Goal: Task Accomplishment & Management: Manage account settings

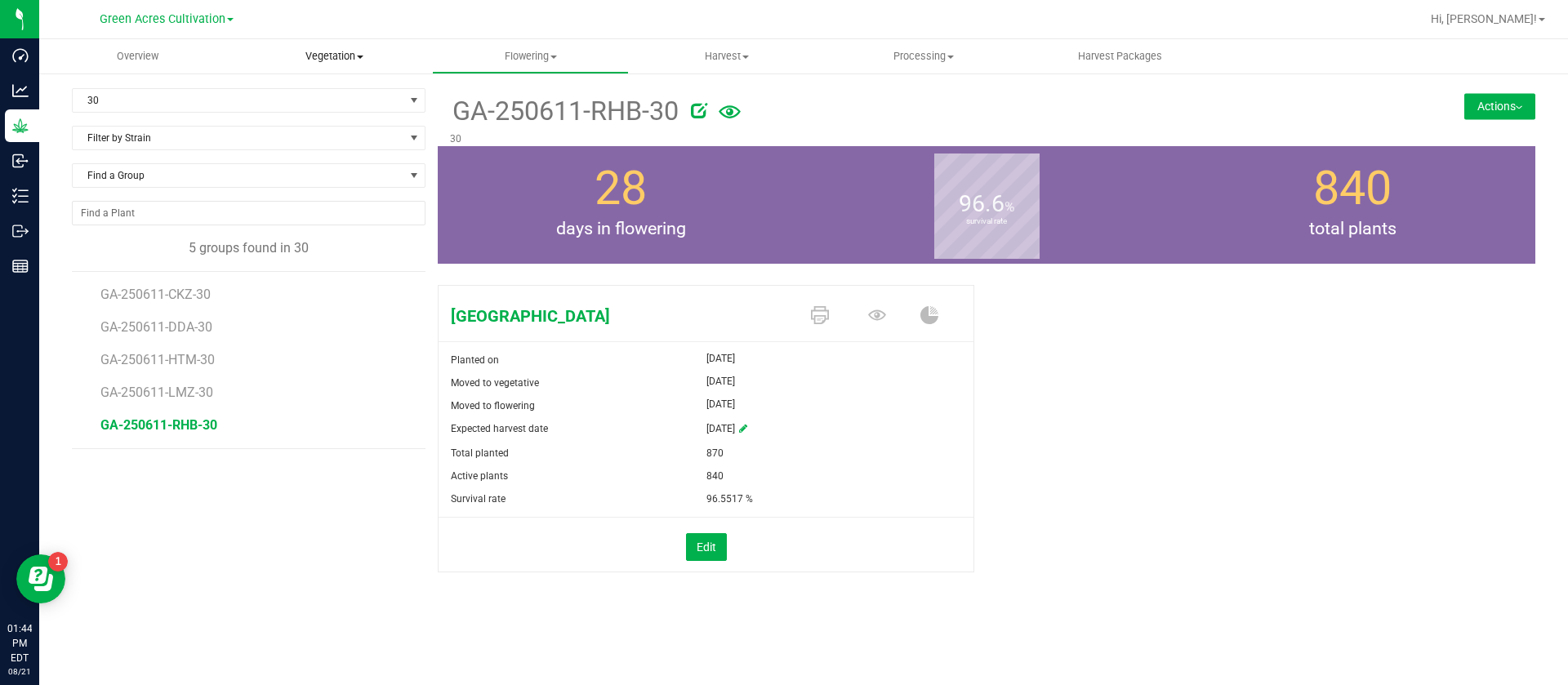
click at [329, 56] on span "Vegetation" at bounding box center [334, 56] width 195 height 14
click at [494, 113] on span "GA-250611-RHB-30" at bounding box center [564, 111] width 229 height 40
click at [167, 106] on span "30" at bounding box center [238, 100] width 332 height 23
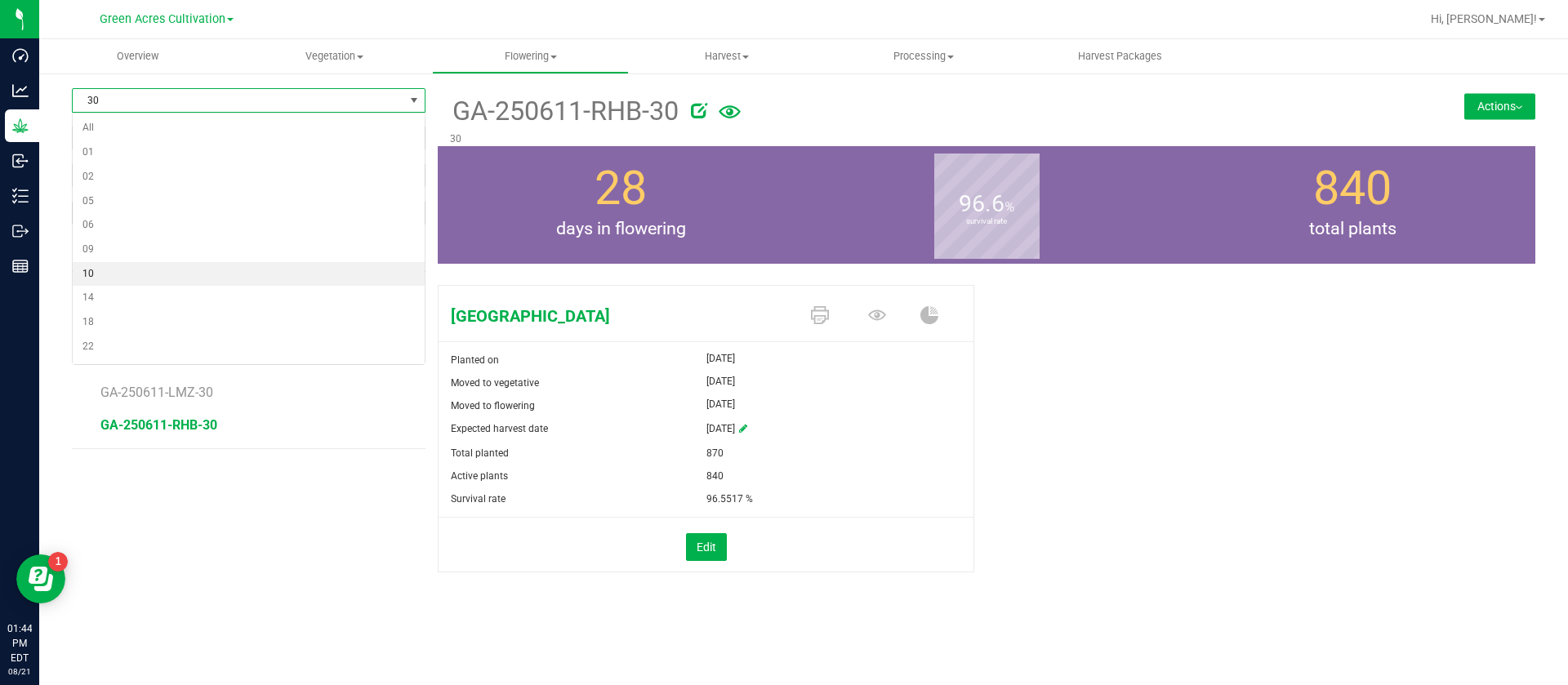
scroll to position [94, 0]
click at [129, 281] on li "25" at bounding box center [248, 277] width 352 height 24
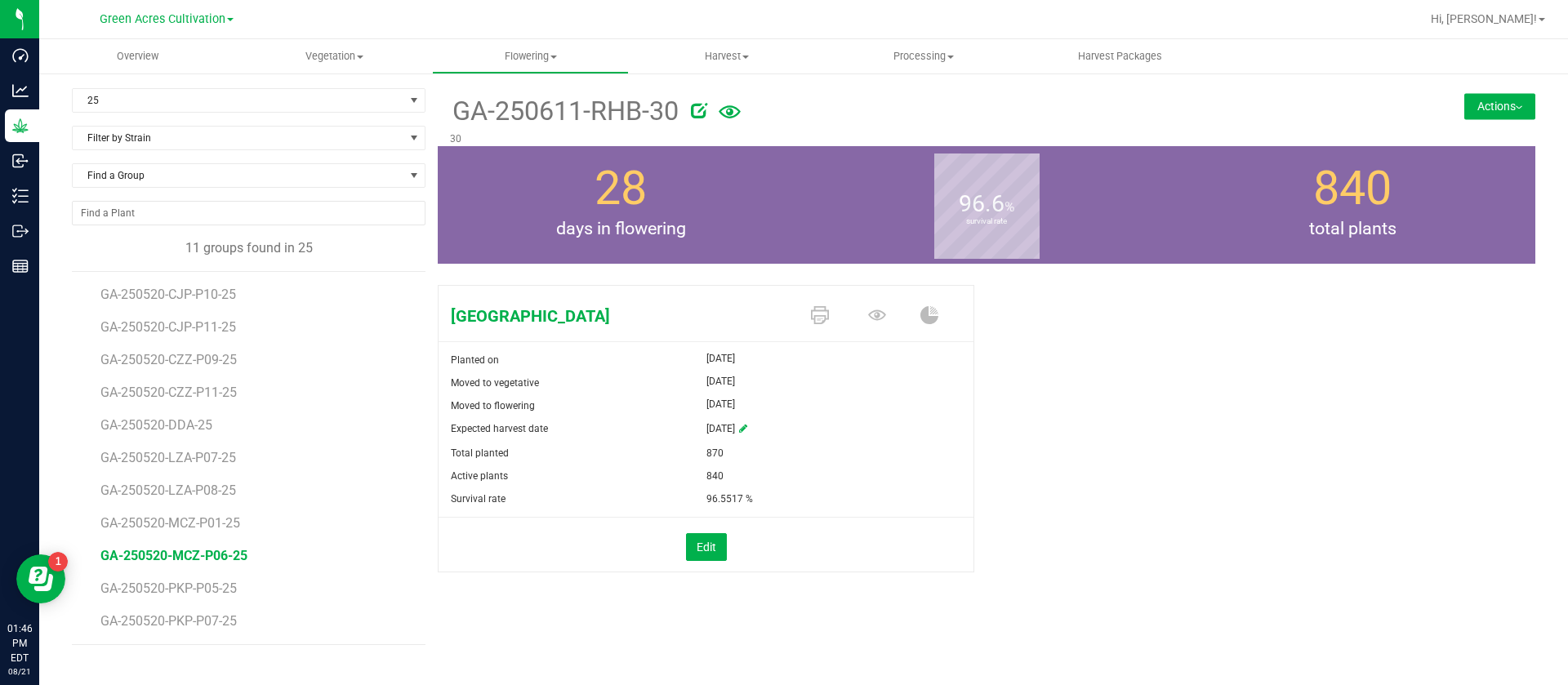
click at [228, 557] on span "GA-250520-MCZ-P06-25" at bounding box center [174, 555] width 147 height 15
click at [876, 317] on icon at bounding box center [877, 315] width 18 height 18
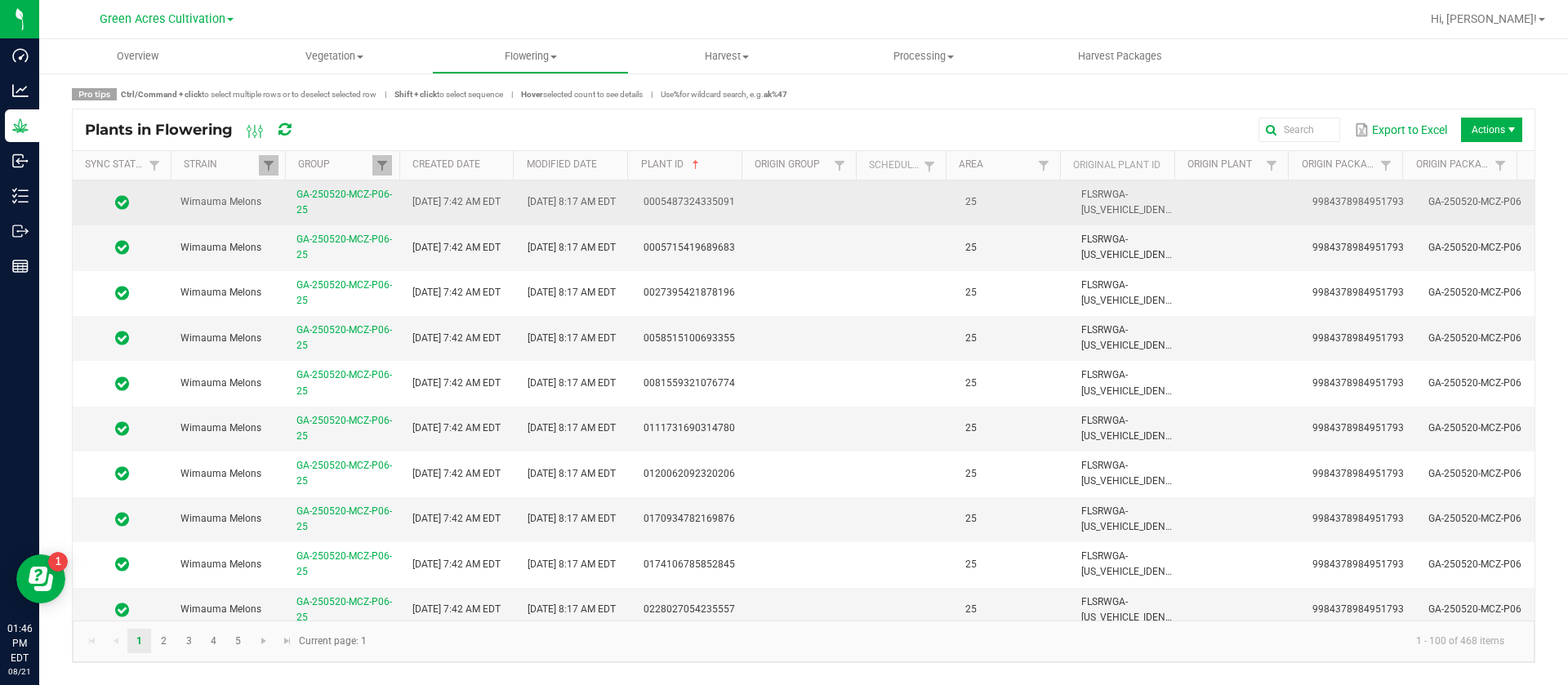
click at [866, 202] on td at bounding box center [911, 202] width 89 height 45
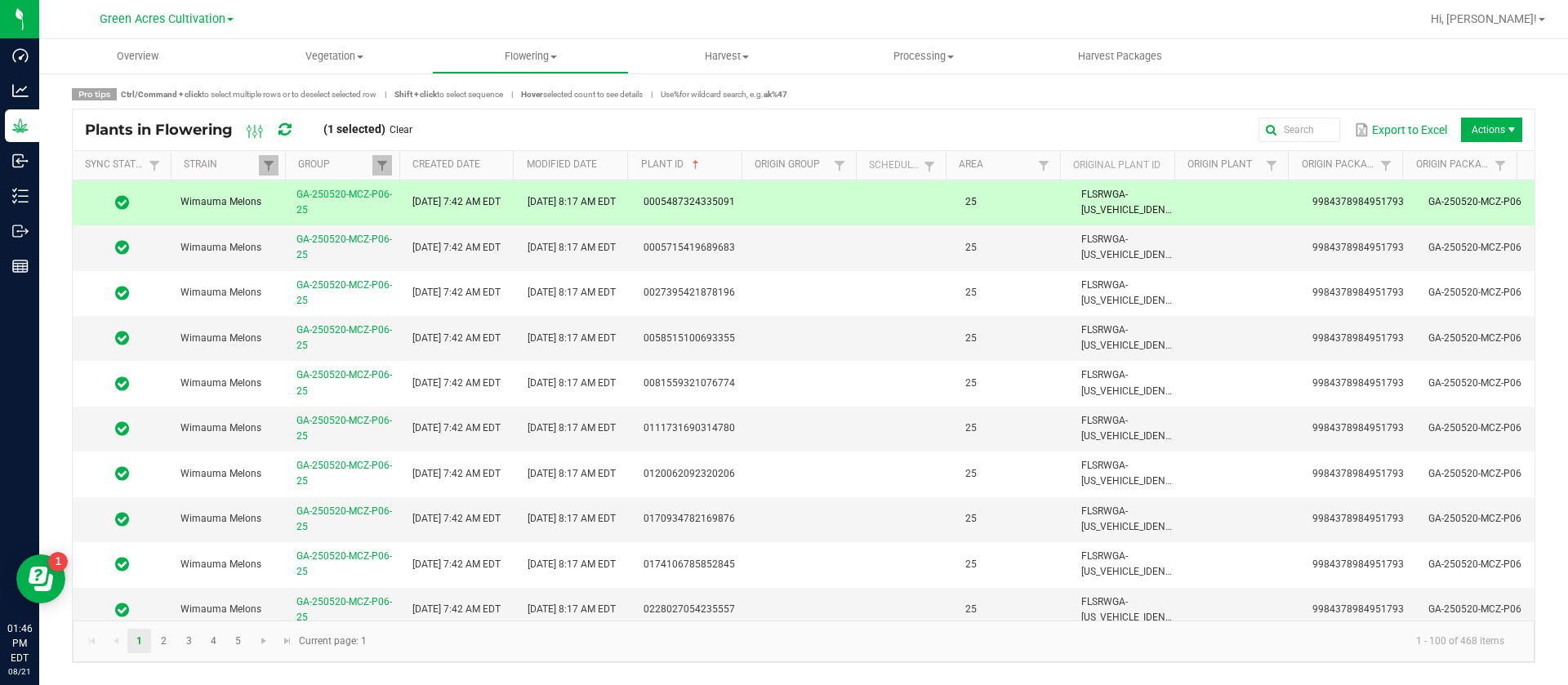
click at [1478, 128] on span "Actions" at bounding box center [1491, 129] width 62 height 24
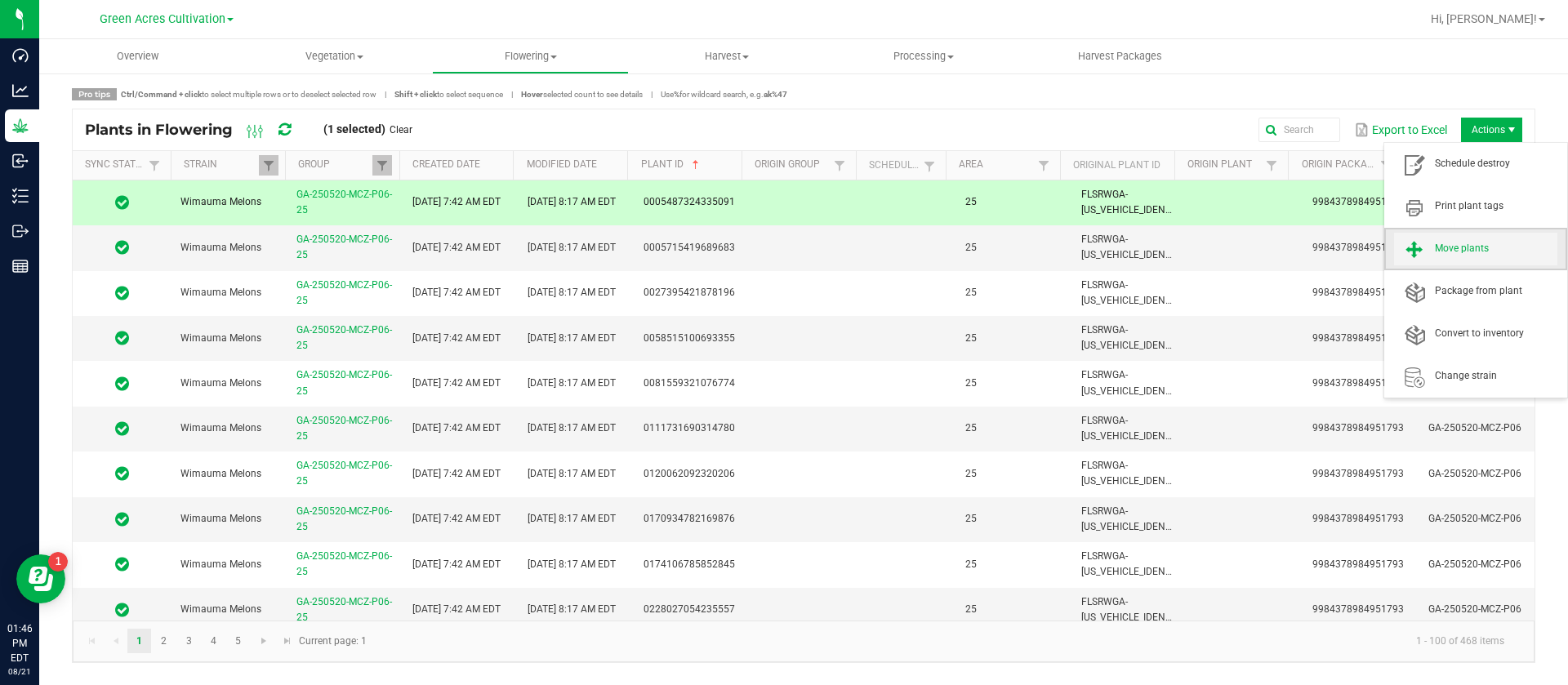
click at [1476, 251] on span "Move plants" at bounding box center [1495, 248] width 122 height 13
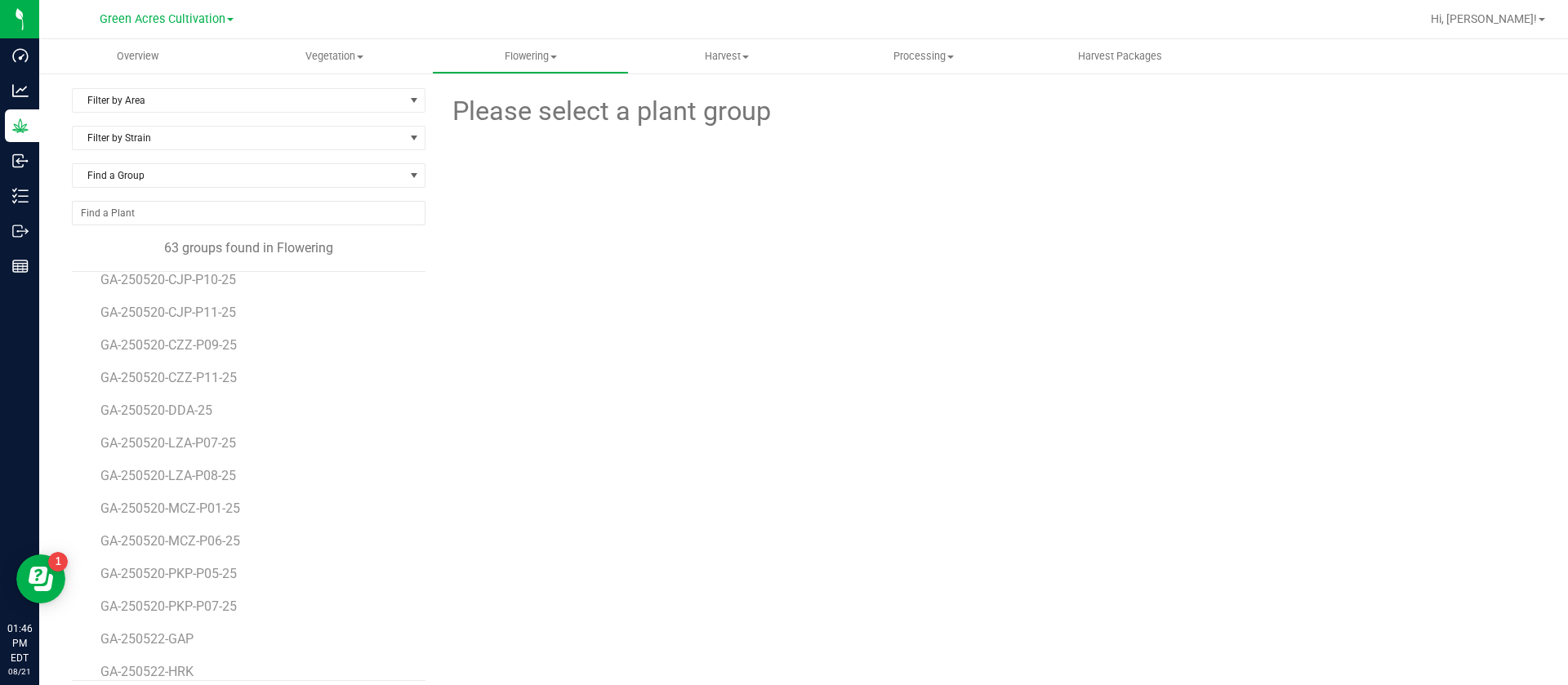
scroll to position [245, 0]
click at [182, 90] on span "Filter by Area" at bounding box center [238, 100] width 332 height 23
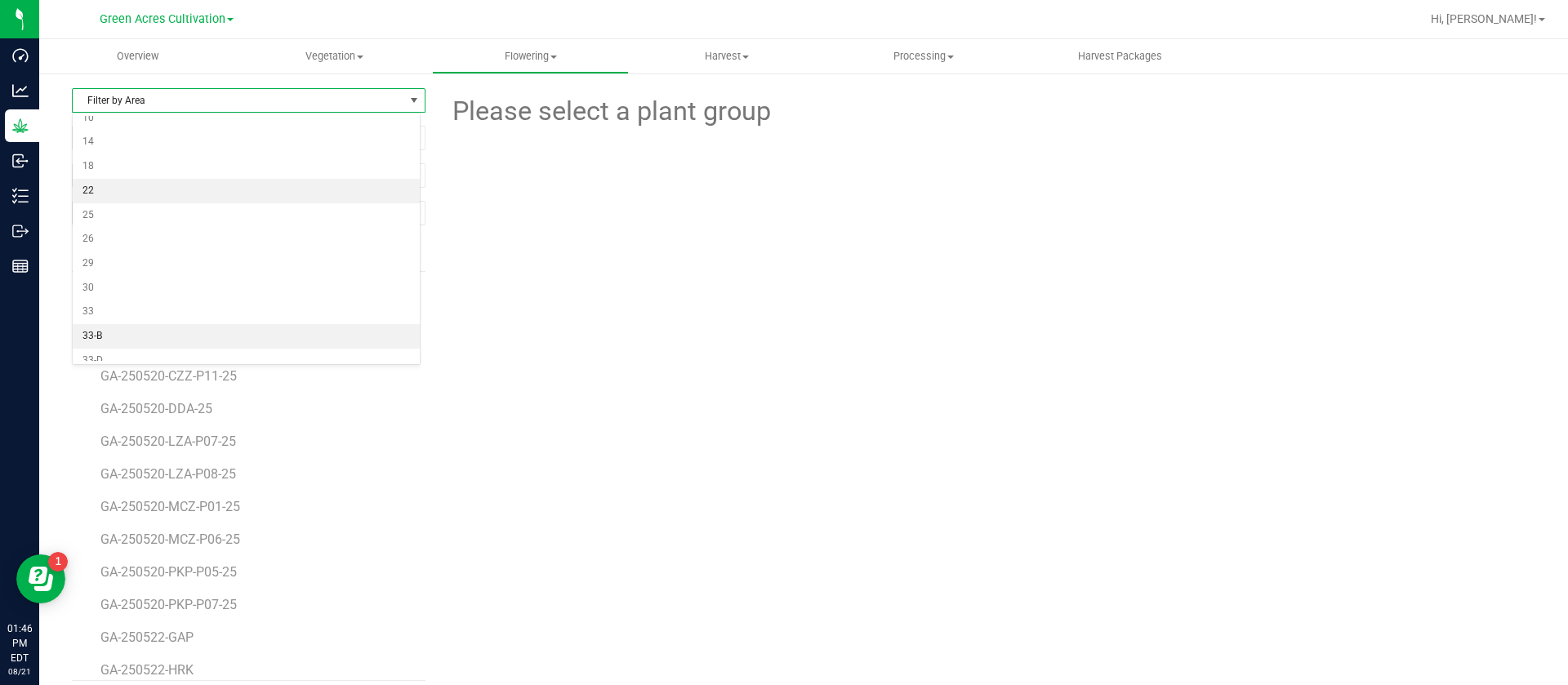
scroll to position [122, 0]
click at [134, 246] on li "25" at bounding box center [246, 249] width 347 height 24
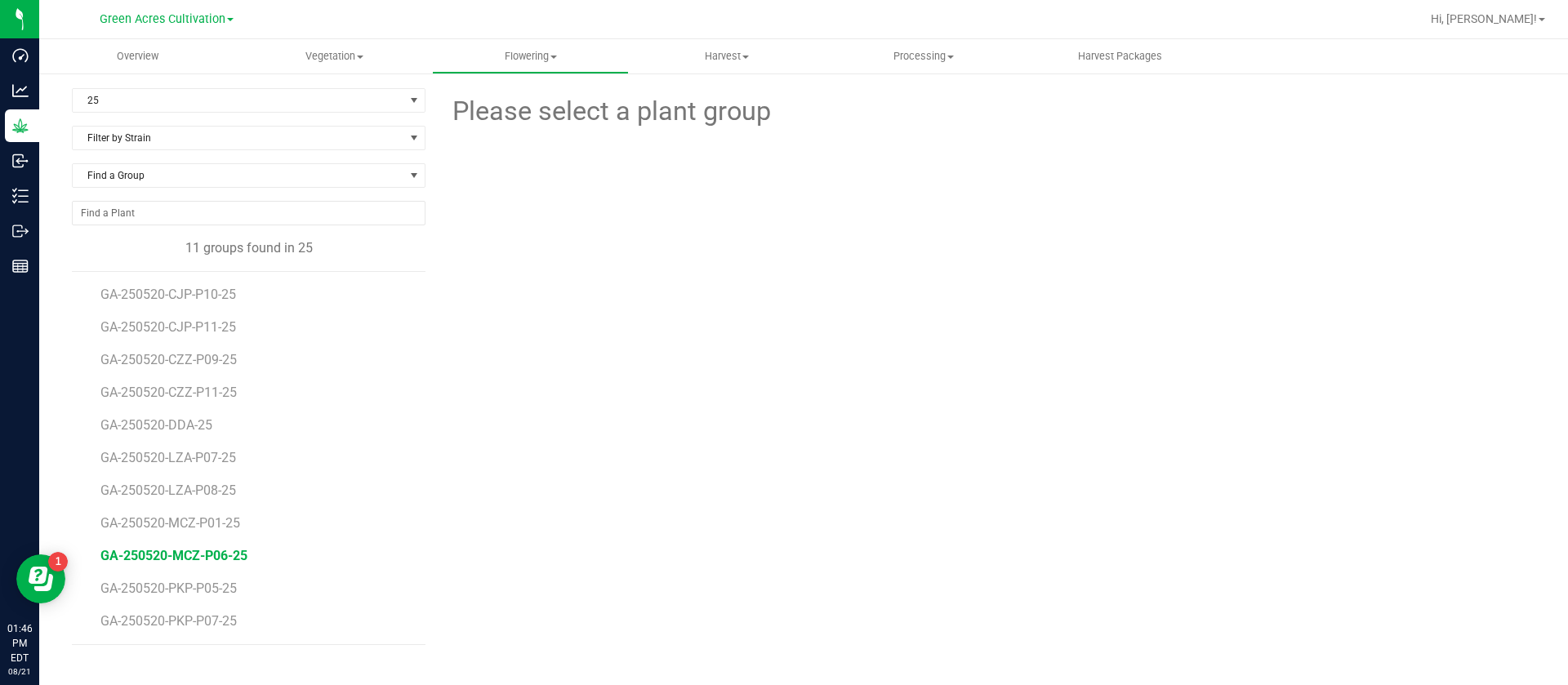
click at [220, 555] on span "GA-250520-MCZ-P06-25" at bounding box center [174, 555] width 147 height 15
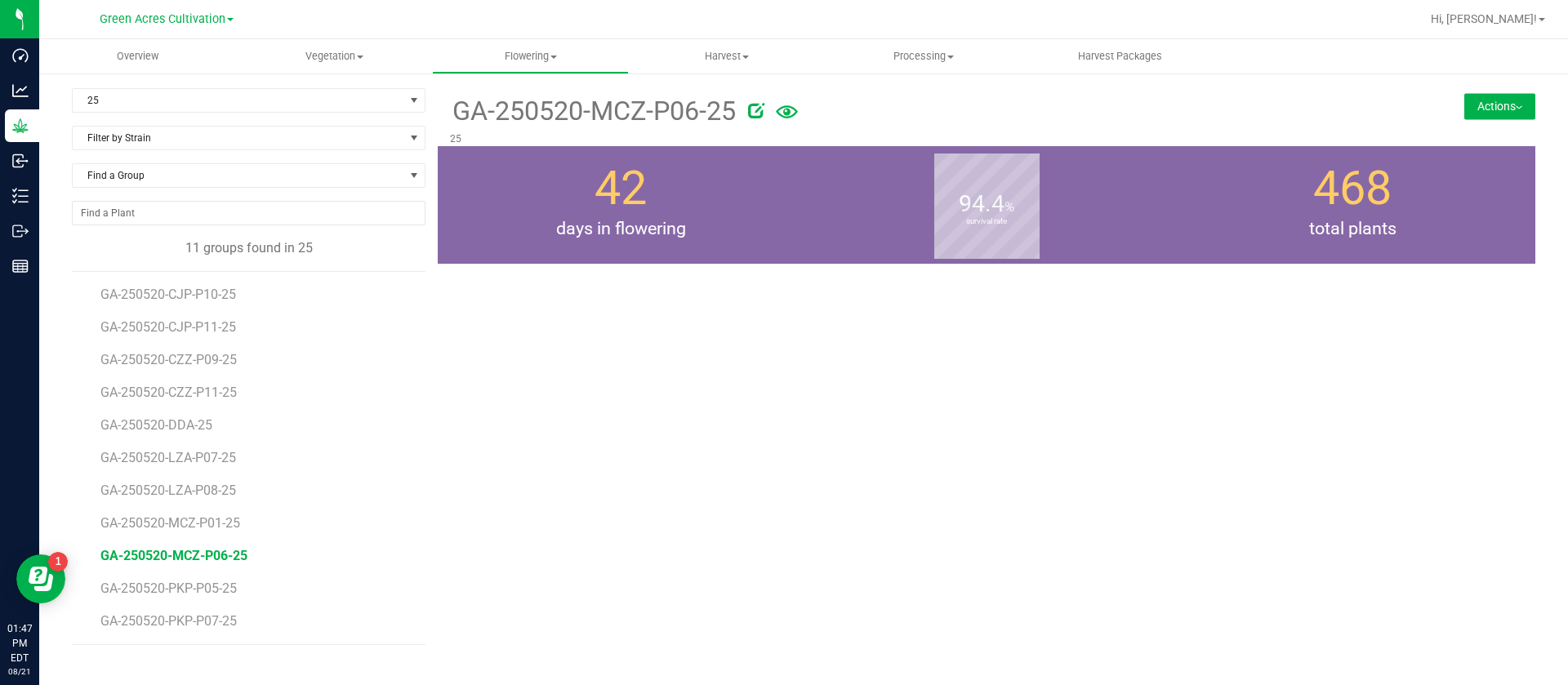
click at [1484, 105] on button "Actions" at bounding box center [1500, 105] width 71 height 26
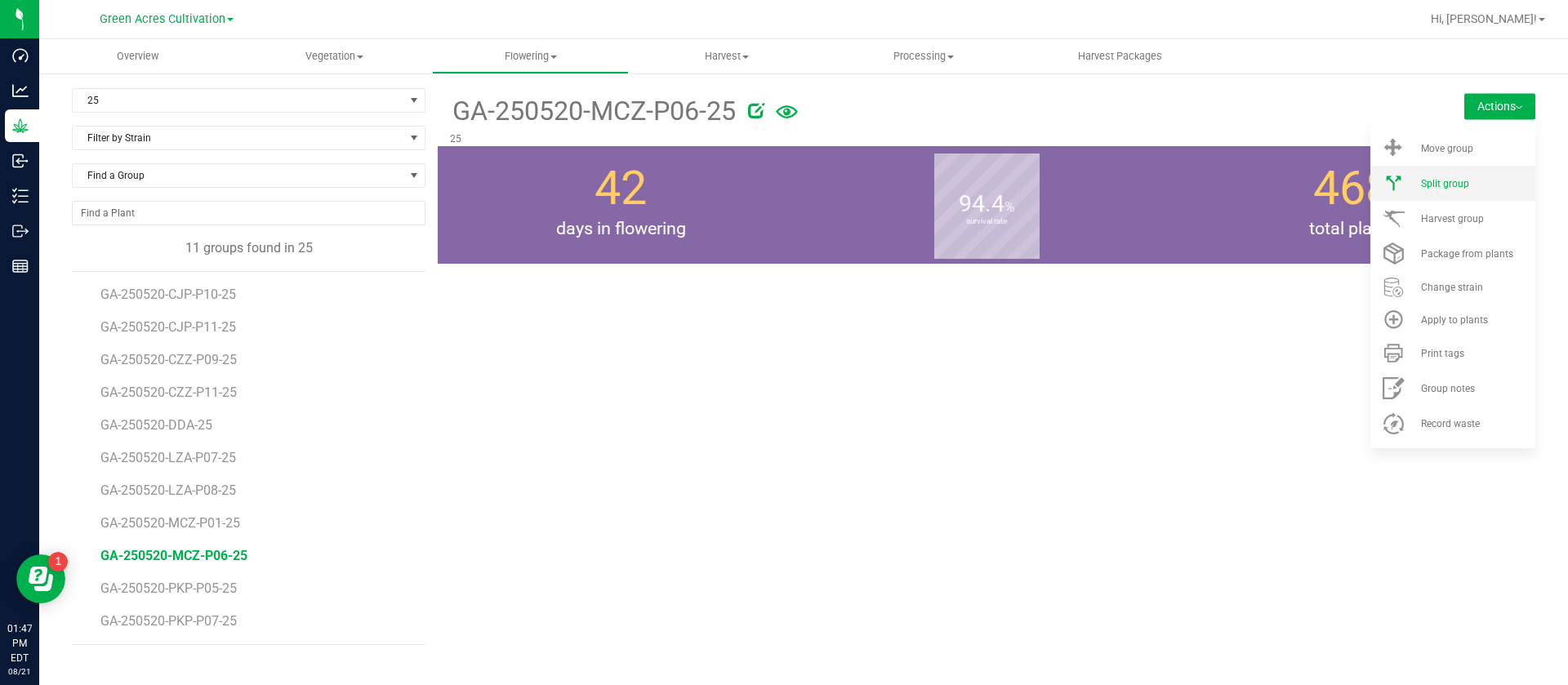
click at [1463, 185] on span "Split group" at bounding box center [1445, 184] width 48 height 12
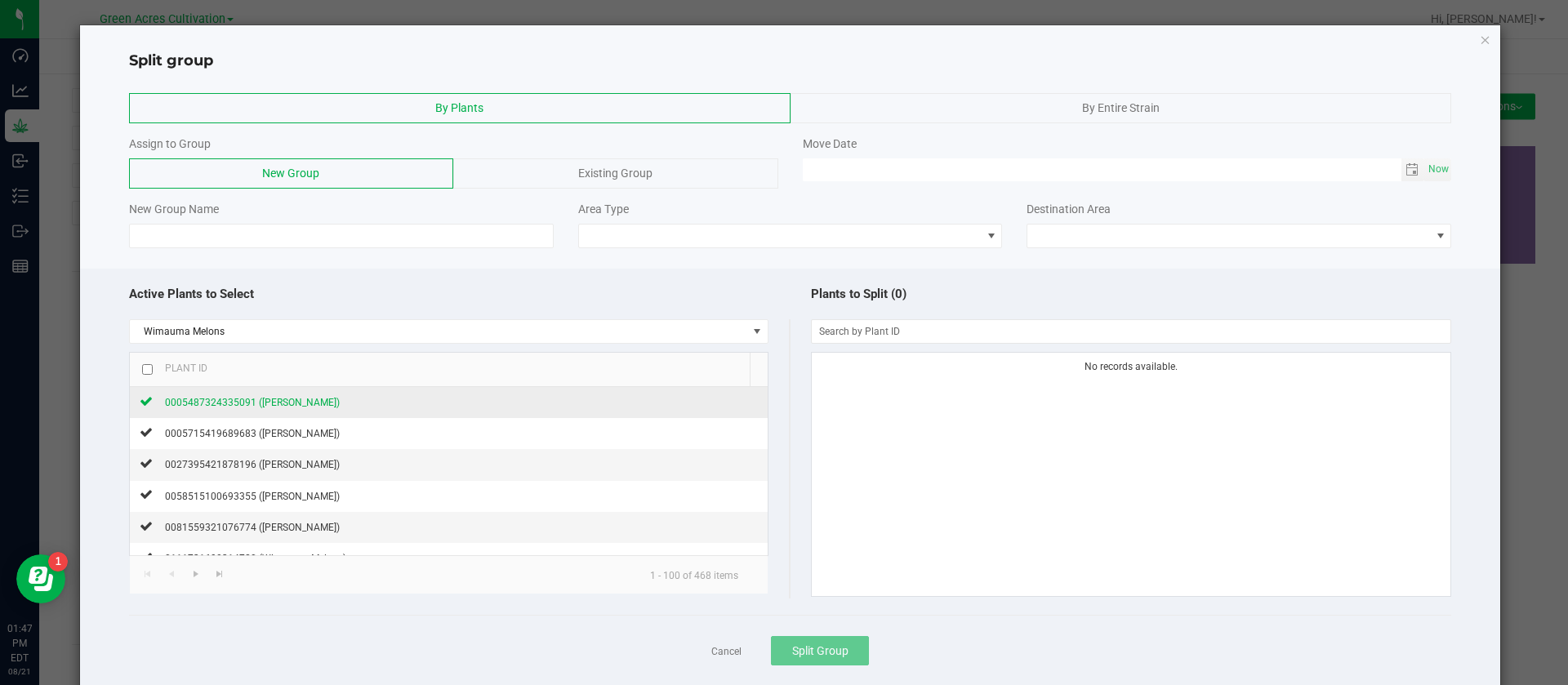
click at [307, 406] on span "0005487324335091 ([PERSON_NAME])" at bounding box center [251, 402] width 175 height 12
click at [630, 173] on span "Existing Group" at bounding box center [615, 172] width 74 height 13
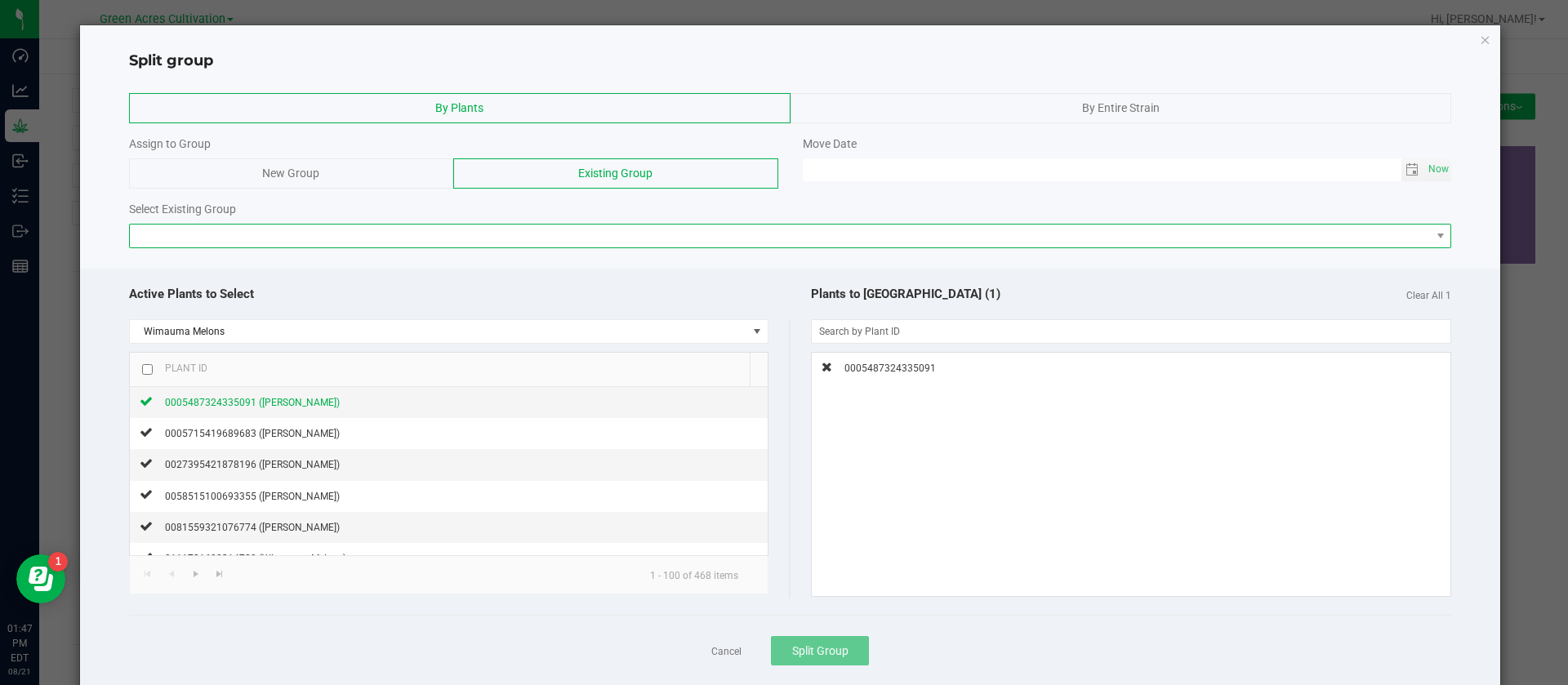
click at [343, 238] on span at bounding box center [781, 235] width 1301 height 23
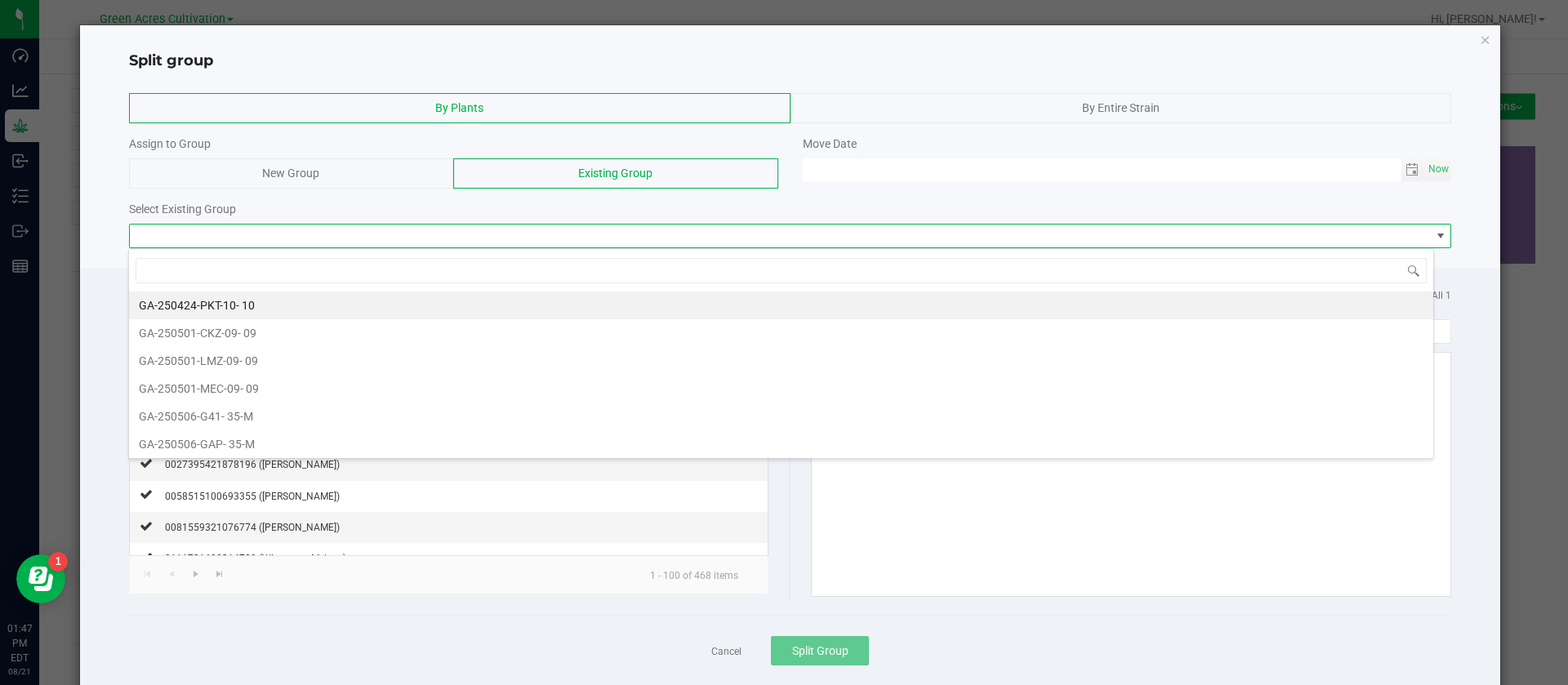
scroll to position [24, 1306]
type input "dda"
click at [255, 299] on span "- 25" at bounding box center [248, 305] width 19 height 13
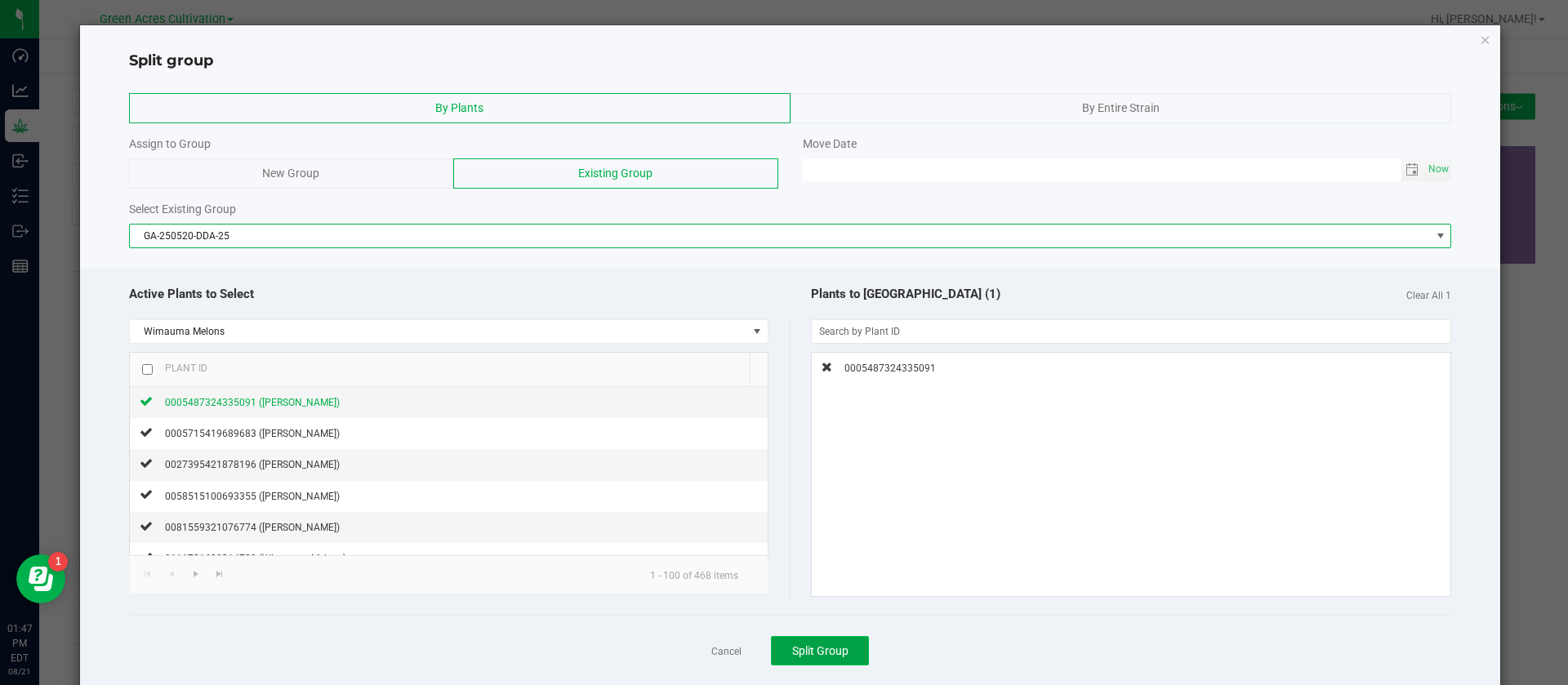
click at [802, 645] on span "Split Group" at bounding box center [820, 650] width 57 height 13
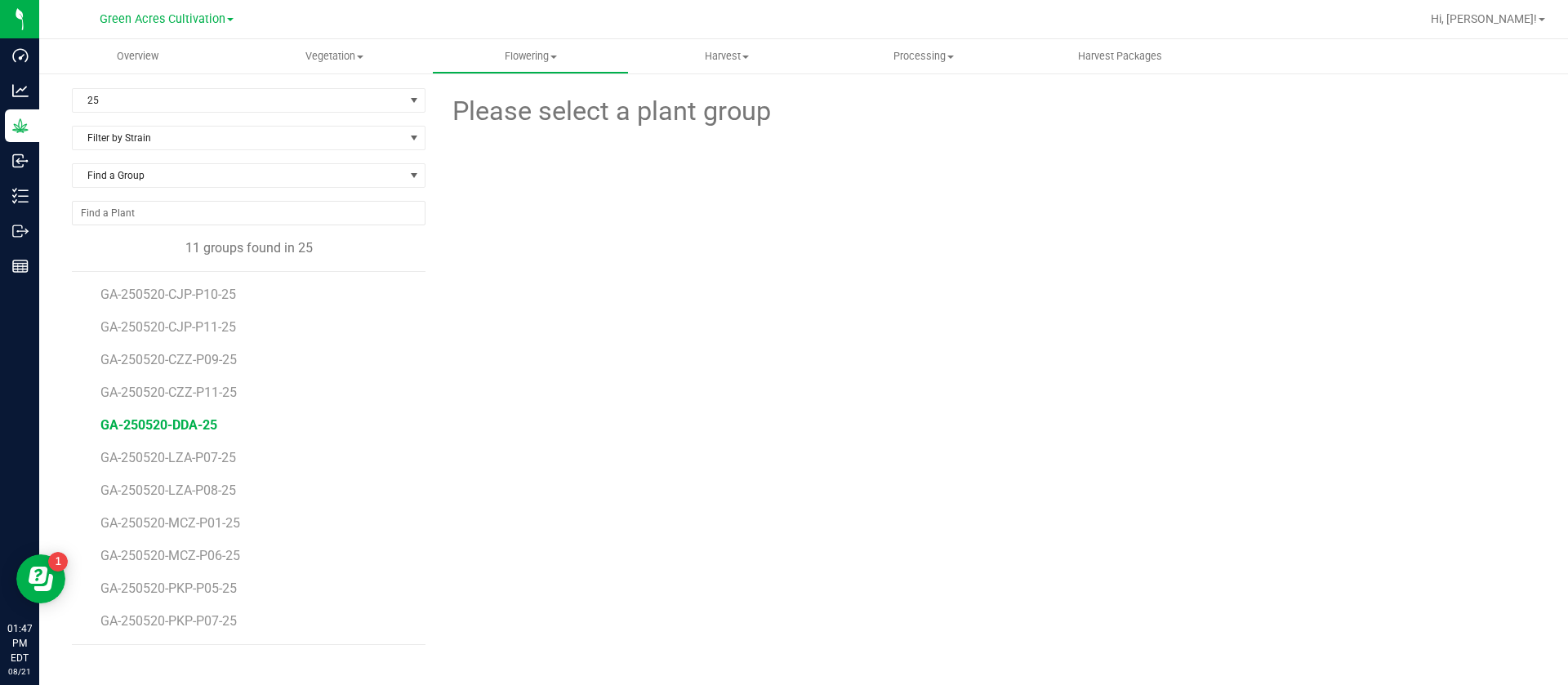
click at [204, 431] on span "GA-250520-DDA-25" at bounding box center [159, 425] width 116 height 15
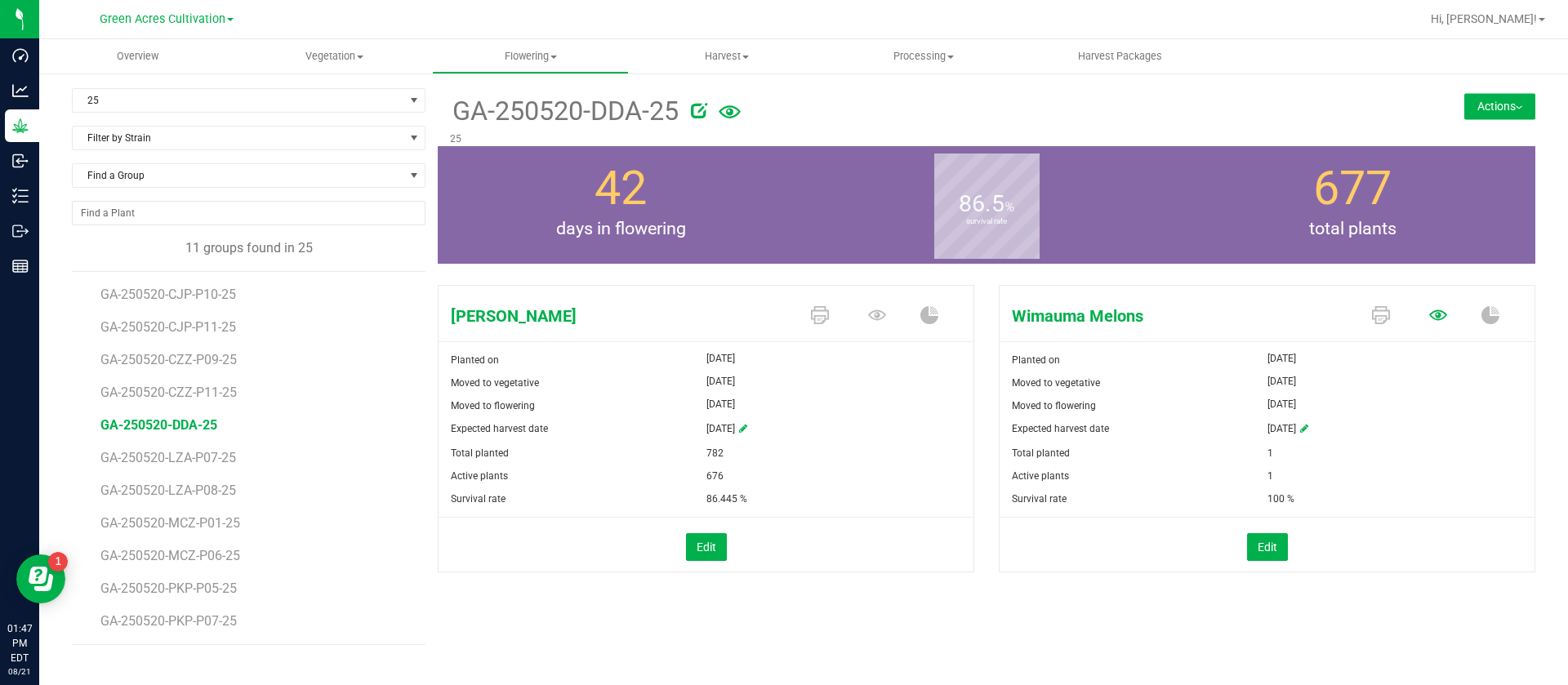
click at [1436, 313] on icon at bounding box center [1438, 315] width 18 height 11
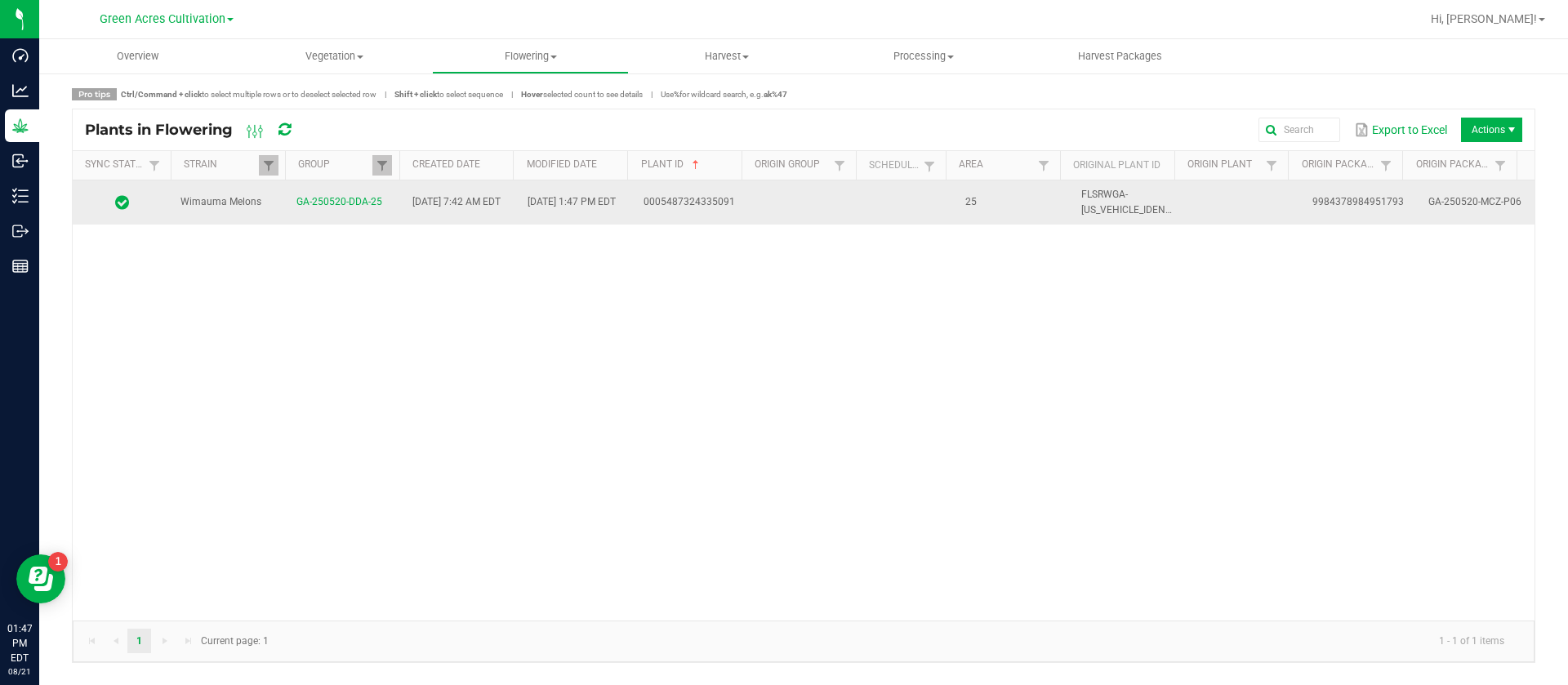
click at [914, 206] on td at bounding box center [911, 202] width 89 height 44
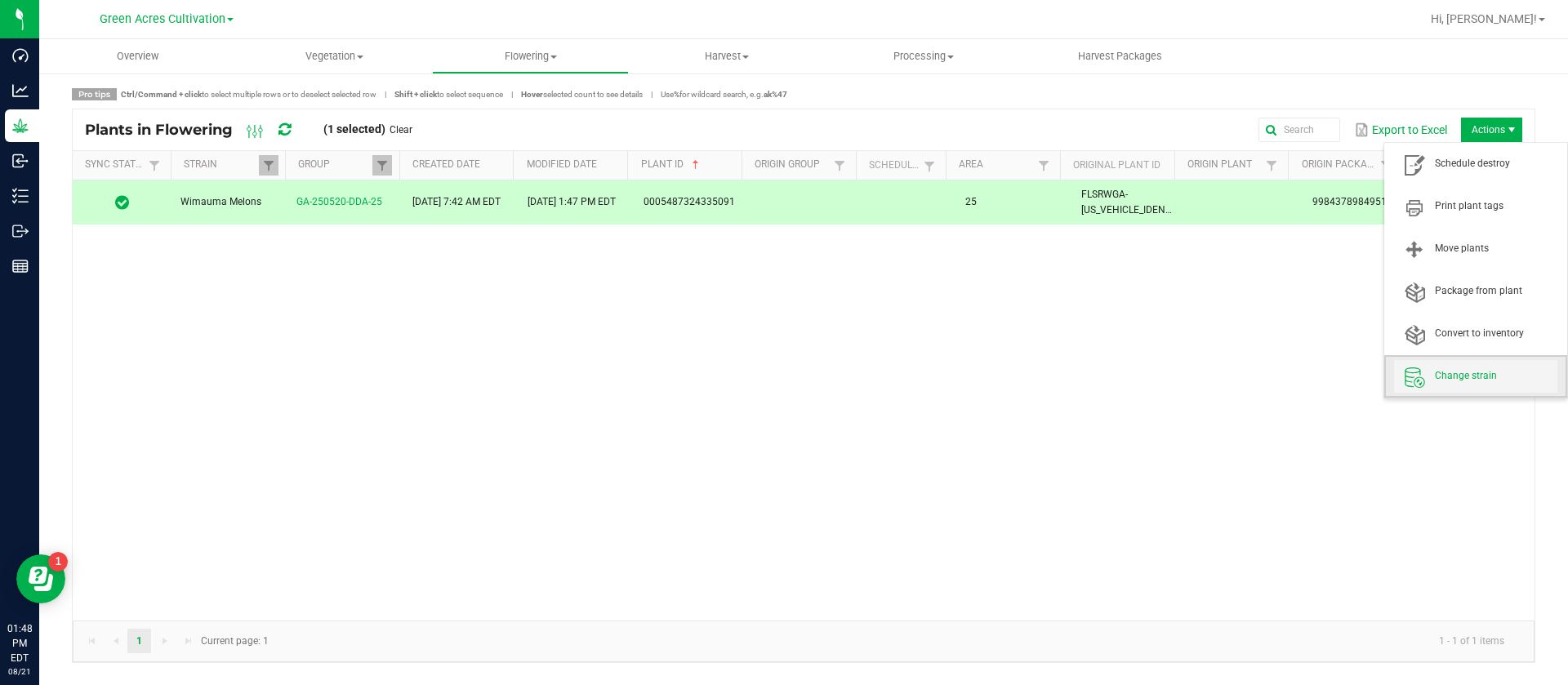
click at [1439, 364] on span "Change strain" at bounding box center [1476, 376] width 164 height 33
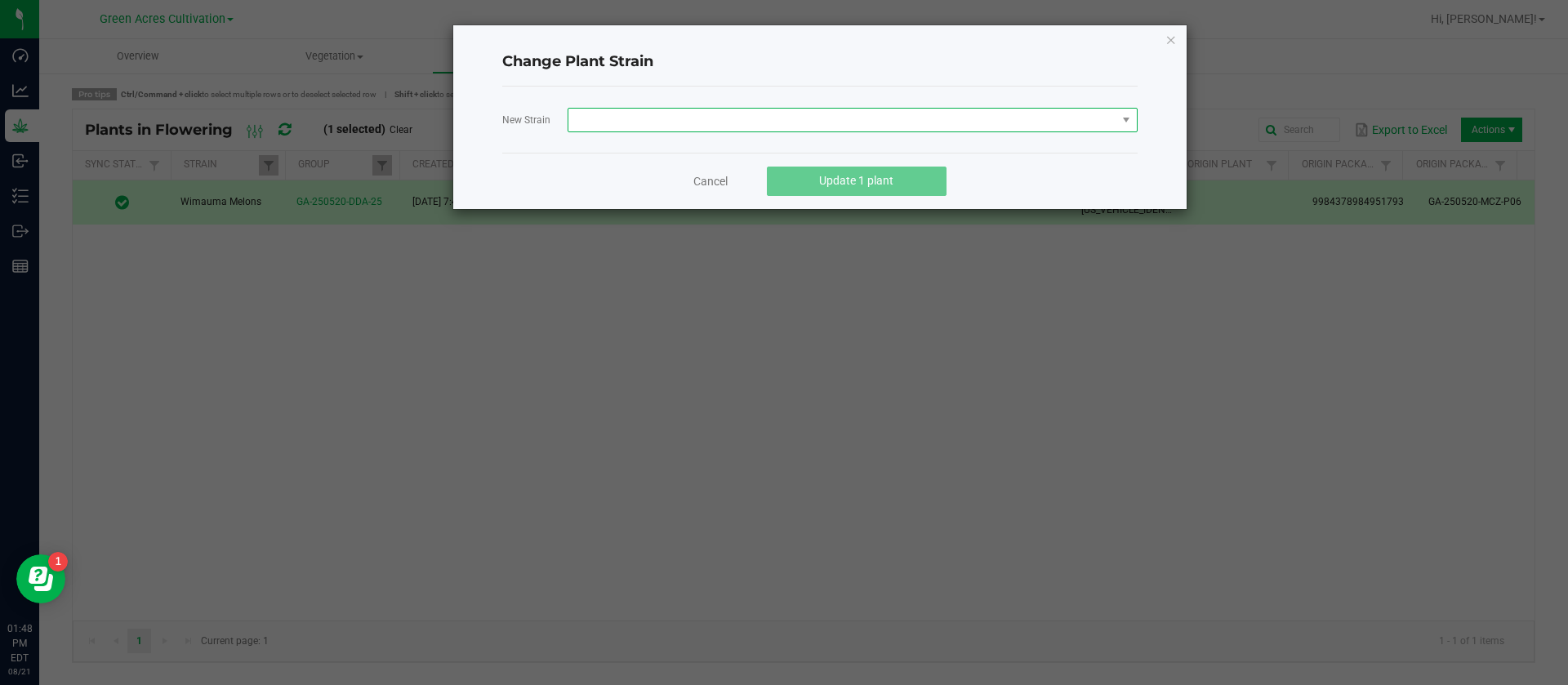
click at [624, 118] on span at bounding box center [842, 120] width 548 height 23
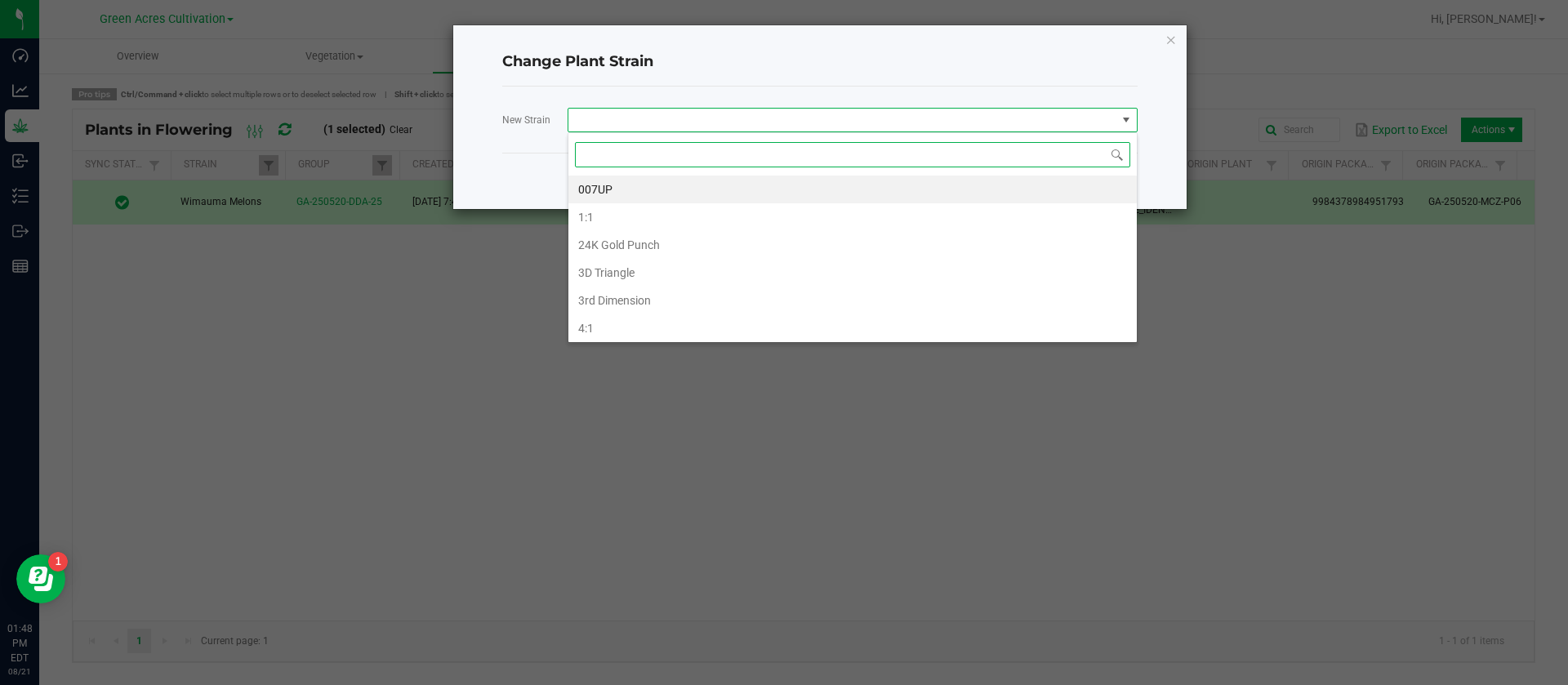
scroll to position [24, 570]
type input "don dad"
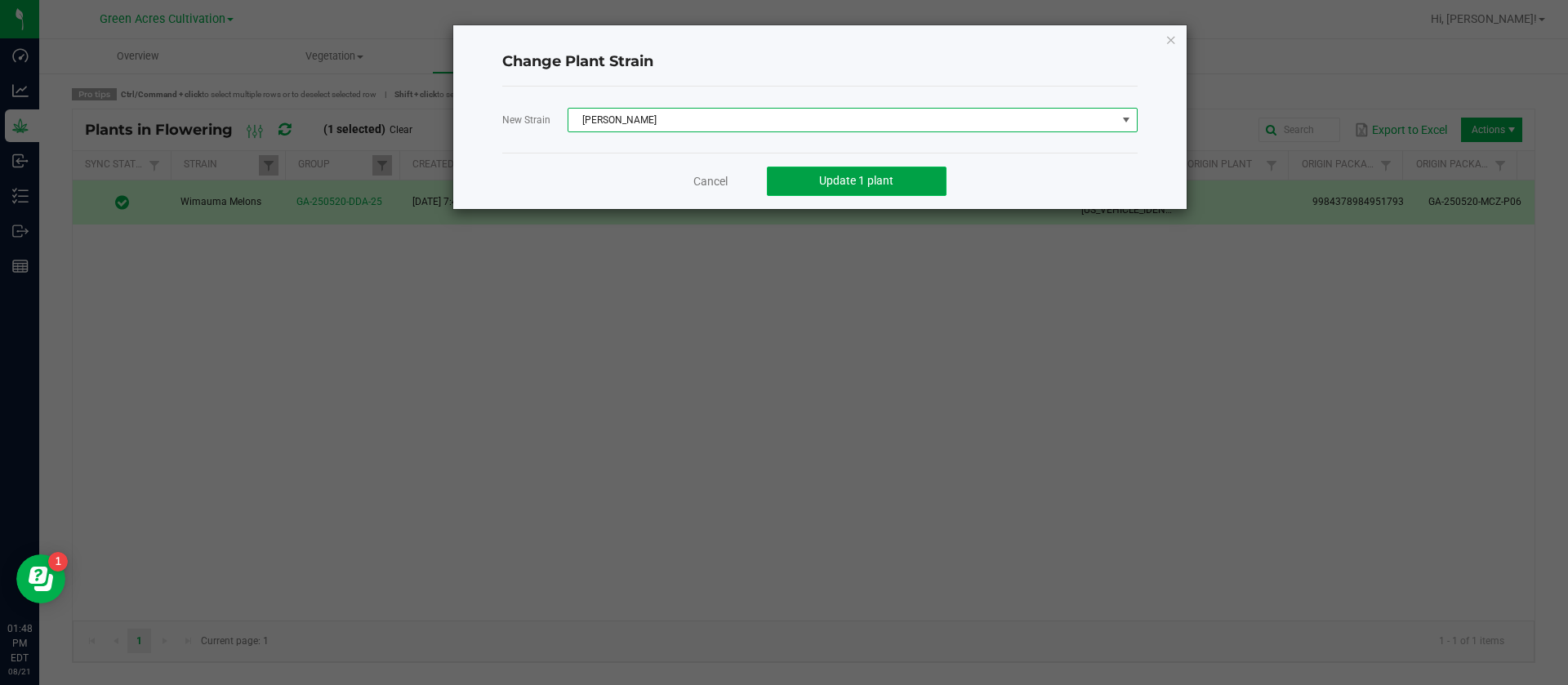
click at [909, 182] on button "Update 1 plant" at bounding box center [857, 181] width 180 height 30
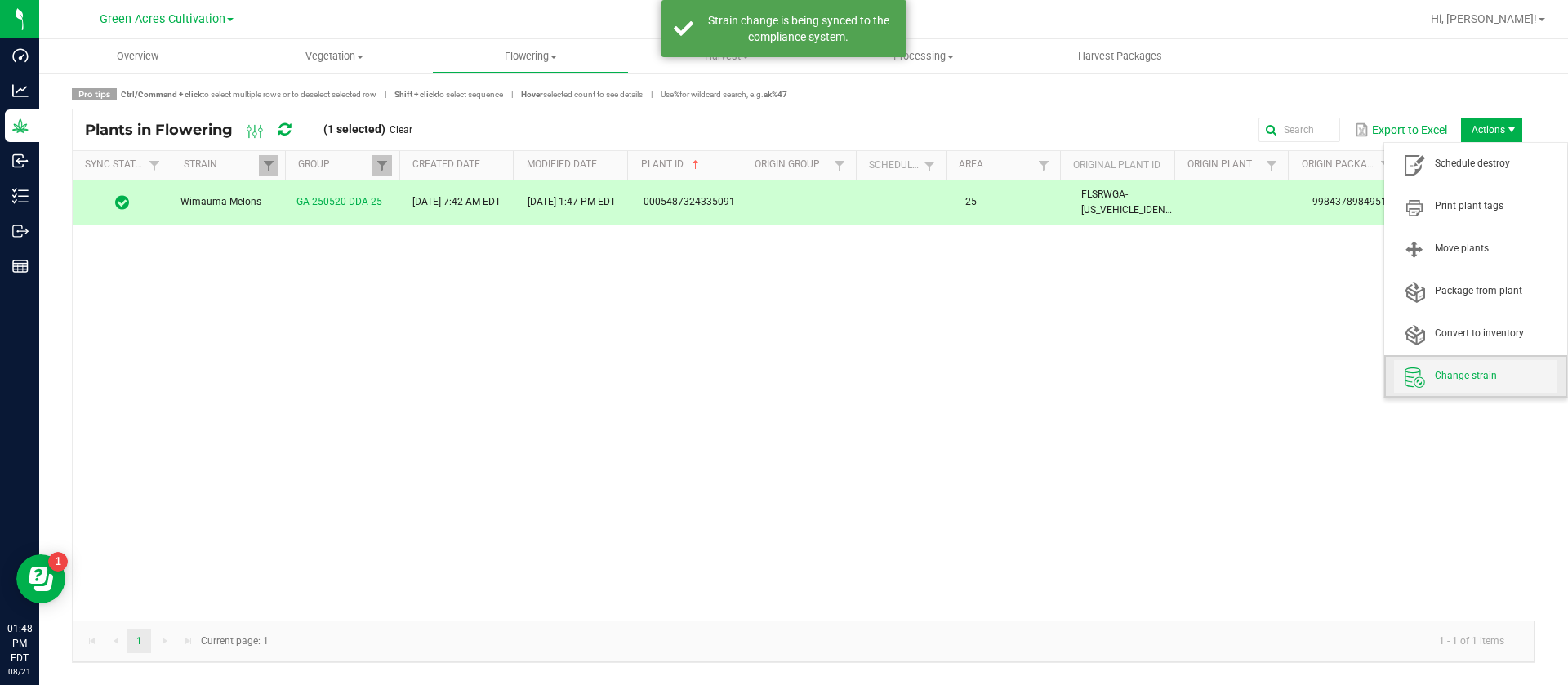
click at [1473, 373] on span "Change strain" at bounding box center [1495, 375] width 122 height 13
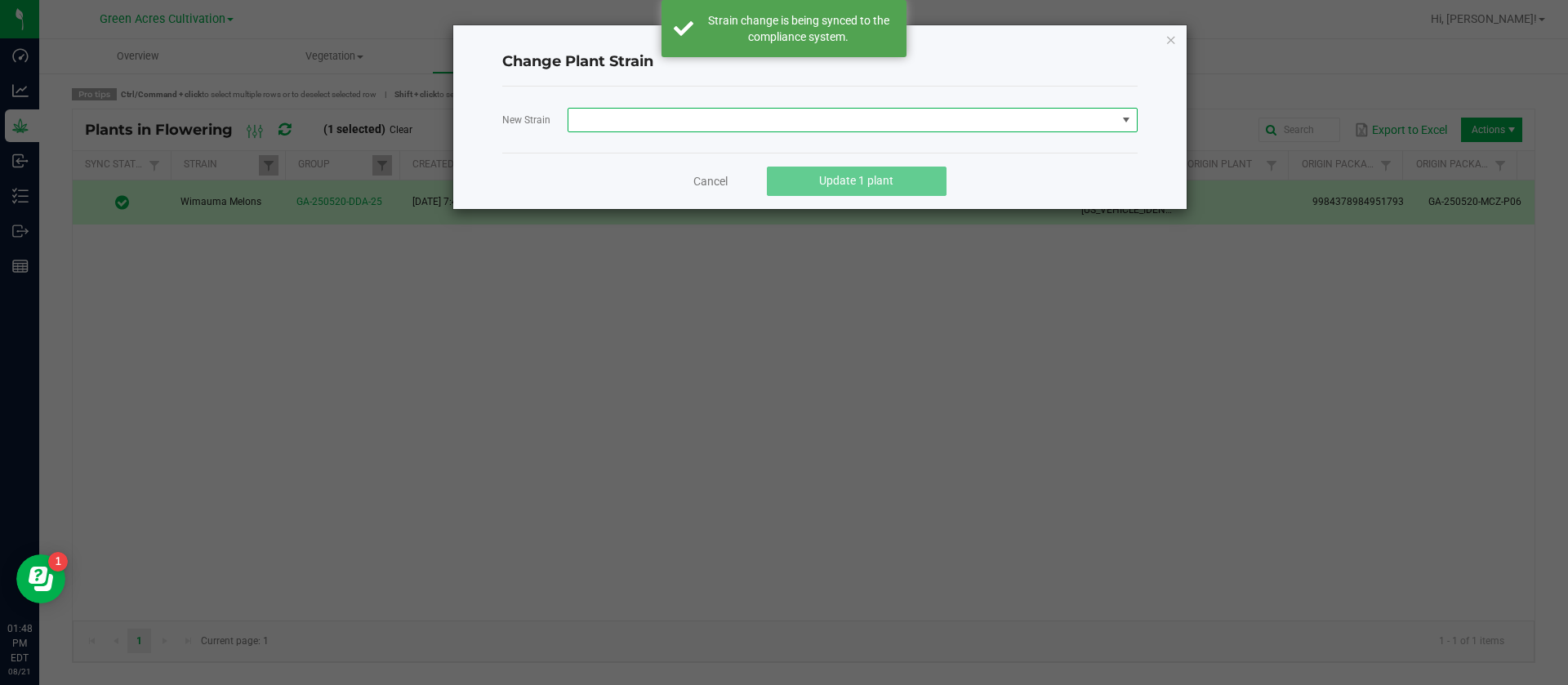
click at [679, 116] on span at bounding box center [842, 120] width 548 height 23
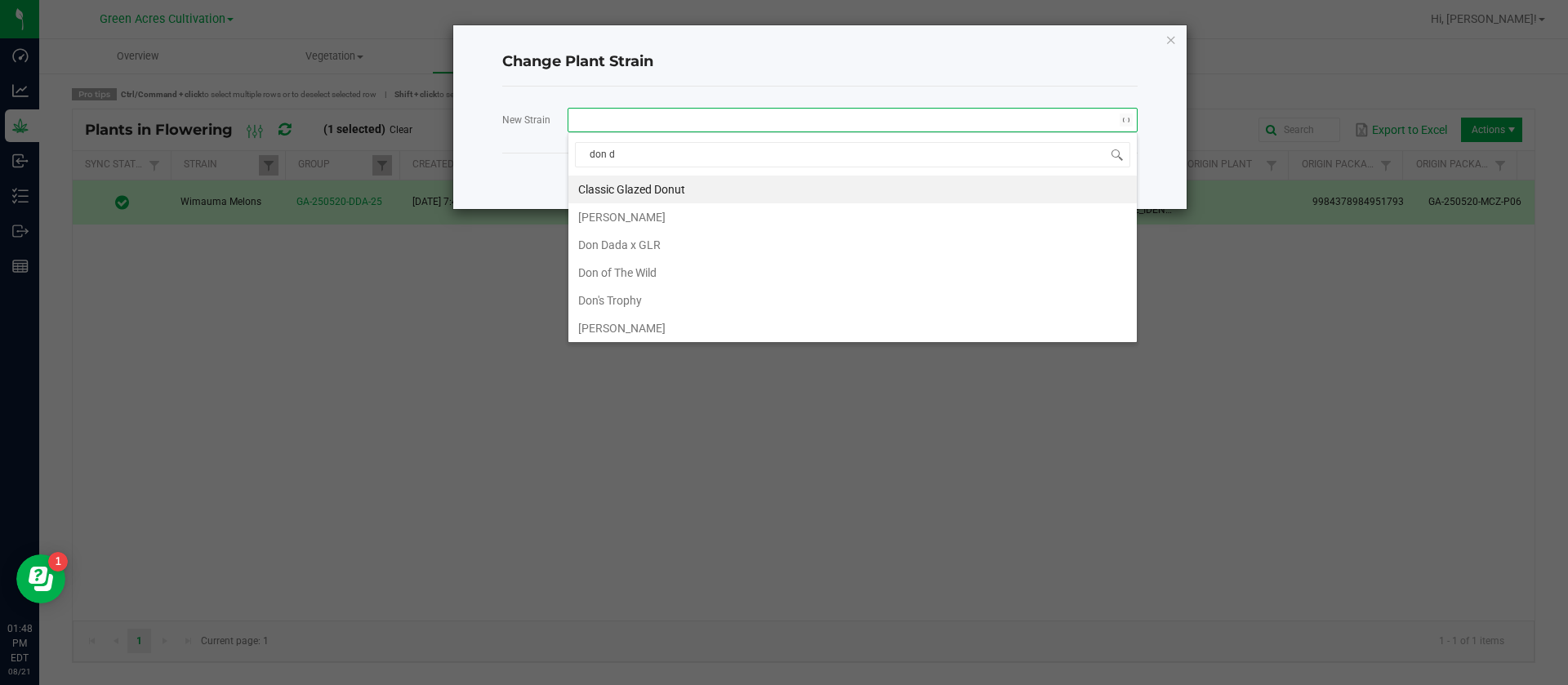
type input "don da"
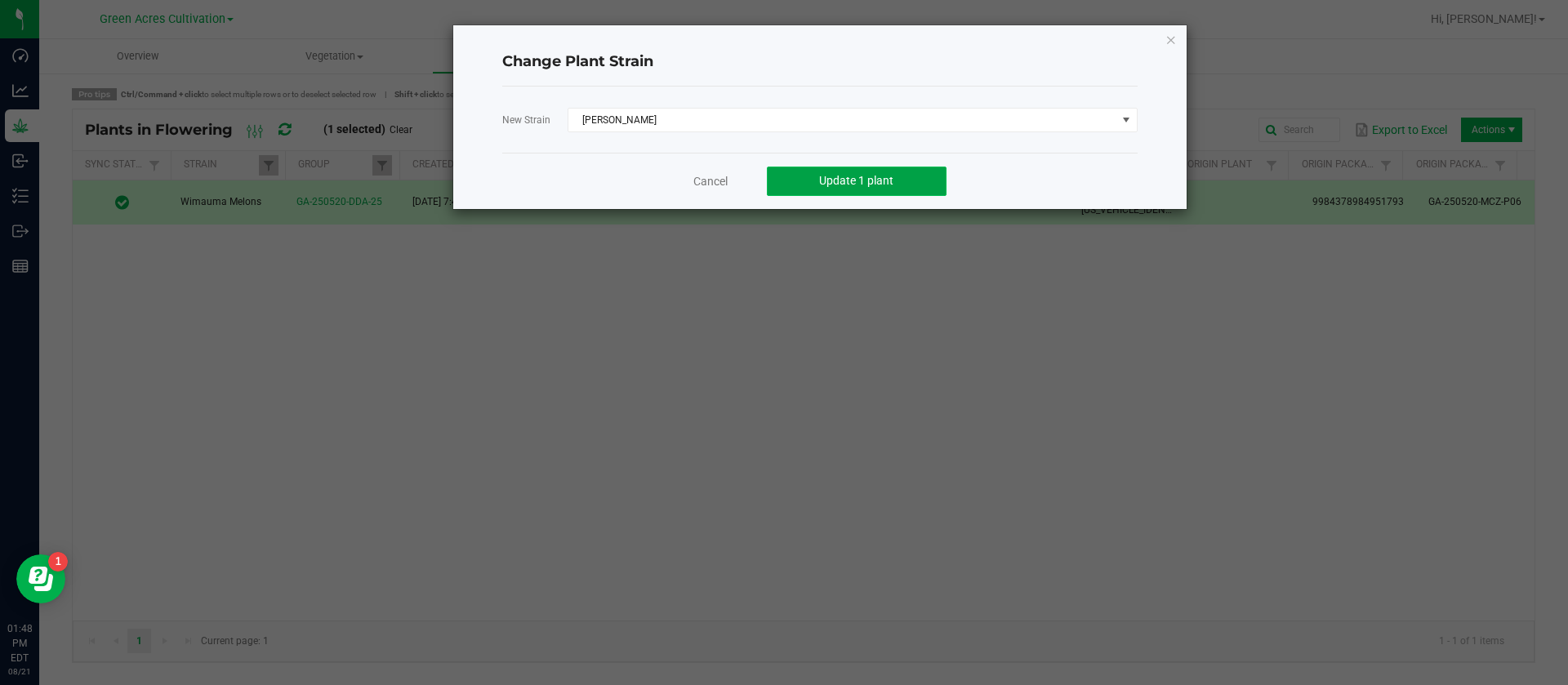
click at [904, 166] on button "Update 1 plant" at bounding box center [857, 181] width 180 height 30
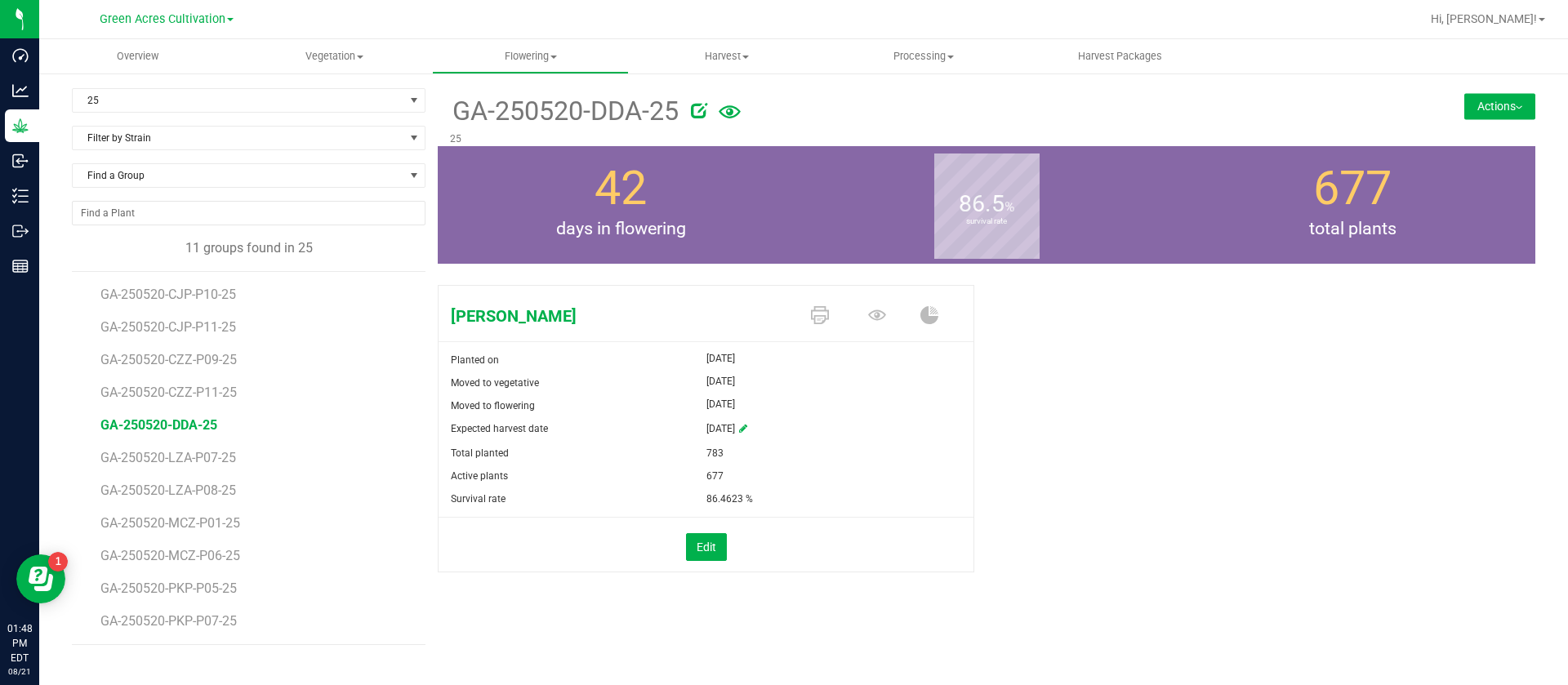
click at [1030, 502] on div "[PERSON_NAME] Planted on [DATE] Moved to vegetative [DATE] Moved to flowering […" at bounding box center [987, 445] width 1098 height 335
click at [152, 118] on div "25 Filter by Area All 01 02 05 06 09 10 14 18 22 25 26 29 30 33 33-B 33-D 33-F …" at bounding box center [248, 107] width 354 height 38
click at [159, 104] on span "25" at bounding box center [238, 100] width 332 height 23
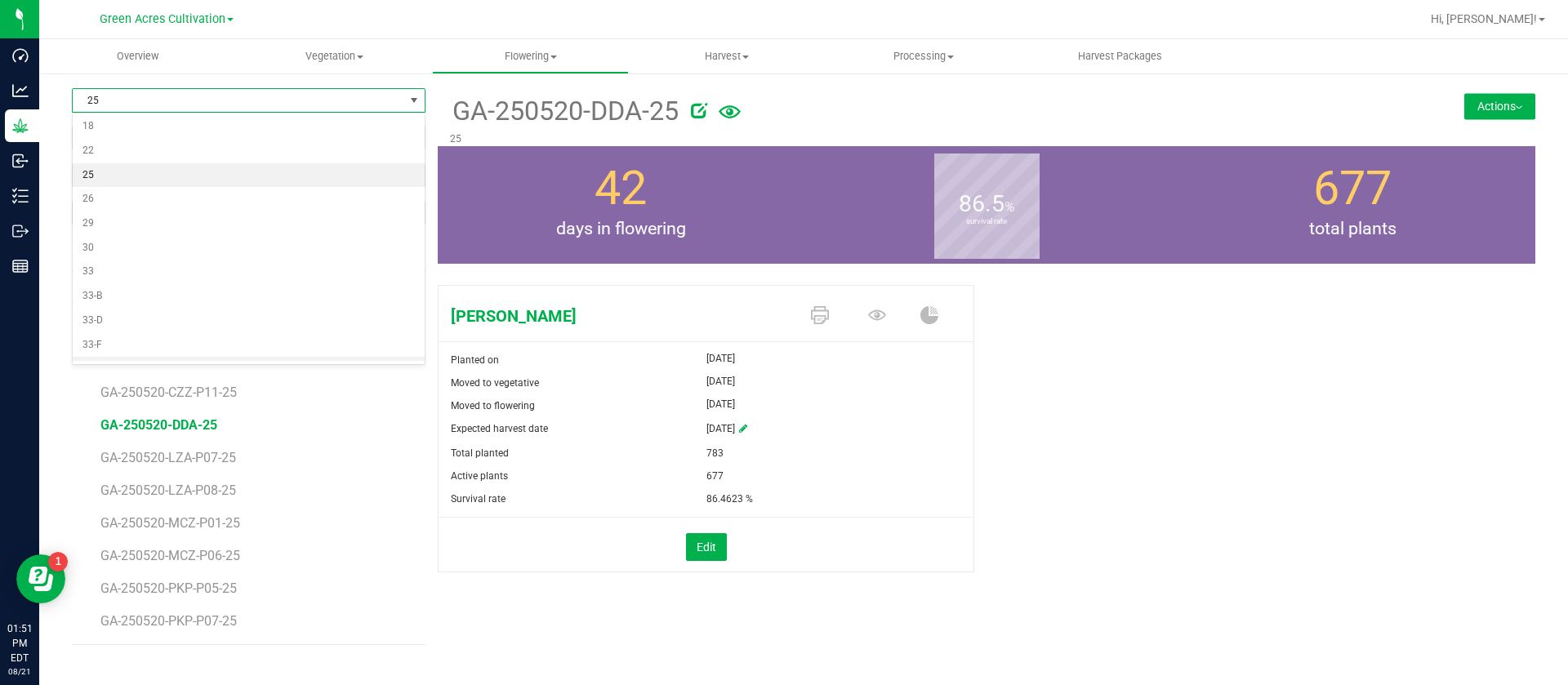
scroll to position [267, 0]
click at [105, 173] on li "30" at bounding box center [248, 176] width 352 height 24
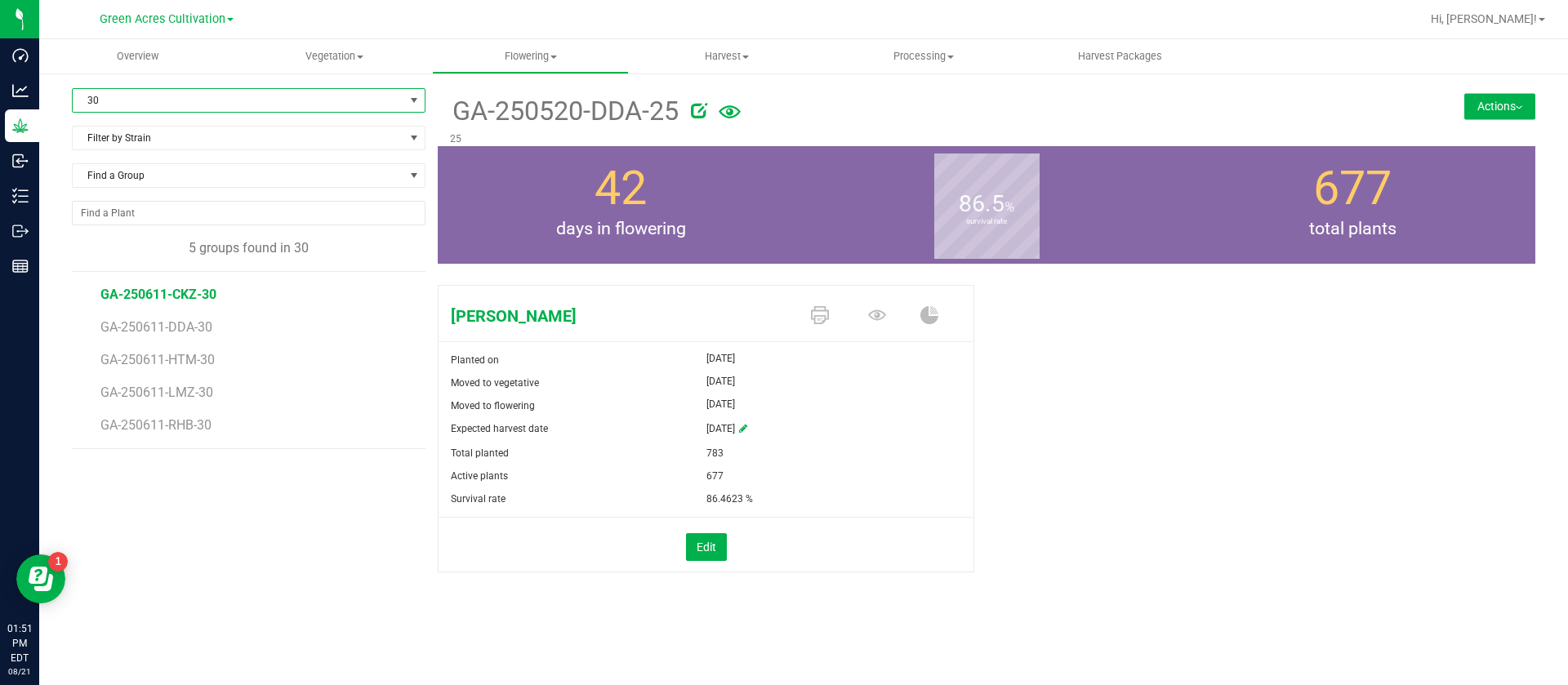
click at [177, 287] on span "GA-250611-CKZ-30" at bounding box center [158, 294] width 116 height 15
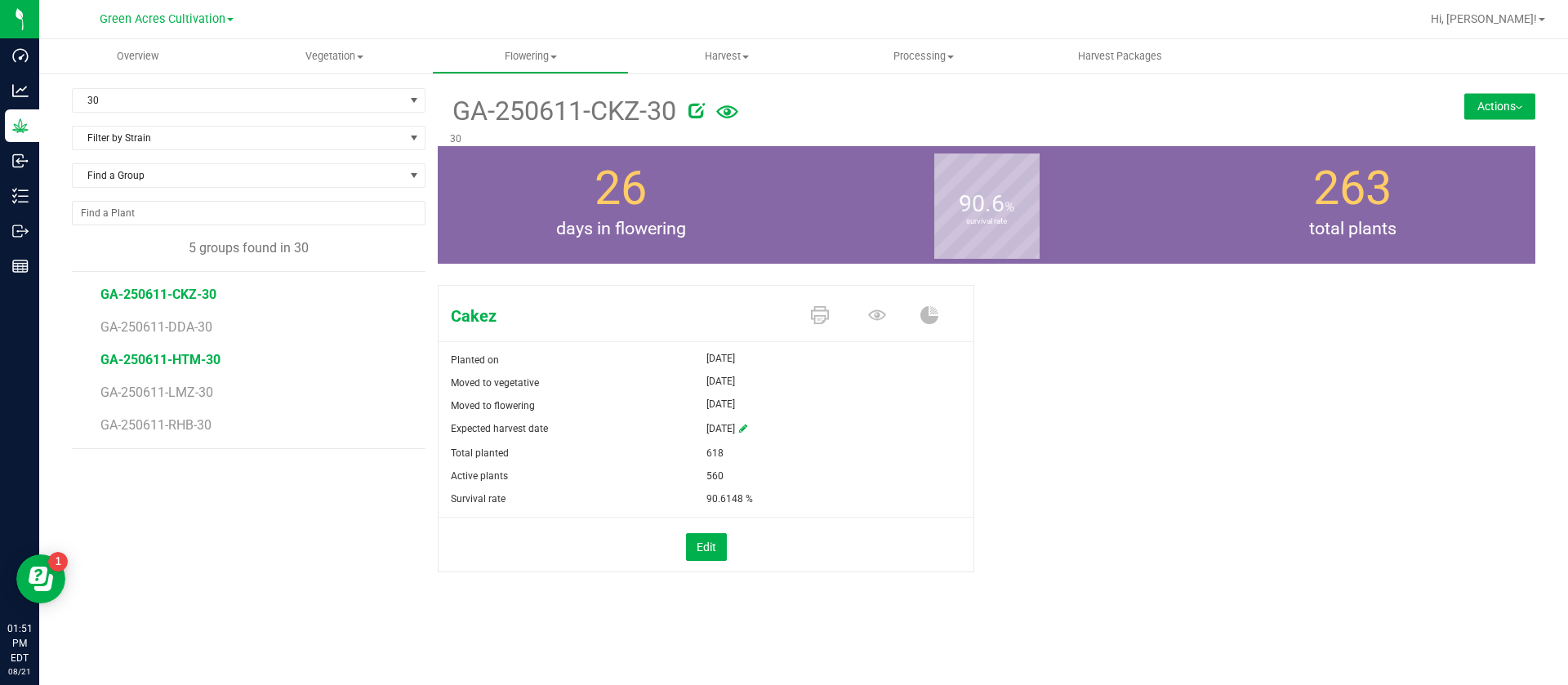
click at [198, 366] on span "GA-250611-HTM-30" at bounding box center [160, 359] width 120 height 15
click at [884, 310] on icon at bounding box center [877, 315] width 18 height 18
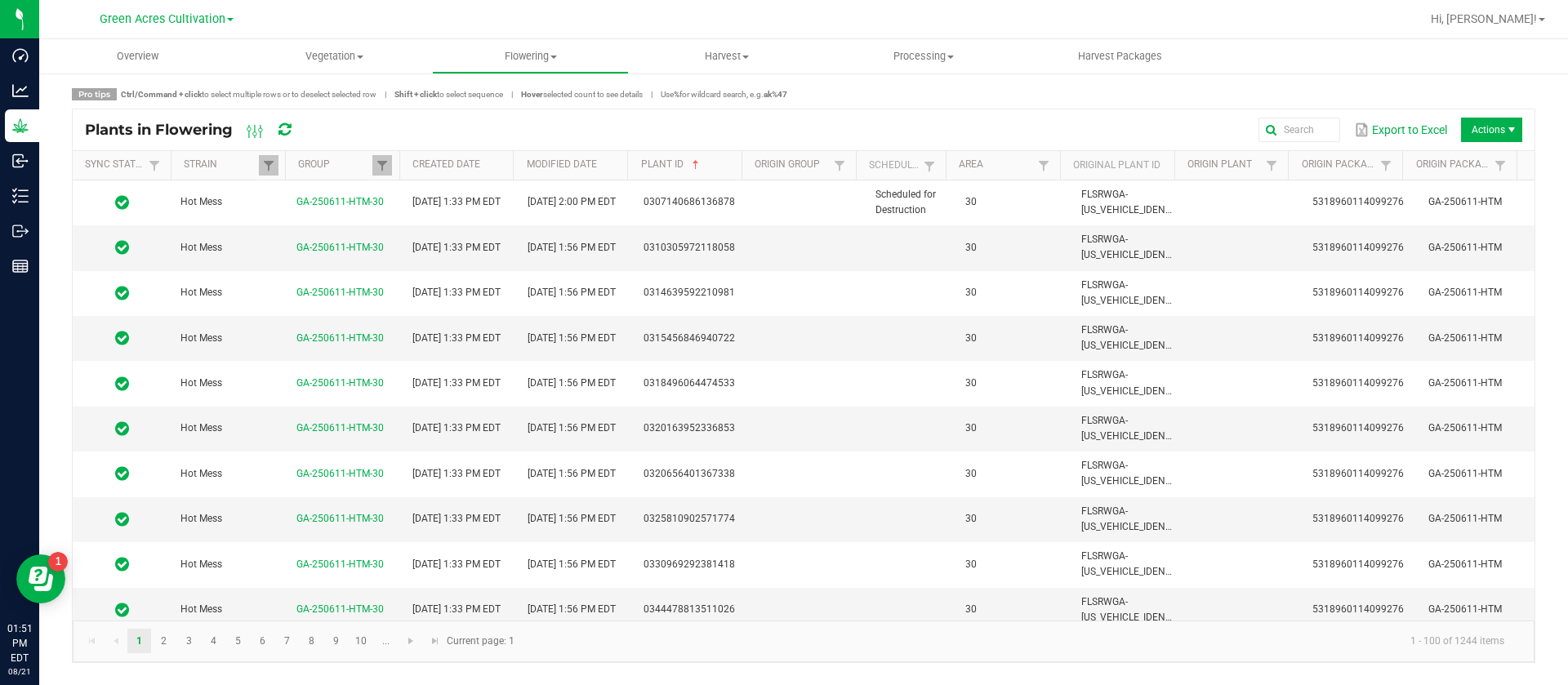
click at [1047, 207] on td "30" at bounding box center [1013, 202] width 116 height 45
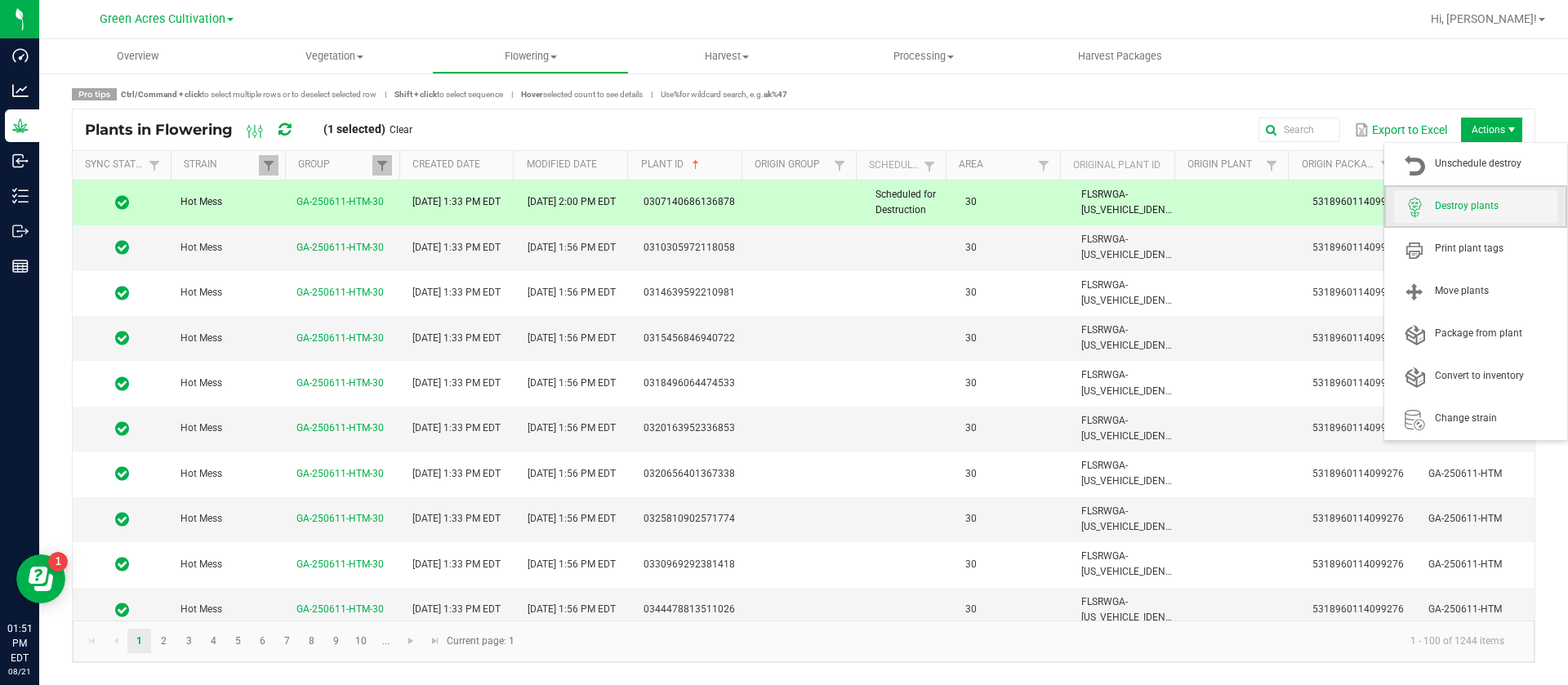
click at [1460, 197] on span "Destroy plants" at bounding box center [1476, 206] width 164 height 33
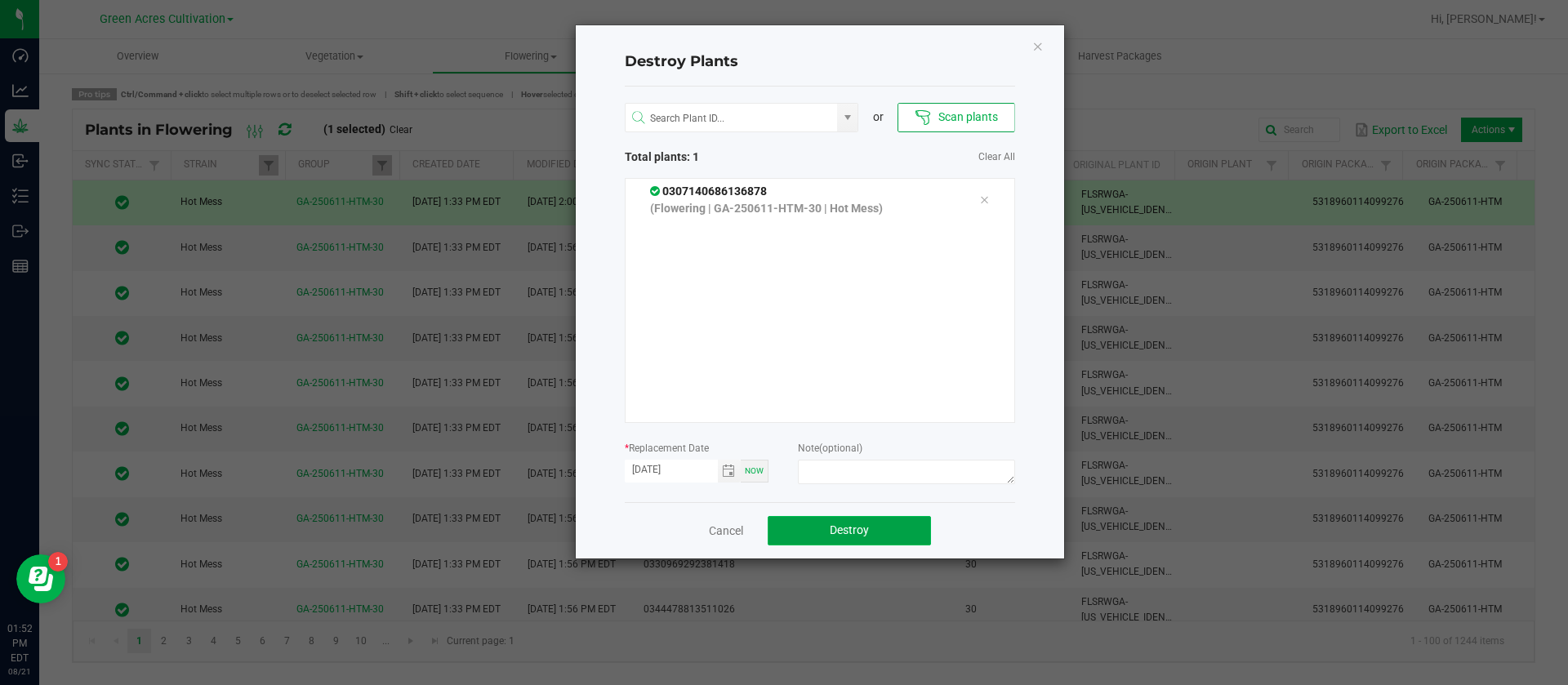
click at [880, 528] on button "Destroy" at bounding box center [850, 531] width 164 height 30
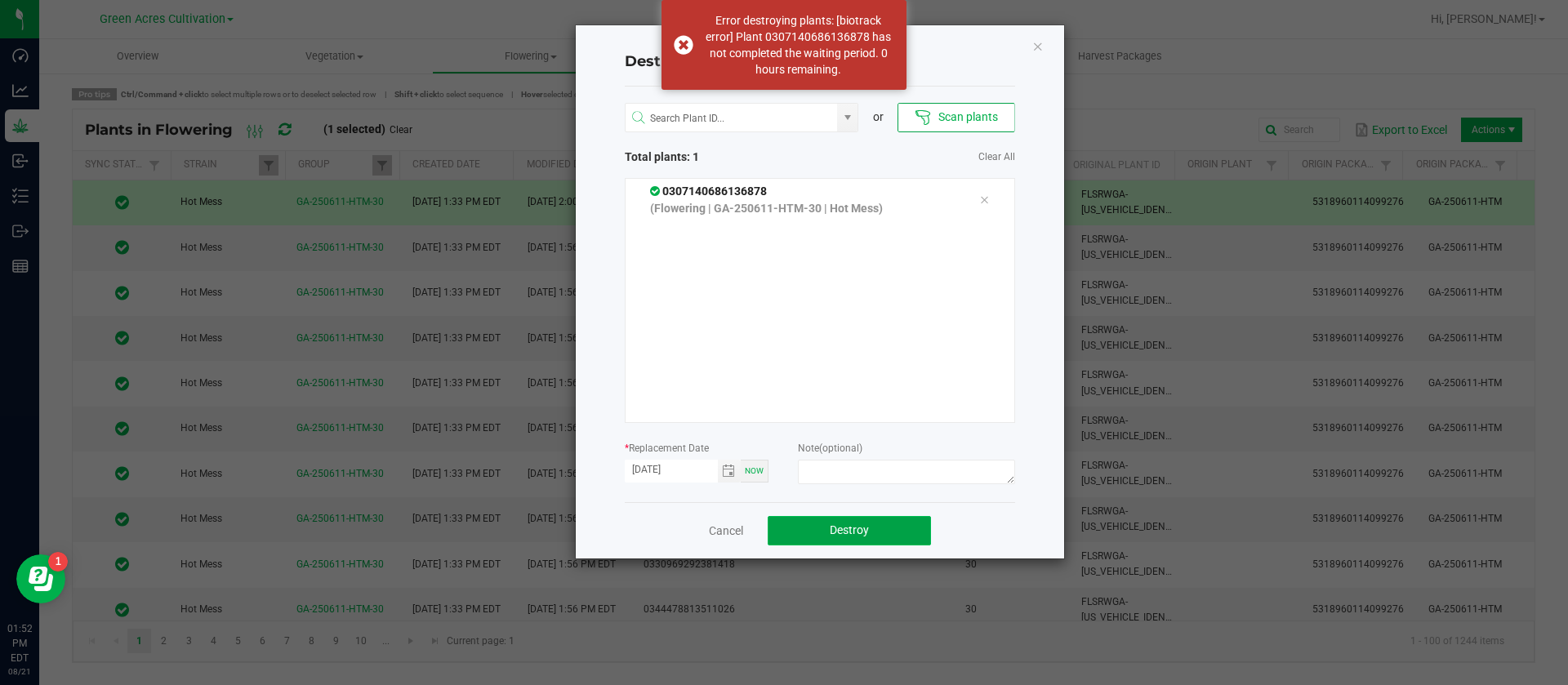
click at [887, 532] on button "Destroy" at bounding box center [850, 531] width 164 height 30
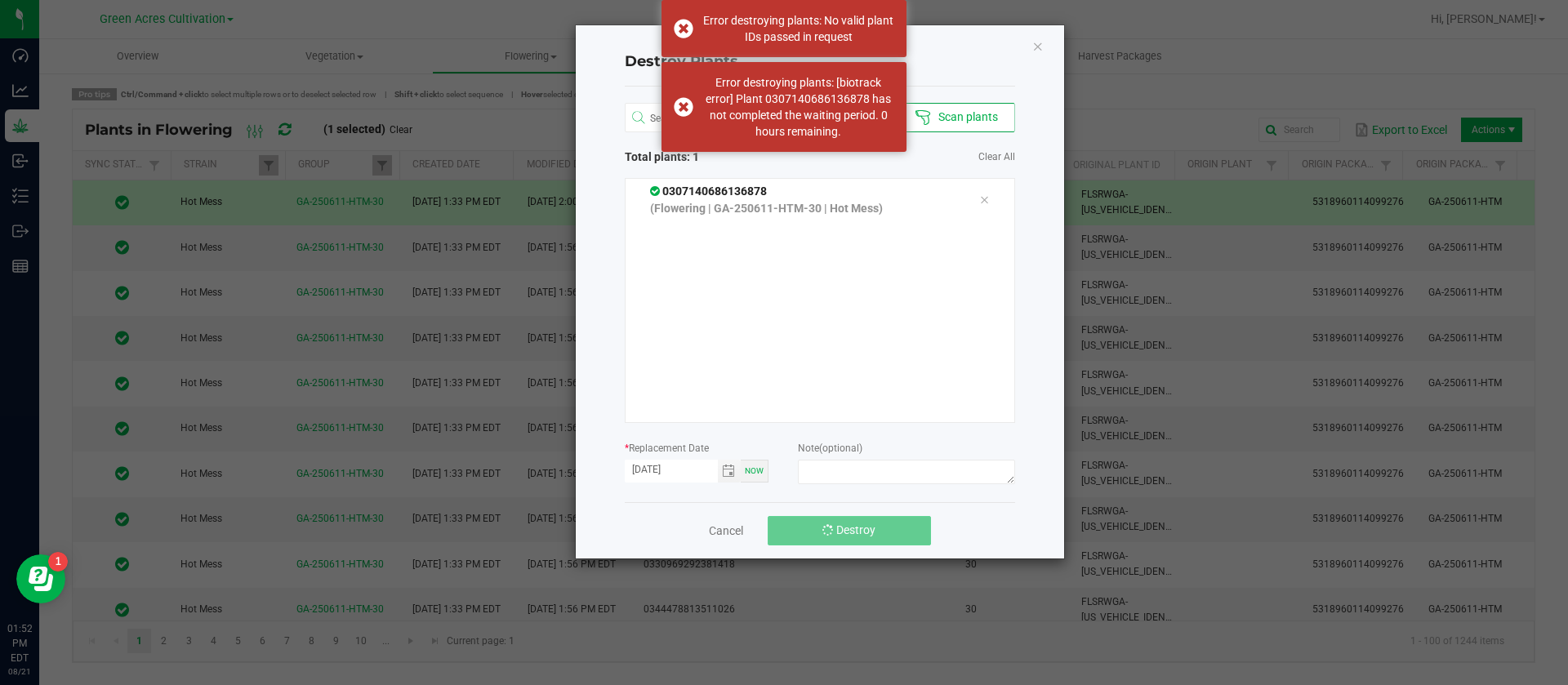
click at [887, 532] on button "Destroy" at bounding box center [850, 531] width 164 height 30
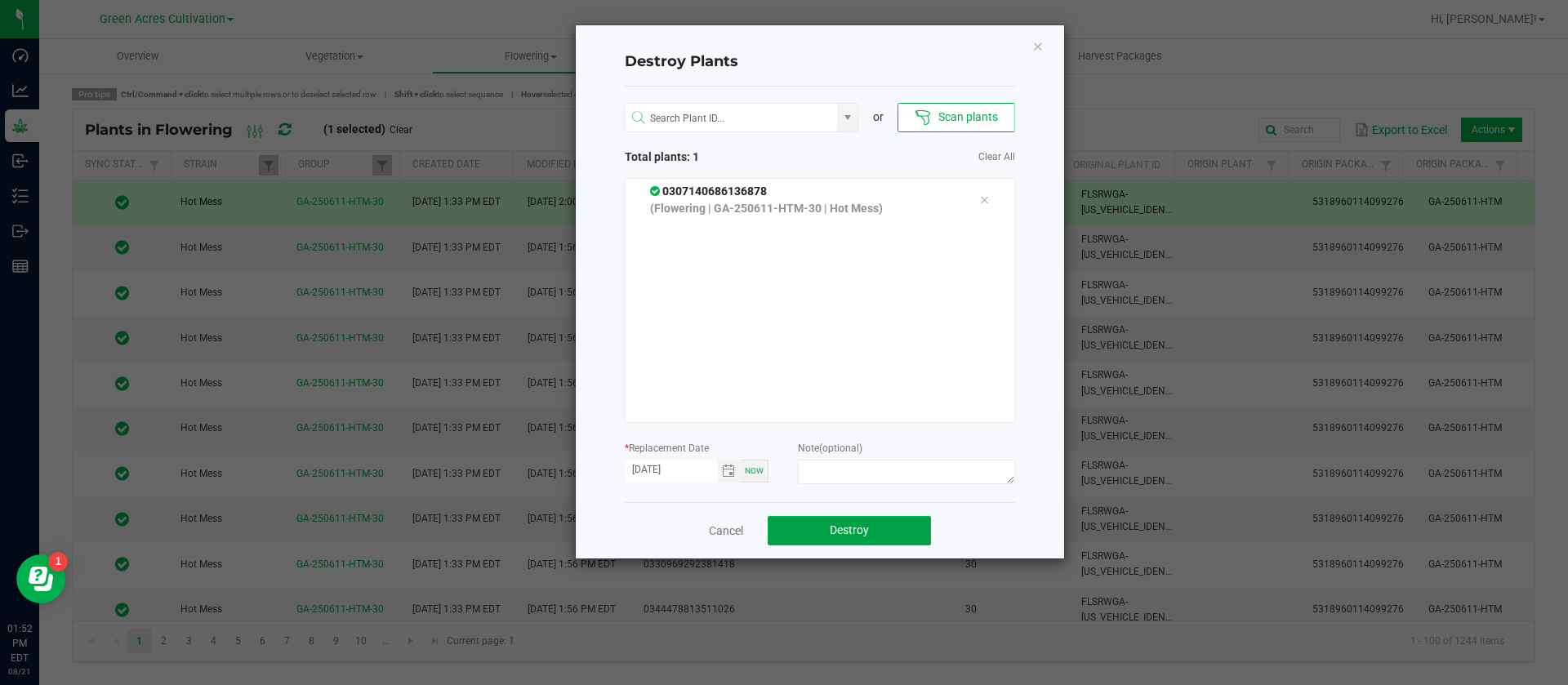
click at [867, 539] on button "Destroy" at bounding box center [850, 531] width 164 height 30
click at [858, 545] on div "Cancel Destroy" at bounding box center [819, 530] width 391 height 57
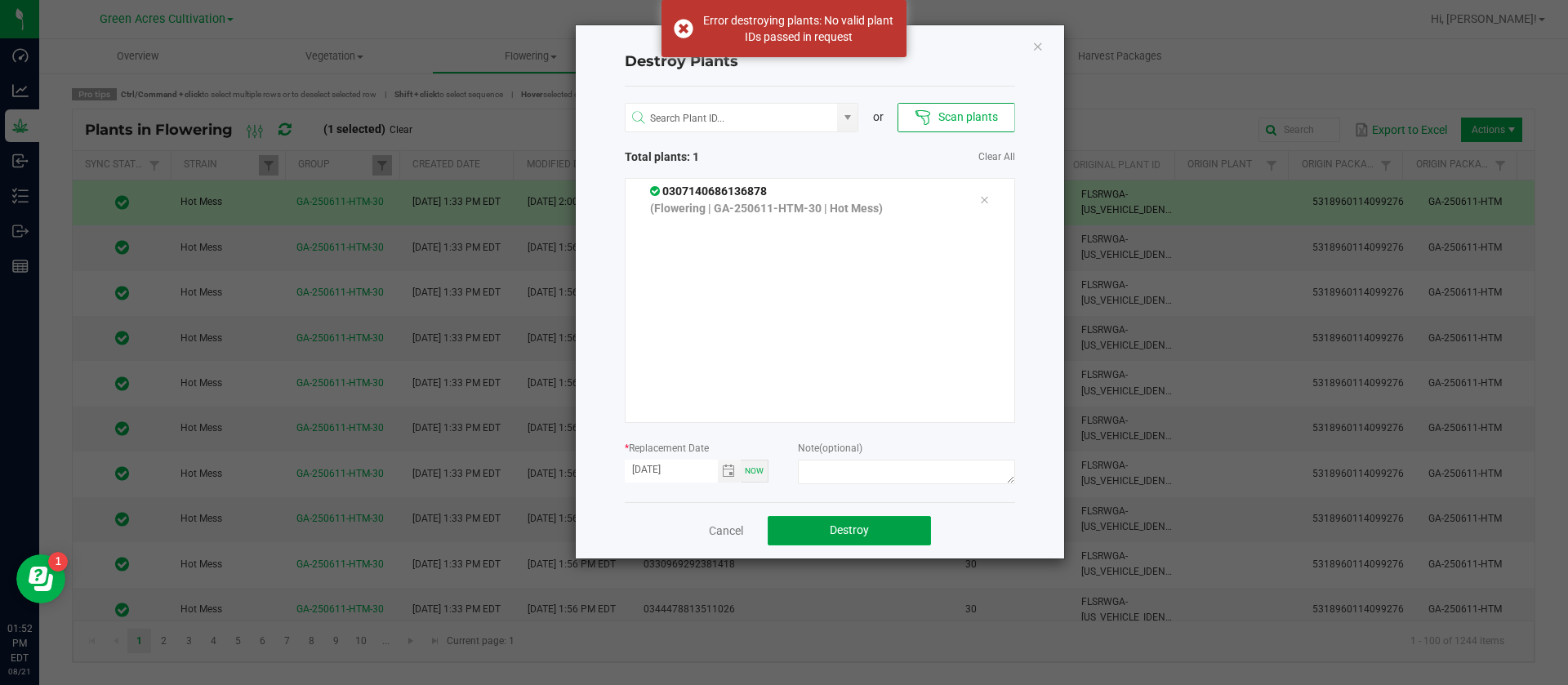
click at [859, 544] on button "Destroy" at bounding box center [850, 531] width 164 height 30
click at [1035, 46] on icon "Close" at bounding box center [1038, 46] width 12 height 19
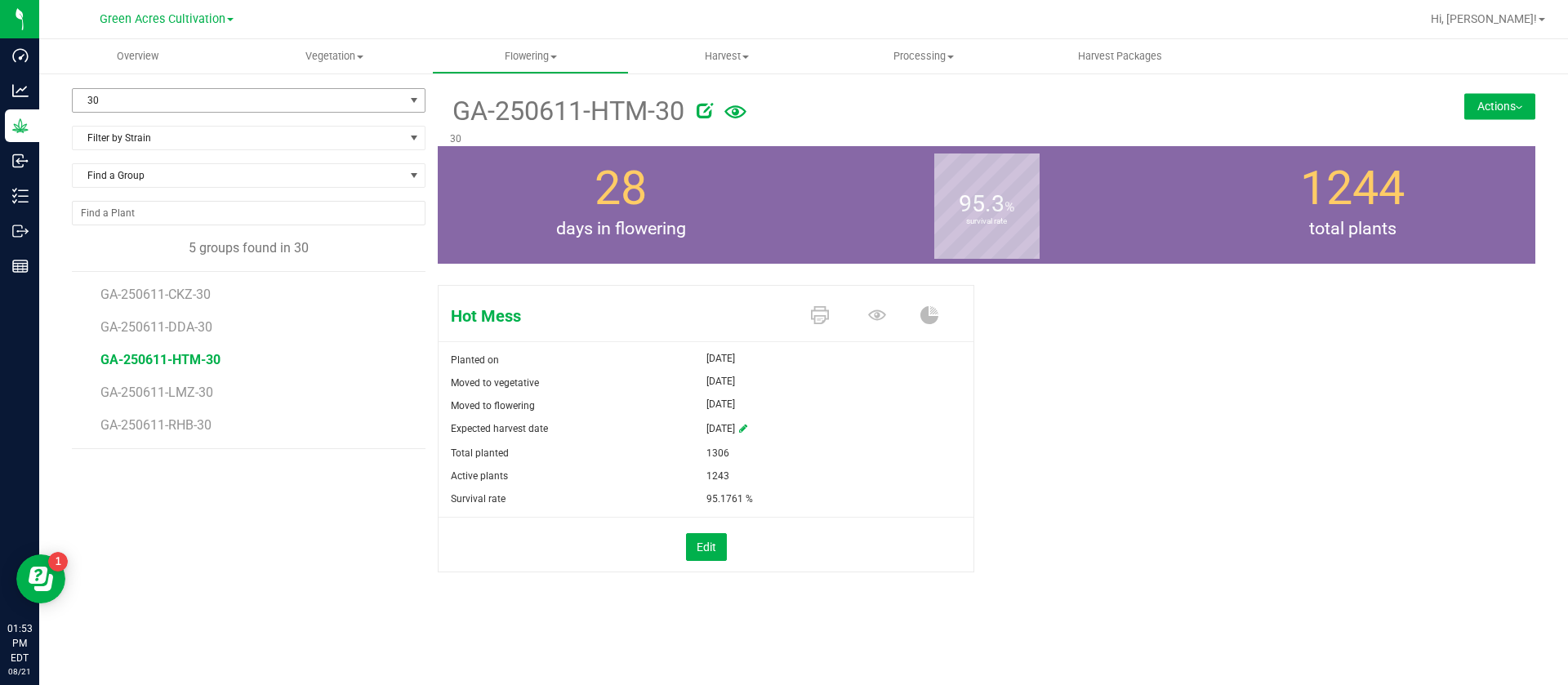
click at [114, 91] on span "30" at bounding box center [238, 100] width 332 height 23
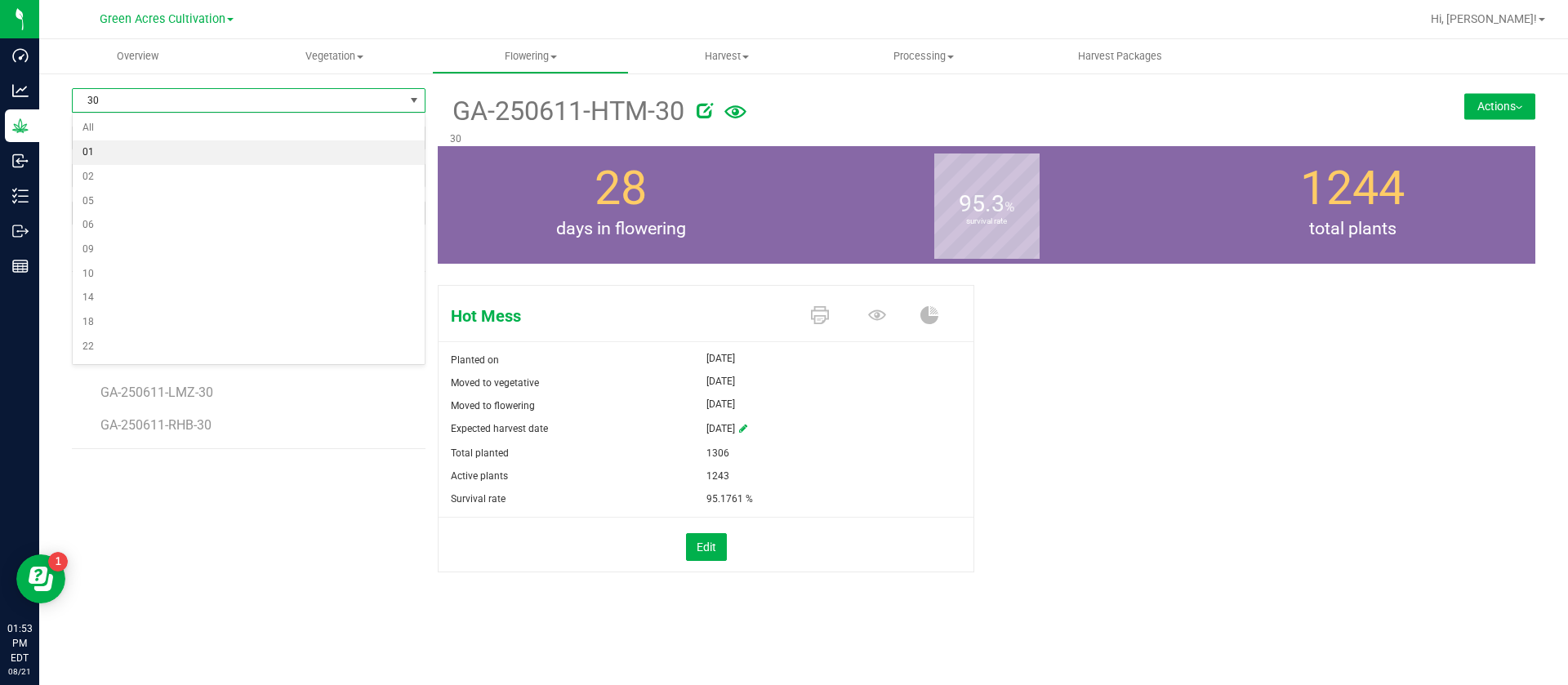
click at [137, 163] on li "01" at bounding box center [248, 152] width 352 height 24
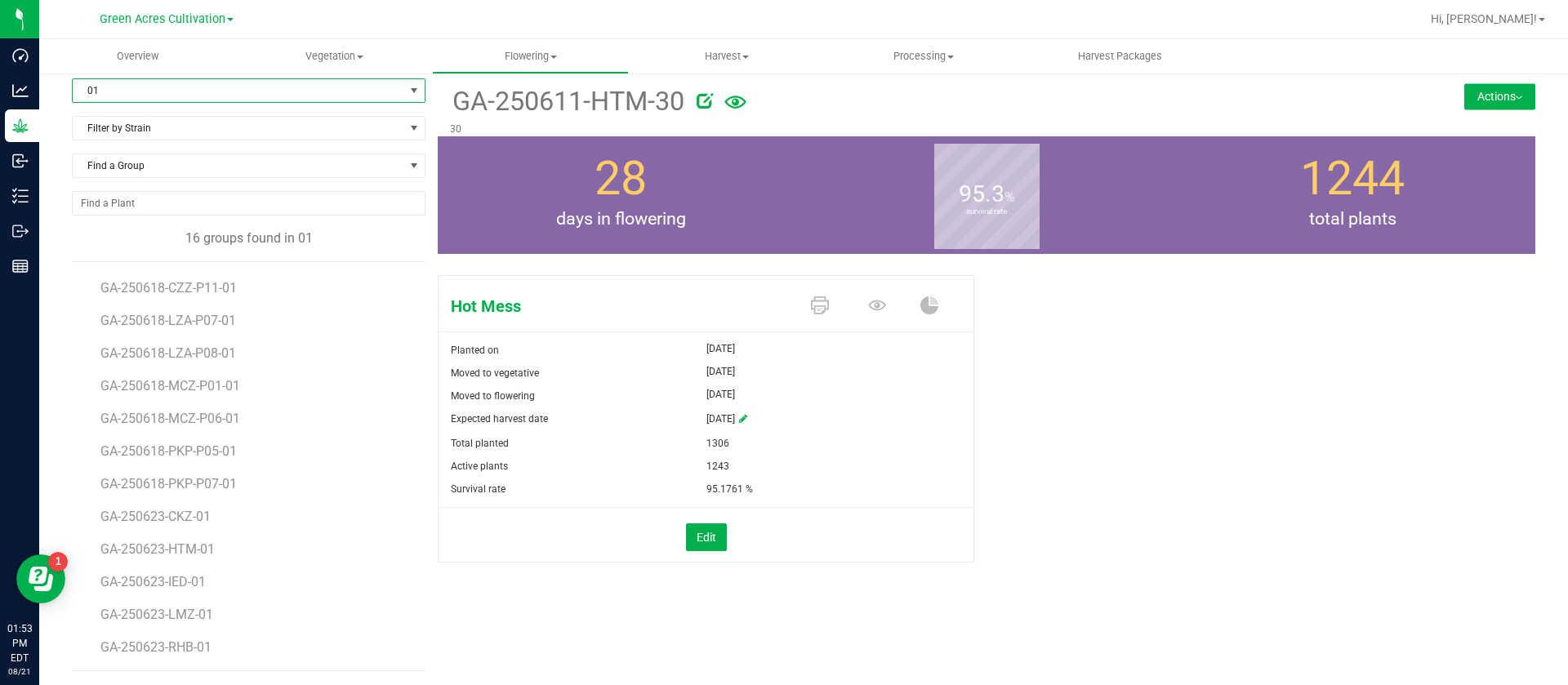
scroll to position [13, 0]
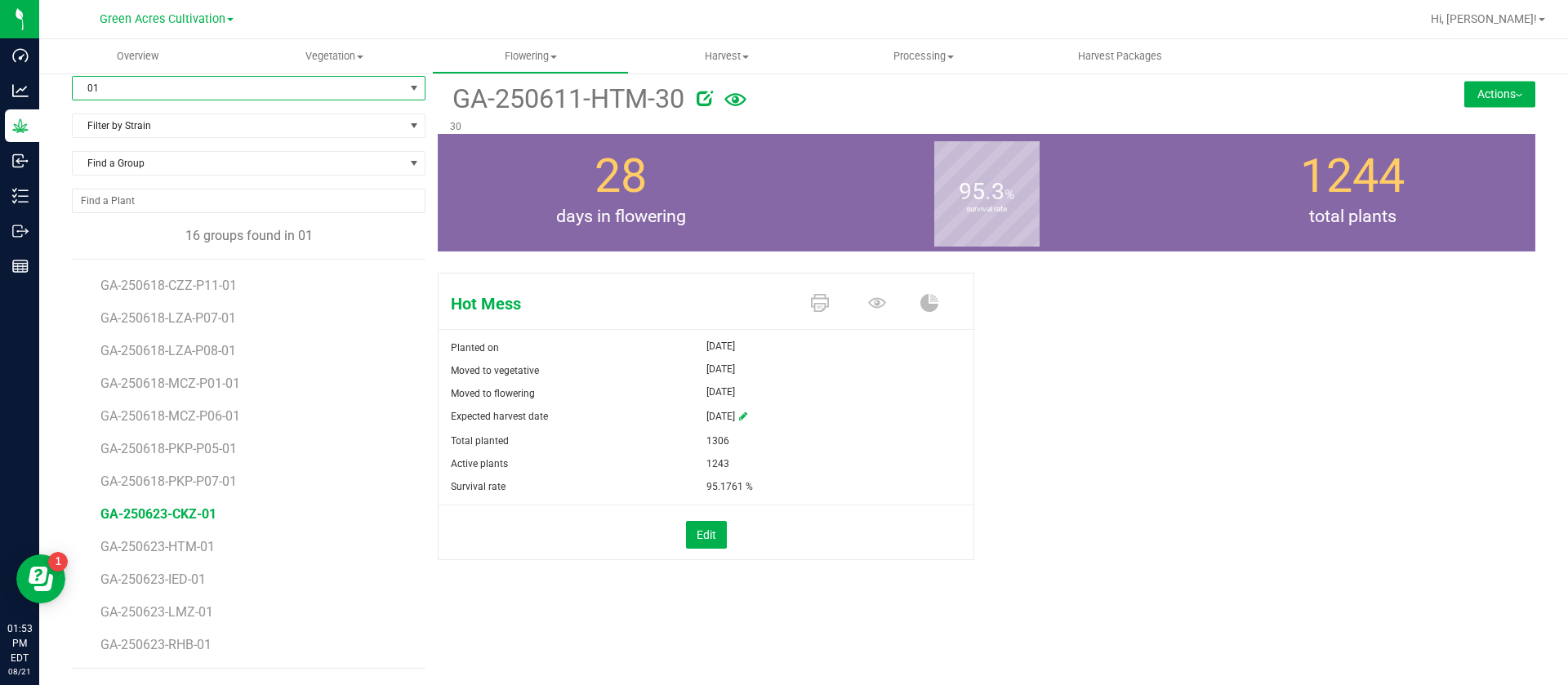
click at [197, 520] on span "GA-250623-CKZ-01" at bounding box center [158, 514] width 116 height 15
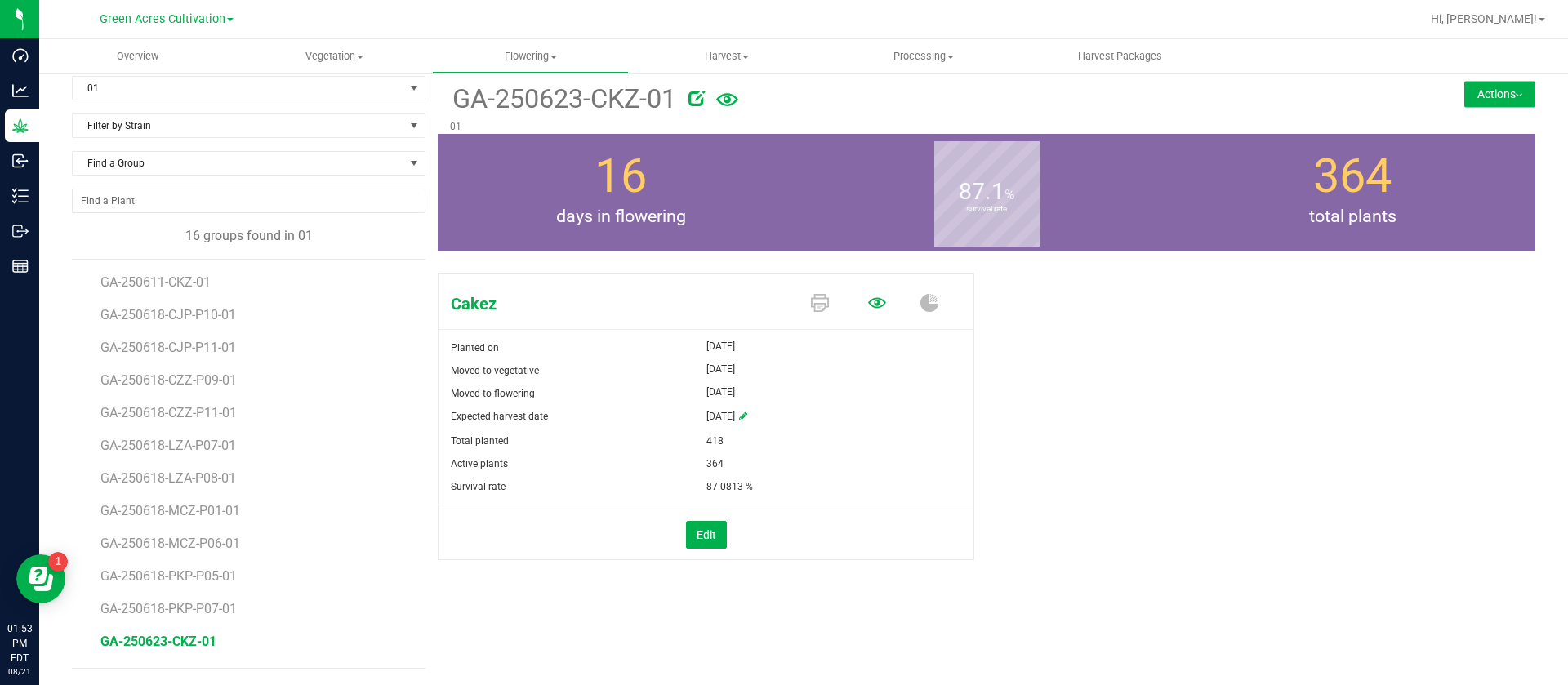
click at [868, 304] on icon at bounding box center [877, 302] width 18 height 11
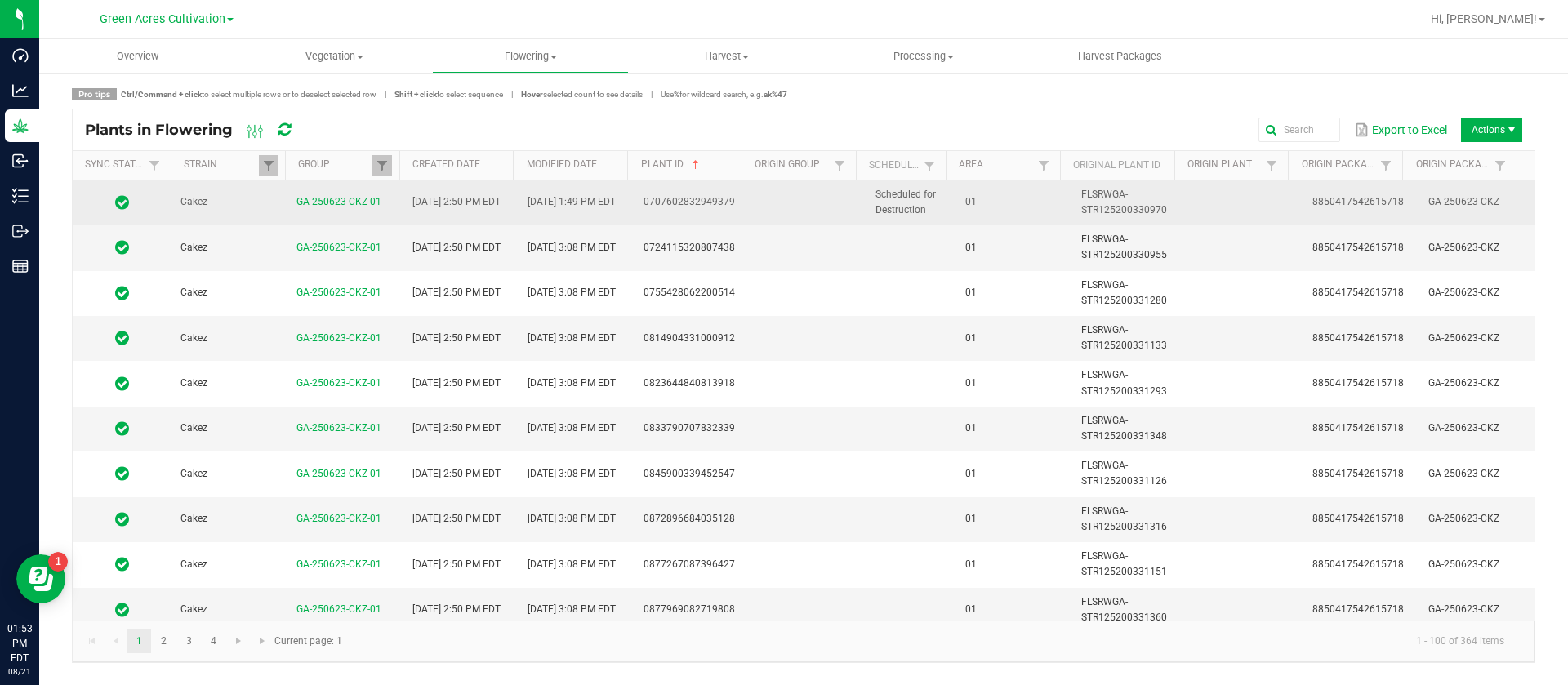
click at [965, 197] on span "01" at bounding box center [971, 202] width 12 height 12
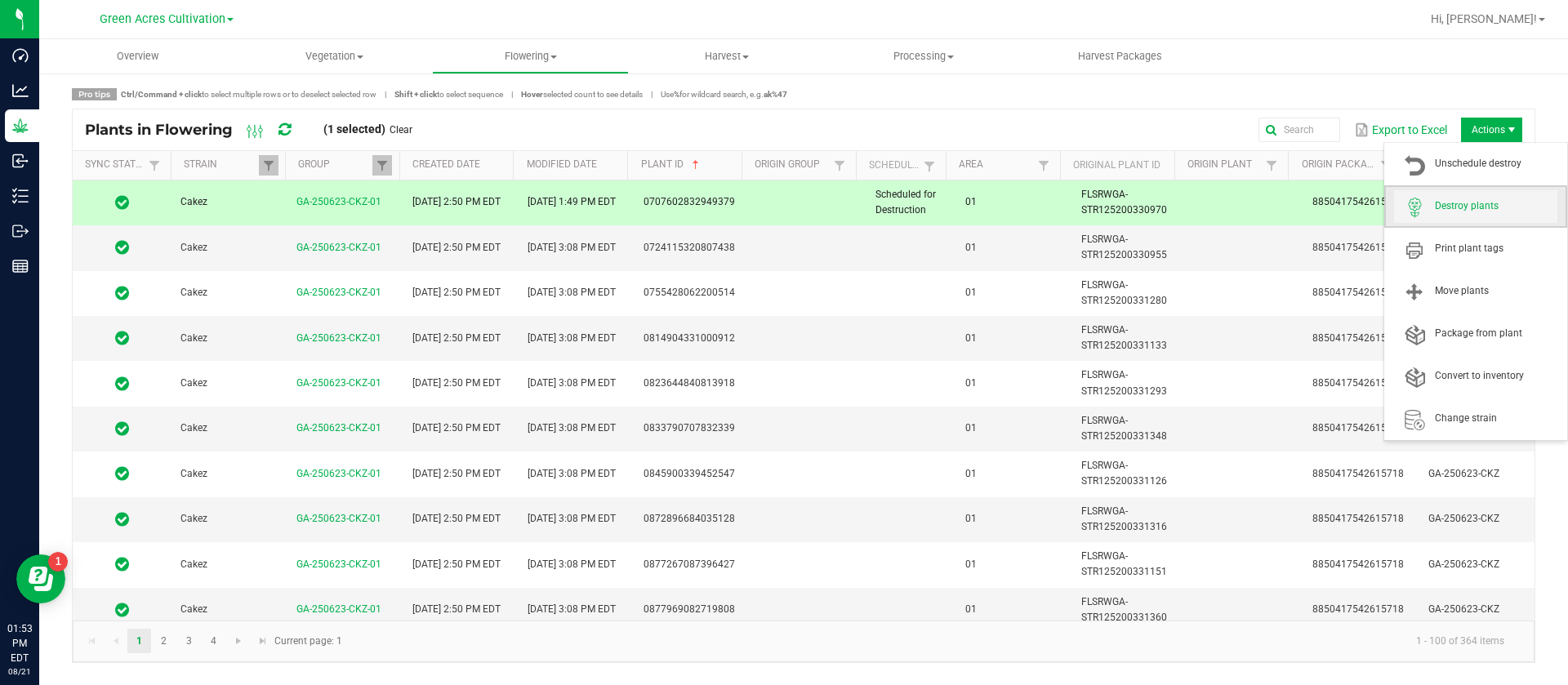
click at [1489, 208] on span "Destroy plants" at bounding box center [1495, 206] width 122 height 13
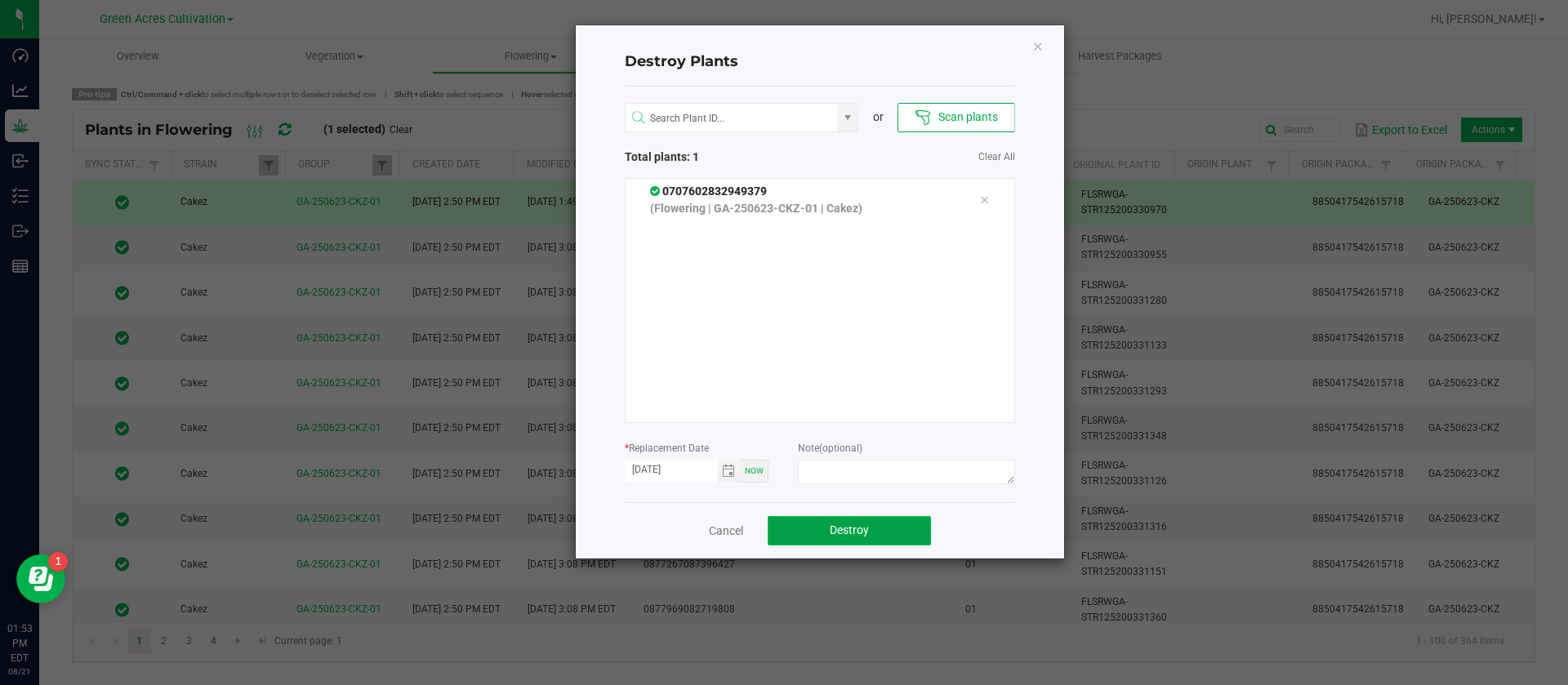
click at [873, 537] on button "Destroy" at bounding box center [850, 531] width 164 height 30
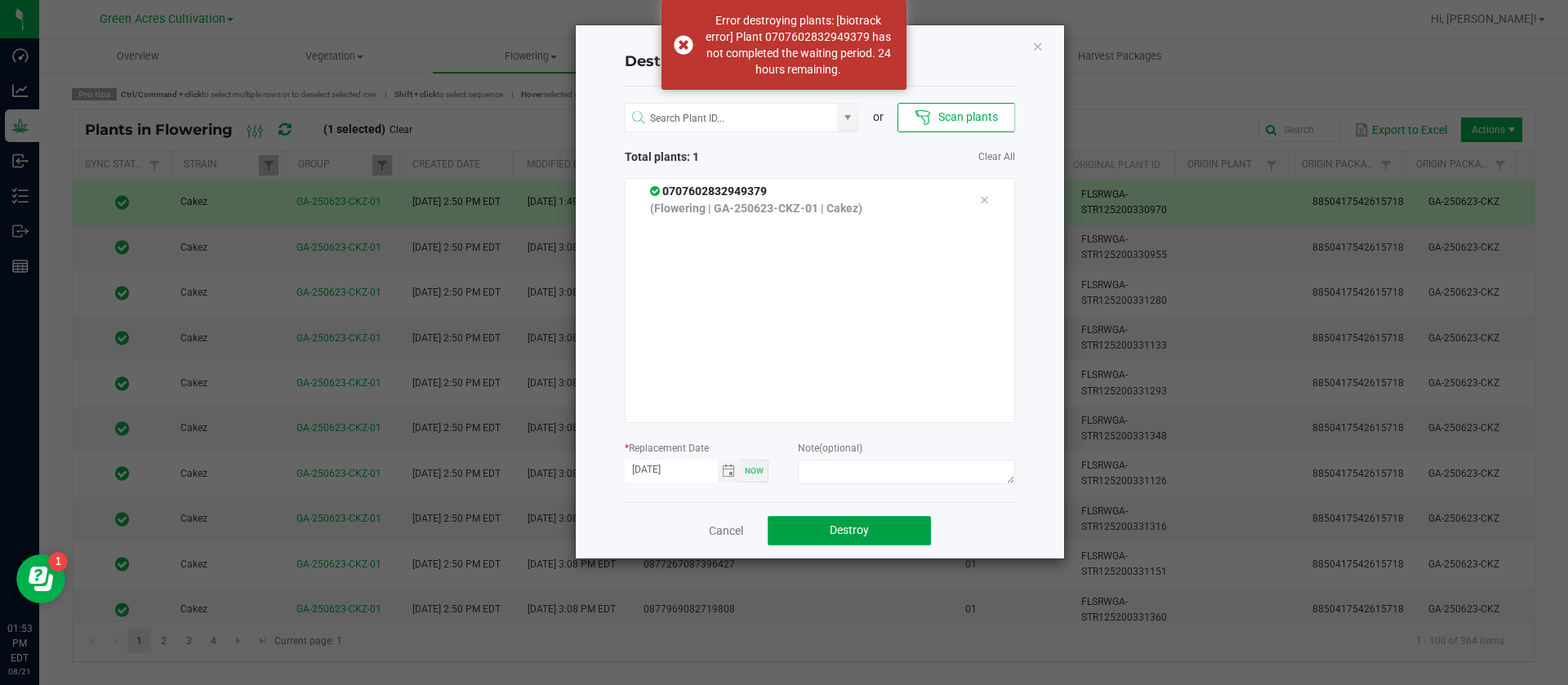
click at [889, 532] on button "Destroy" at bounding box center [850, 531] width 164 height 30
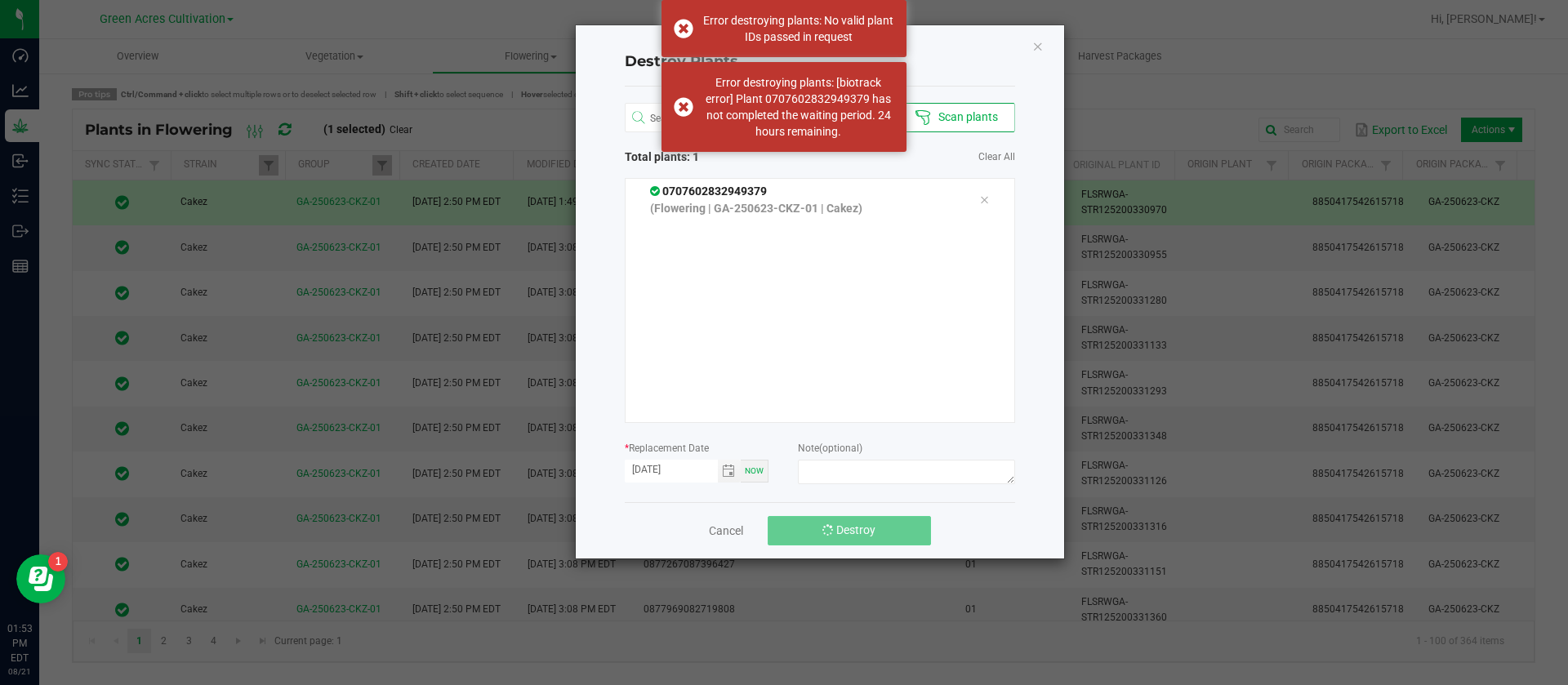
click at [889, 532] on button "Destroy" at bounding box center [850, 531] width 164 height 30
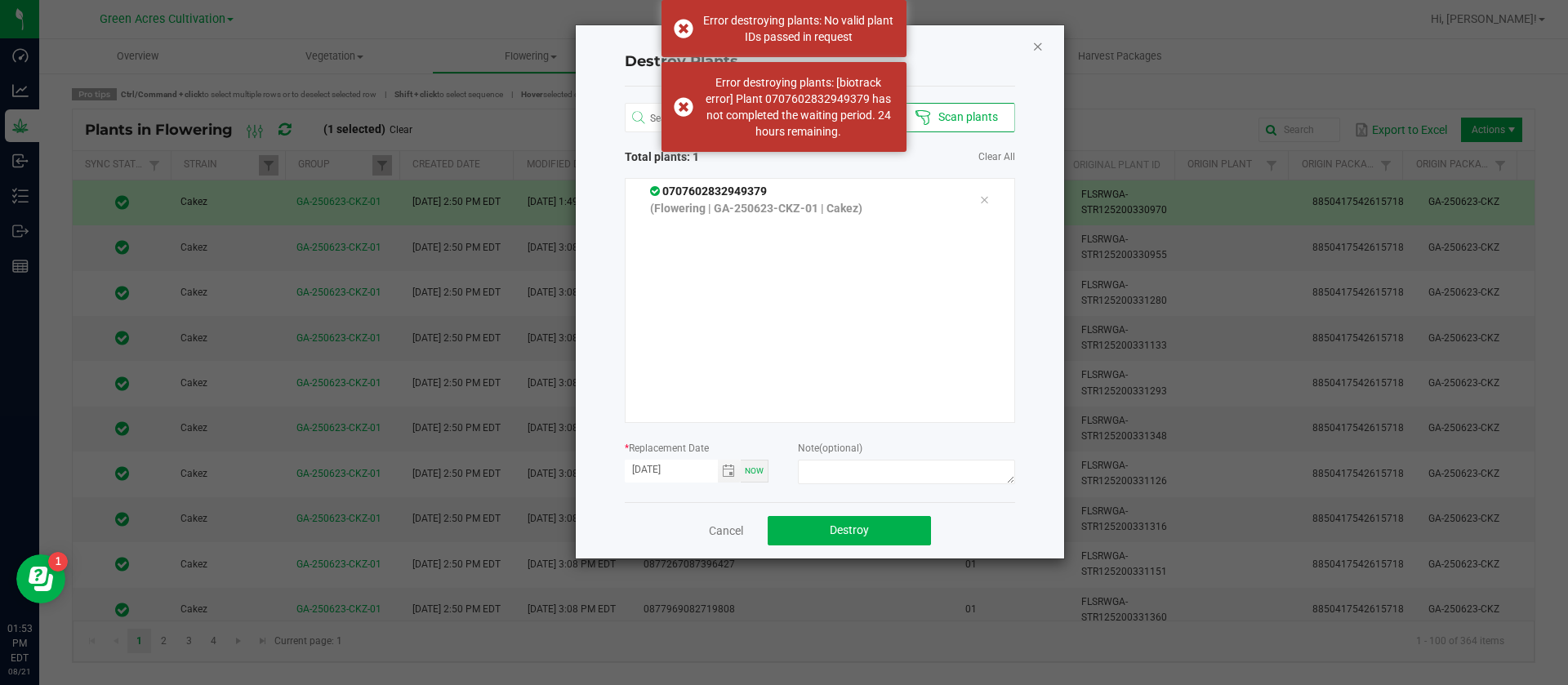
click at [1041, 48] on icon "Close" at bounding box center [1038, 46] width 12 height 19
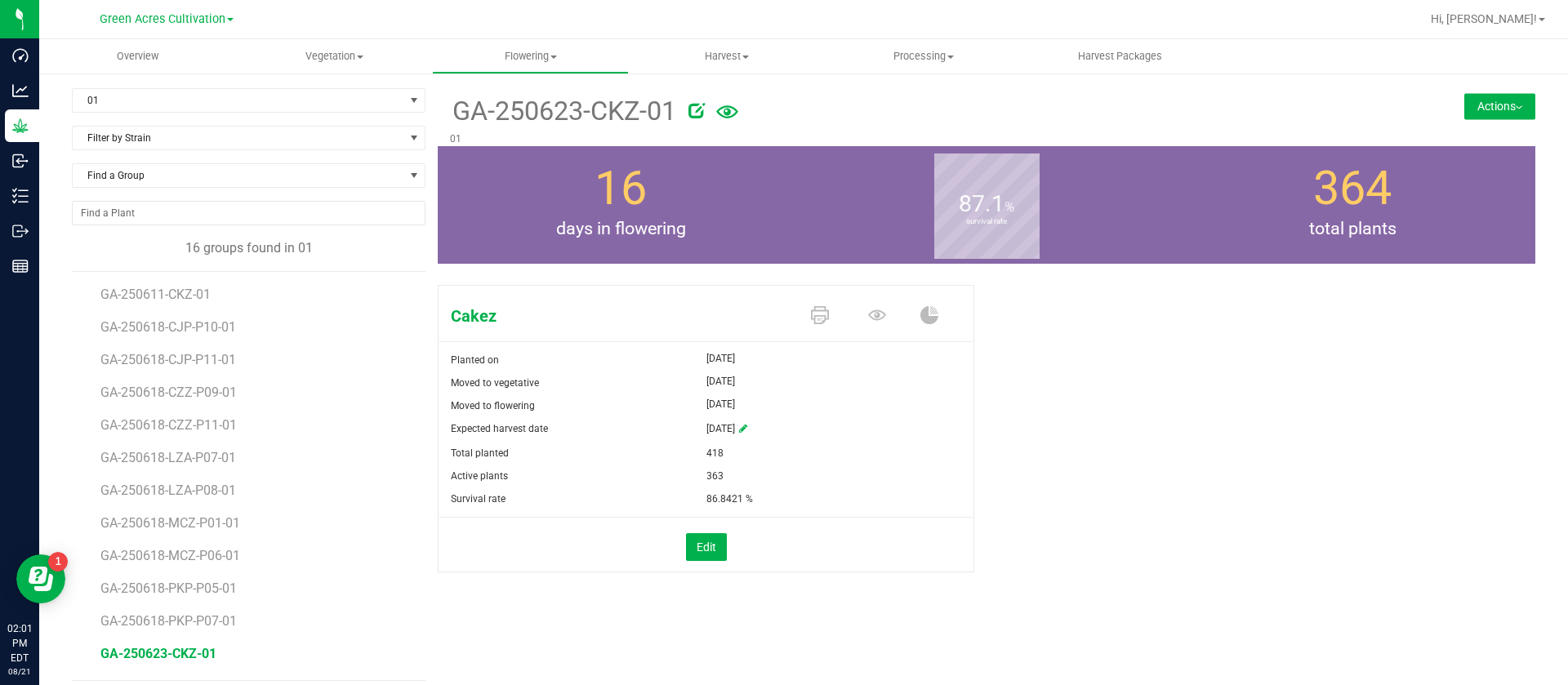
click at [1176, 476] on div "Cakez Planted on [DATE] Moved to vegetative [DATE] Moved to flowering [DATE] Ex…" at bounding box center [987, 445] width 1098 height 335
click at [210, 94] on span "01" at bounding box center [238, 100] width 332 height 23
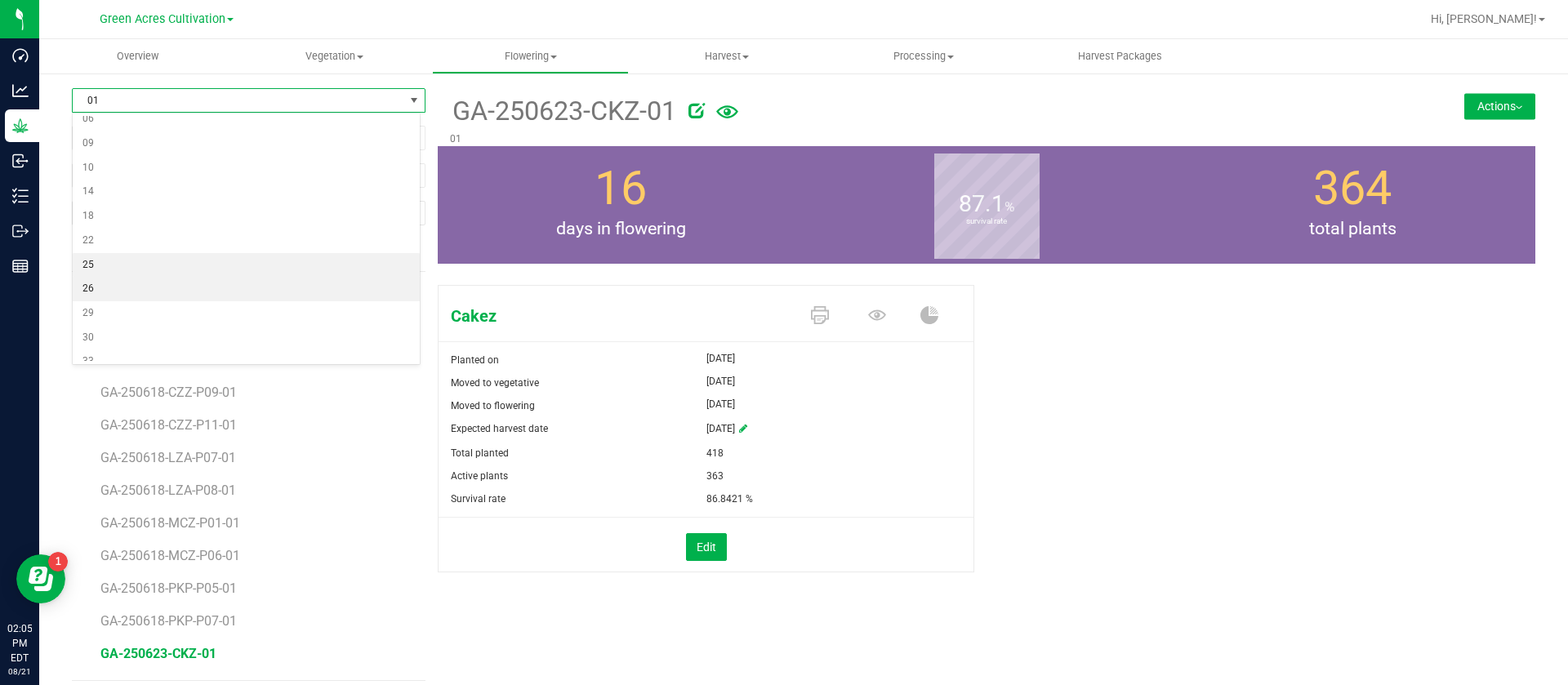
scroll to position [122, 0]
click at [113, 265] on li "26" at bounding box center [246, 272] width 347 height 24
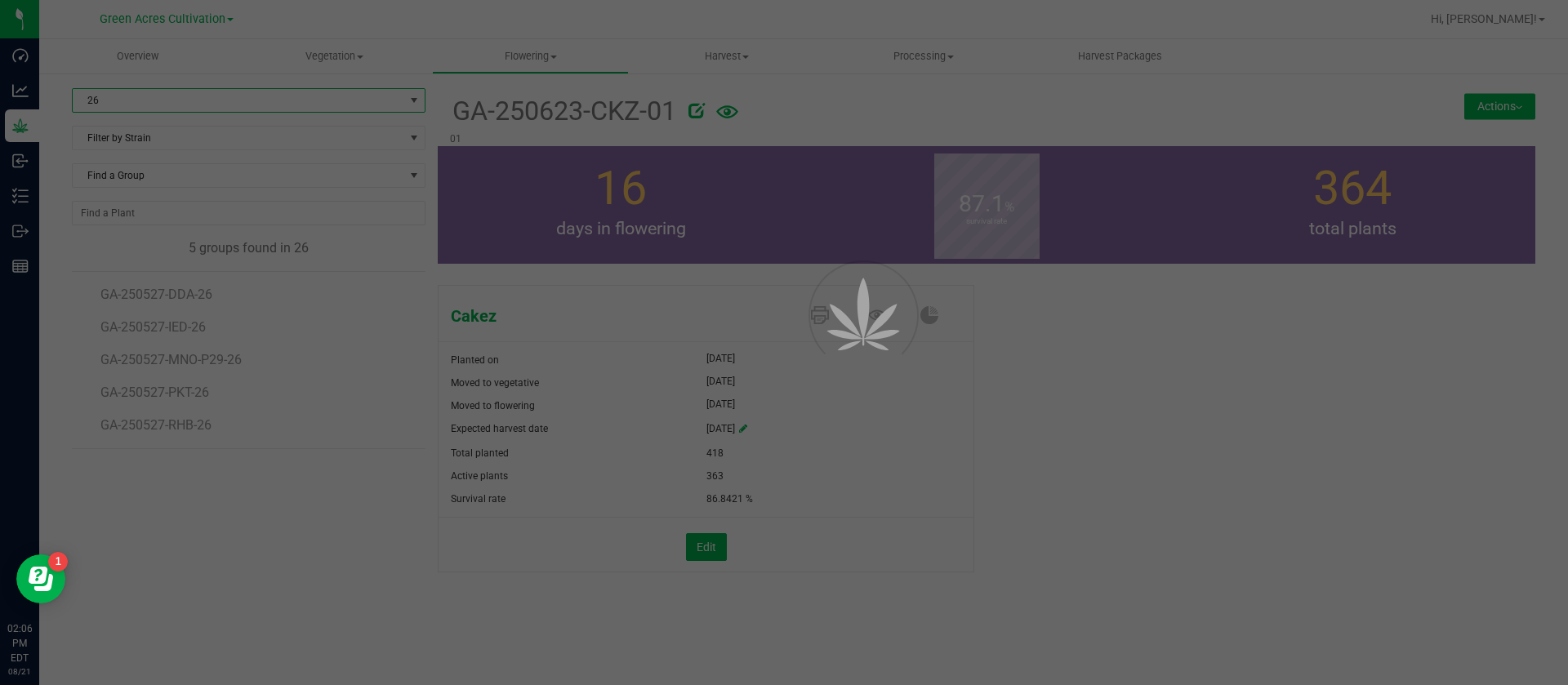
click at [340, 300] on li "GA-250527-DDA-26" at bounding box center [257, 288] width 314 height 33
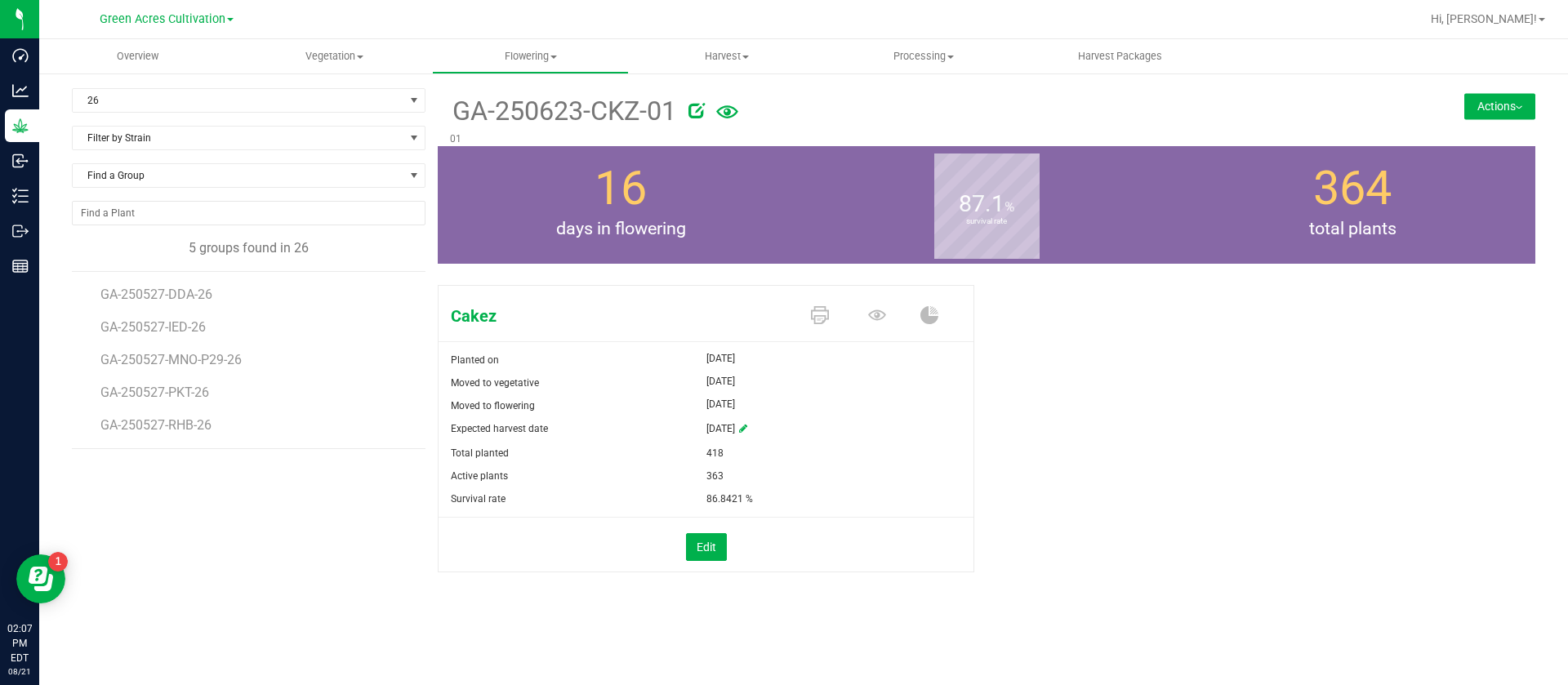
drag, startPoint x: 1237, startPoint y: 509, endPoint x: 1181, endPoint y: 475, distance: 65.5
click at [1231, 483] on div "Cakez Planted on [DATE] Moved to vegetative [DATE] Moved to flowering [DATE] Ex…" at bounding box center [987, 445] width 1098 height 335
click at [165, 89] on span "26" at bounding box center [248, 100] width 354 height 24
click at [791, 224] on span "days in flowering" at bounding box center [621, 229] width 366 height 26
click at [184, 293] on span "GA-250527-DDA-26" at bounding box center [159, 294] width 116 height 15
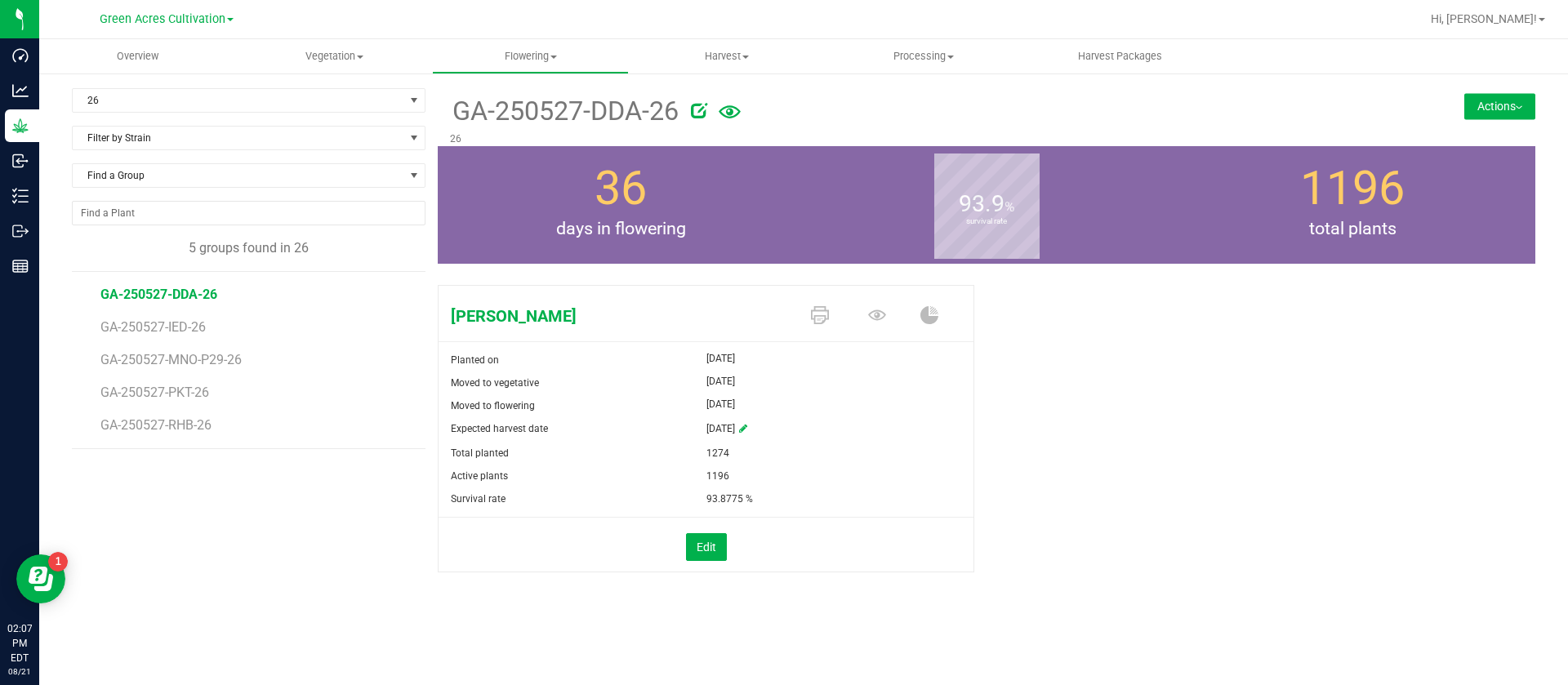
click at [1376, 365] on div "[PERSON_NAME] Planted on [DATE] Moved to vegetative [DATE] Moved to flowering […" at bounding box center [987, 445] width 1098 height 335
click at [189, 338] on li "GA-250527-MNO-P29-26" at bounding box center [257, 353] width 314 height 33
click at [187, 322] on span "GA-250527-IED-26" at bounding box center [156, 326] width 111 height 15
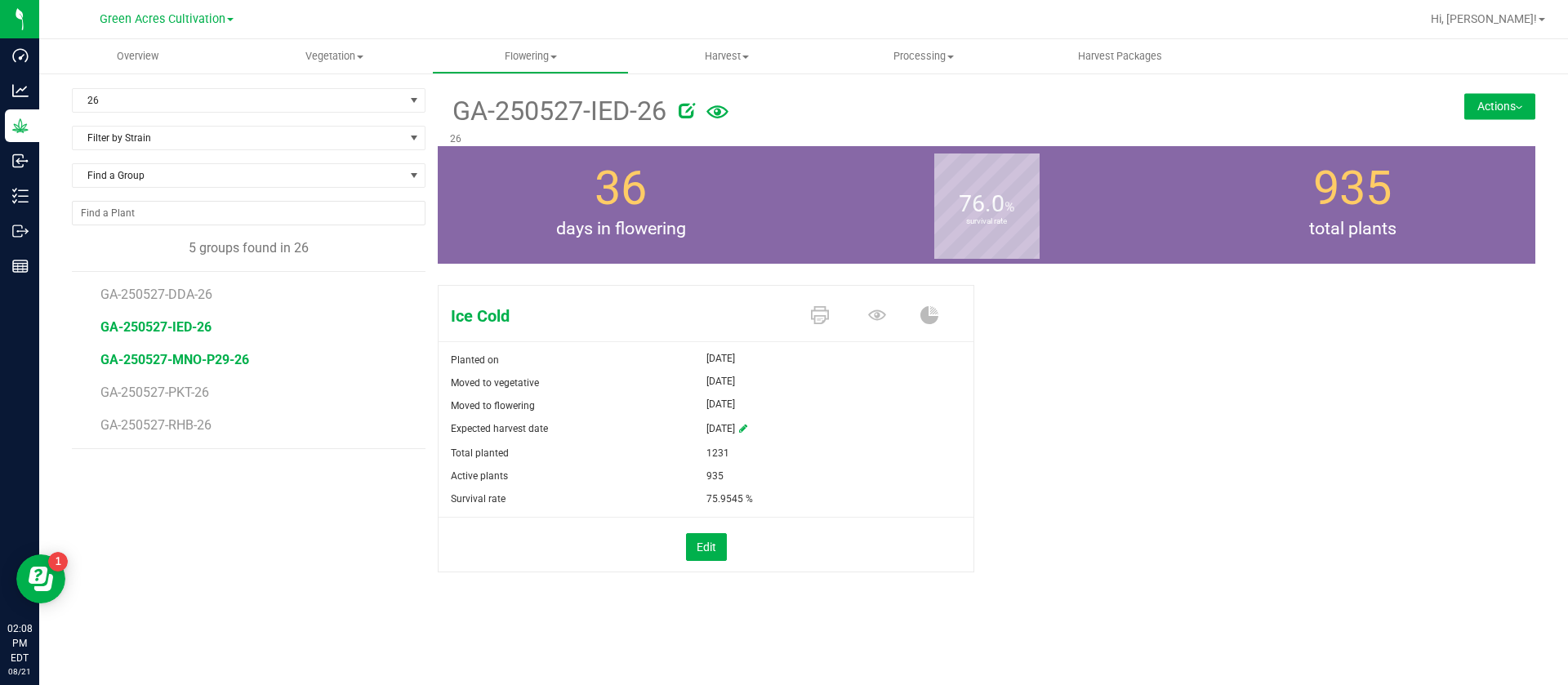
click at [184, 357] on span "GA-250527-MNO-P29-26" at bounding box center [175, 359] width 149 height 15
click at [187, 397] on span "GA-250527-PKT-26" at bounding box center [157, 392] width 114 height 15
click at [876, 310] on icon at bounding box center [877, 315] width 18 height 11
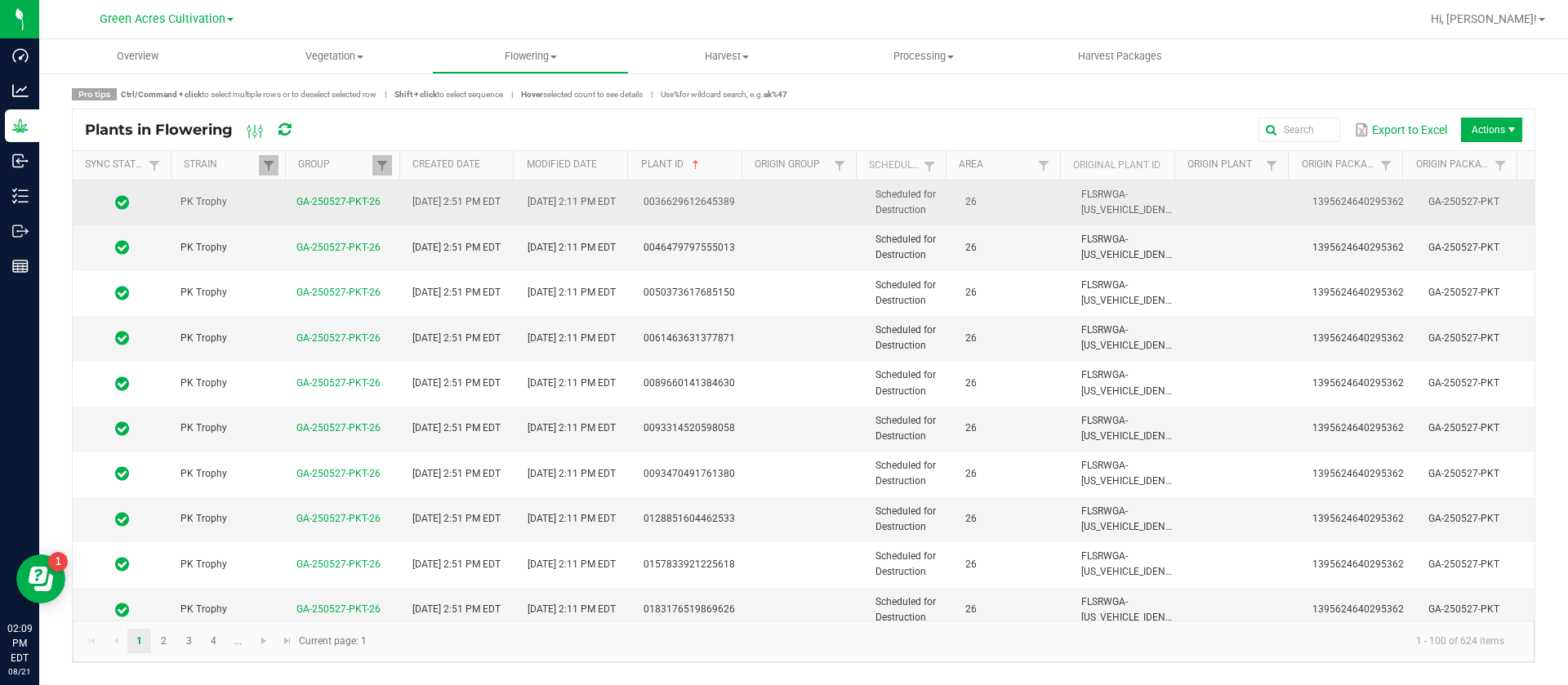
click at [960, 213] on td "26" at bounding box center [1013, 202] width 116 height 45
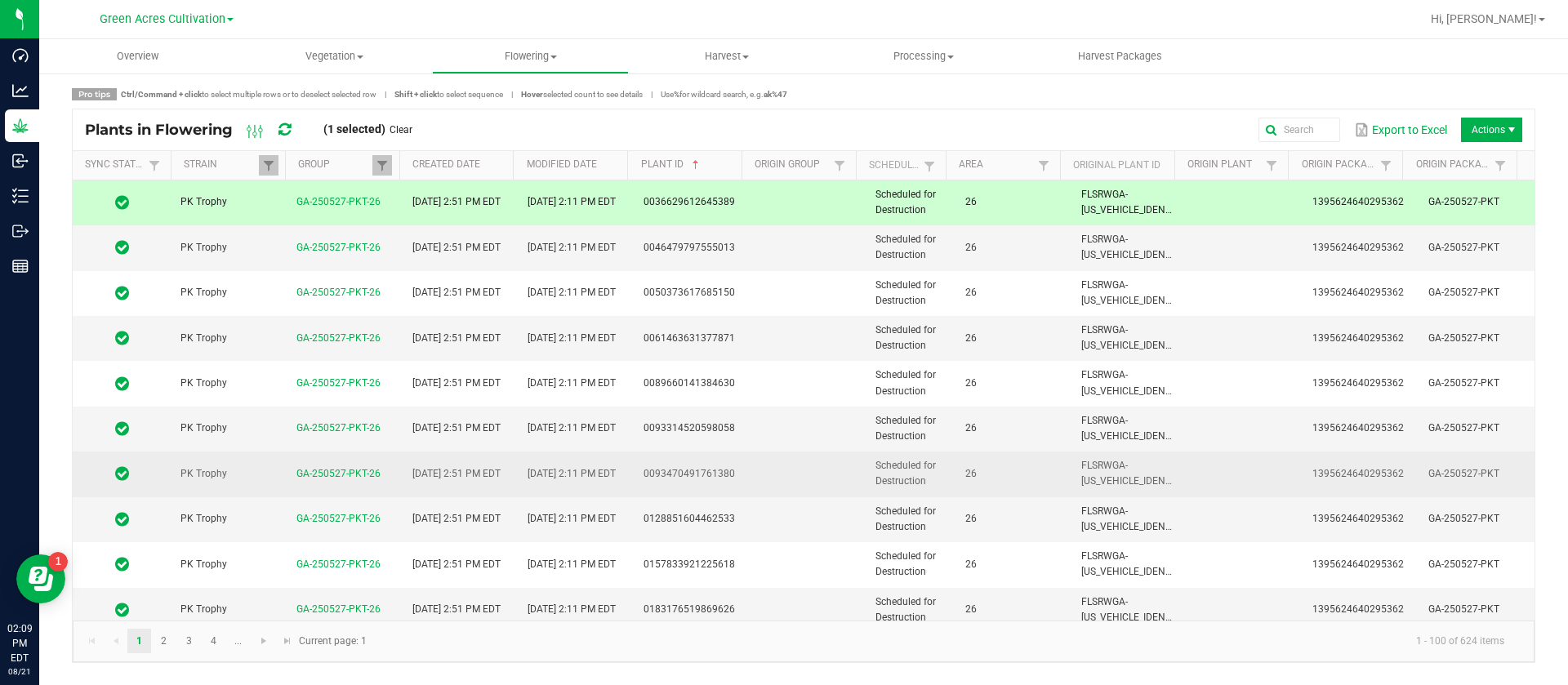
scroll to position [245, 0]
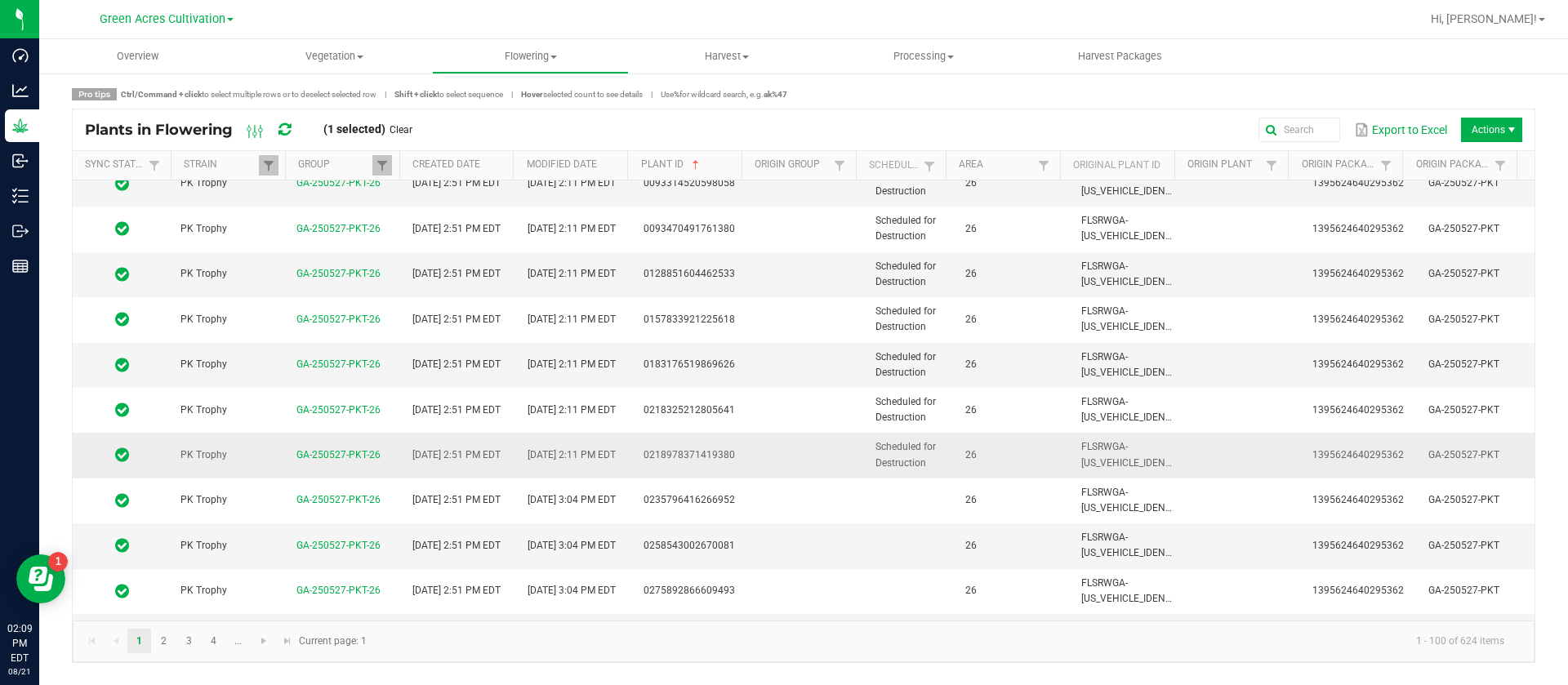
click at [1021, 459] on td "26" at bounding box center [1013, 455] width 116 height 45
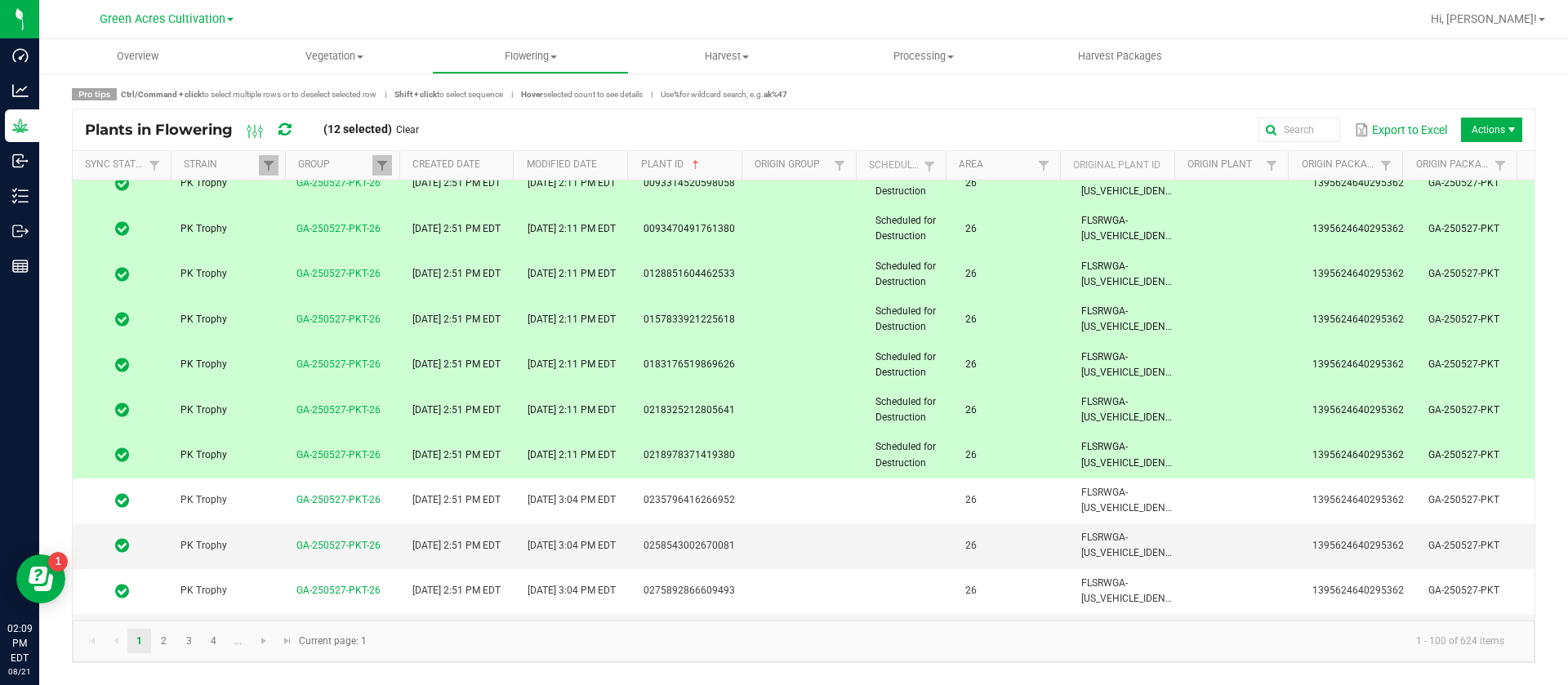
scroll to position [0, 0]
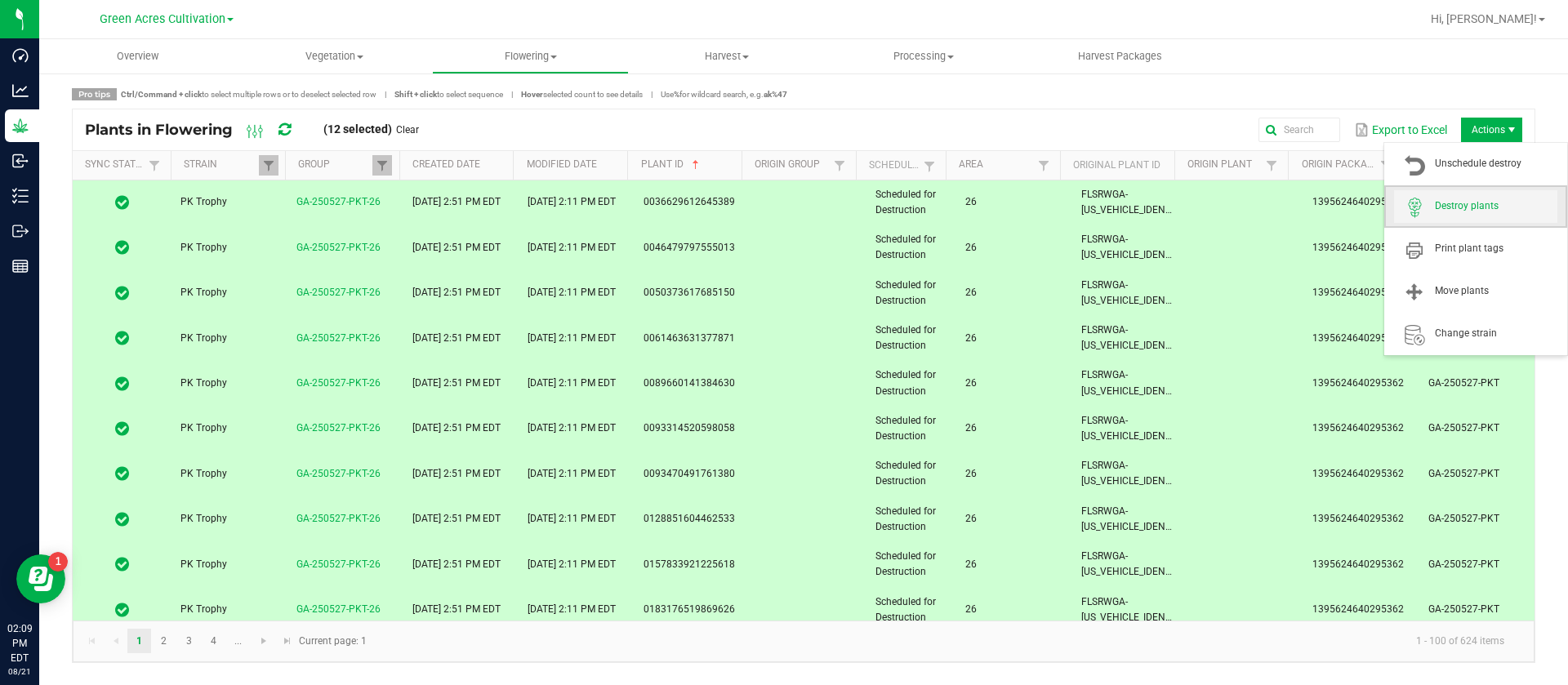
click at [1480, 211] on span "Destroy plants" at bounding box center [1495, 206] width 122 height 13
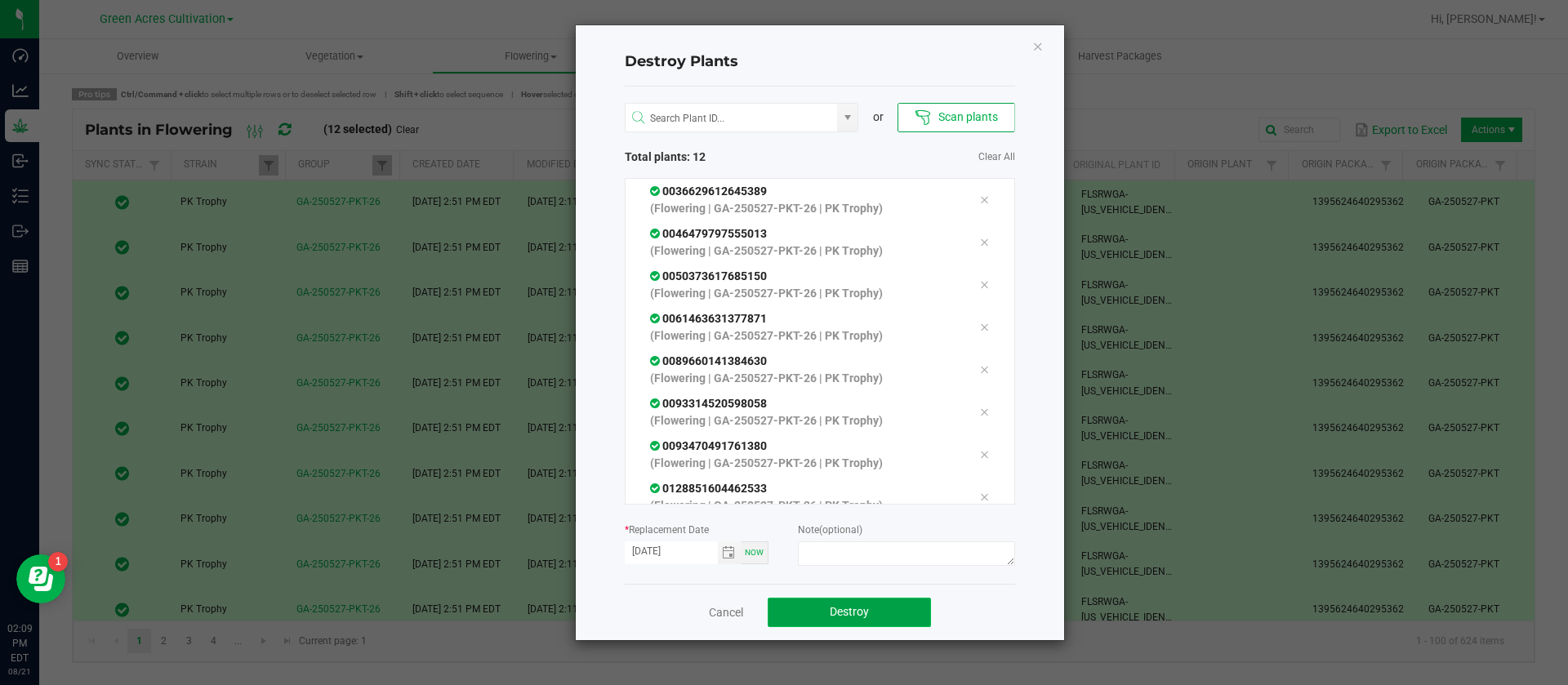
click at [849, 605] on span "Destroy" at bounding box center [849, 611] width 39 height 13
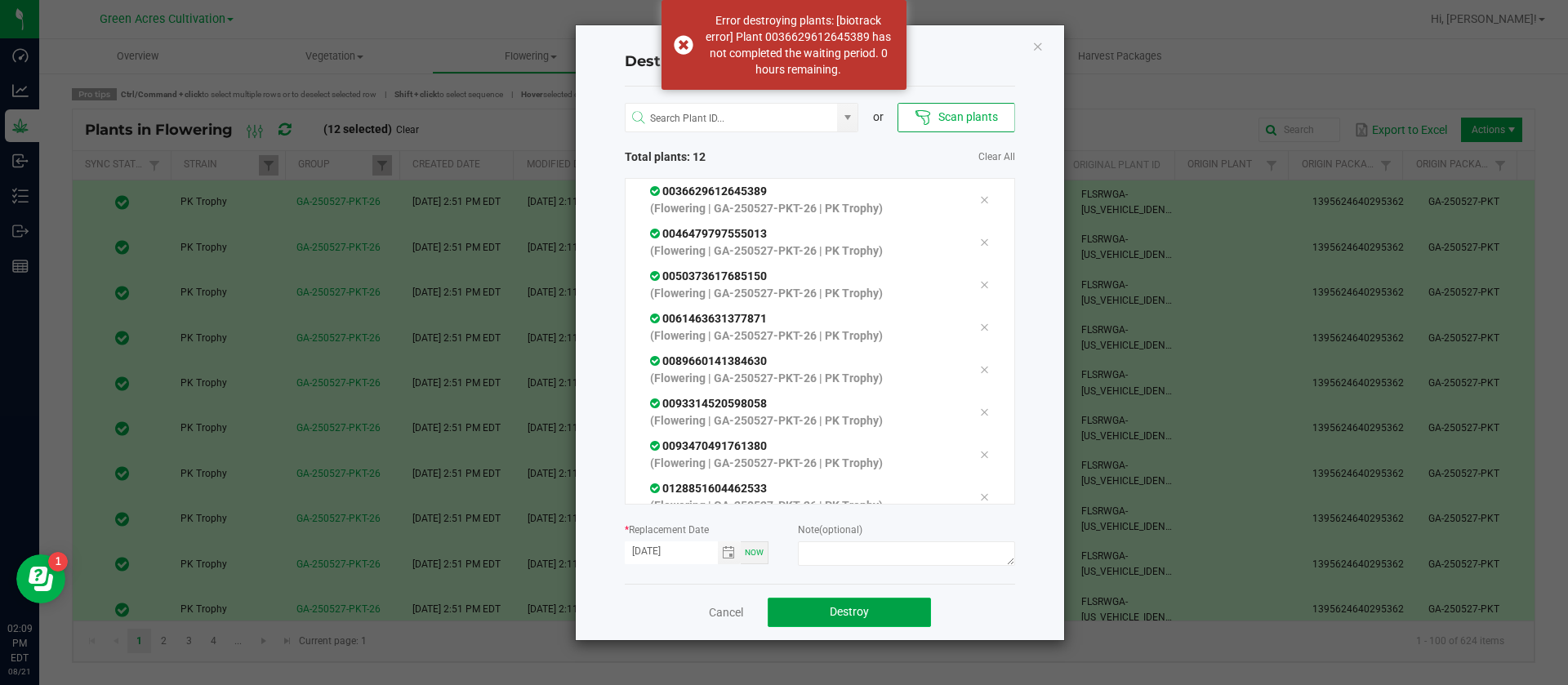
click at [852, 608] on span "Destroy" at bounding box center [849, 611] width 39 height 13
click at [852, 608] on span "Destroy" at bounding box center [856, 611] width 39 height 13
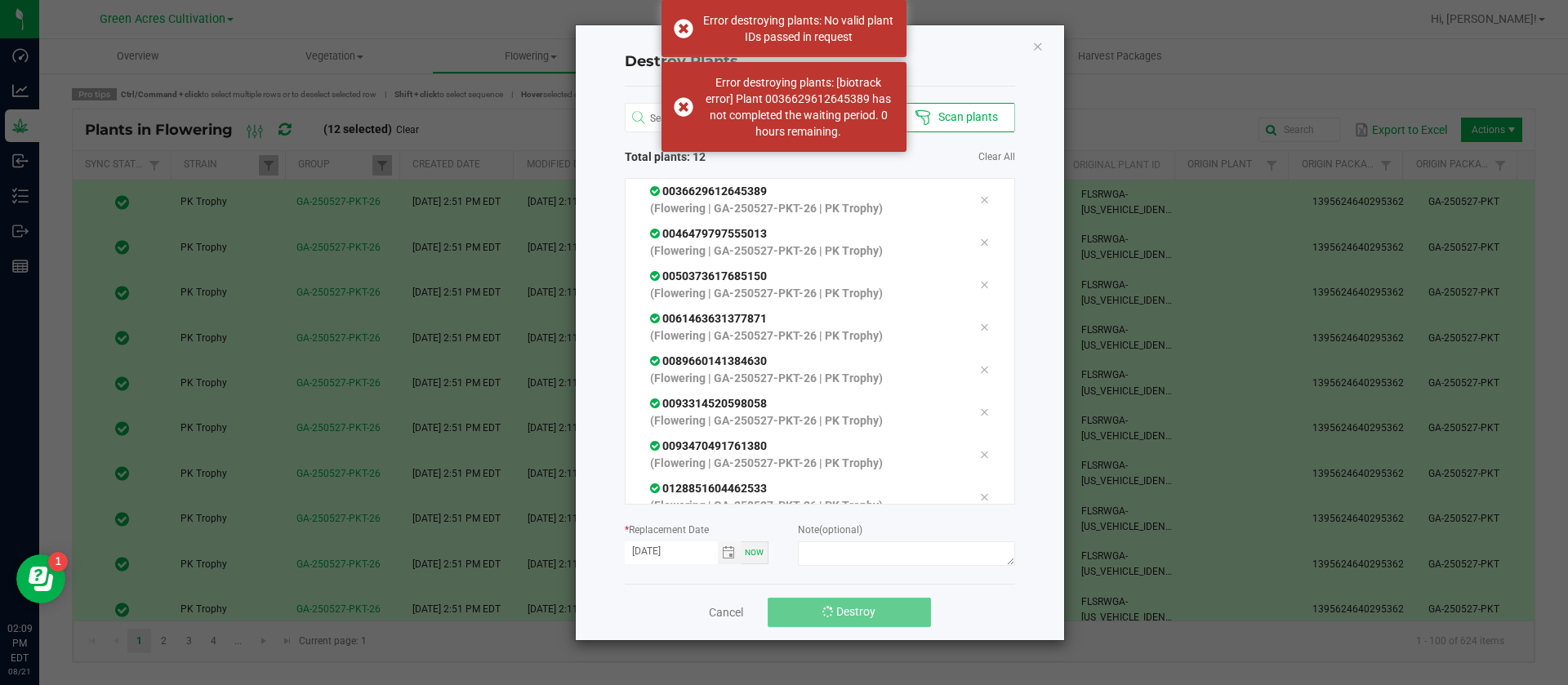
click at [852, 608] on span "Destroy" at bounding box center [856, 611] width 39 height 13
click at [852, 608] on span "Destroy" at bounding box center [849, 611] width 39 height 13
drag, startPoint x: 852, startPoint y: 608, endPoint x: 905, endPoint y: 429, distance: 186.7
click at [855, 610] on span "Destroy" at bounding box center [849, 611] width 39 height 13
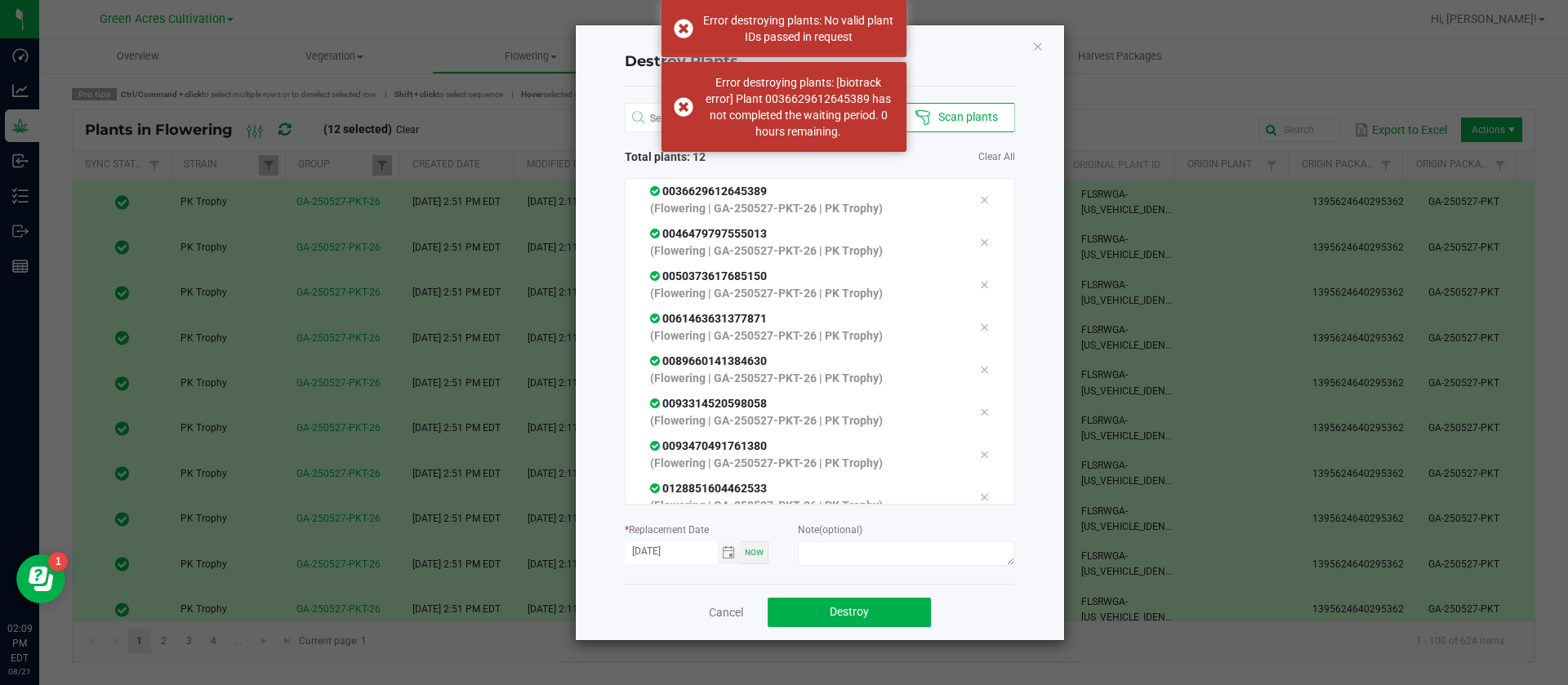
click at [1046, 47] on div "Destroy Plants or Scan plants Total plants: 12 Clear All 0036629612645389 (Flow…" at bounding box center [819, 332] width 489 height 615
click at [1030, 52] on div "Destroy Plants or Scan plants Total plants: 12 Clear All 0036629612645389 (Flow…" at bounding box center [819, 332] width 489 height 615
click at [1034, 55] on div "Destroy Plants or Scan plants Total plants: 12 Clear All 0036629612645389 (Flow…" at bounding box center [819, 332] width 489 height 615
click at [1040, 49] on icon "Close" at bounding box center [1038, 46] width 12 height 19
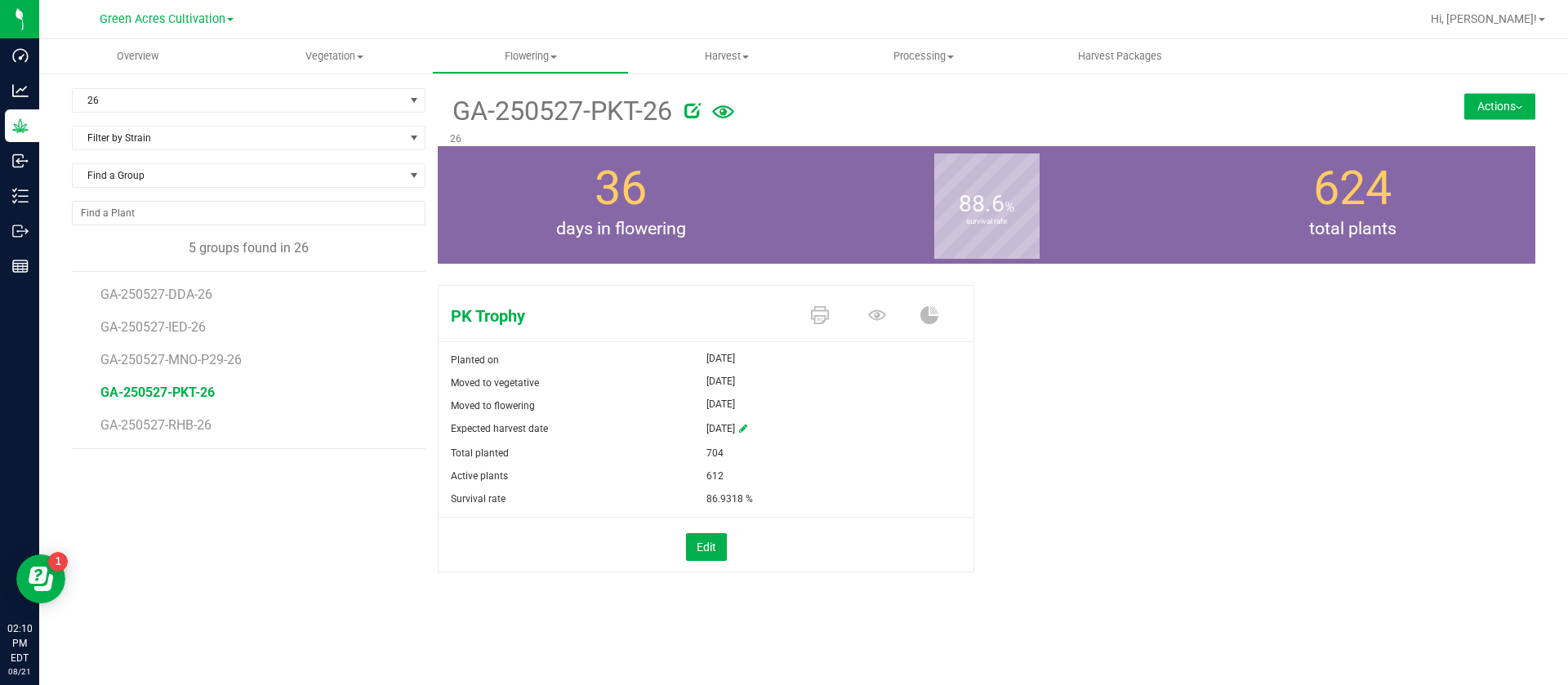
click at [224, 342] on li "GA-250527-MNO-P29-26" at bounding box center [257, 353] width 314 height 33
click at [223, 350] on li "GA-250527-MNO-P29-26" at bounding box center [257, 353] width 314 height 33
click at [219, 354] on span "GA-250527-MNO-P29-26" at bounding box center [175, 359] width 149 height 15
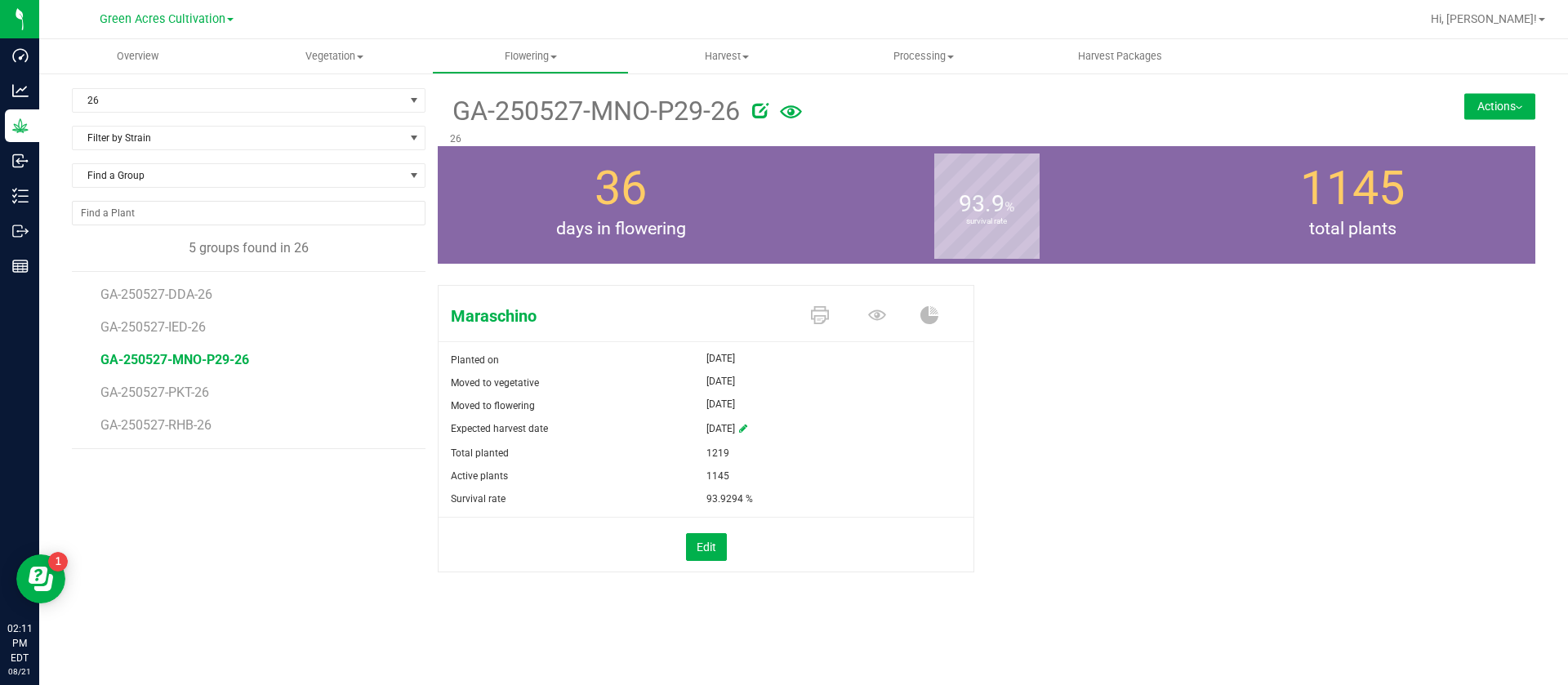
click at [1217, 363] on div "Maraschino Planted on [DATE] Moved to vegetative [DATE] Moved to flowering [DAT…" at bounding box center [987, 445] width 1098 height 335
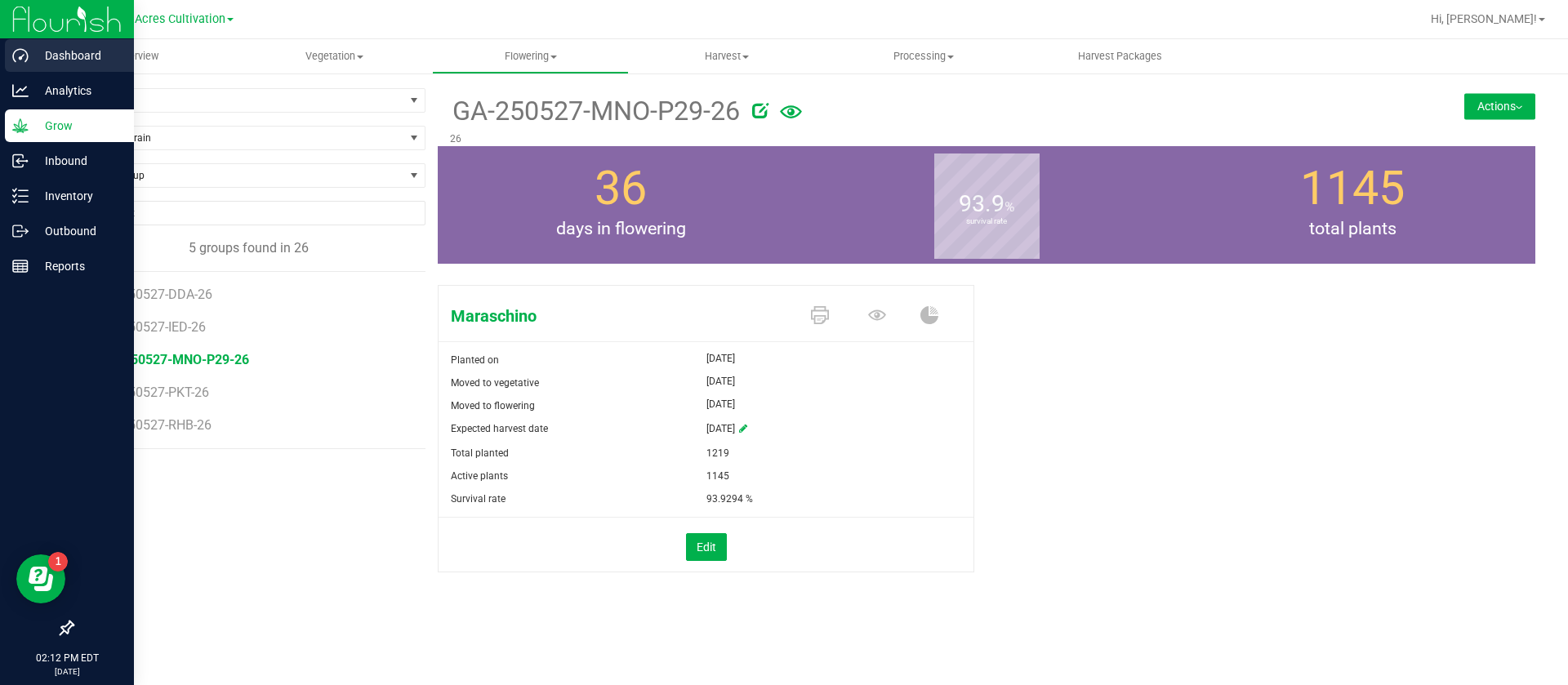
click at [11, 51] on div "Dashboard" at bounding box center [69, 55] width 129 height 33
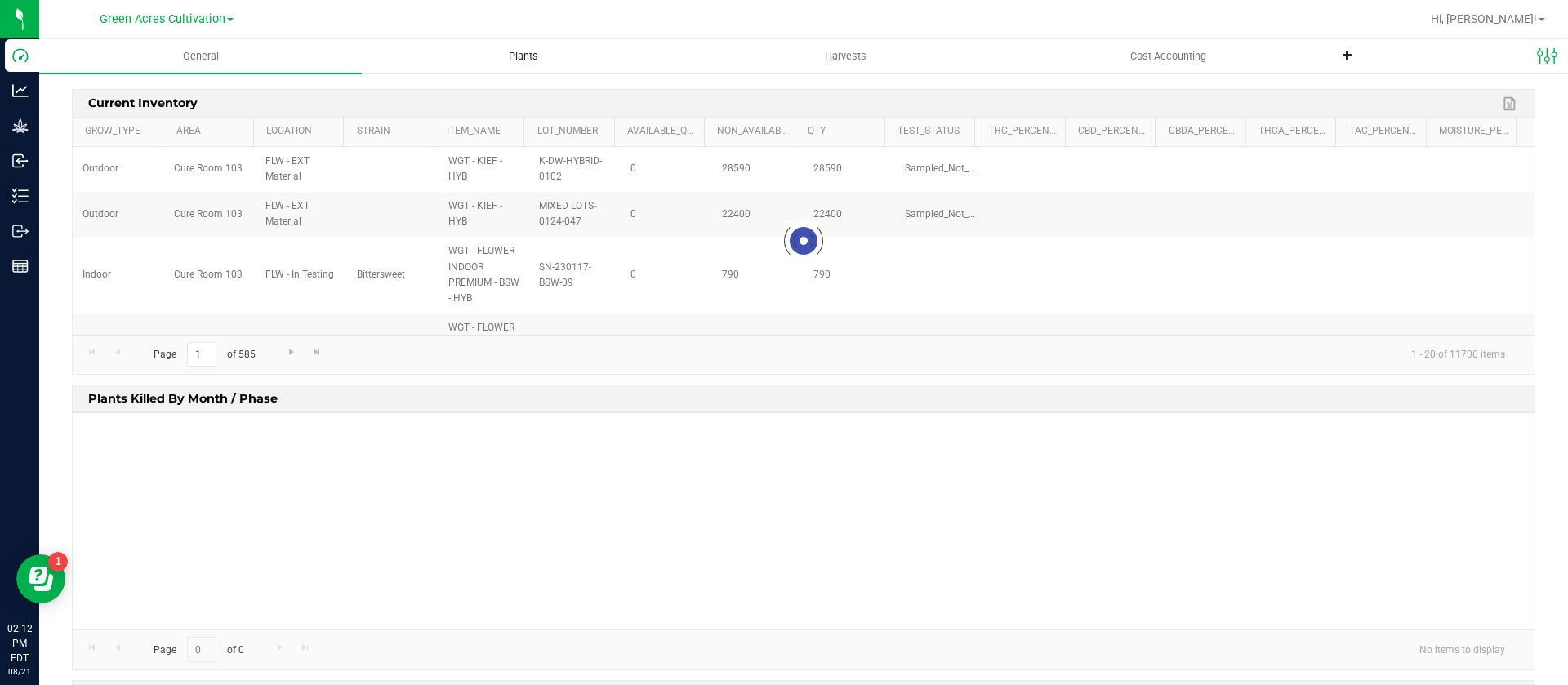
click at [516, 44] on uib-tab-heading "Plants" at bounding box center [523, 56] width 321 height 33
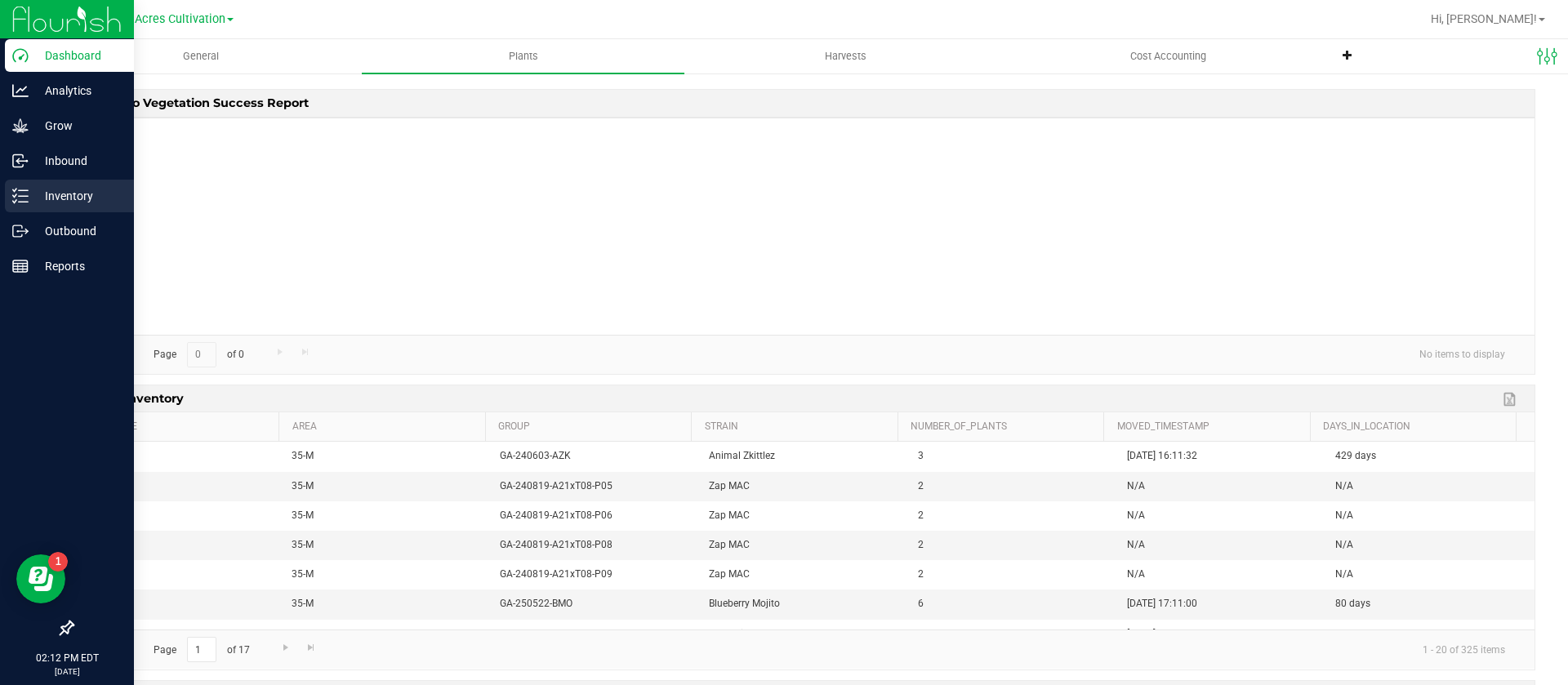
click at [26, 197] on icon at bounding box center [20, 196] width 16 height 16
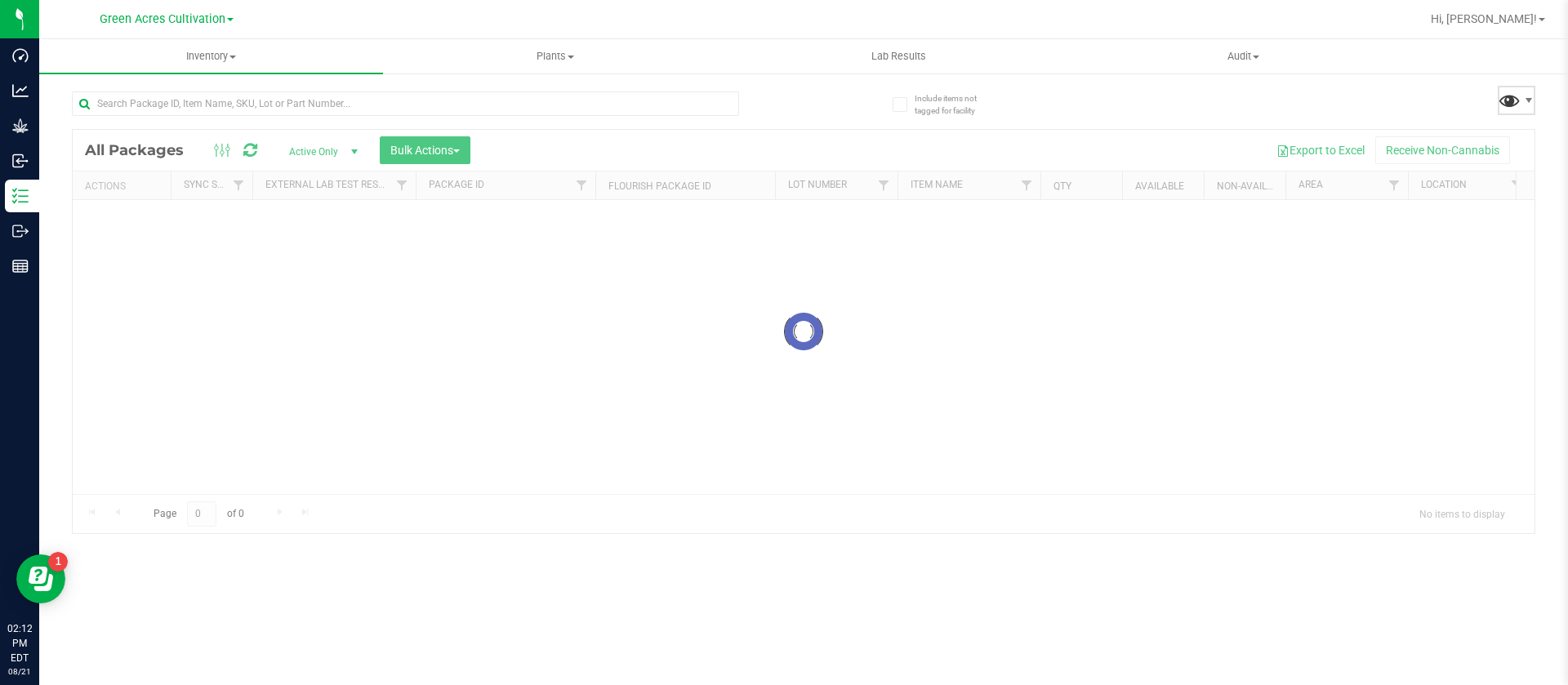
click at [1516, 103] on span at bounding box center [1510, 100] width 24 height 24
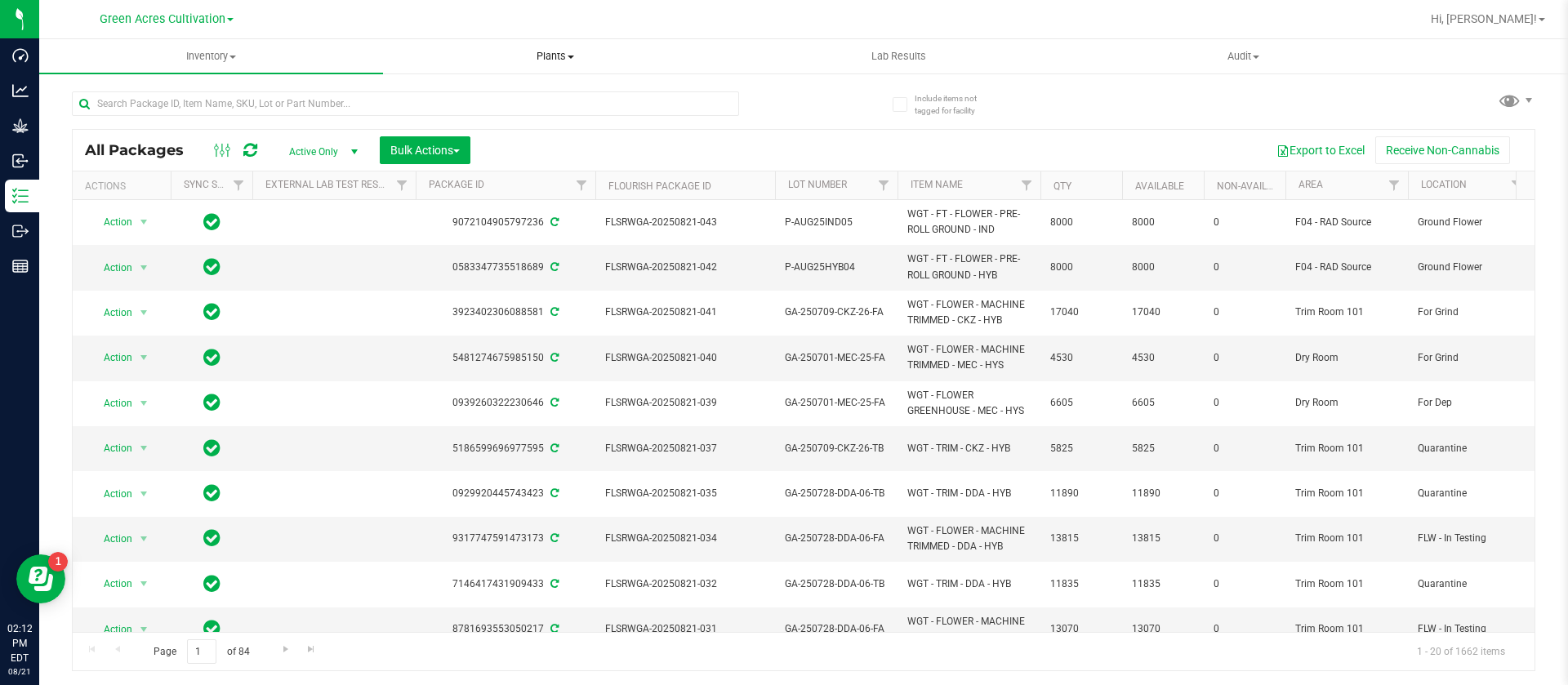
click at [536, 57] on span "Plants" at bounding box center [554, 56] width 342 height 14
click at [456, 104] on span "All plants" at bounding box center [430, 98] width 94 height 13
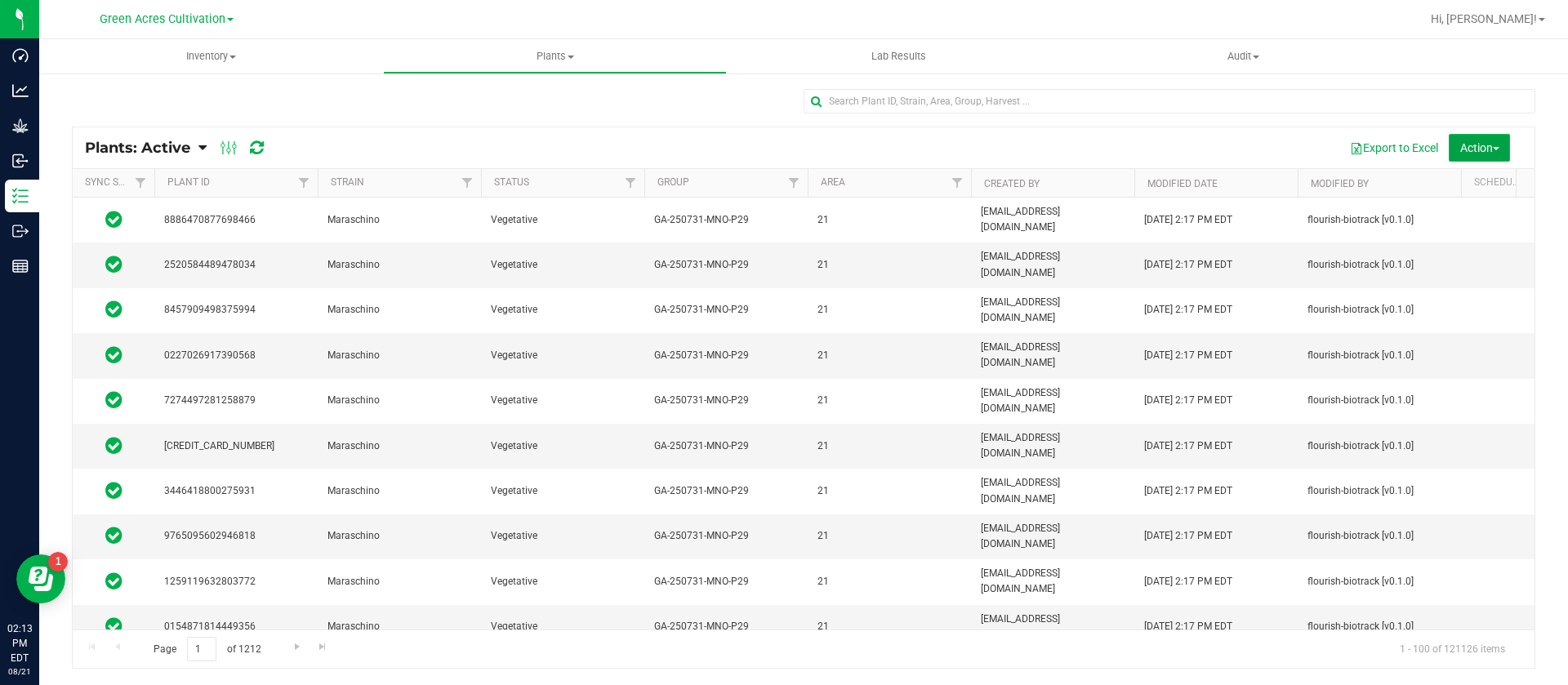
click at [1484, 141] on span "Action" at bounding box center [1479, 147] width 39 height 13
click at [1427, 190] on span "Schedule destroy" at bounding box center [1455, 184] width 84 height 13
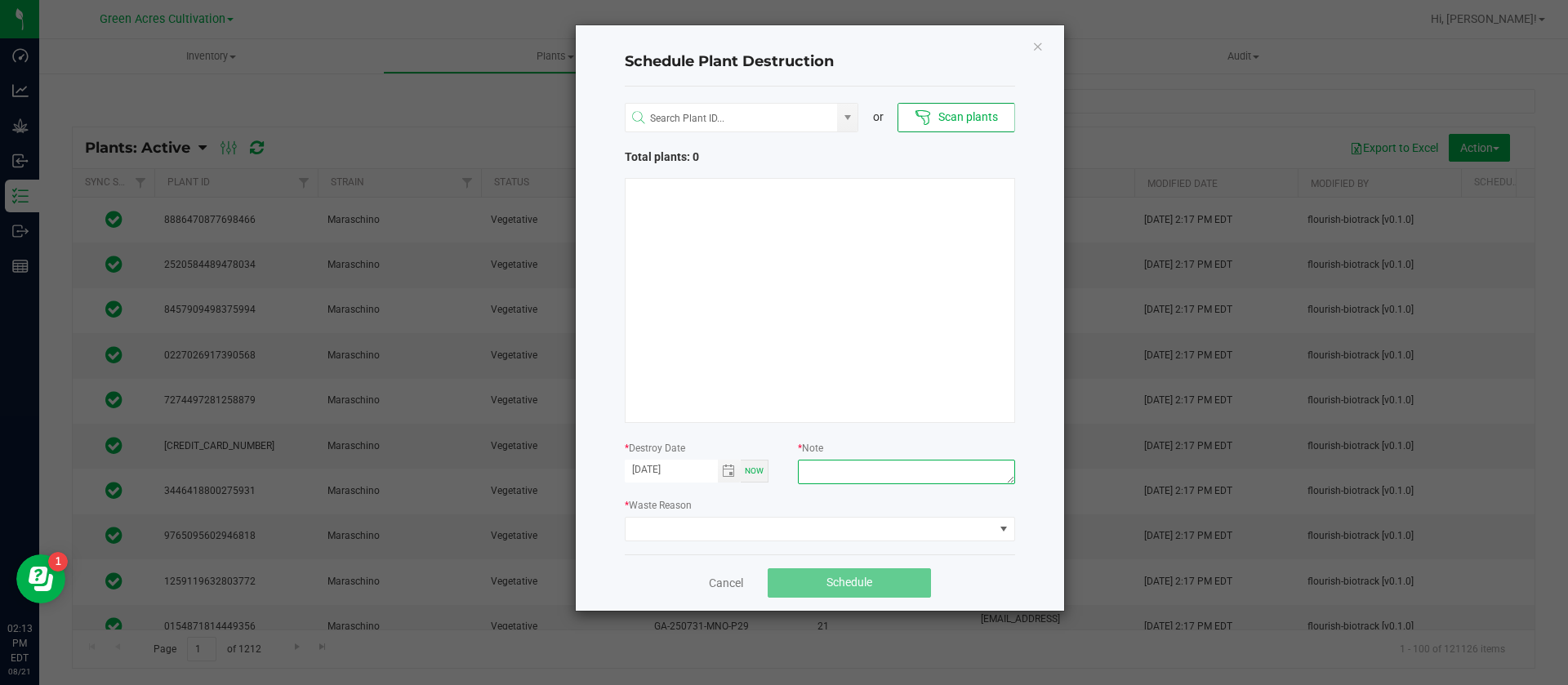
click at [833, 467] on textarea at bounding box center [906, 472] width 216 height 24
type textarea "waste"
drag, startPoint x: 809, startPoint y: 556, endPoint x: 798, endPoint y: 538, distance: 21.1
click at [803, 547] on div "Schedule Plant Destruction or Scan plants Total plants: 0 * Destroy Date [DATE]…" at bounding box center [819, 318] width 489 height 585
click at [798, 538] on span at bounding box center [809, 529] width 368 height 23
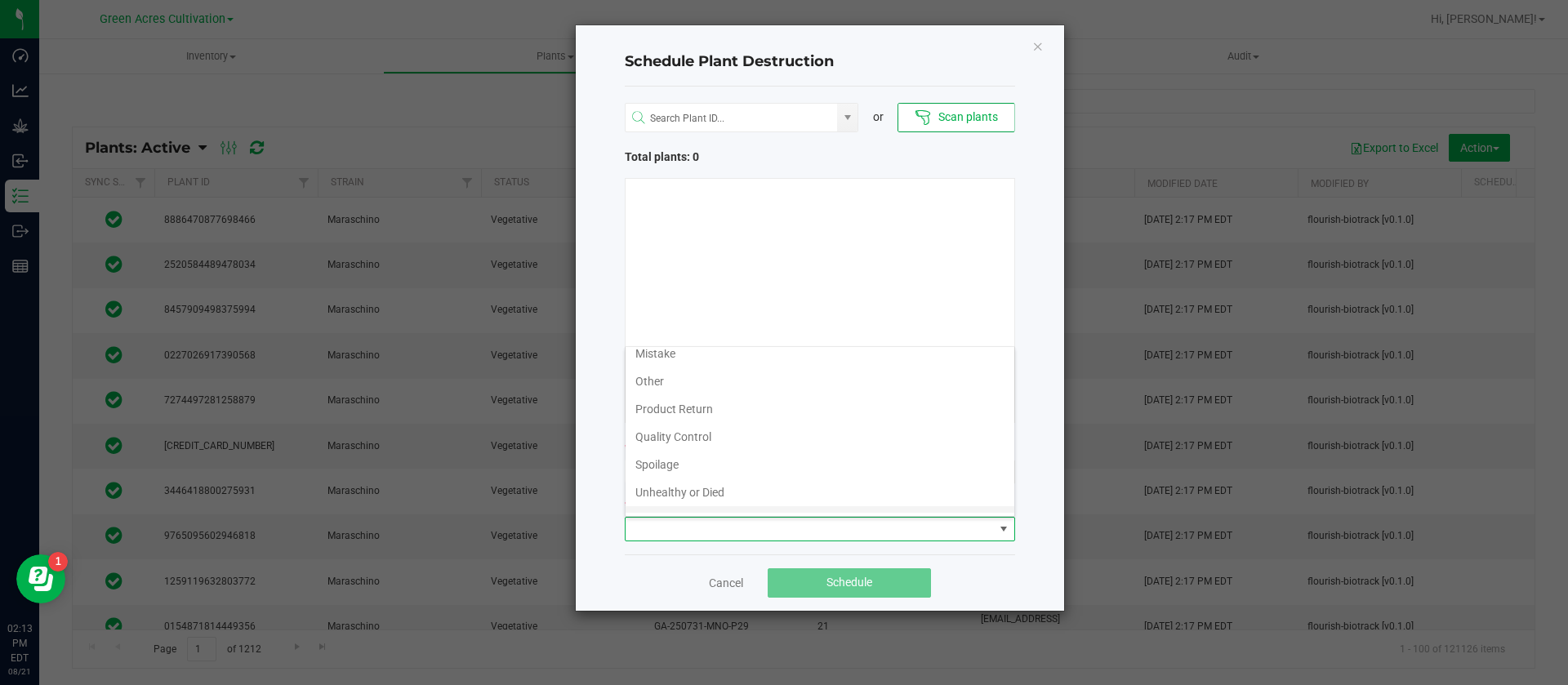
scroll to position [59, 0]
click at [708, 510] on li "Waste" at bounding box center [819, 499] width 389 height 28
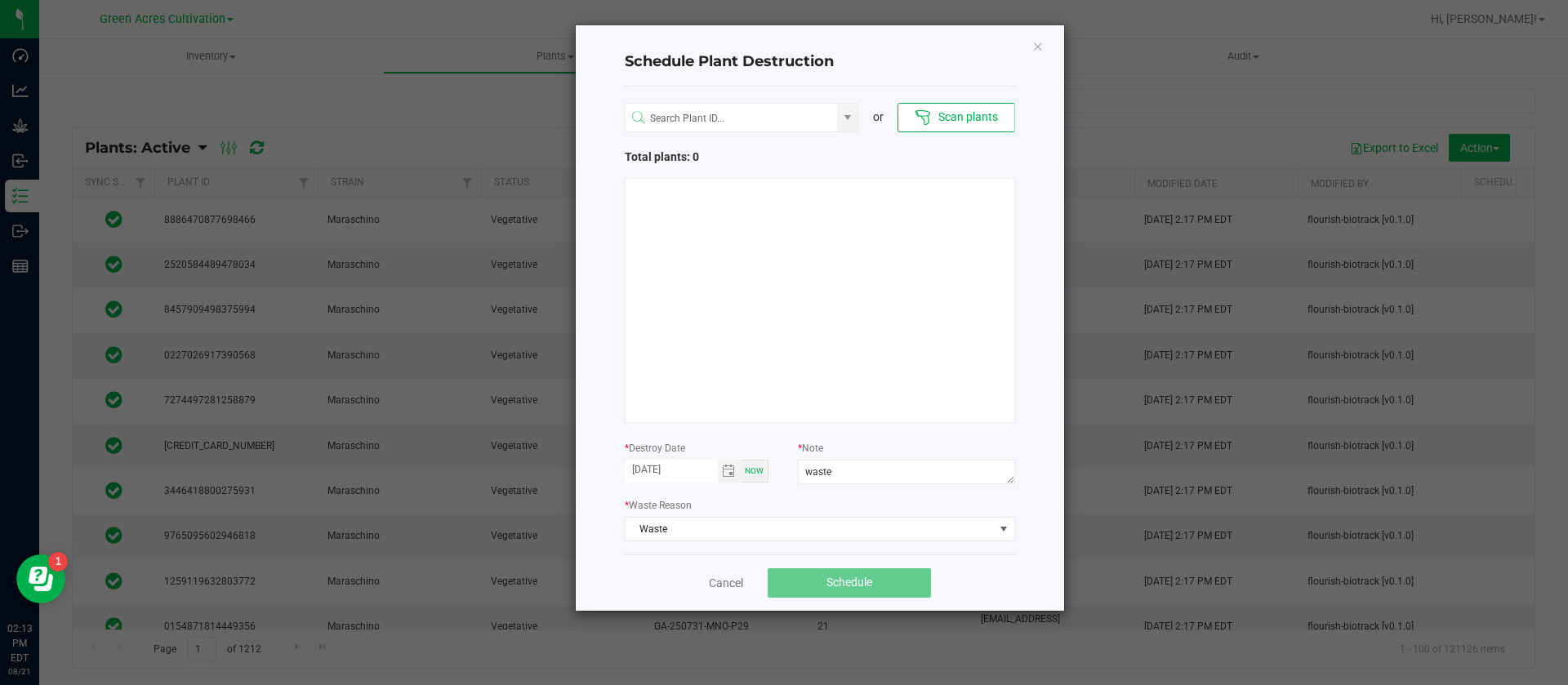
click at [769, 350] on div at bounding box center [819, 300] width 391 height 245
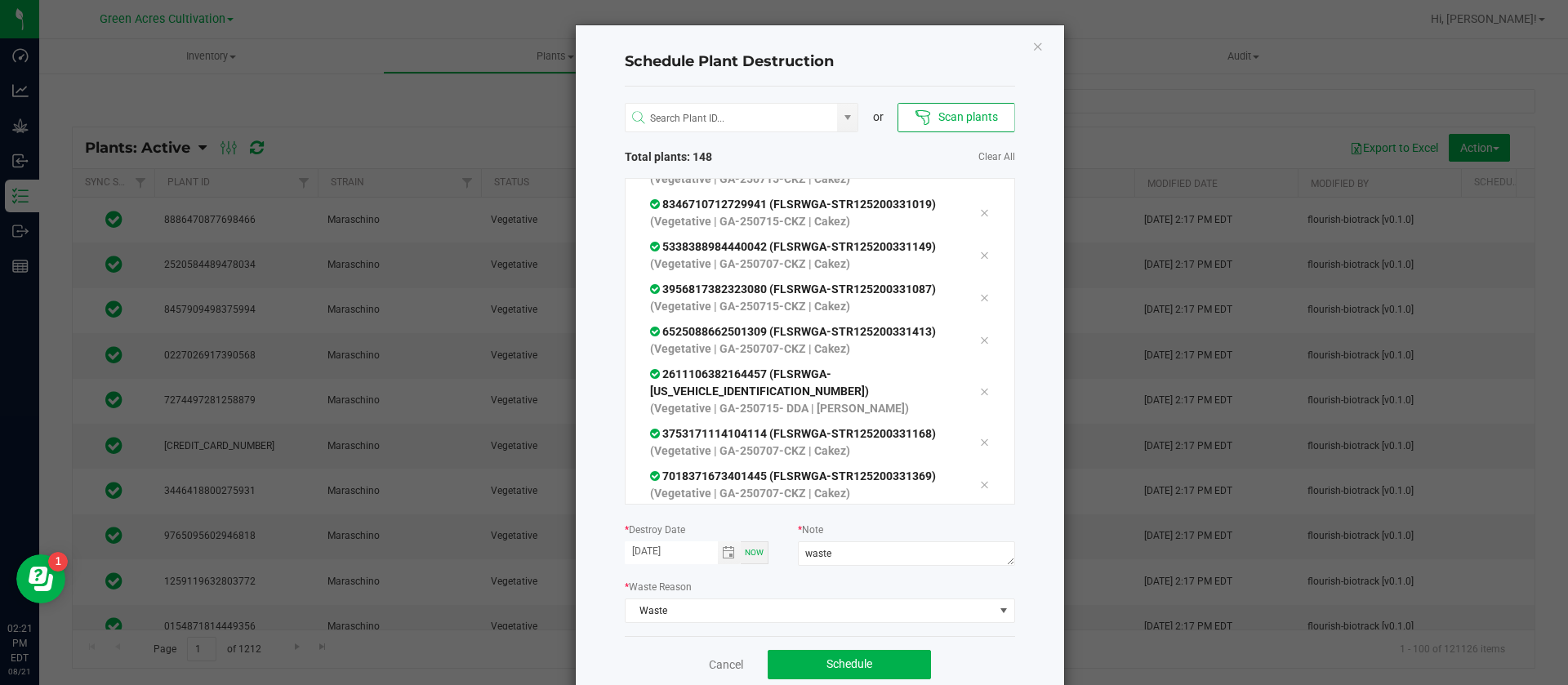
scroll to position [33, 0]
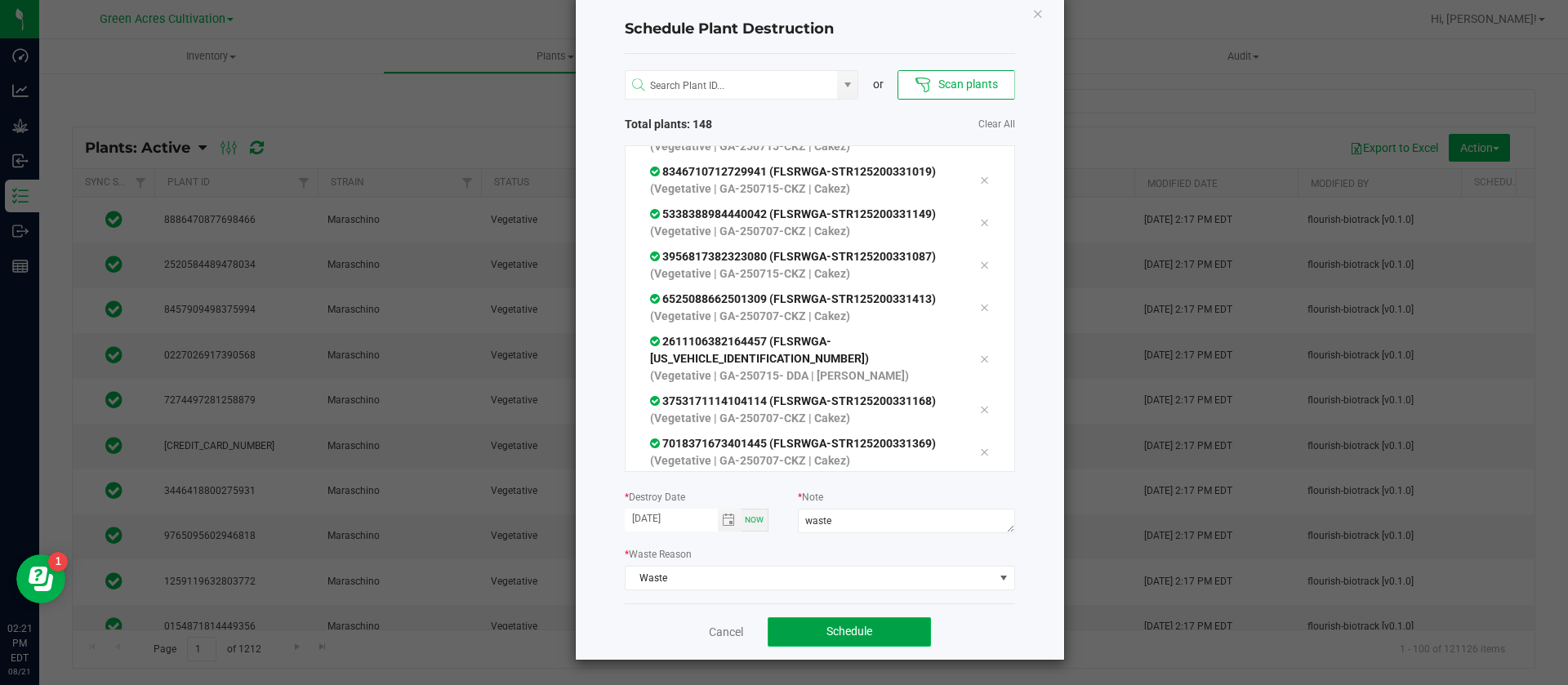
click at [828, 639] on button "Schedule" at bounding box center [850, 632] width 164 height 30
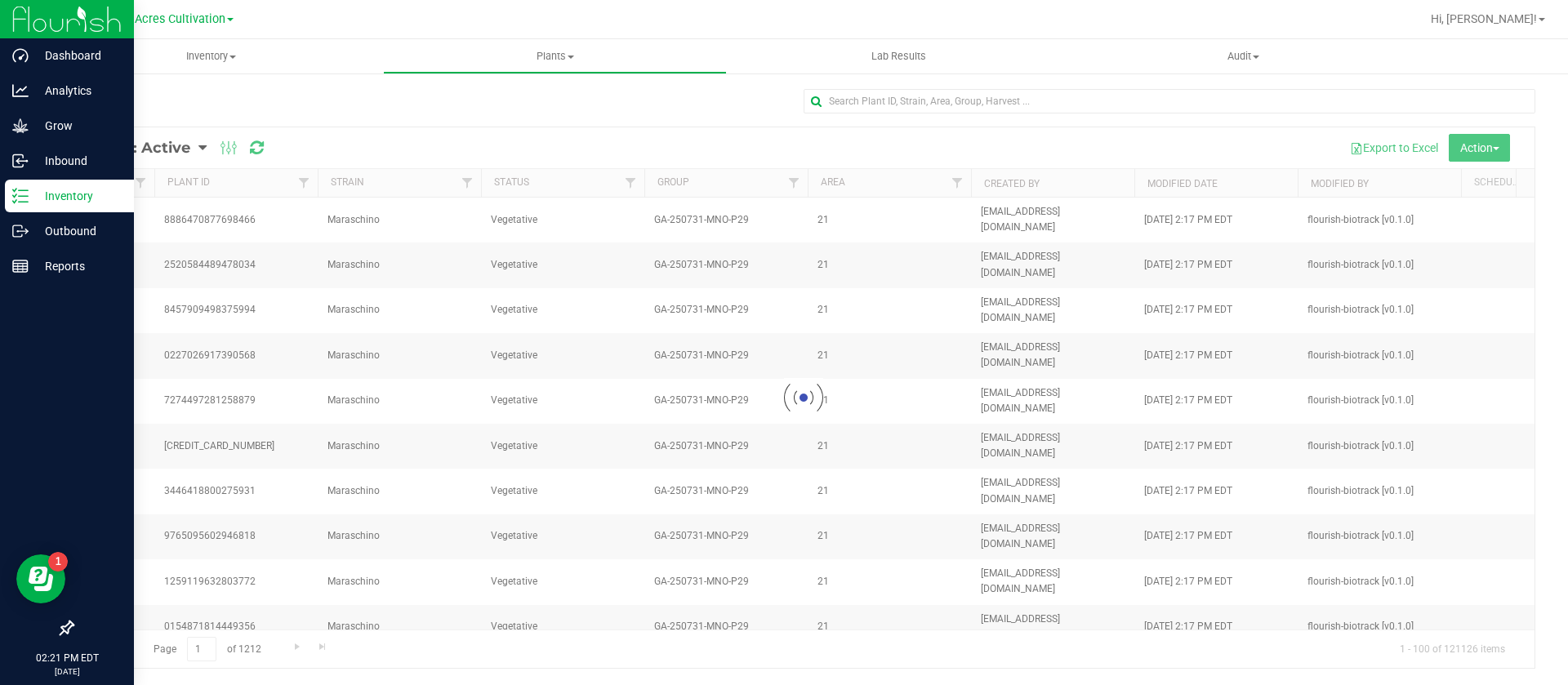
click at [18, 202] on icon at bounding box center [20, 196] width 16 height 16
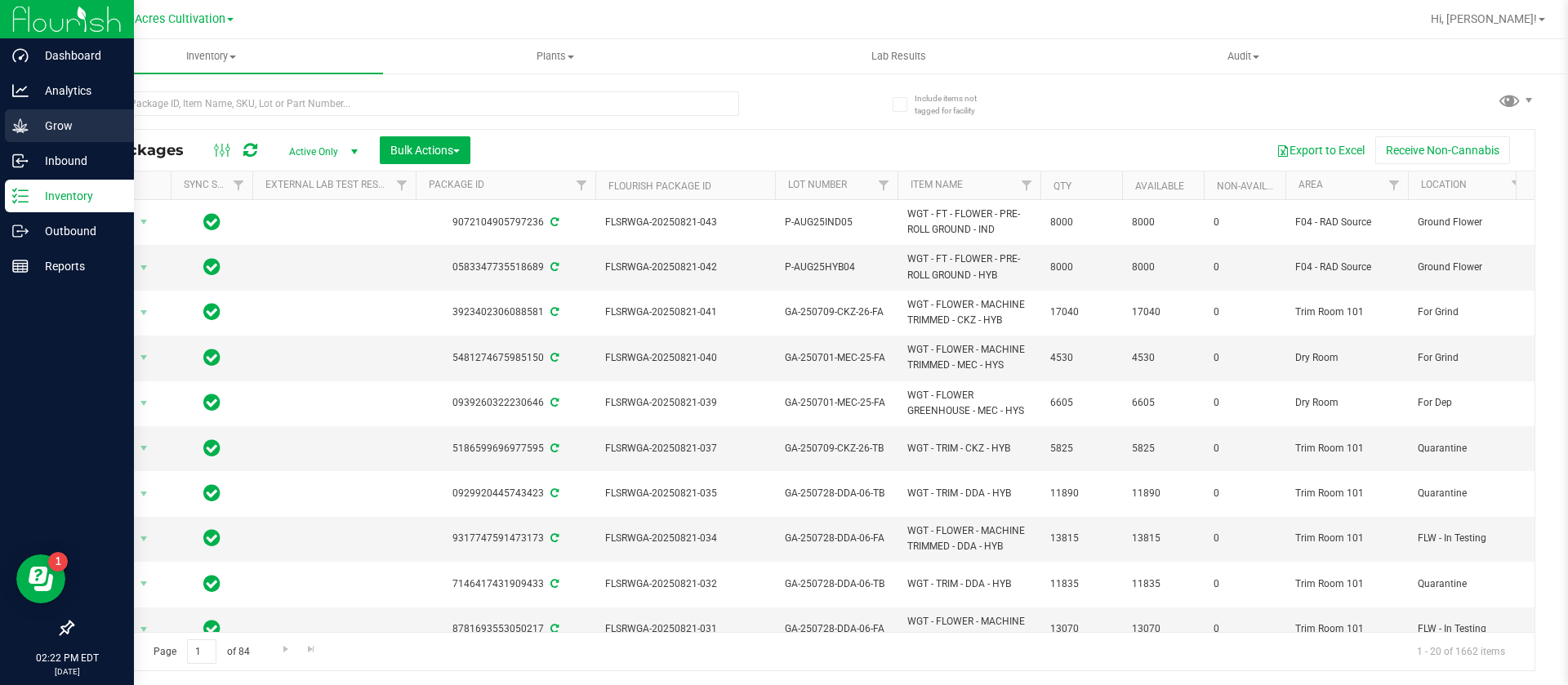
click at [34, 123] on p "Grow" at bounding box center [78, 125] width 98 height 19
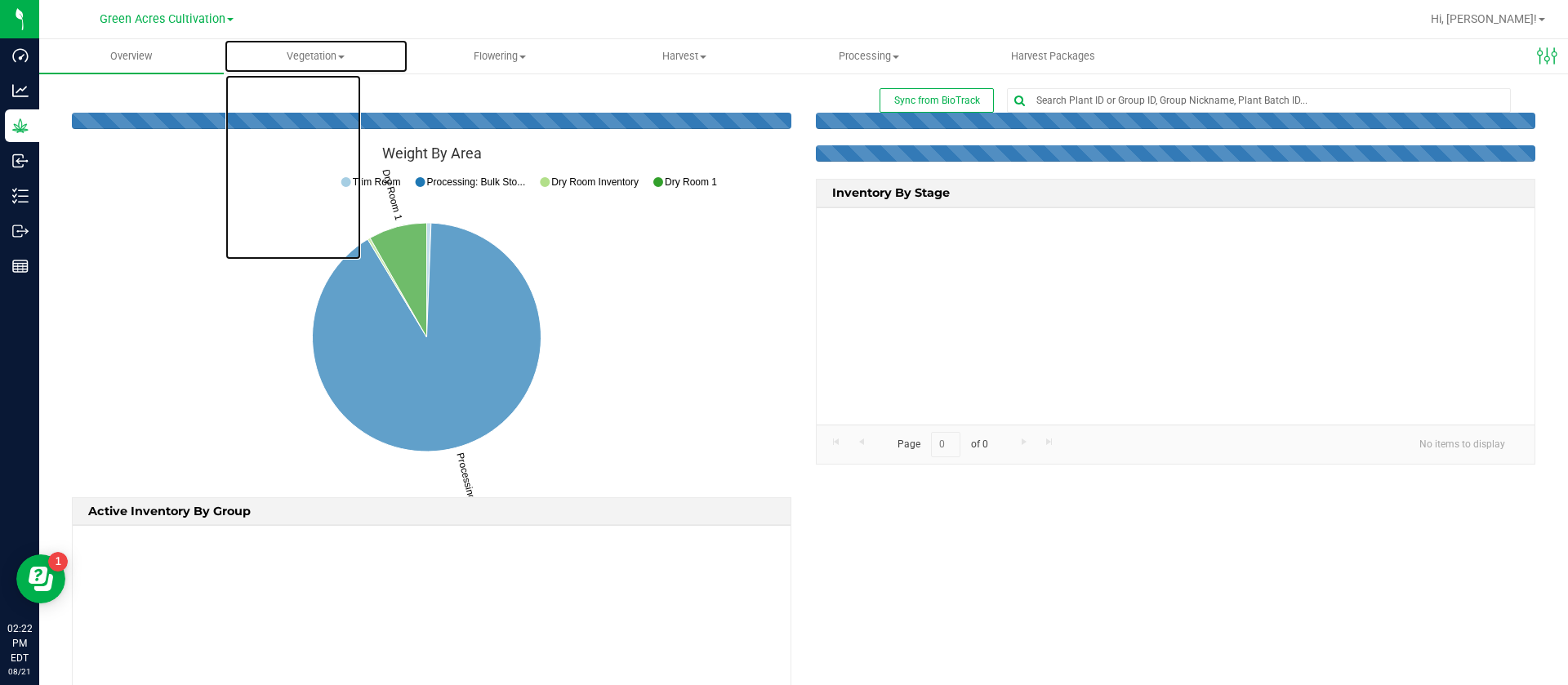
click at [326, 51] on span "Vegetation" at bounding box center [316, 56] width 183 height 14
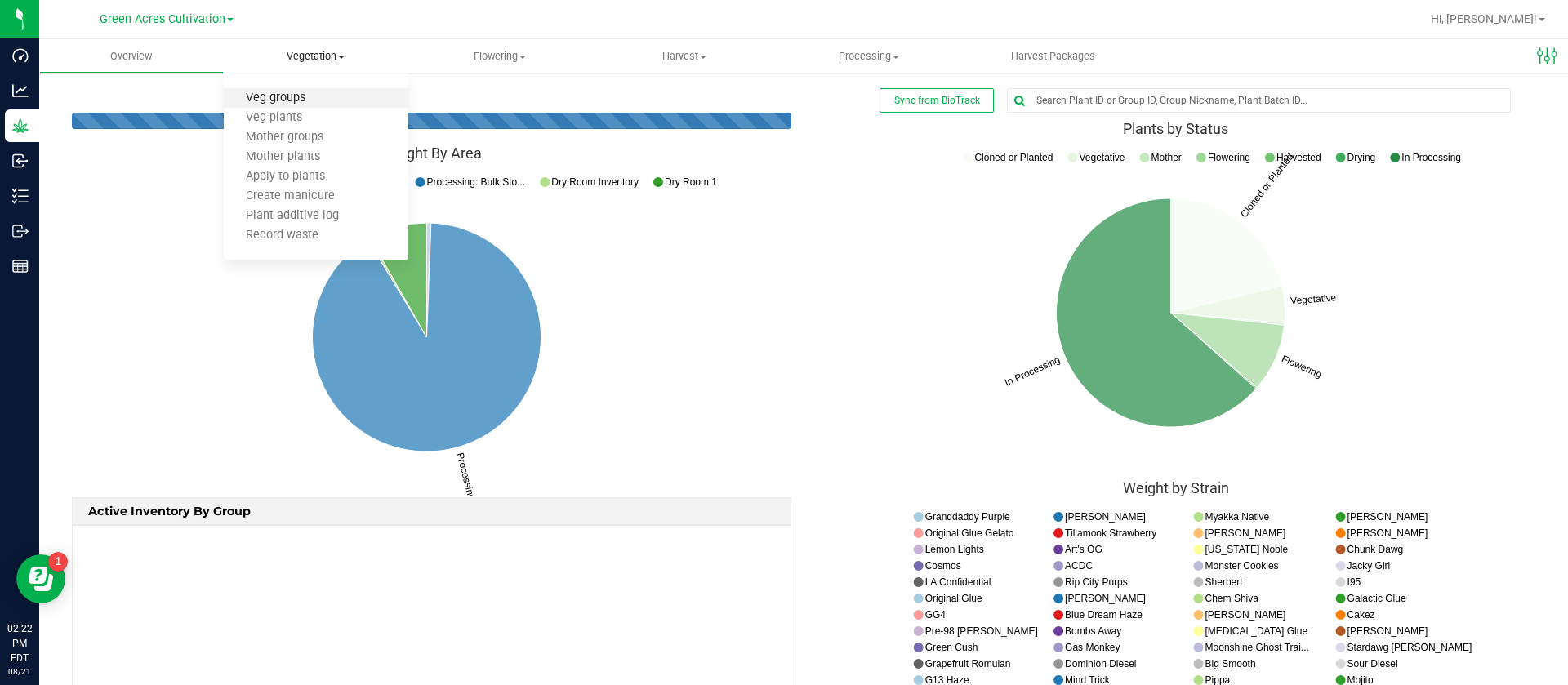
click at [305, 96] on span "Veg groups" at bounding box center [275, 98] width 104 height 13
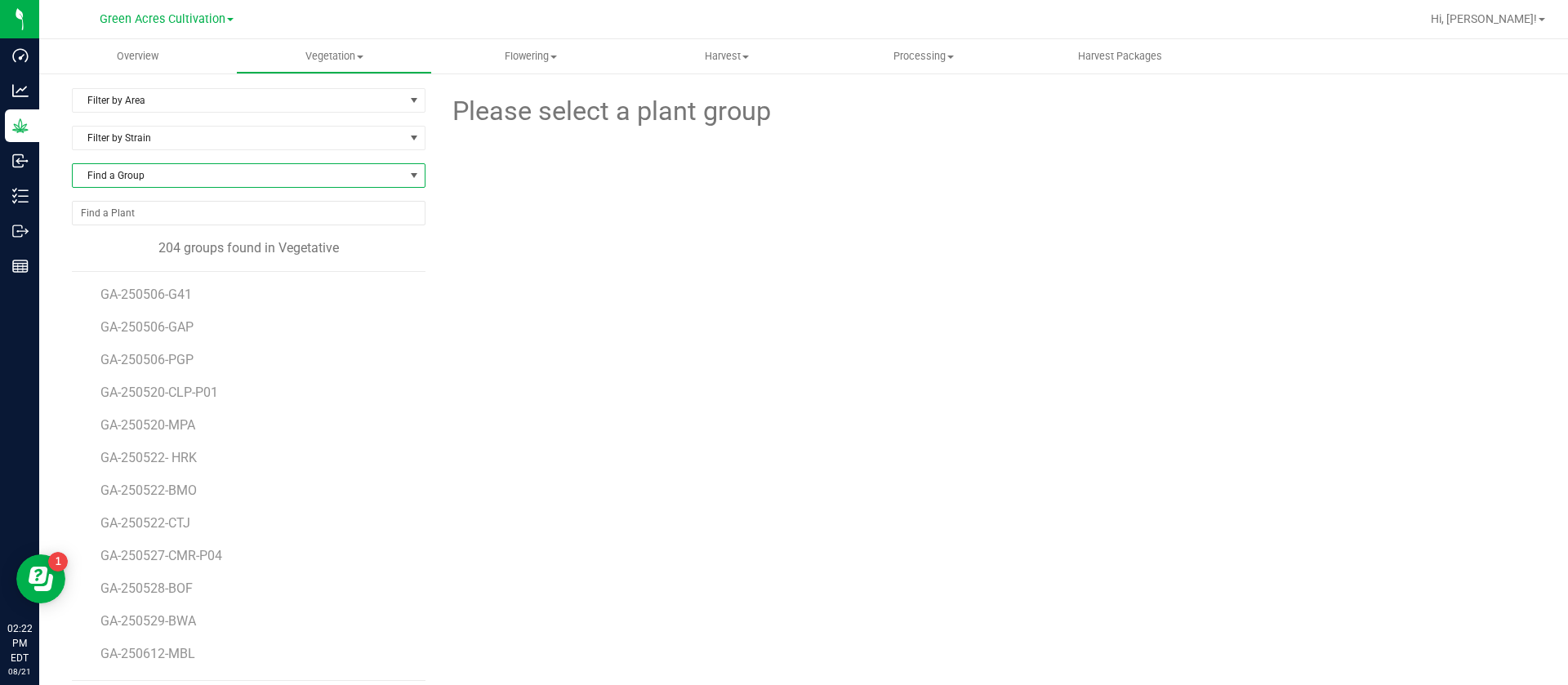
click at [147, 165] on span "Find a Group" at bounding box center [238, 175] width 332 height 23
type input "250707"
click at [181, 266] on li "GA-250707-HTM" at bounding box center [246, 266] width 347 height 23
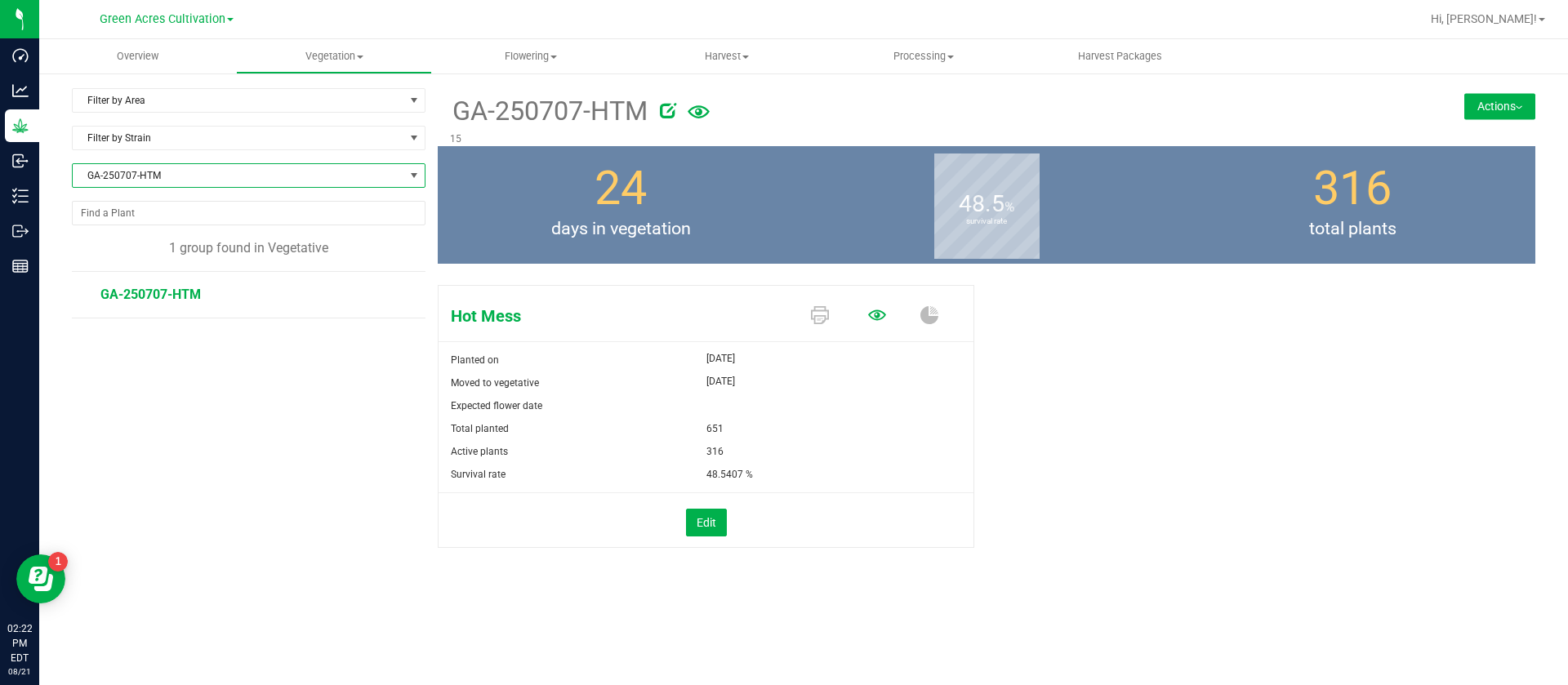
click at [880, 312] on icon at bounding box center [877, 315] width 18 height 18
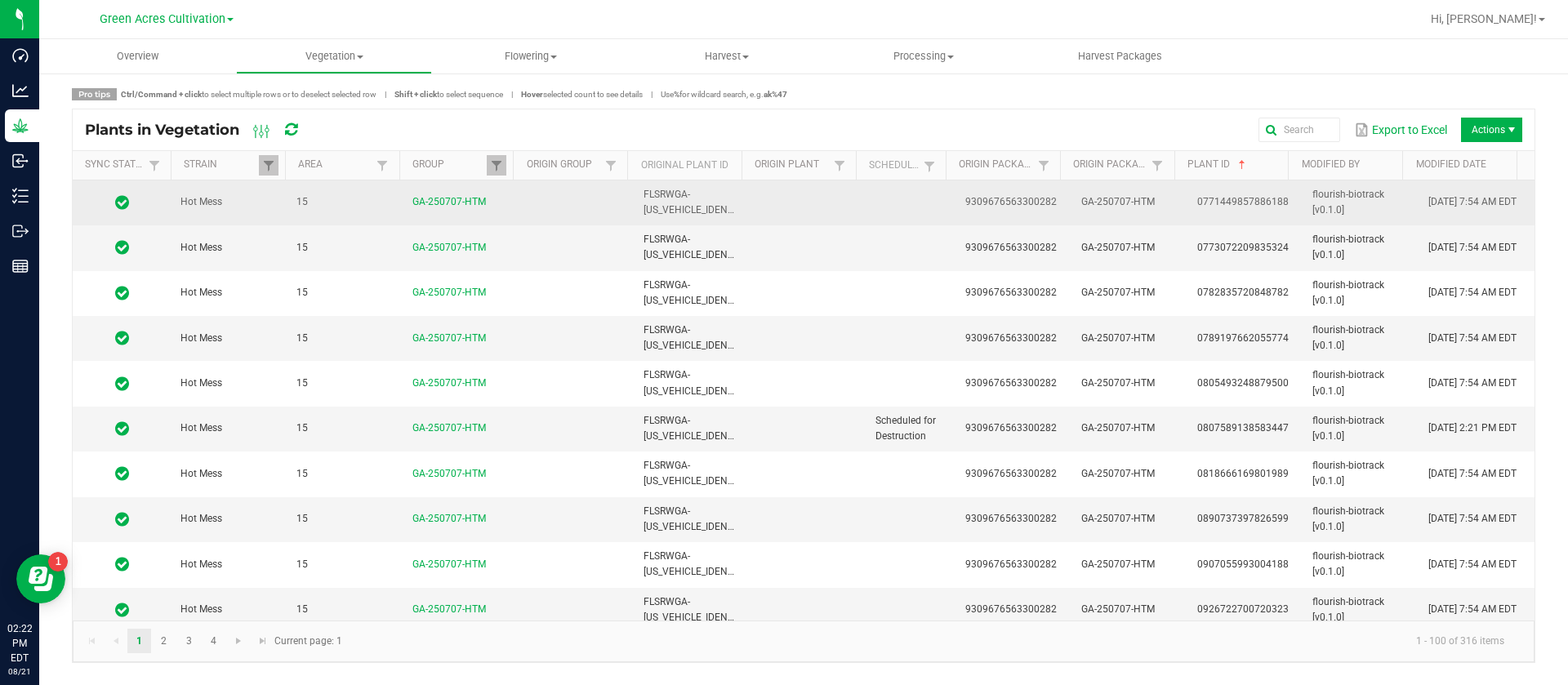
click at [1247, 193] on td "0771449857886188" at bounding box center [1245, 202] width 116 height 45
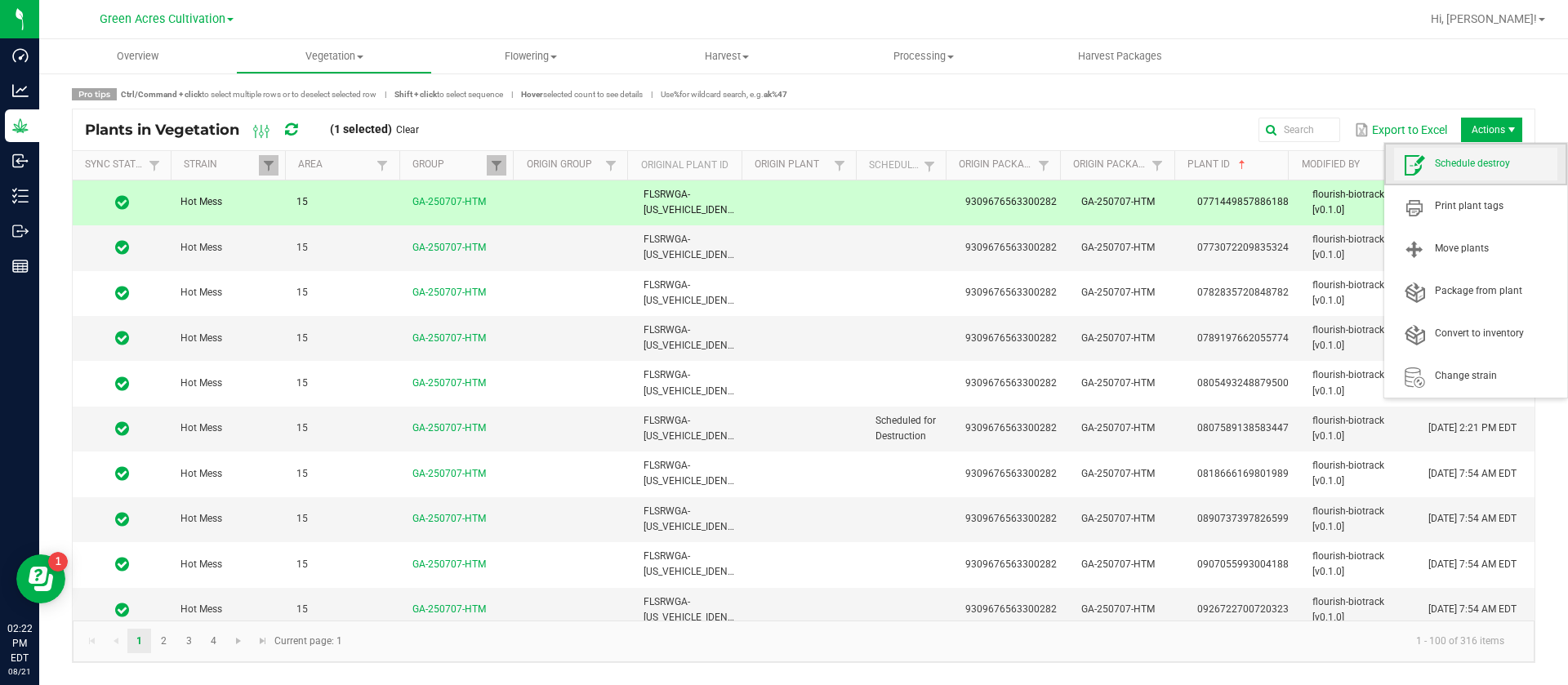
click at [1463, 163] on span "Schedule destroy" at bounding box center [1495, 164] width 122 height 13
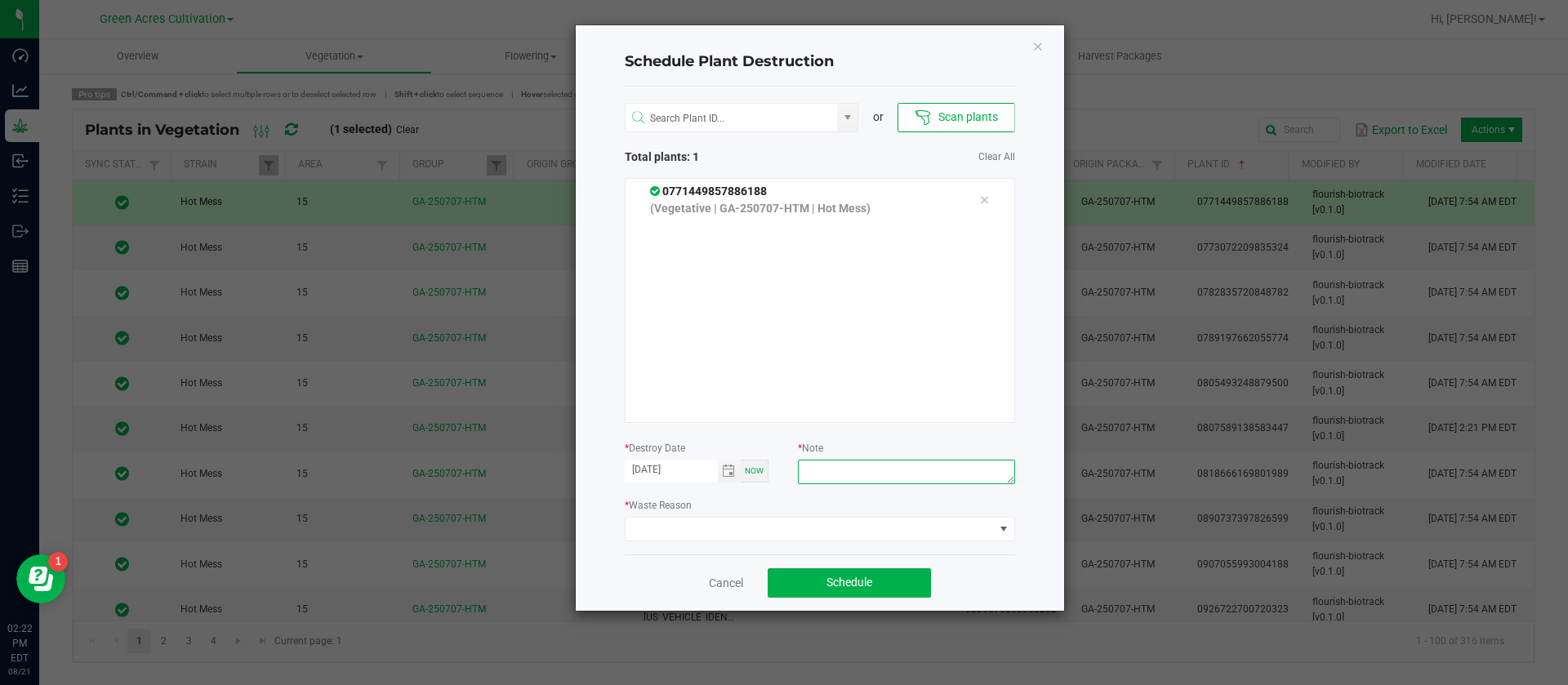
click at [927, 466] on textarea at bounding box center [906, 472] width 216 height 24
type textarea "waste"
click at [743, 537] on span at bounding box center [809, 529] width 368 height 23
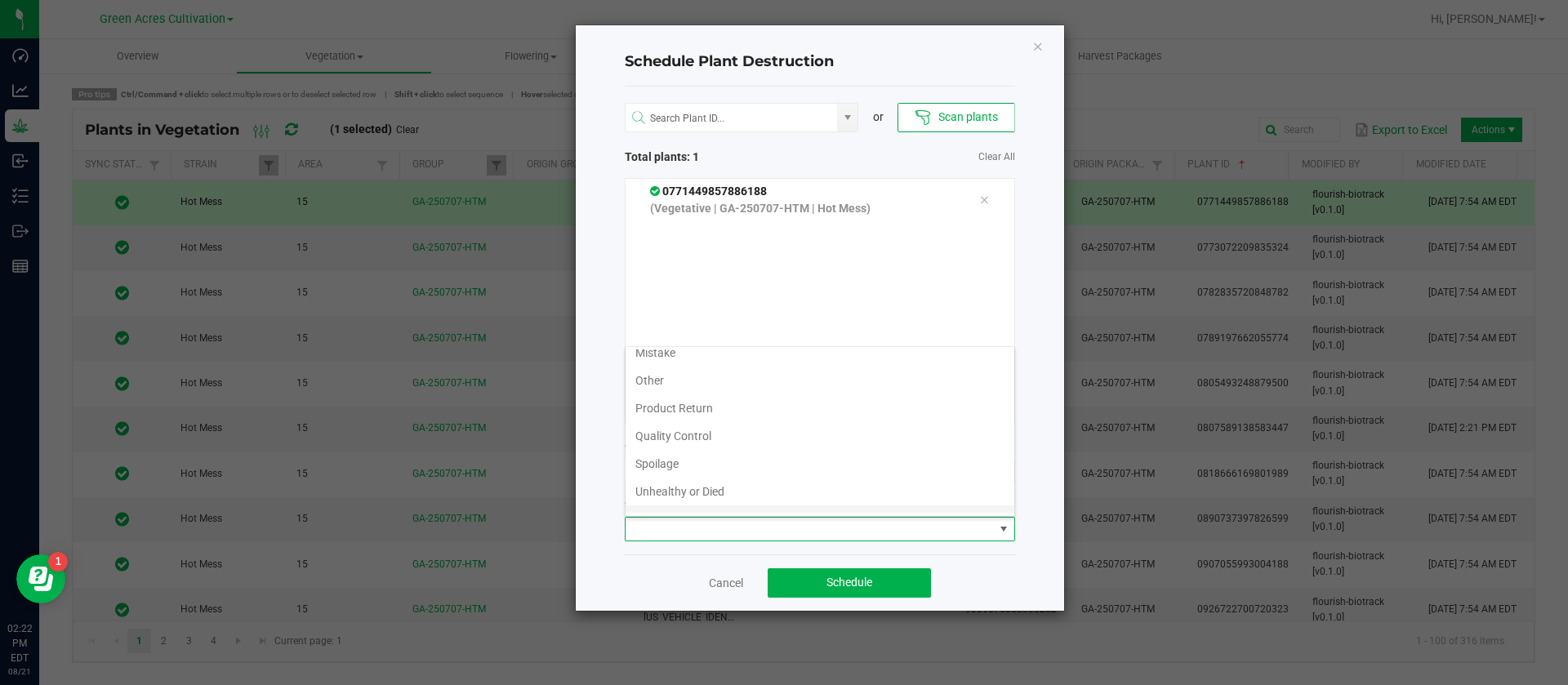
scroll to position [59, 0]
click at [706, 491] on li "Waste" at bounding box center [819, 499] width 389 height 28
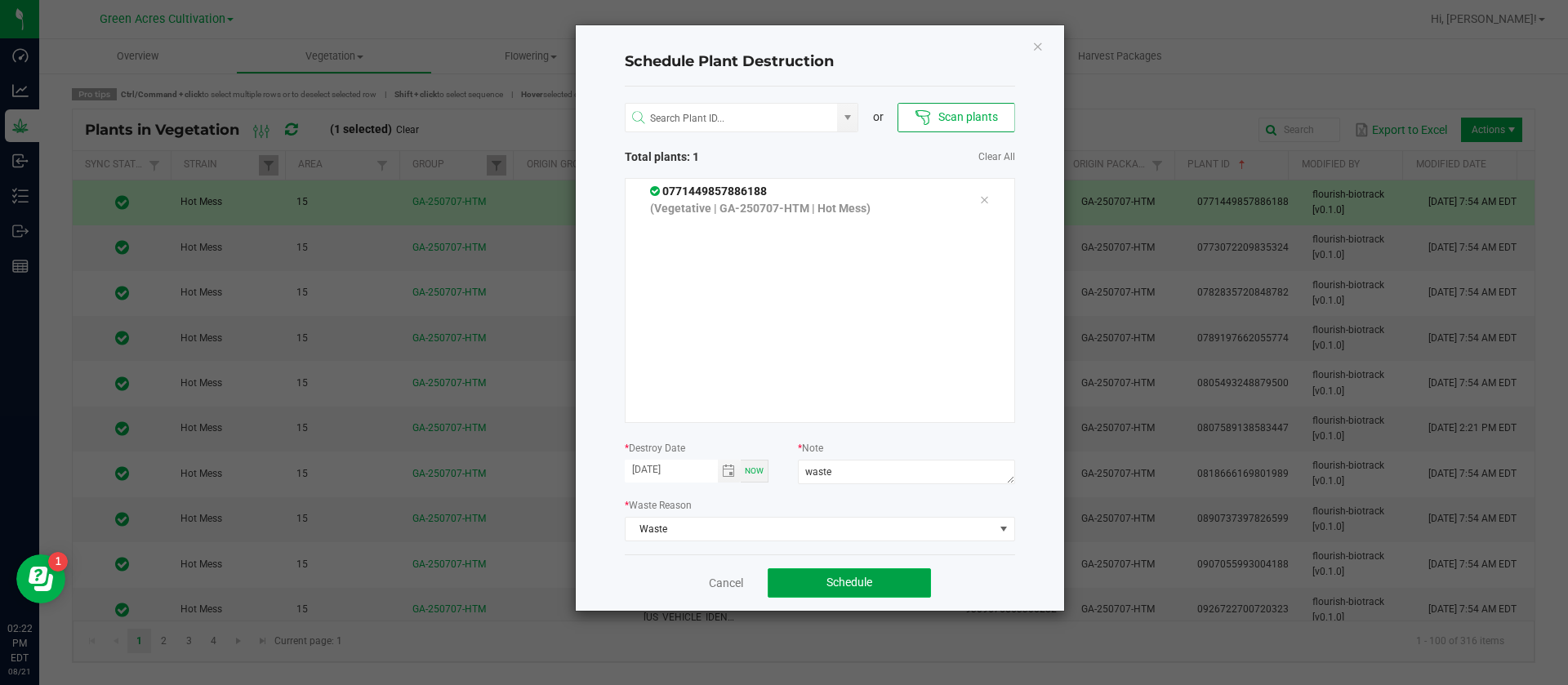
click at [832, 574] on button "Schedule" at bounding box center [850, 583] width 164 height 30
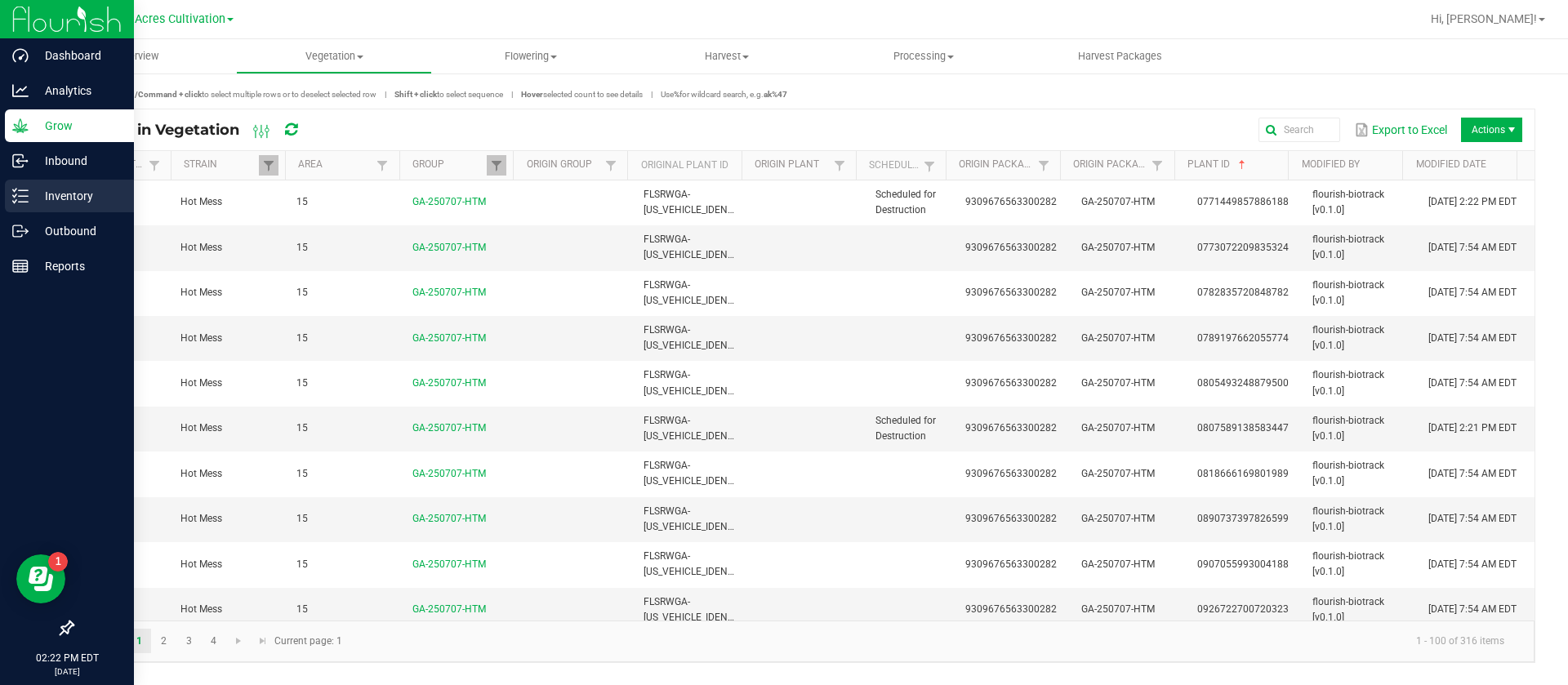
click at [75, 198] on p "Inventory" at bounding box center [78, 196] width 98 height 19
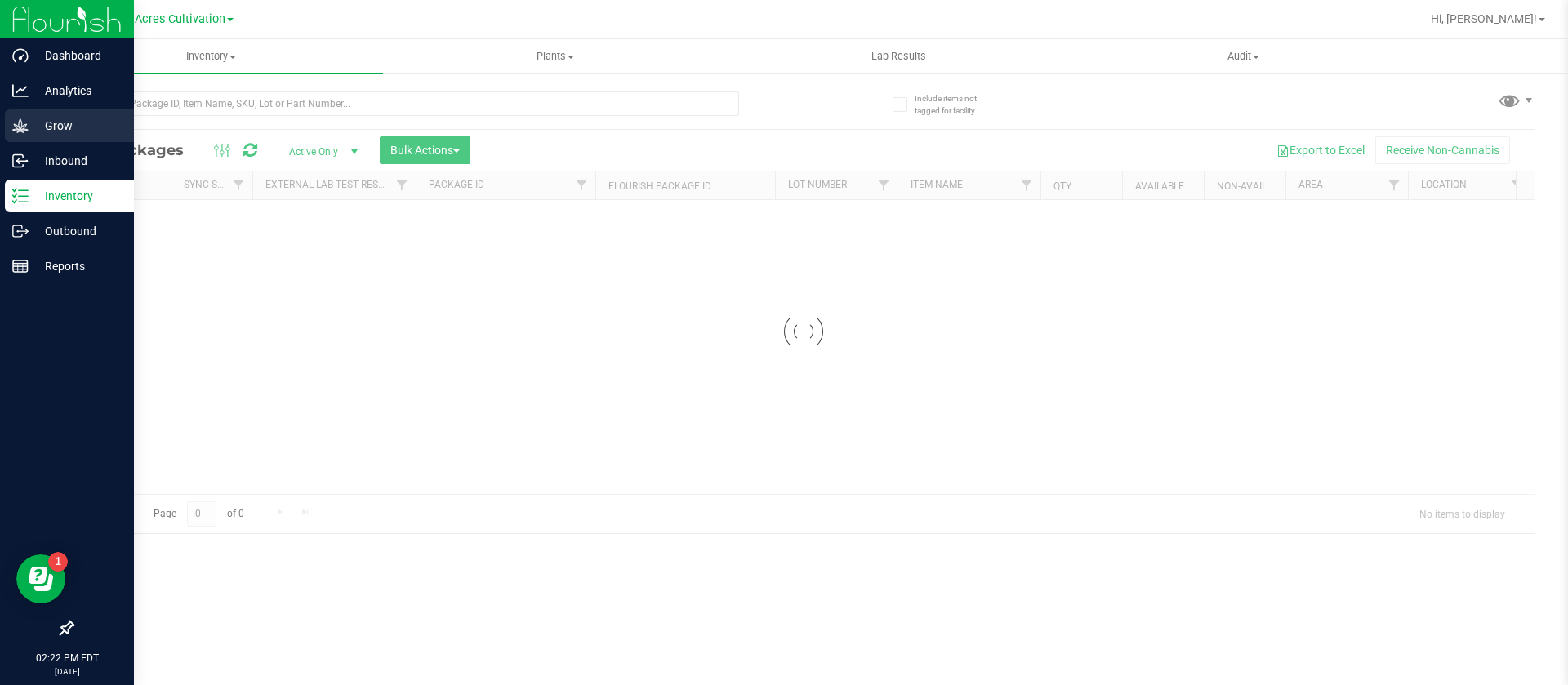
click at [35, 122] on p "Grow" at bounding box center [78, 125] width 98 height 19
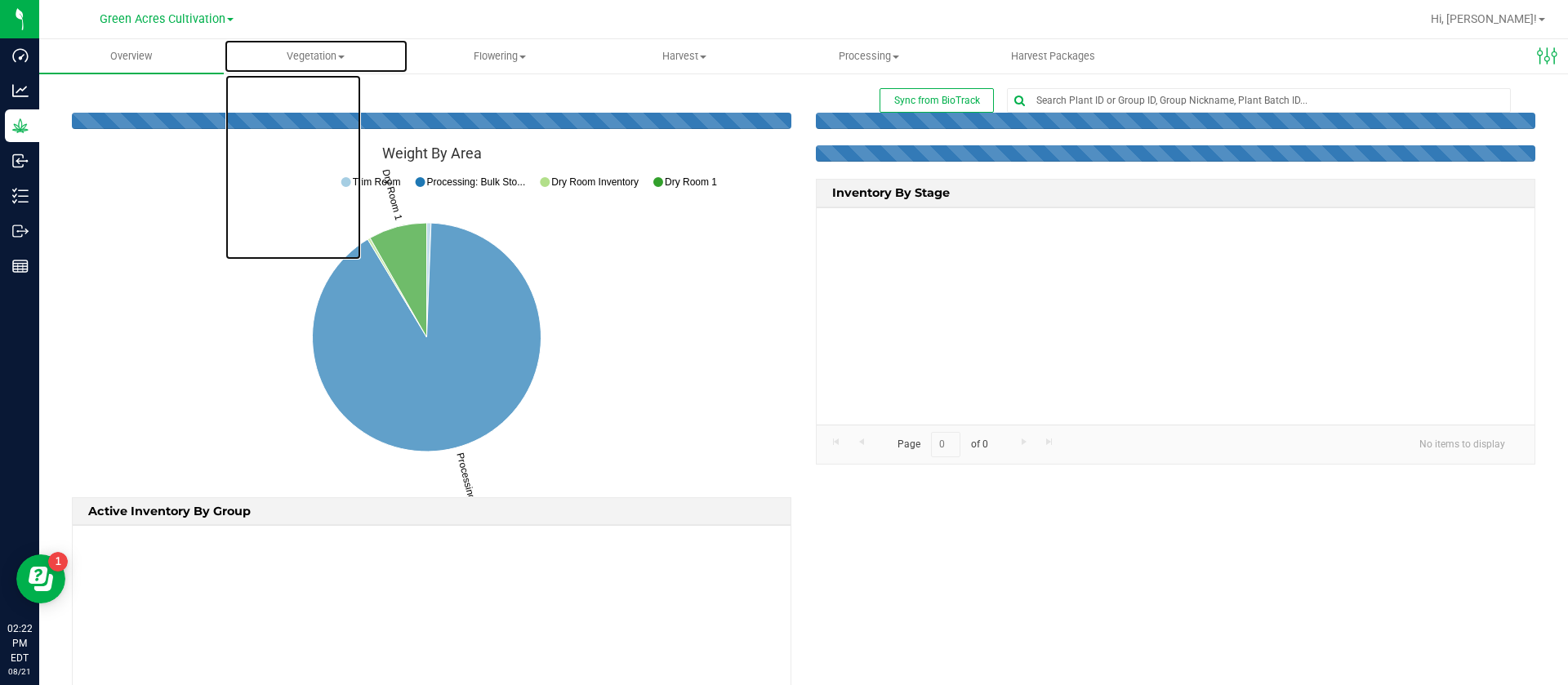
click at [317, 51] on span "Vegetation" at bounding box center [316, 56] width 183 height 14
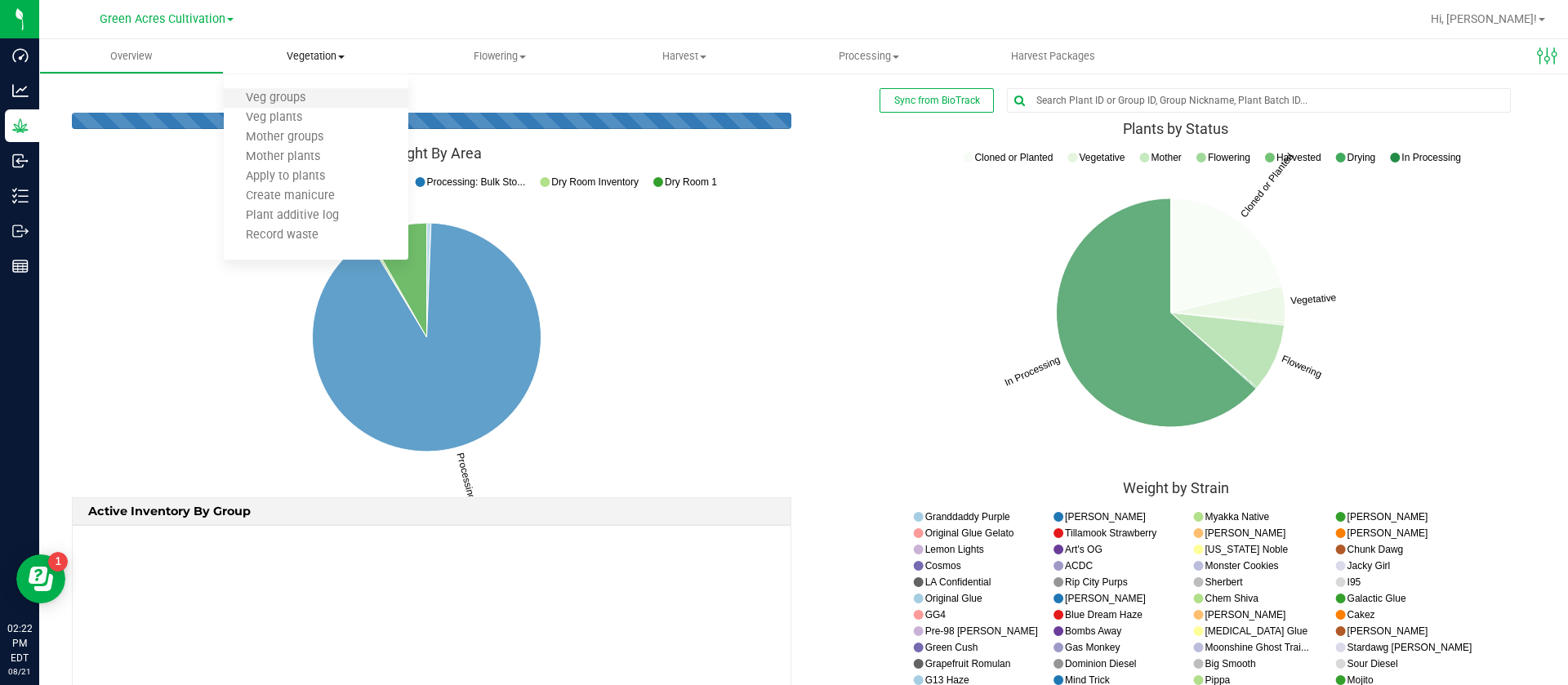
click at [296, 89] on li "Veg groups" at bounding box center [316, 98] width 185 height 19
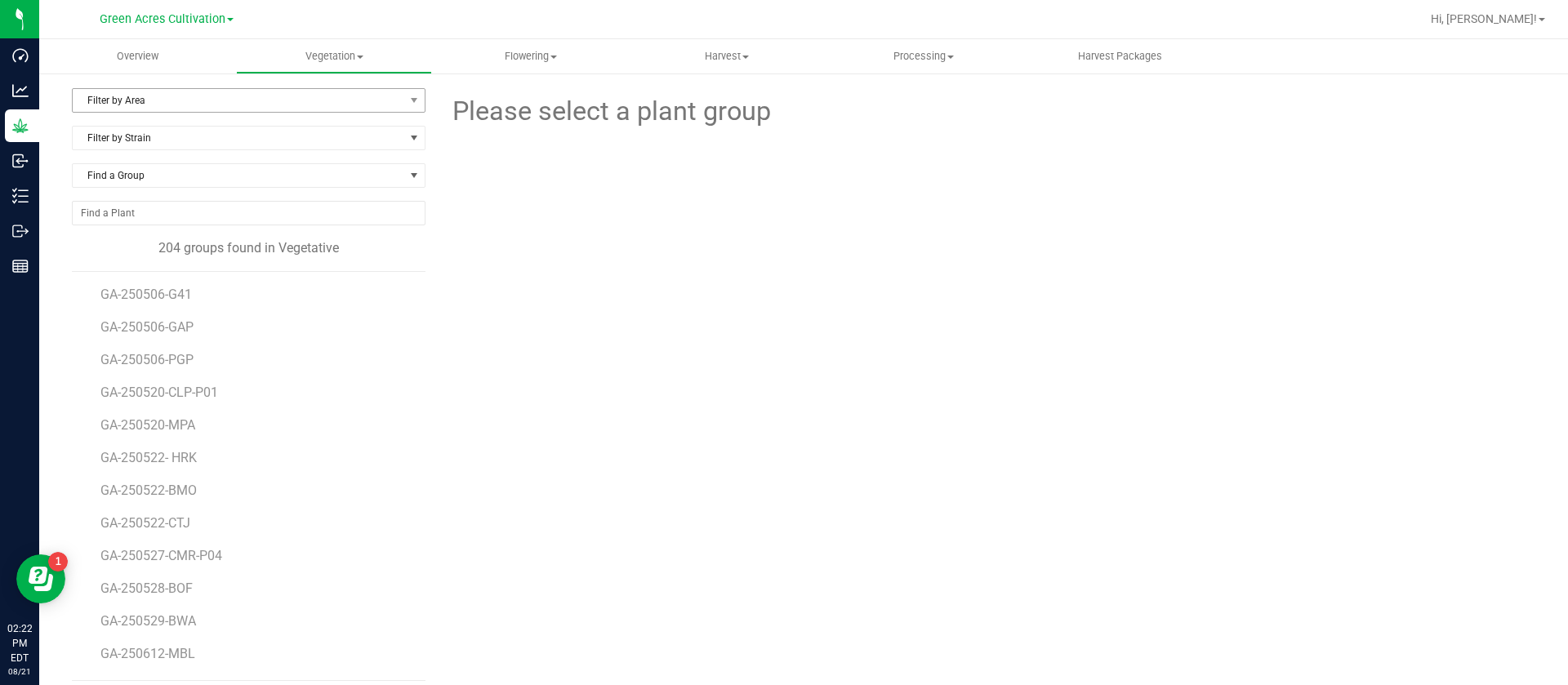
click at [137, 102] on span "Filter by Area" at bounding box center [238, 100] width 332 height 23
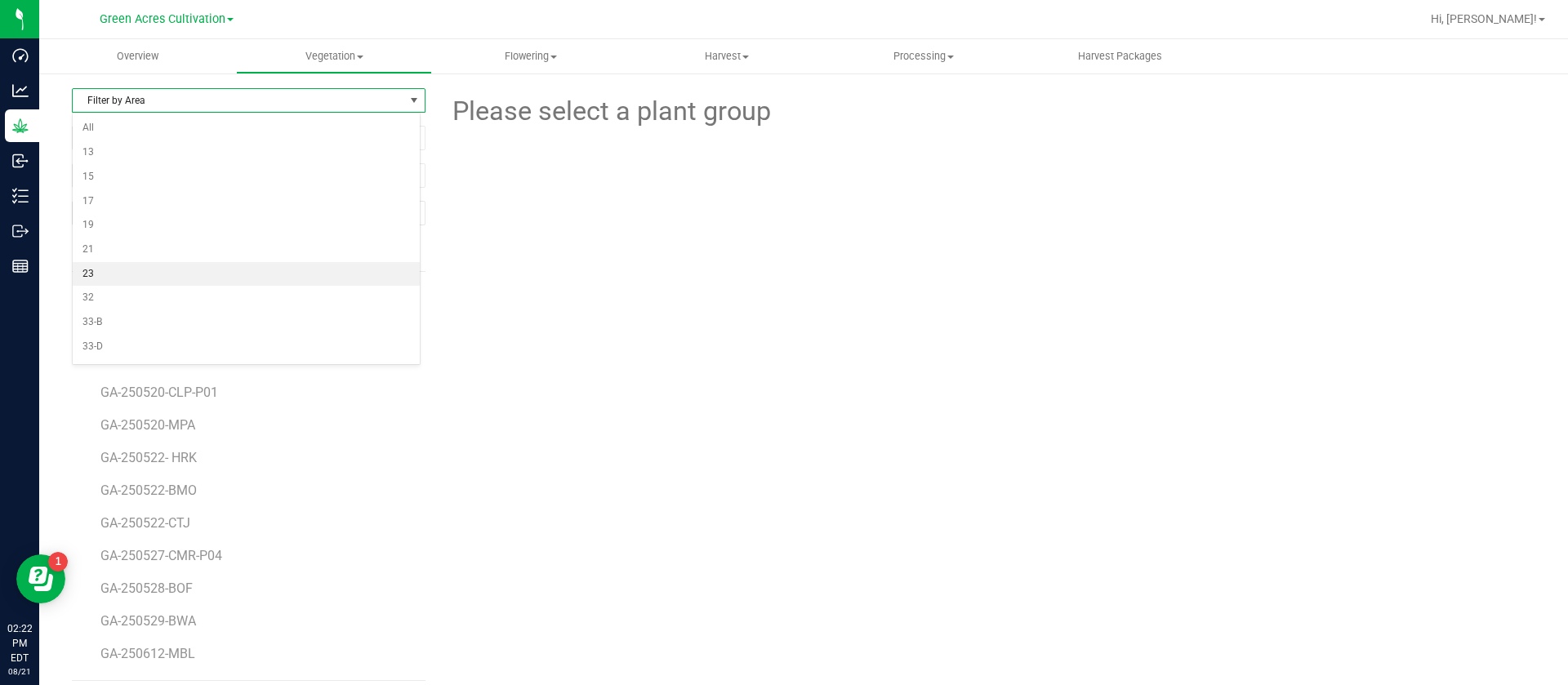
click at [641, 269] on div at bounding box center [987, 221] width 1122 height 180
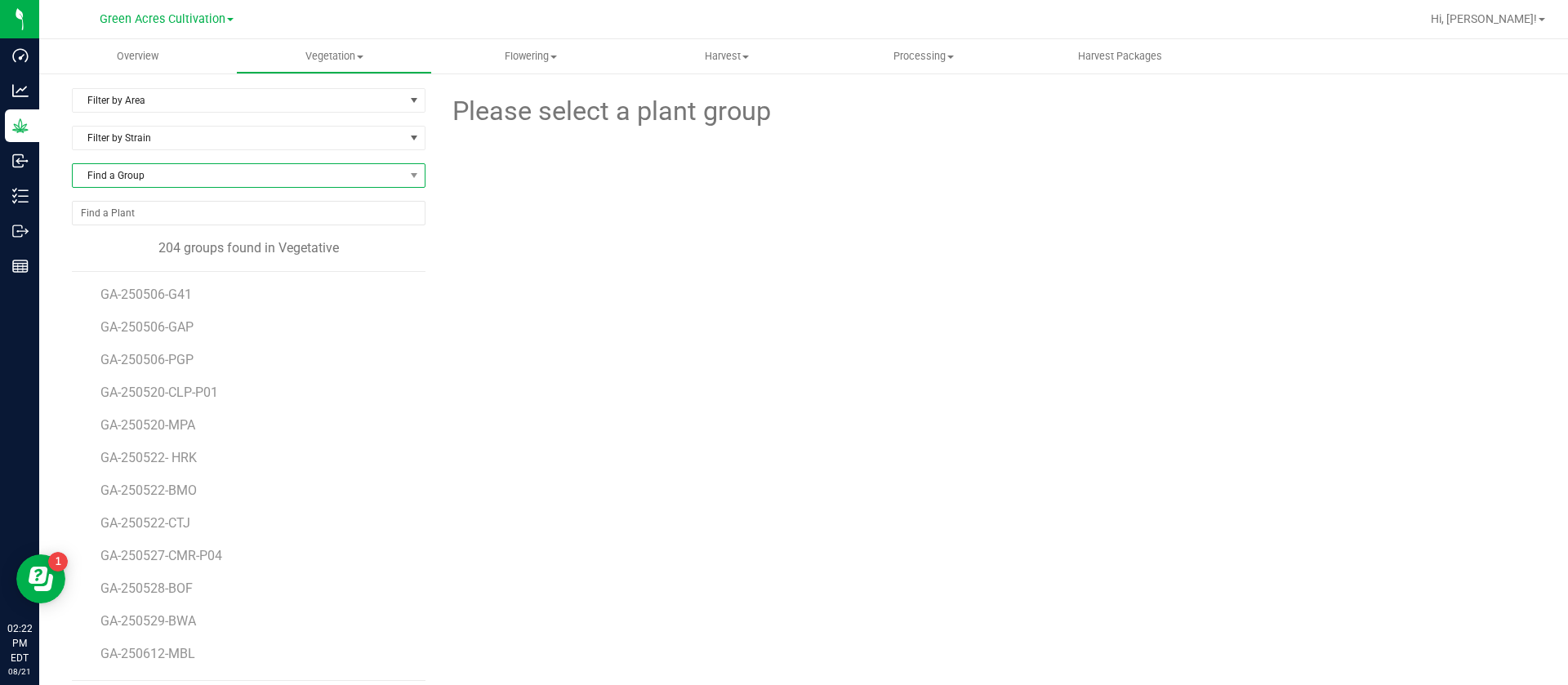
click at [148, 183] on span "Find a Group" at bounding box center [238, 175] width 332 height 23
type input "250715-"
click at [183, 359] on li "GA-250715-CKZ" at bounding box center [246, 357] width 347 height 23
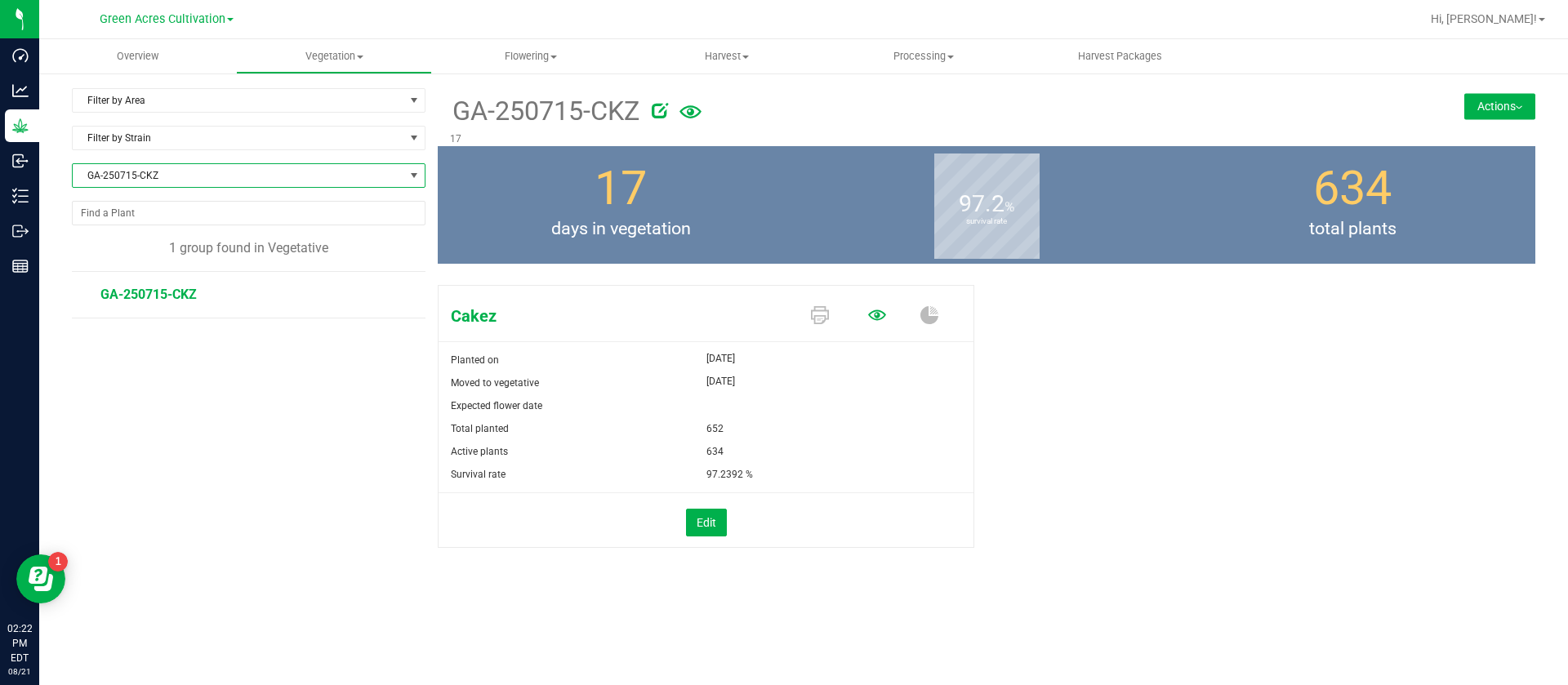
click at [880, 311] on icon at bounding box center [877, 315] width 18 height 11
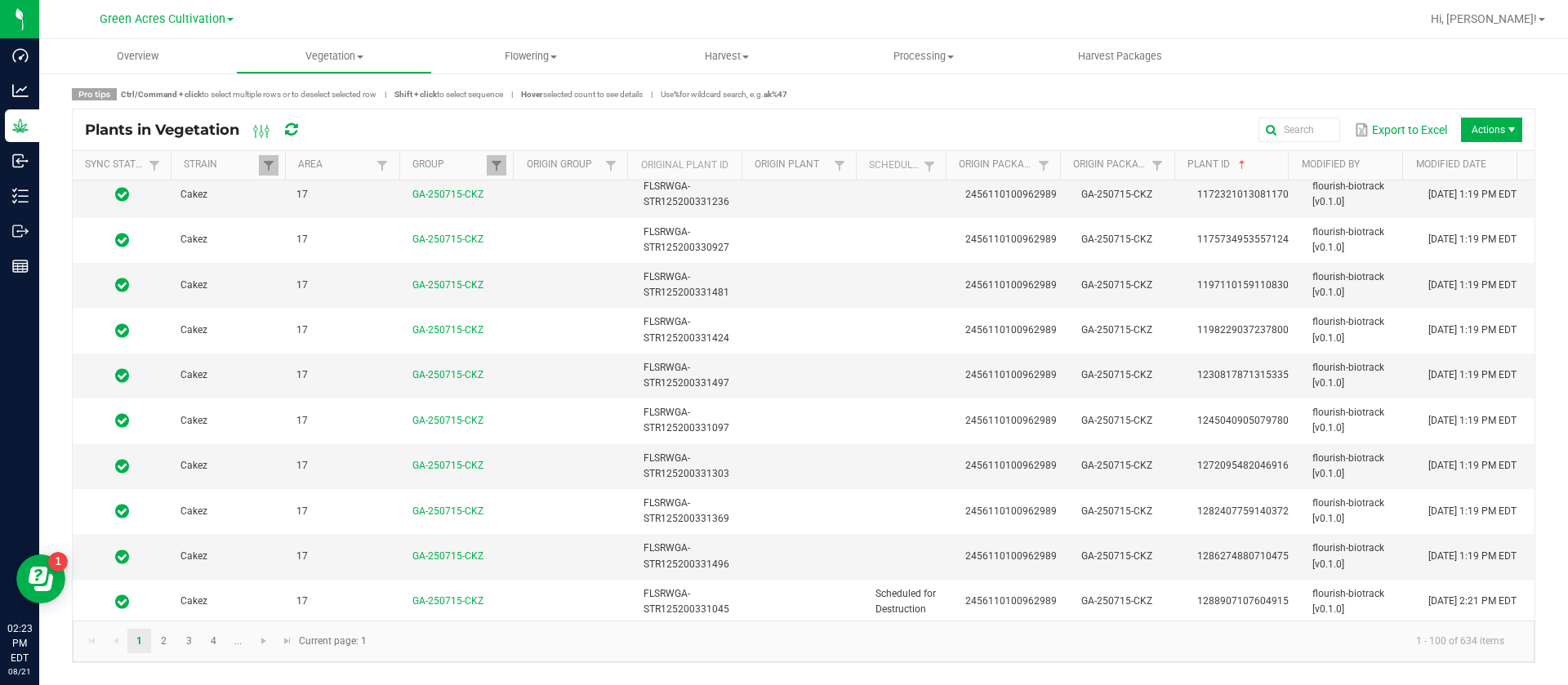
scroll to position [4082, 0]
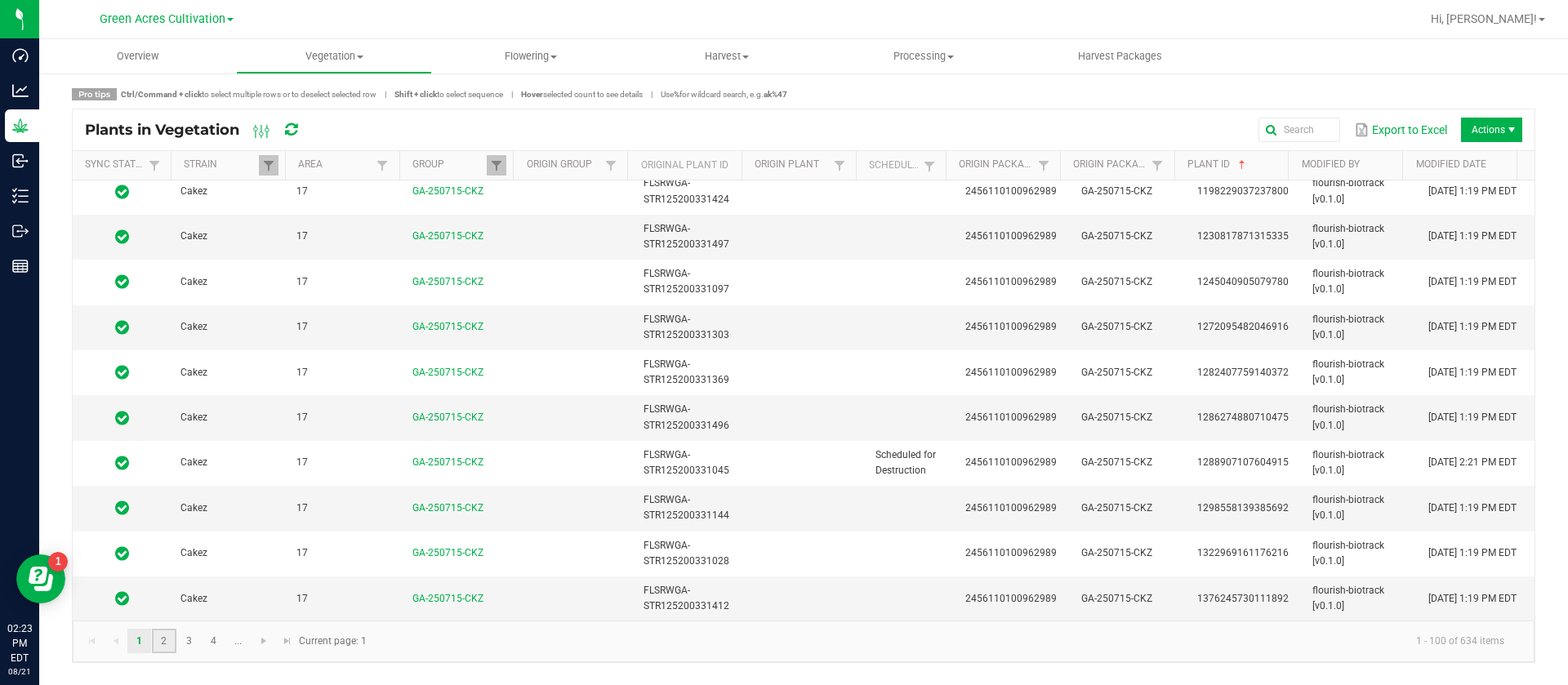
click at [165, 642] on link "2" at bounding box center [164, 640] width 24 height 24
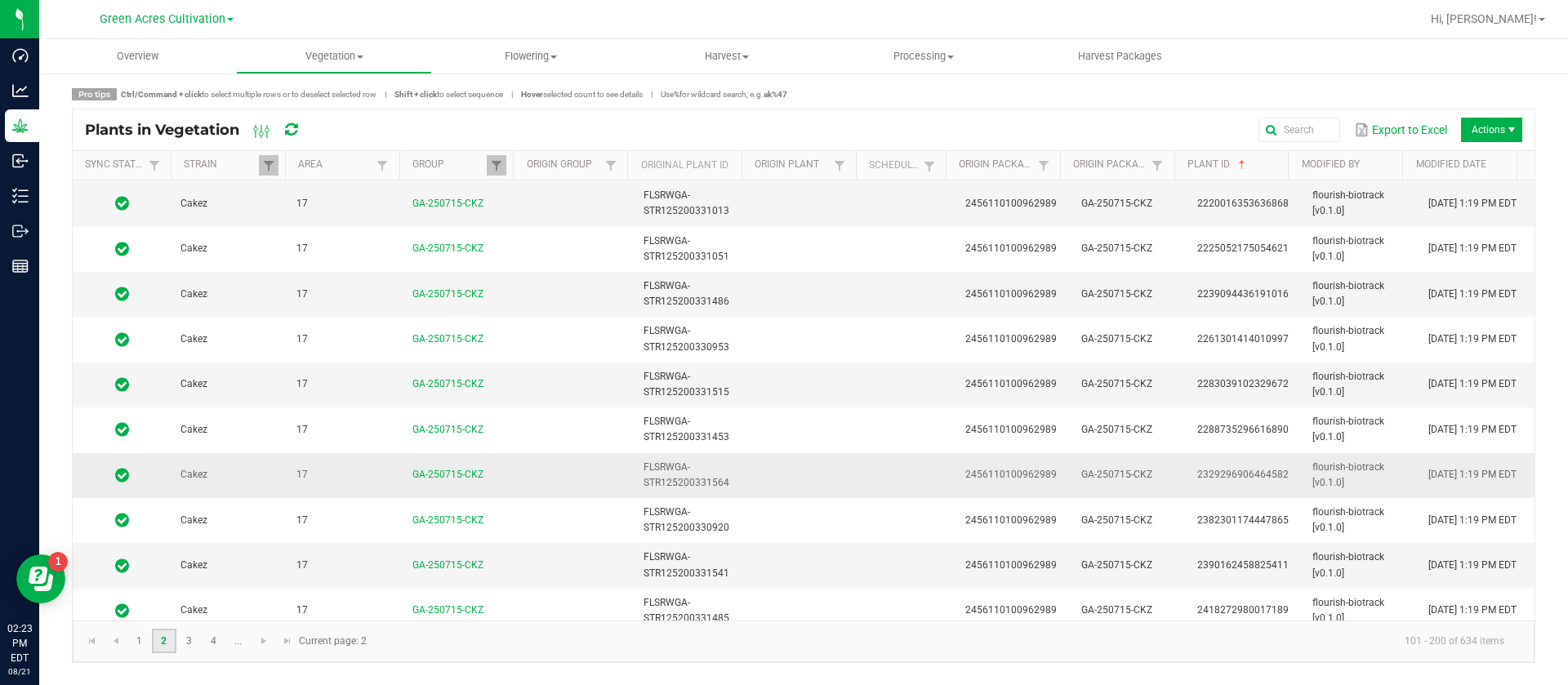
scroll to position [2449, 0]
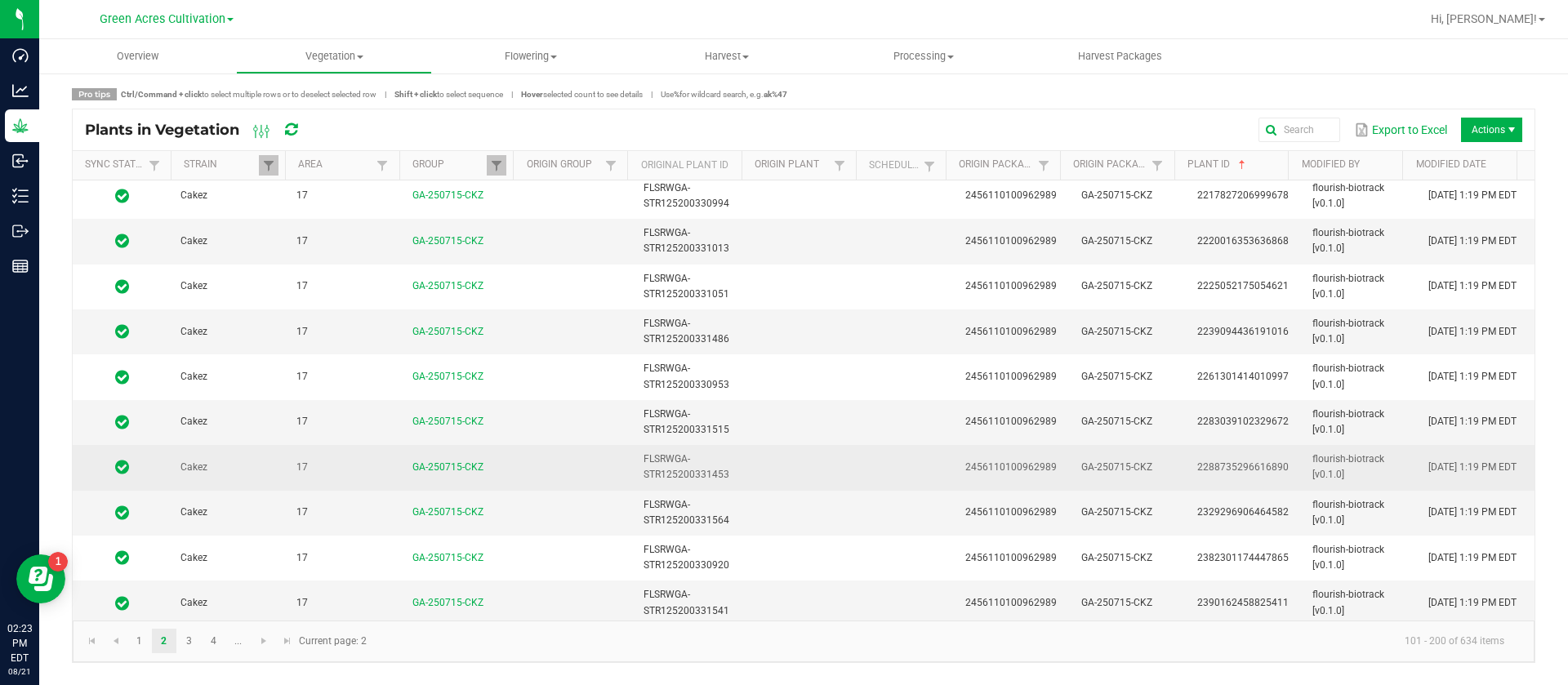
click at [1258, 457] on td "2288735296616890" at bounding box center [1245, 467] width 116 height 45
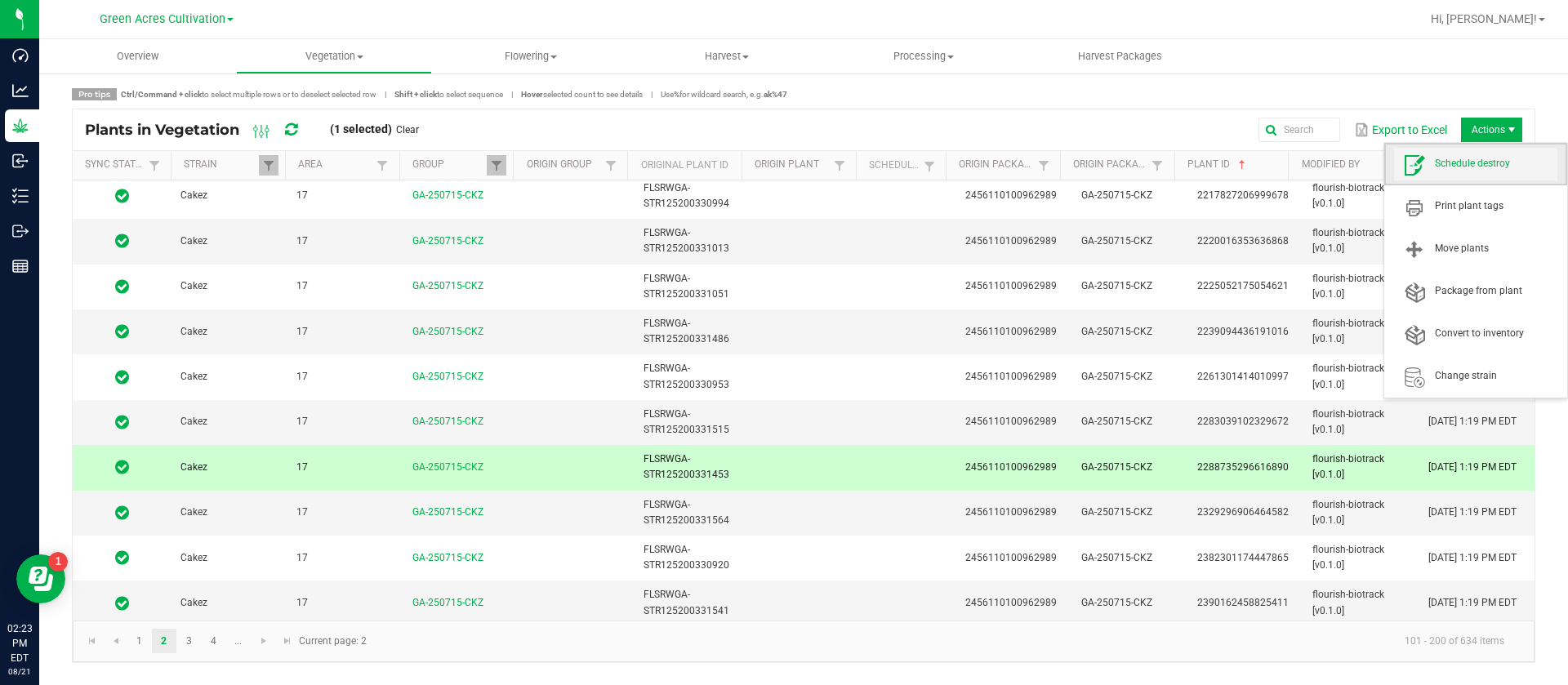
click at [1491, 171] on span "Schedule destroy" at bounding box center [1476, 164] width 164 height 33
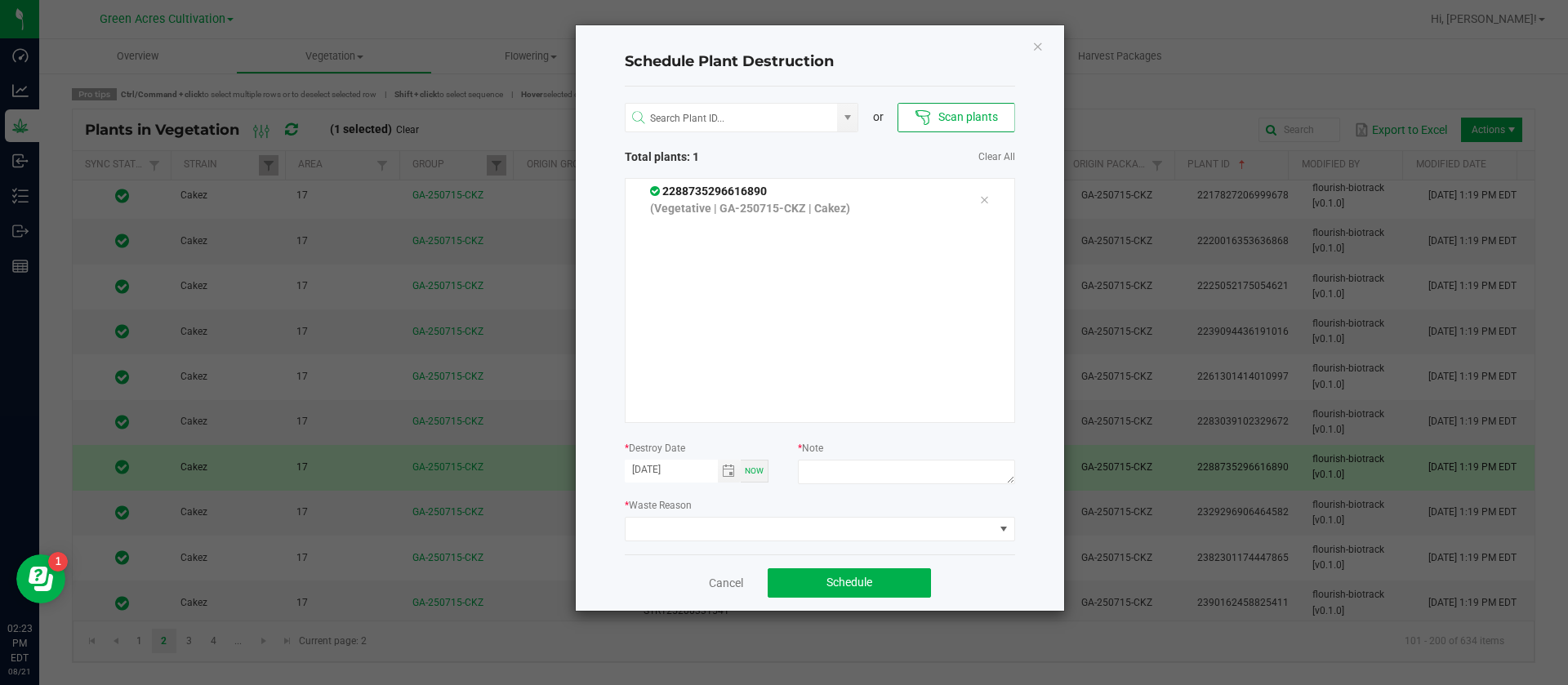
drag, startPoint x: 850, startPoint y: 452, endPoint x: 860, endPoint y: 456, distance: 10.8
click at [855, 451] on div "* Note" at bounding box center [906, 464] width 216 height 50
click at [868, 465] on textarea at bounding box center [906, 472] width 216 height 24
type textarea "waste"
click at [807, 525] on span at bounding box center [809, 529] width 368 height 23
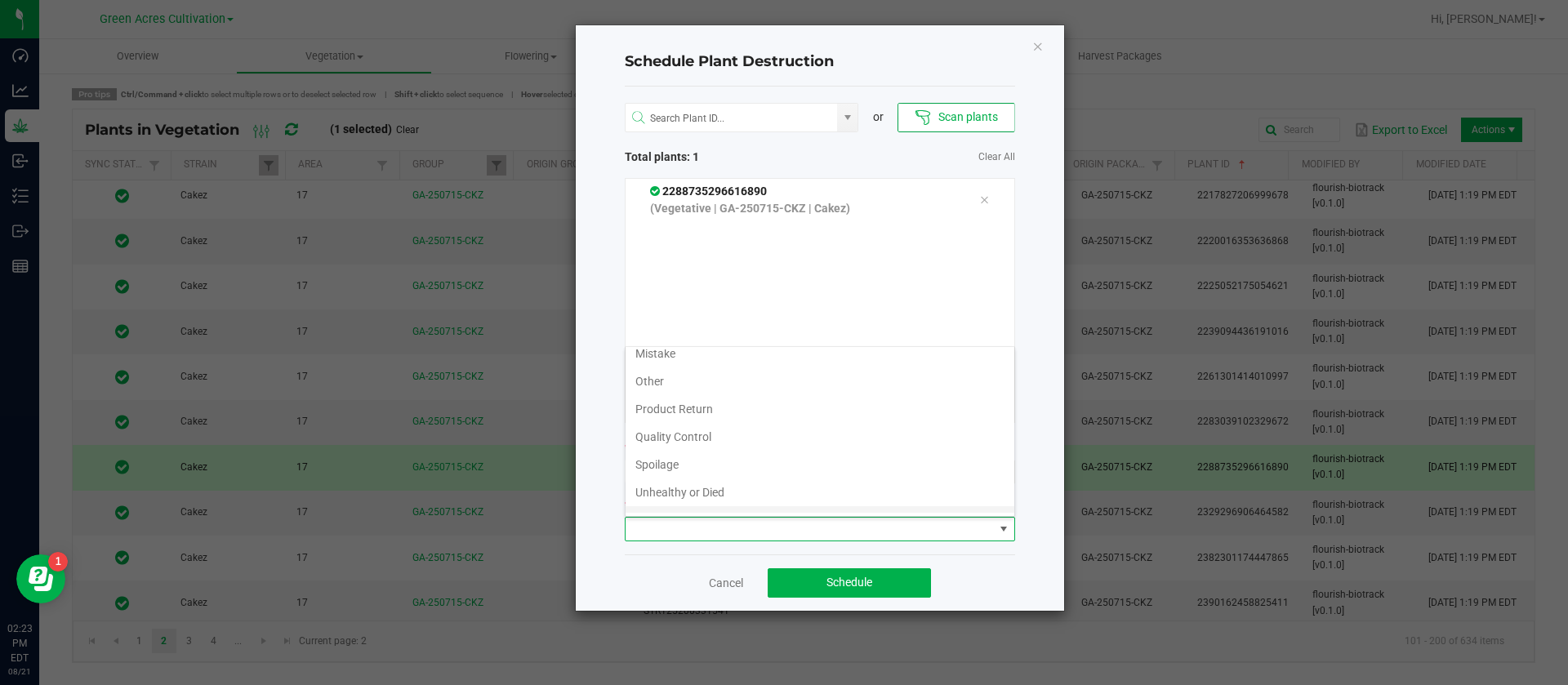
scroll to position [59, 0]
click at [693, 503] on li "Waste" at bounding box center [819, 499] width 389 height 28
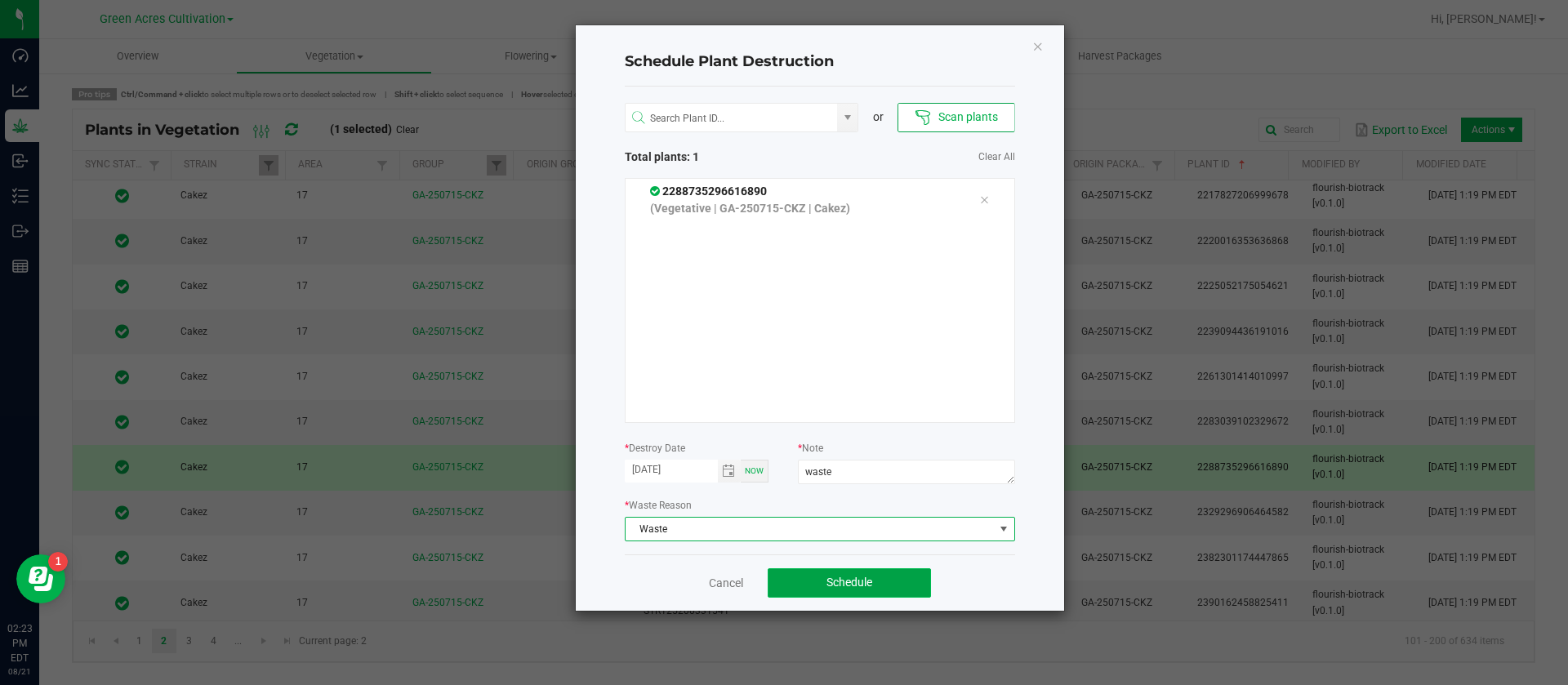
click at [850, 576] on span "Schedule" at bounding box center [849, 581] width 46 height 13
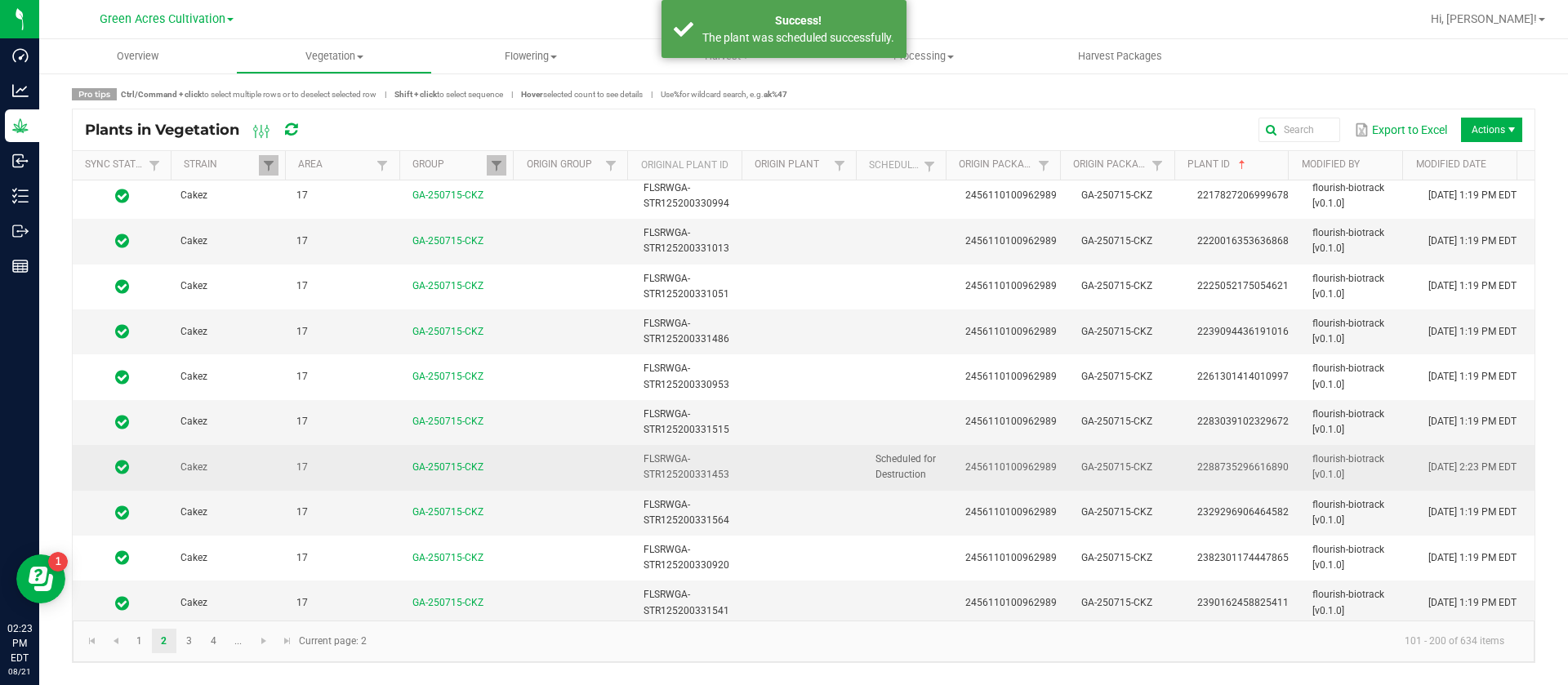
click at [917, 457] on span "Scheduled for Destruction" at bounding box center [906, 467] width 61 height 27
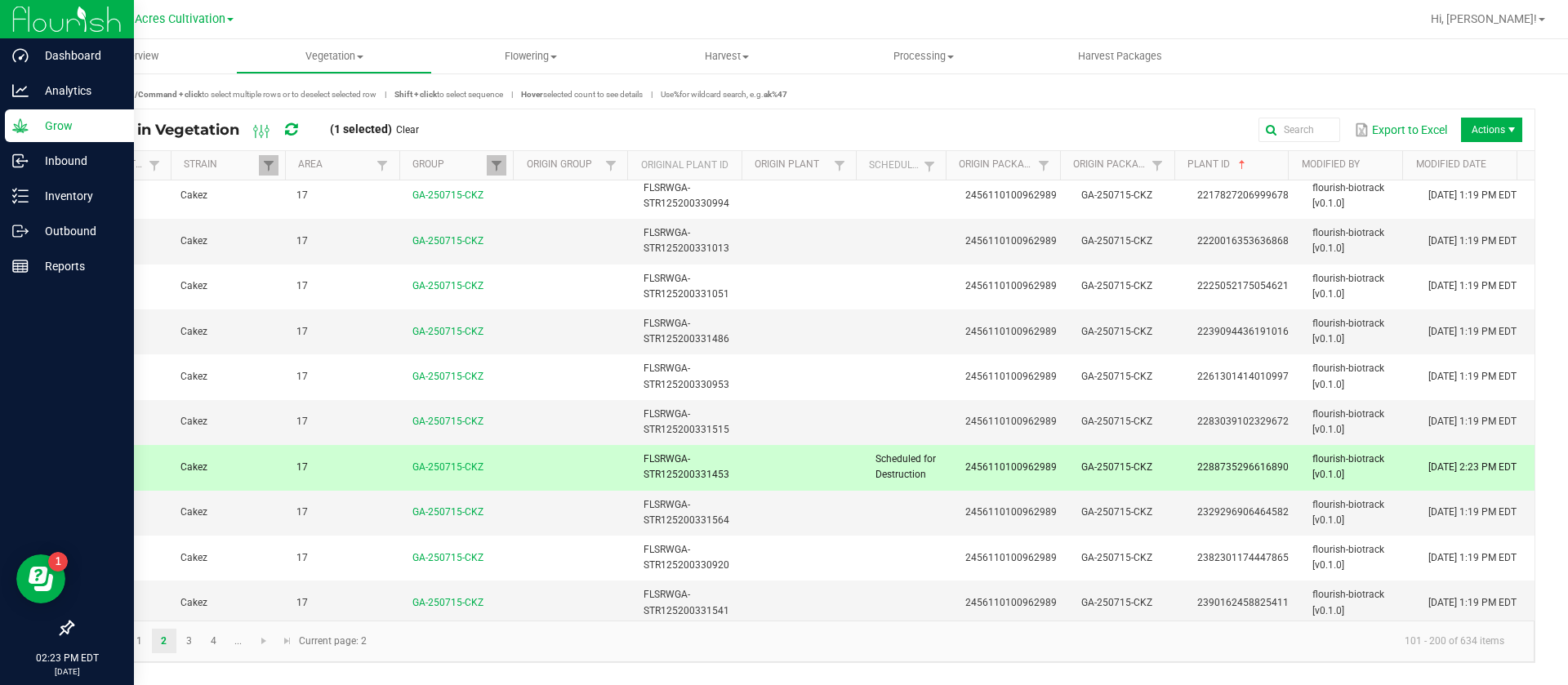
click at [24, 127] on icon at bounding box center [20, 125] width 15 height 13
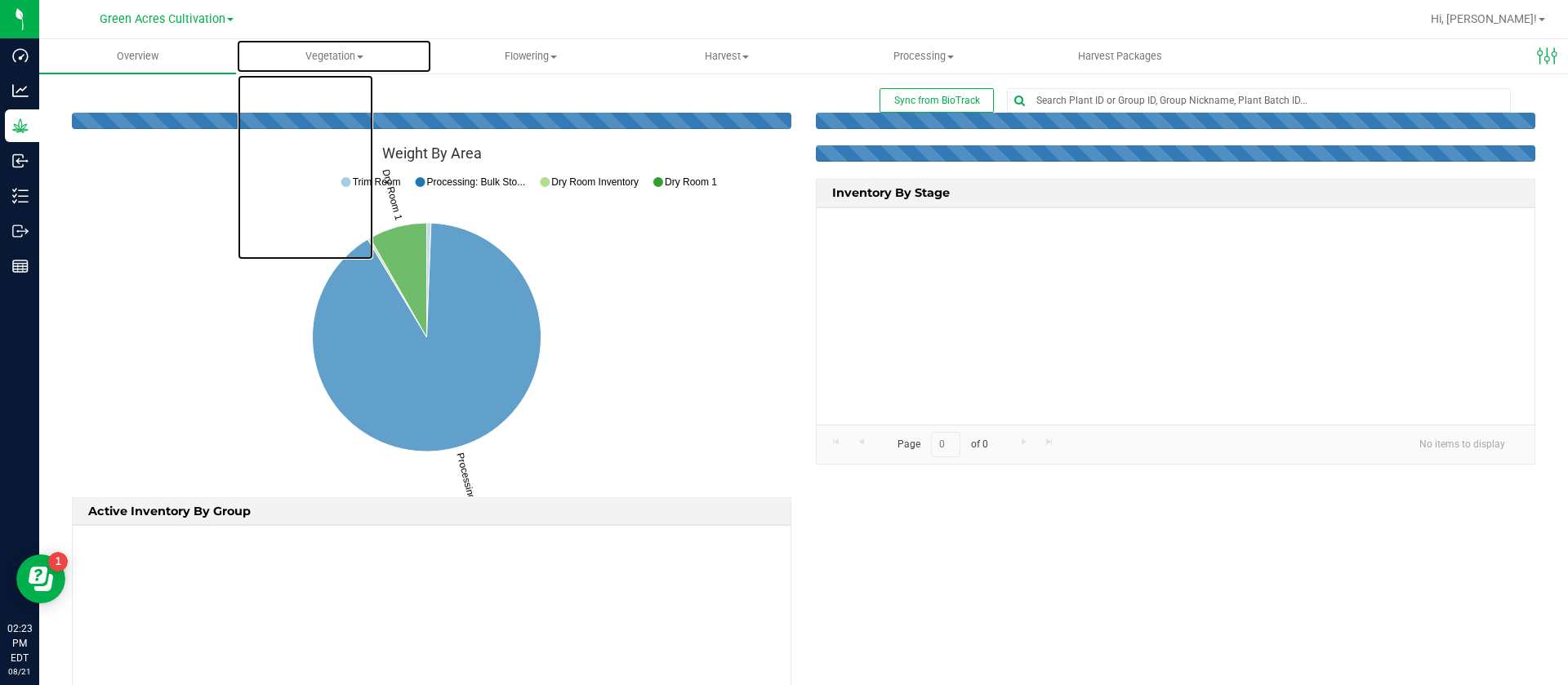
click at [354, 51] on span "Vegetation" at bounding box center [334, 56] width 195 height 14
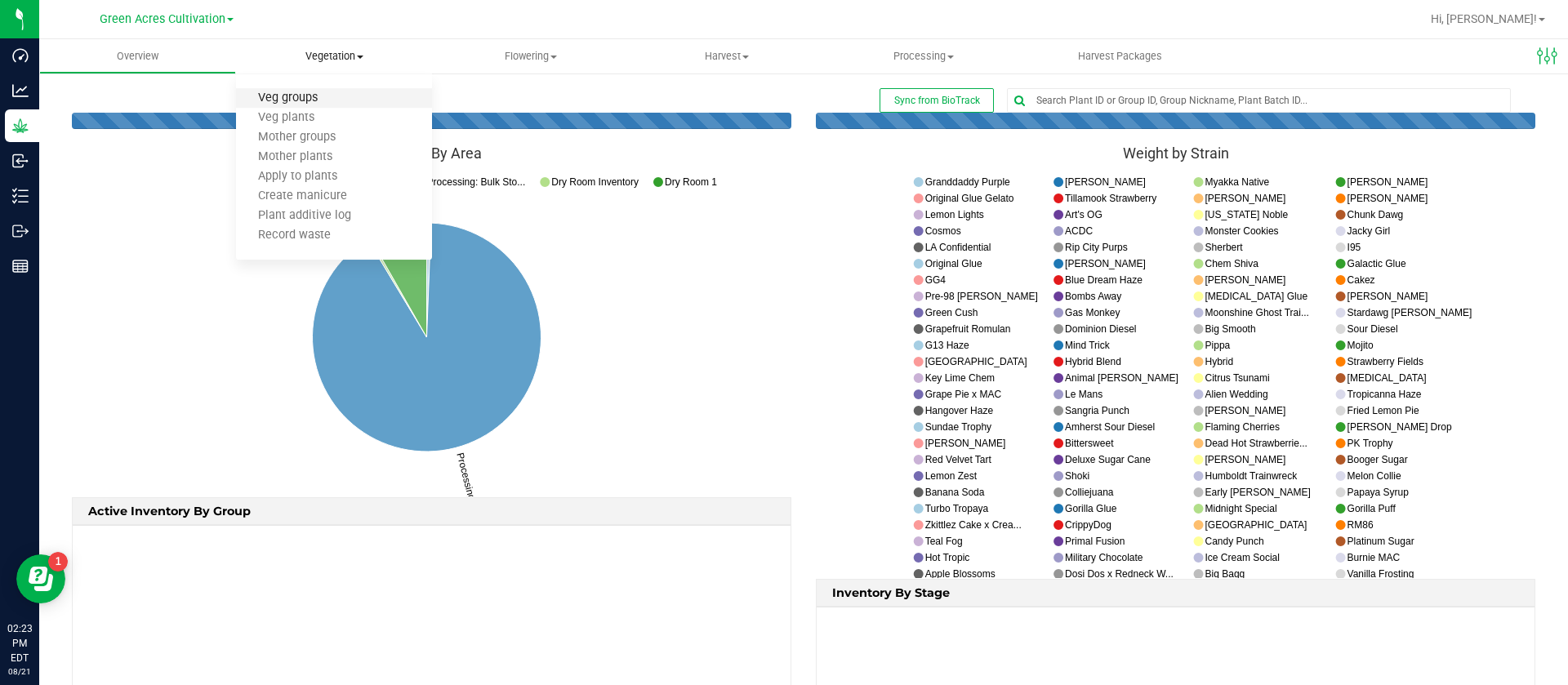
click at [297, 93] on span "Veg groups" at bounding box center [288, 98] width 104 height 13
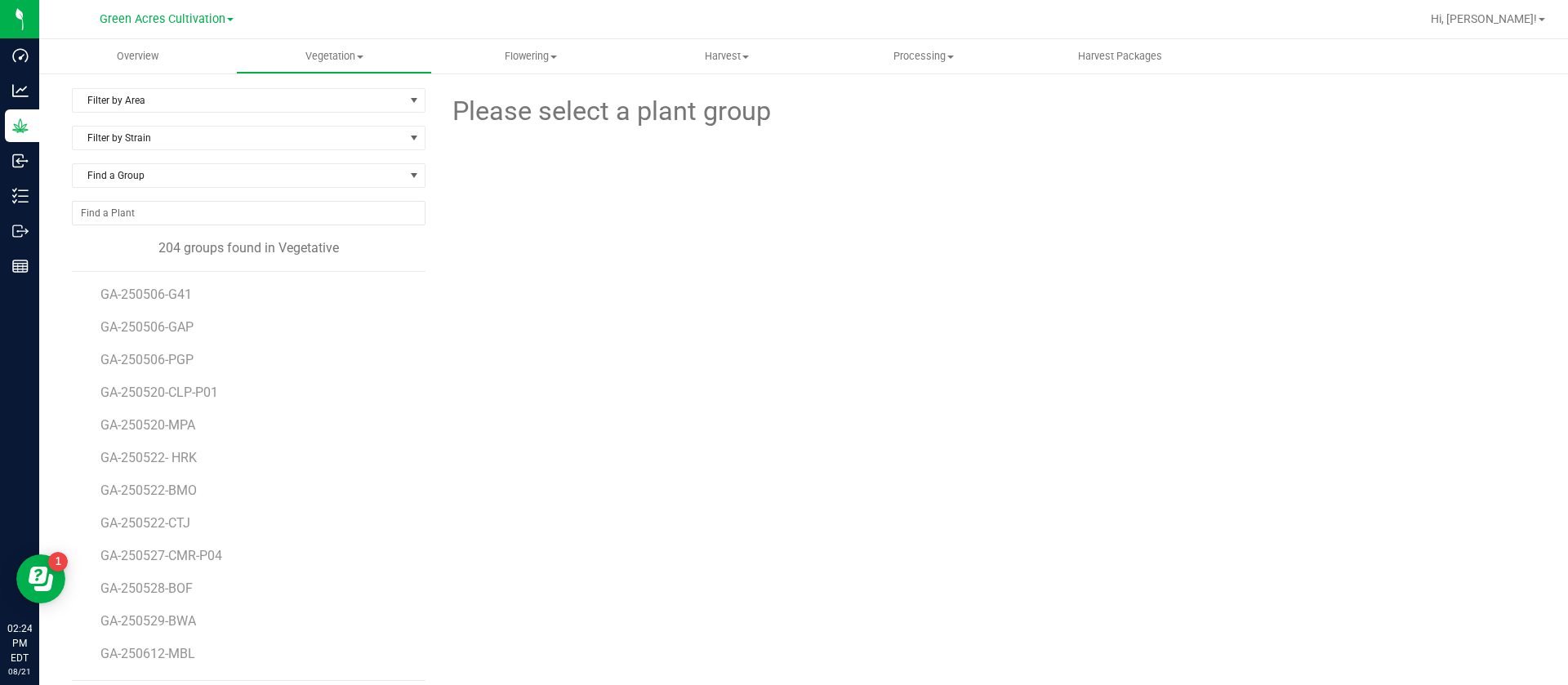
click at [943, 272] on div at bounding box center [987, 221] width 561 height 180
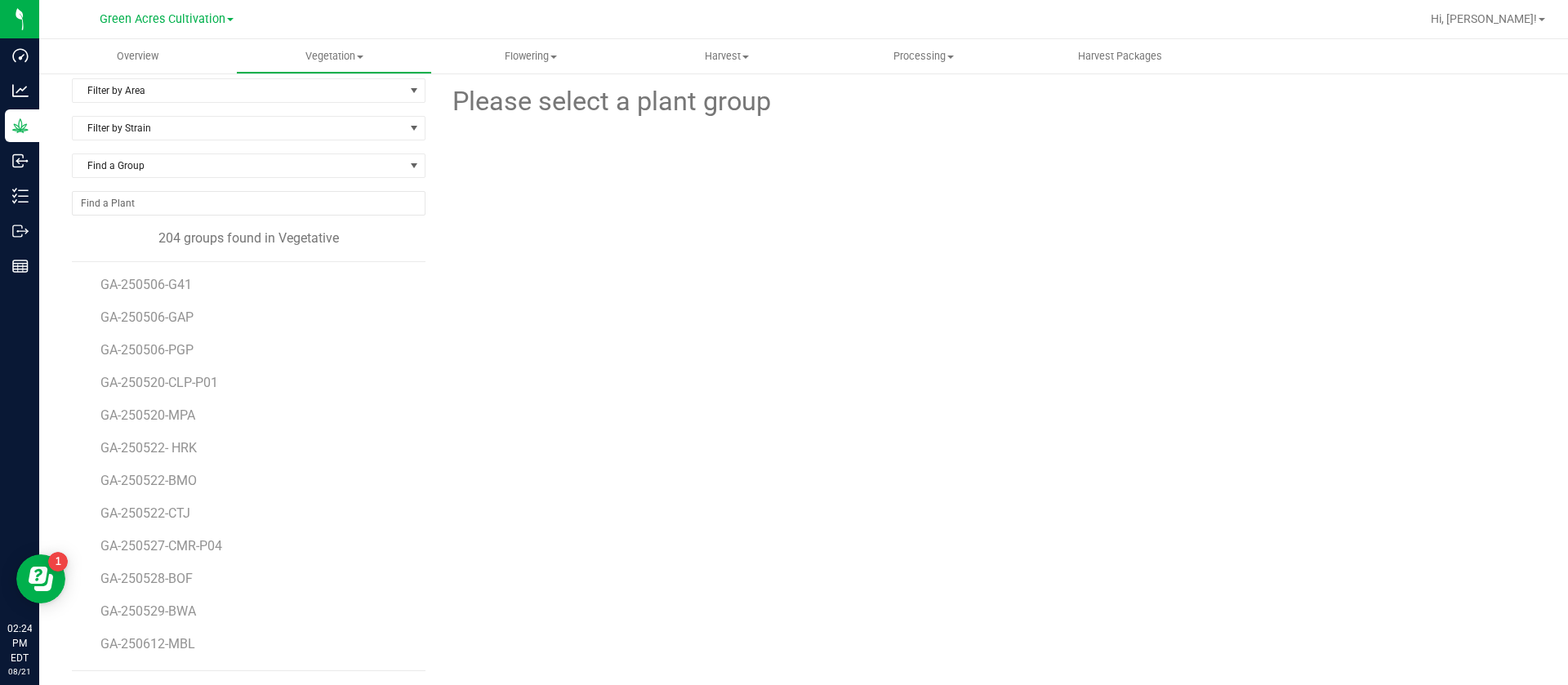
scroll to position [13, 0]
drag, startPoint x: 750, startPoint y: 443, endPoint x: 668, endPoint y: 595, distance: 172.7
click at [751, 443] on div "Please select a plant group" at bounding box center [987, 372] width 1098 height 593
click at [857, 407] on div "Please select a plant group" at bounding box center [987, 372] width 1098 height 593
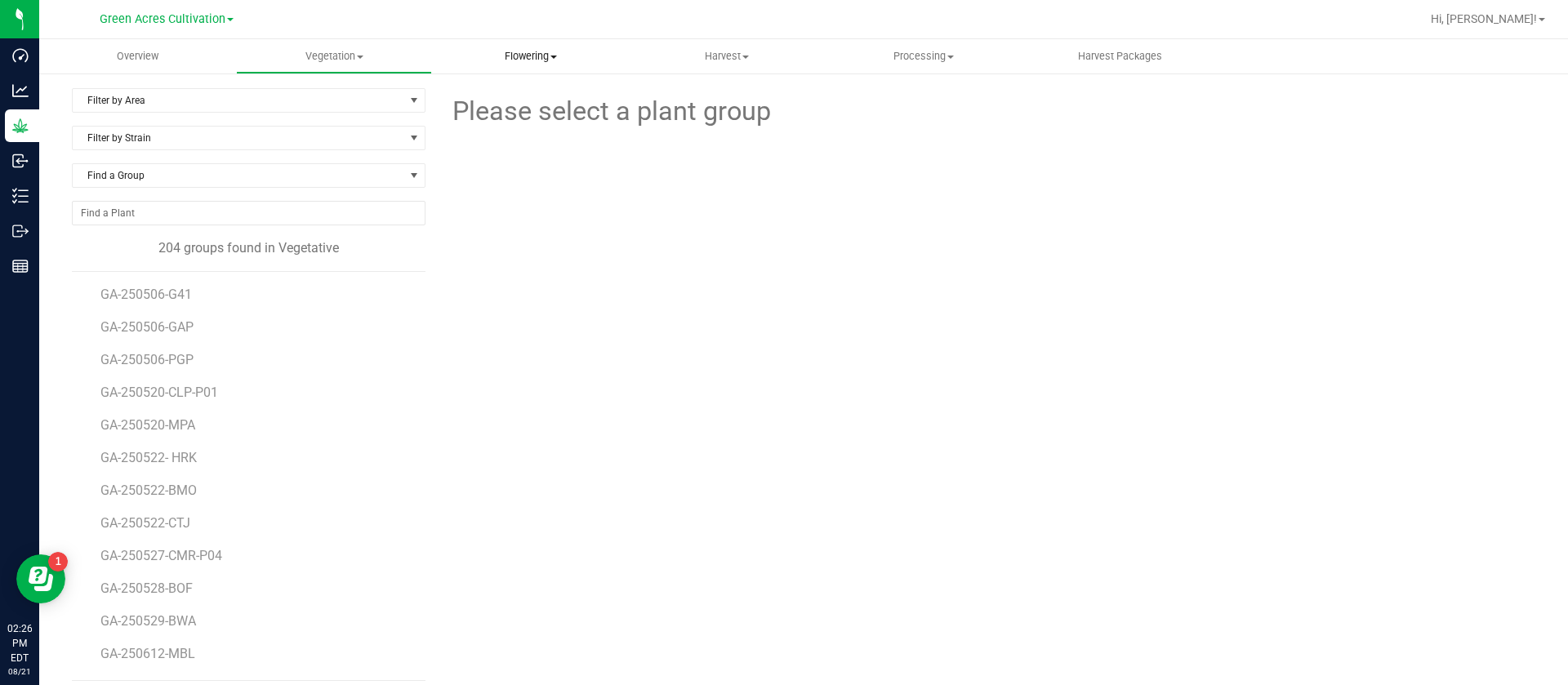
click at [522, 54] on span "Flowering" at bounding box center [530, 56] width 195 height 14
click at [522, 117] on span "Flowering groups" at bounding box center [500, 118] width 136 height 13
click at [167, 90] on span "Filter by Area" at bounding box center [238, 100] width 332 height 23
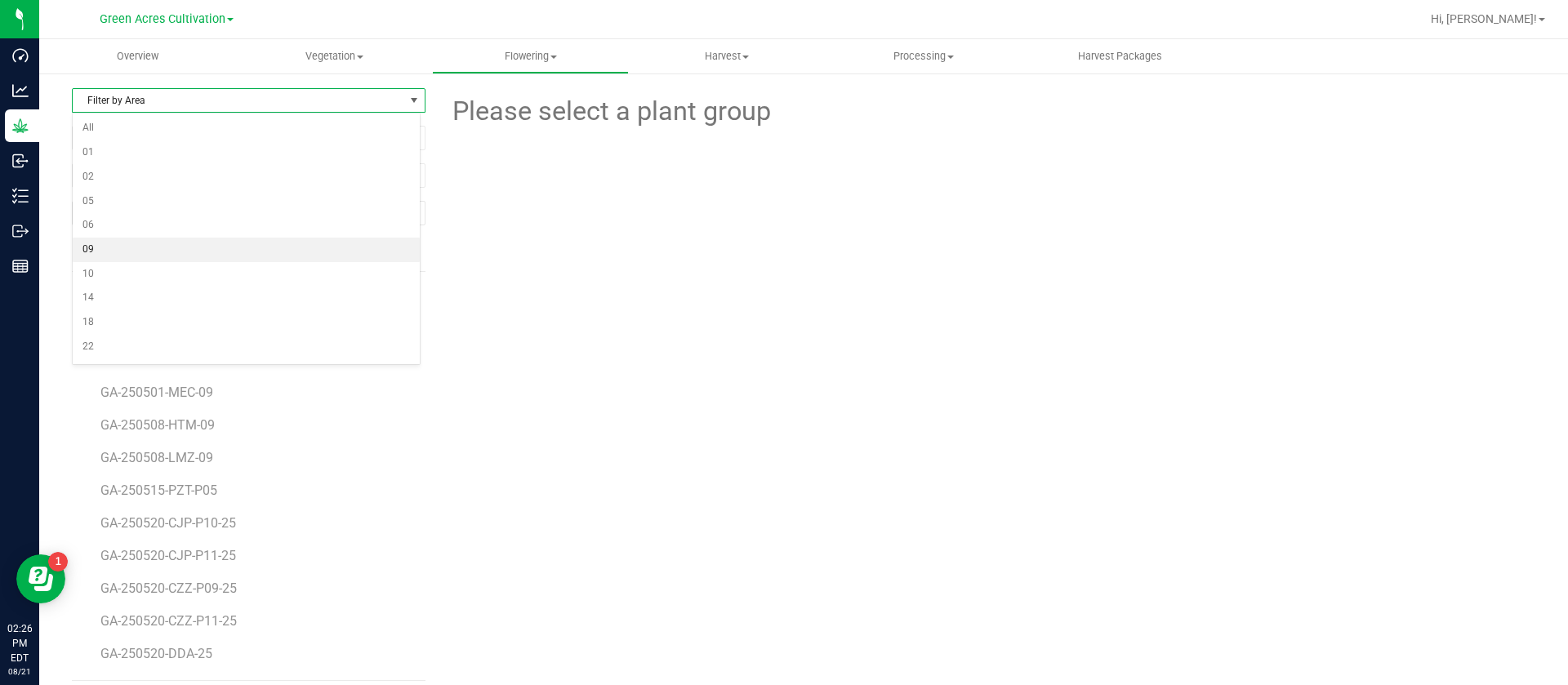
click at [116, 243] on li "09" at bounding box center [246, 250] width 347 height 24
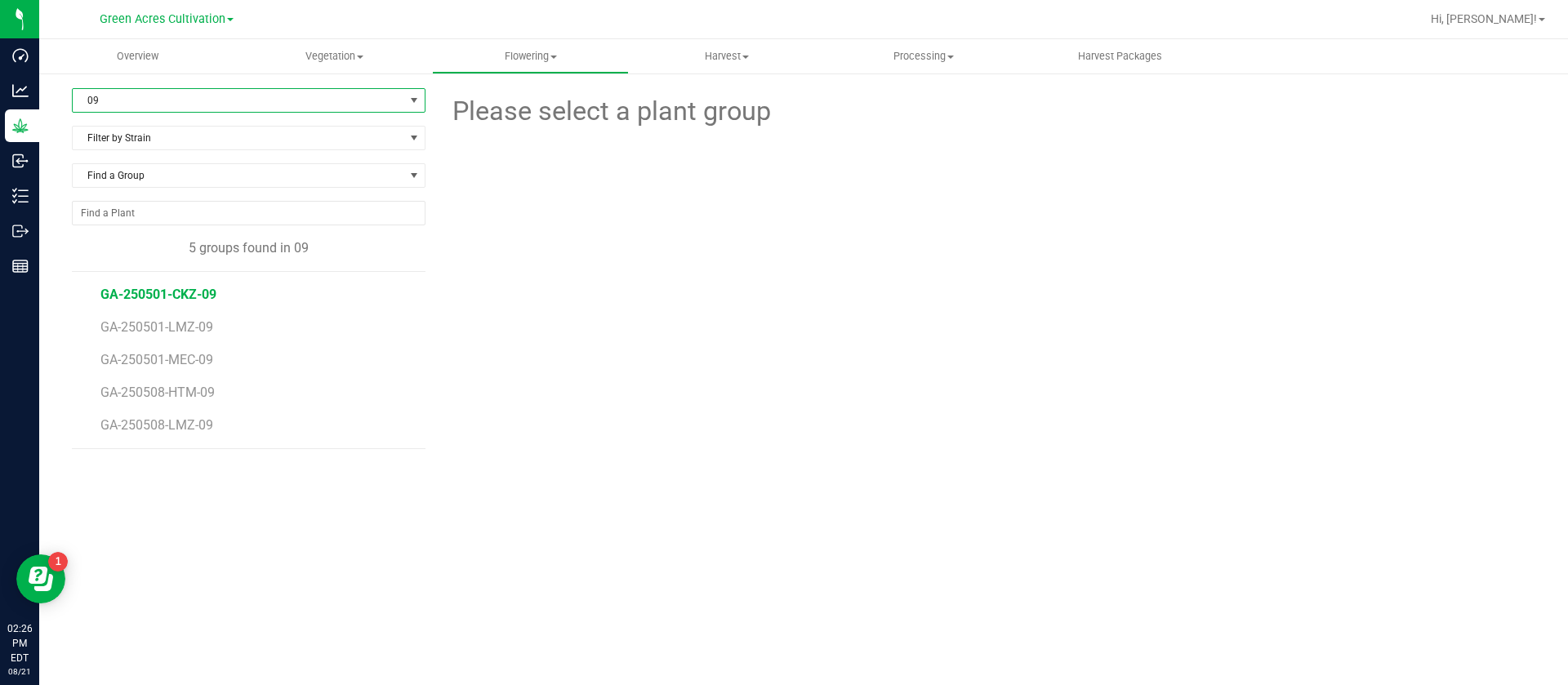
click at [196, 289] on span "GA-250501-CKZ-09" at bounding box center [158, 294] width 116 height 15
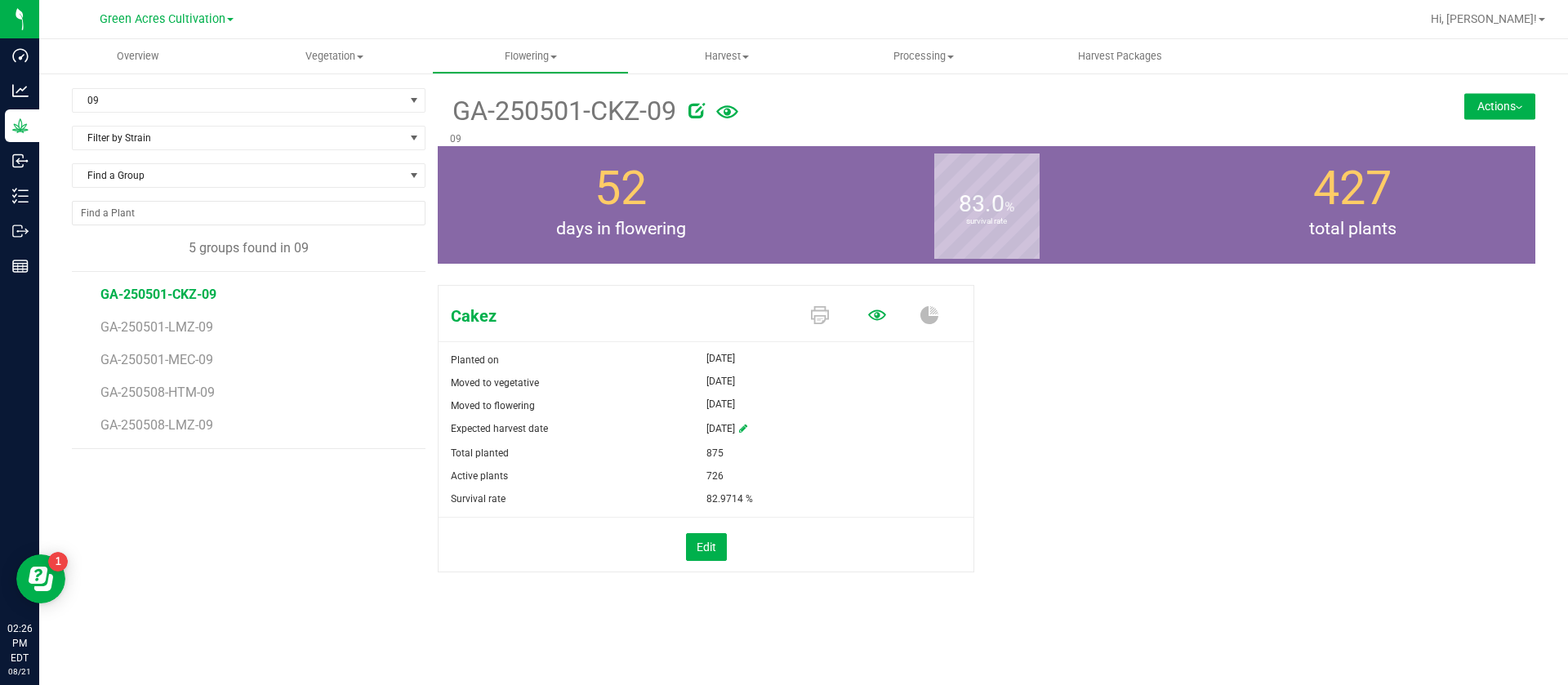
click at [875, 316] on icon at bounding box center [877, 315] width 18 height 11
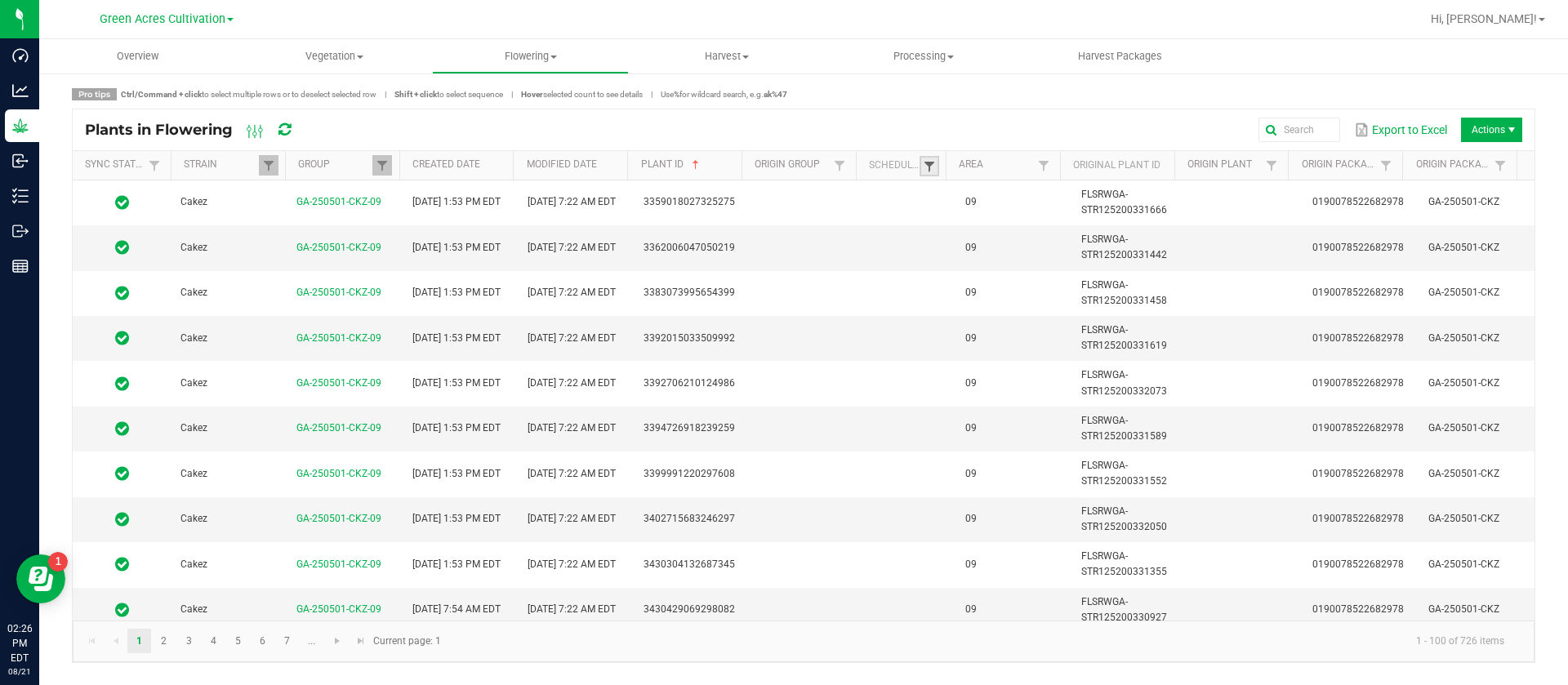
click at [923, 165] on span at bounding box center [929, 166] width 13 height 13
click at [978, 229] on li "Scheduled" at bounding box center [1009, 234] width 159 height 21
checkbox input "true"
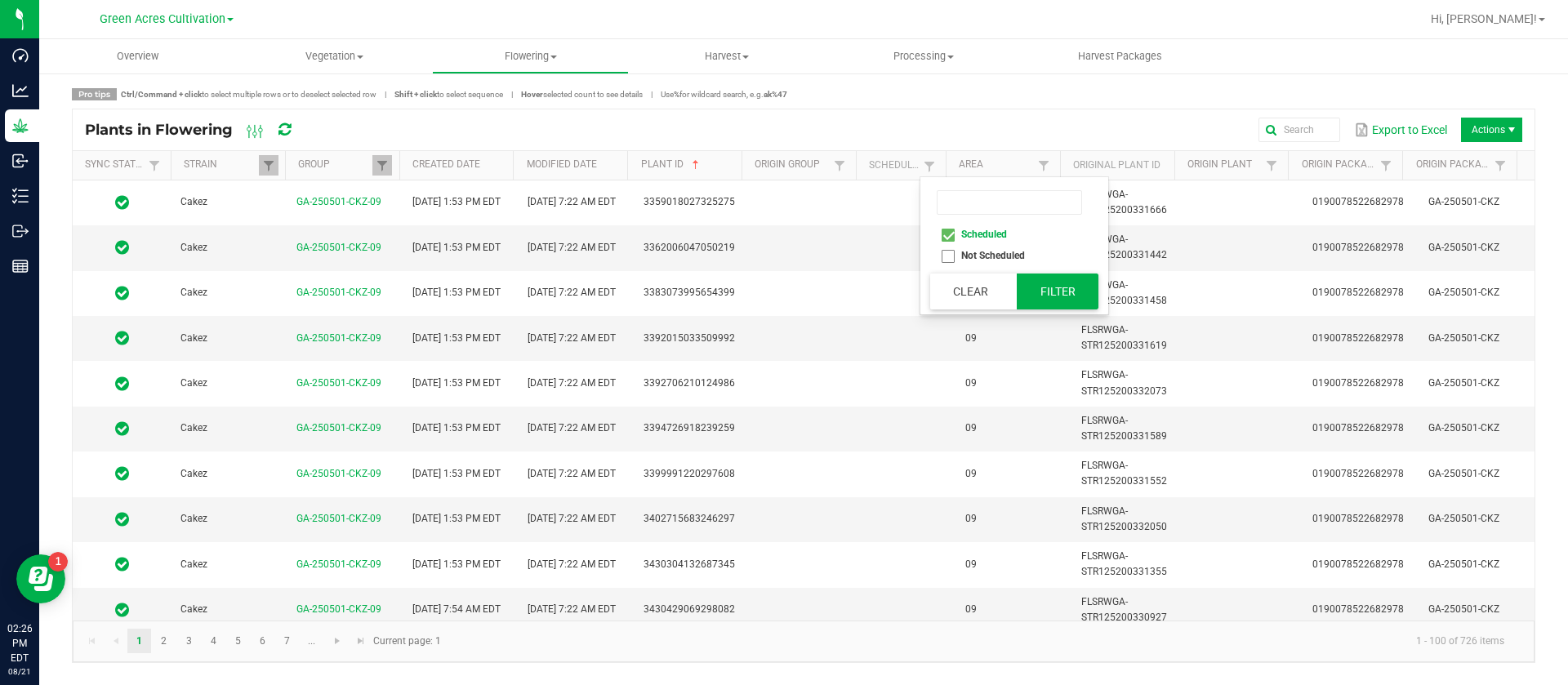
click at [1054, 284] on button "Filter" at bounding box center [1057, 291] width 82 height 36
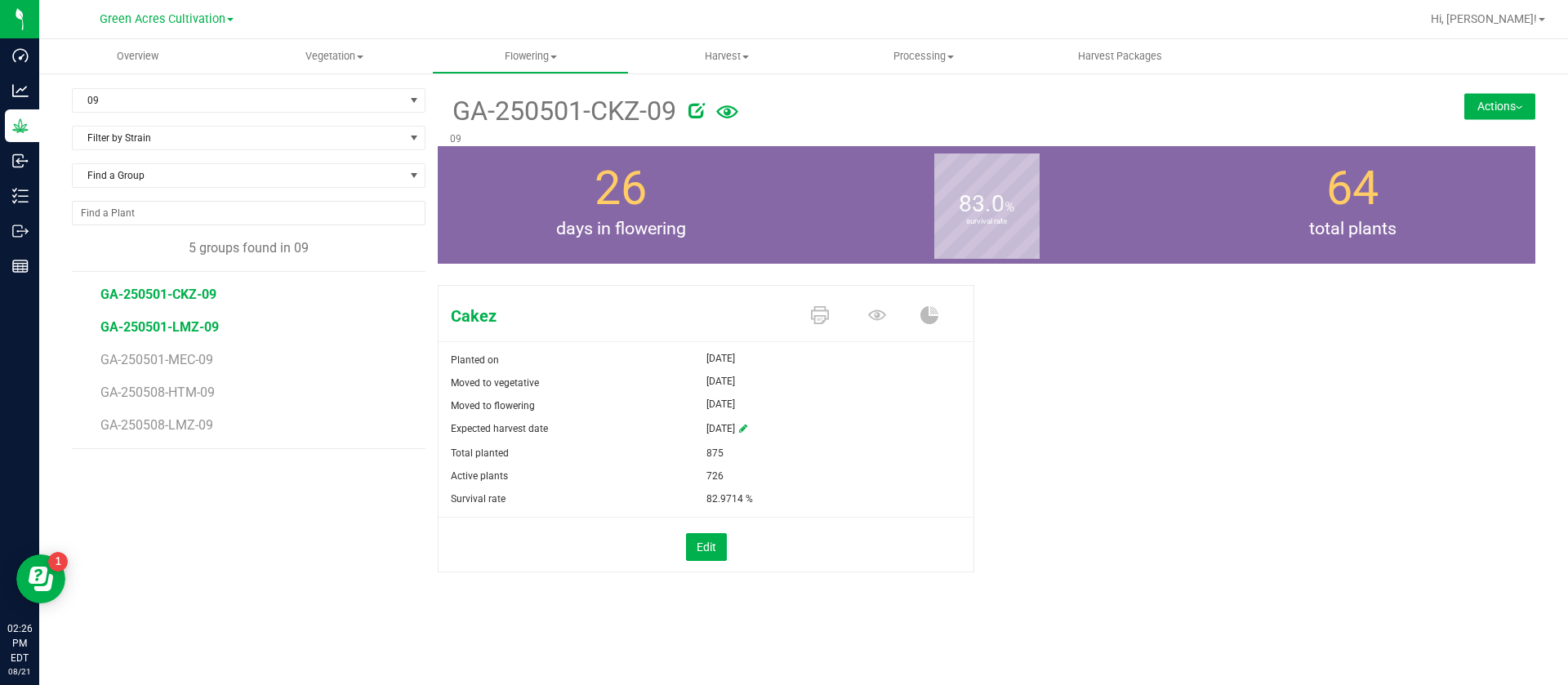
click at [185, 329] on span "GA-250501-LMZ-09" at bounding box center [160, 326] width 118 height 15
click at [877, 316] on icon at bounding box center [877, 315] width 18 height 11
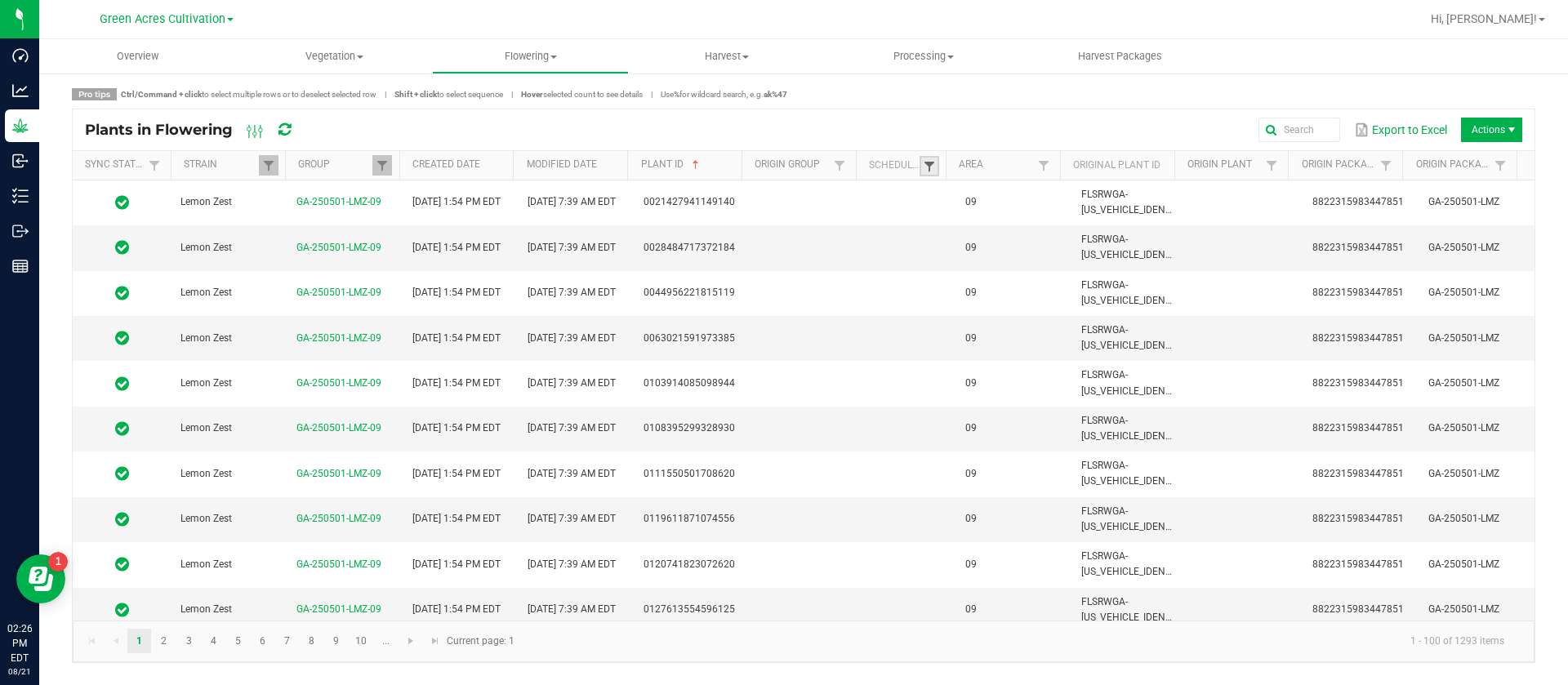
click at [929, 165] on span at bounding box center [929, 166] width 13 height 13
drag, startPoint x: 960, startPoint y: 236, endPoint x: 1012, endPoint y: 263, distance: 58.6
click at [960, 236] on li "Scheduled" at bounding box center [1009, 234] width 159 height 21
checkbox input "true"
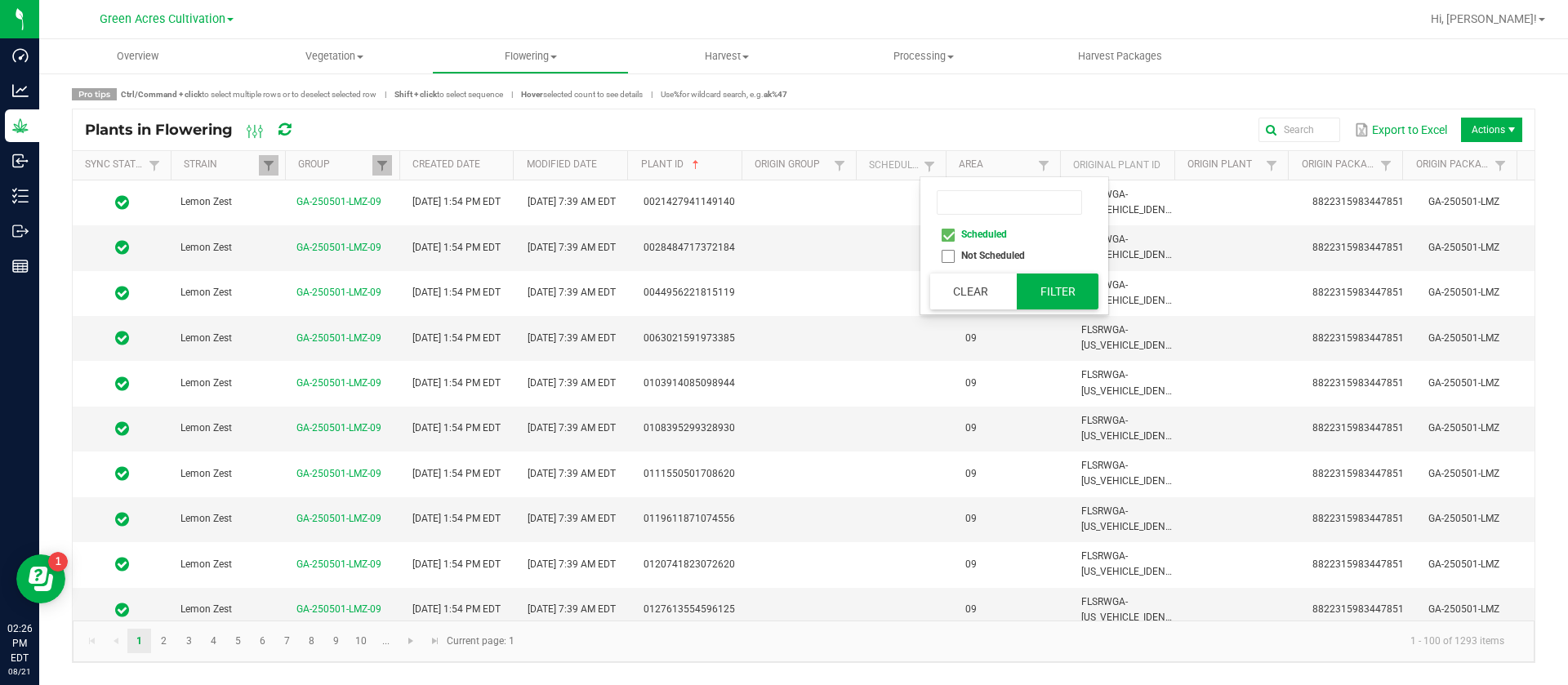
click at [1073, 286] on button "Filter" at bounding box center [1057, 291] width 82 height 36
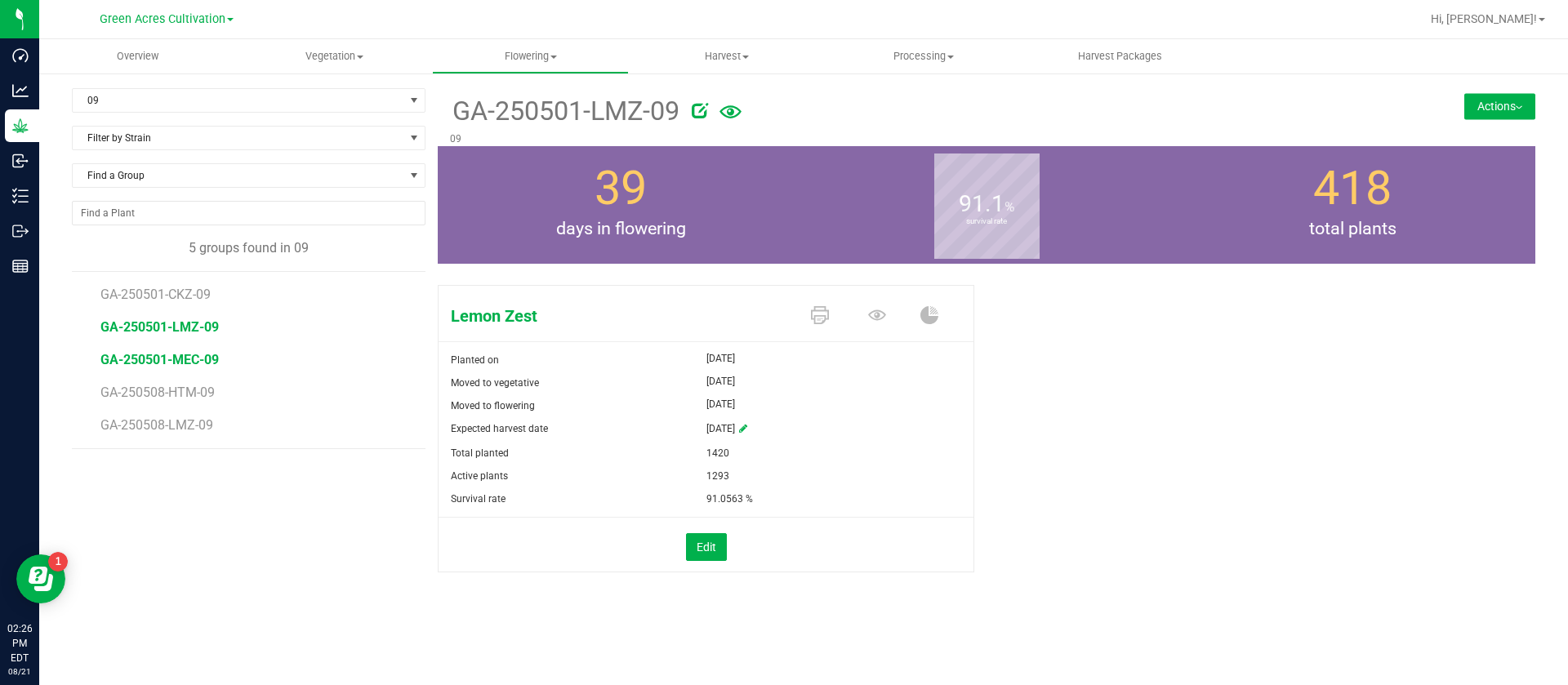
click at [203, 352] on span "GA-250501-MEC-09" at bounding box center [160, 359] width 118 height 15
click at [878, 320] on icon at bounding box center [877, 315] width 18 height 18
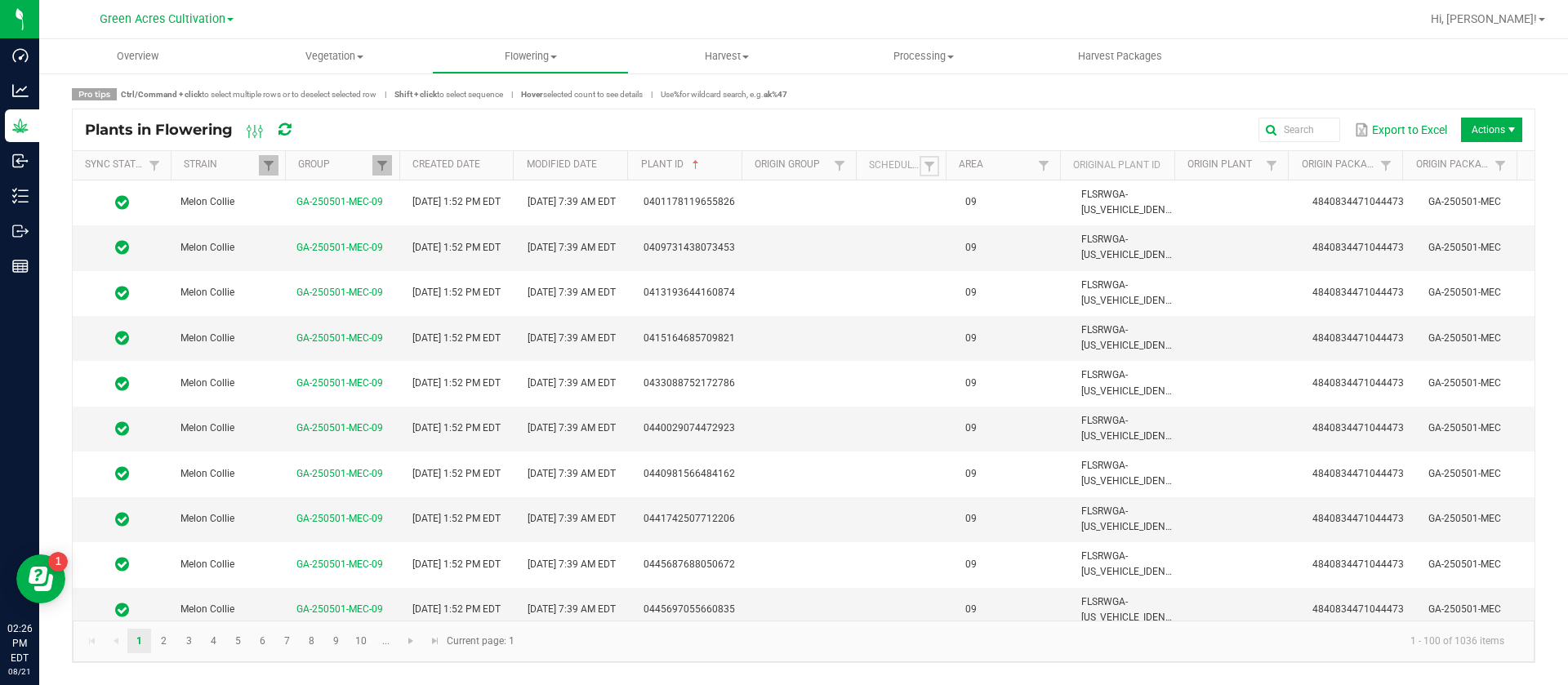
click at [931, 170] on span at bounding box center [929, 166] width 13 height 13
click at [993, 232] on li "Scheduled" at bounding box center [1009, 234] width 159 height 21
checkbox input "true"
click at [1100, 295] on div "Scheduled Not Scheduled Clear Filter" at bounding box center [1014, 245] width 188 height 138
click at [1085, 296] on button "Filter" at bounding box center [1057, 291] width 82 height 36
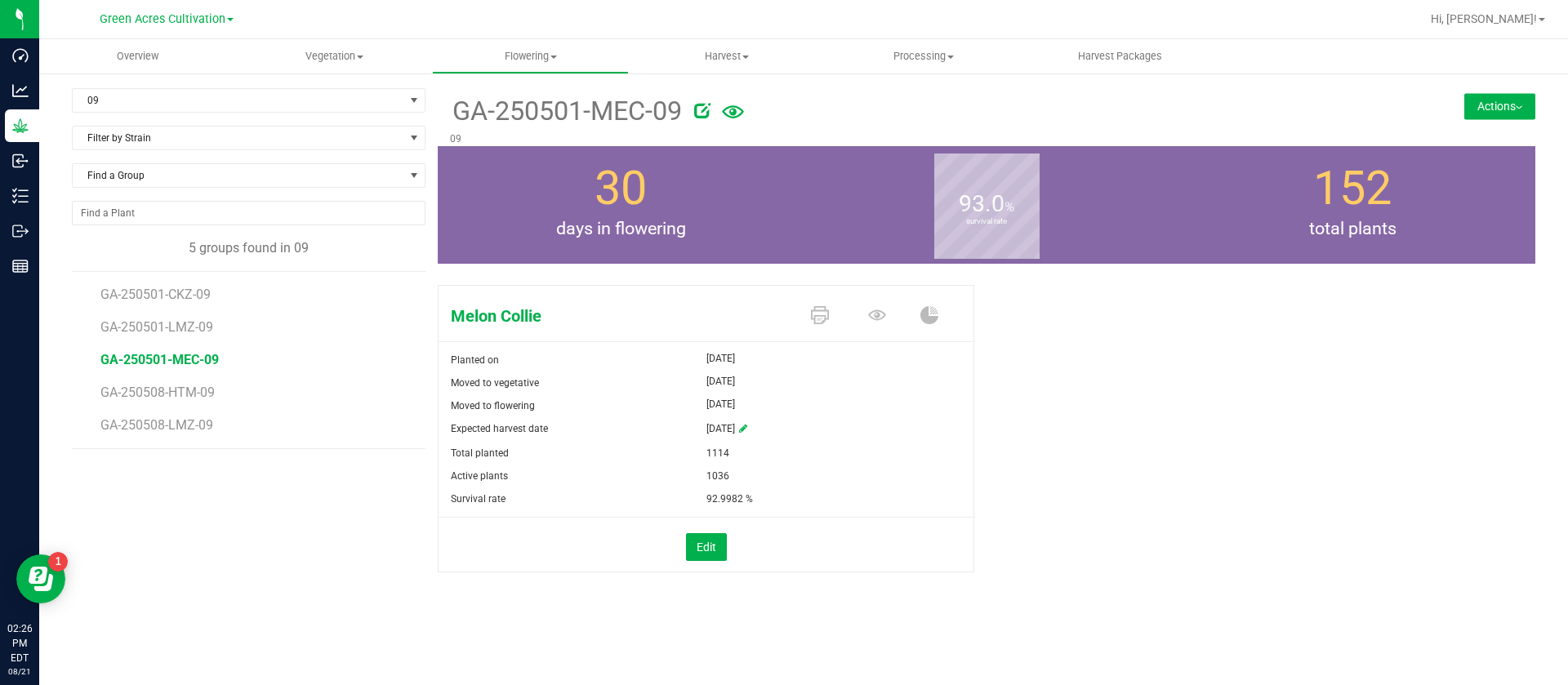
click at [182, 383] on li "GA-250508-HTM-09" at bounding box center [257, 386] width 314 height 33
click at [187, 387] on span "GA-250508-HTM-09" at bounding box center [160, 392] width 120 height 15
click at [878, 316] on icon at bounding box center [877, 315] width 18 height 11
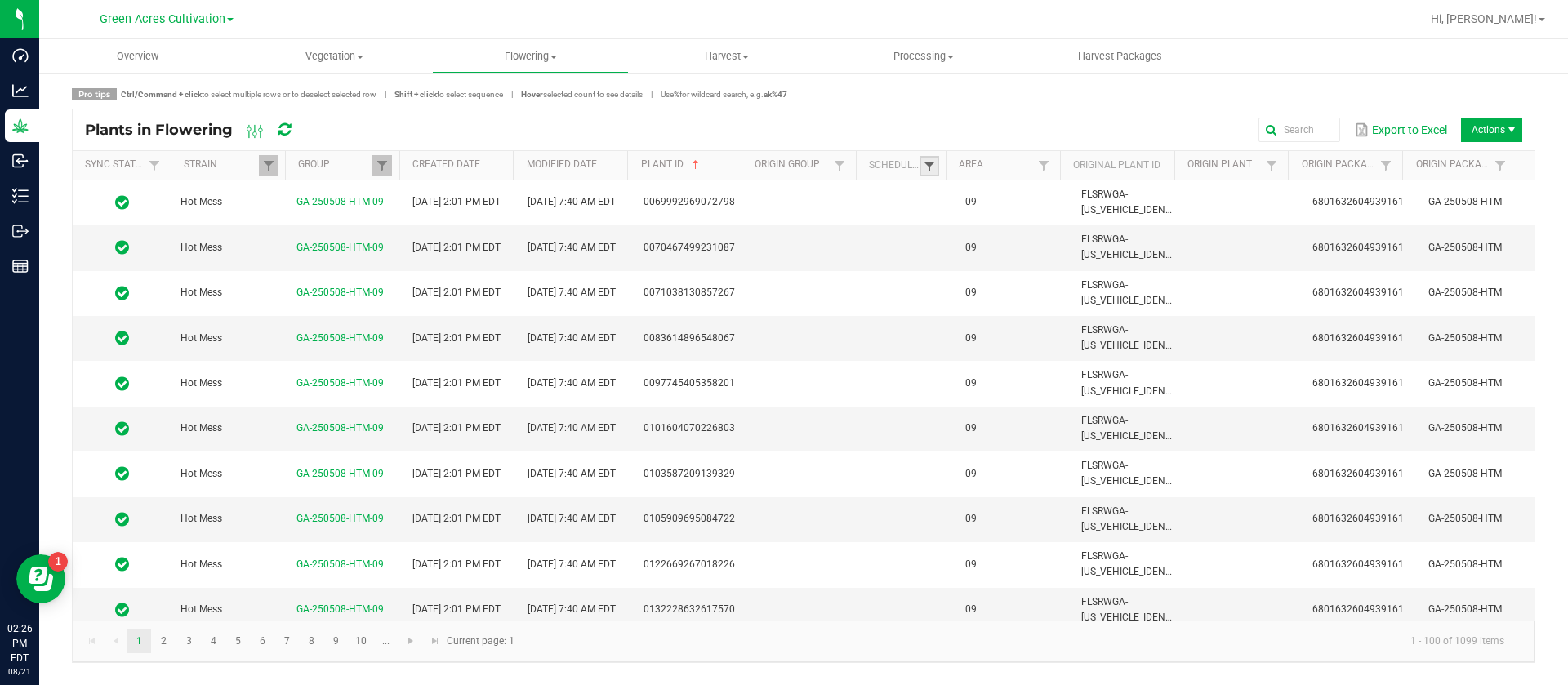
click at [932, 161] on span at bounding box center [929, 166] width 13 height 13
click at [960, 230] on li "Scheduled" at bounding box center [1009, 234] width 159 height 21
checkbox input "true"
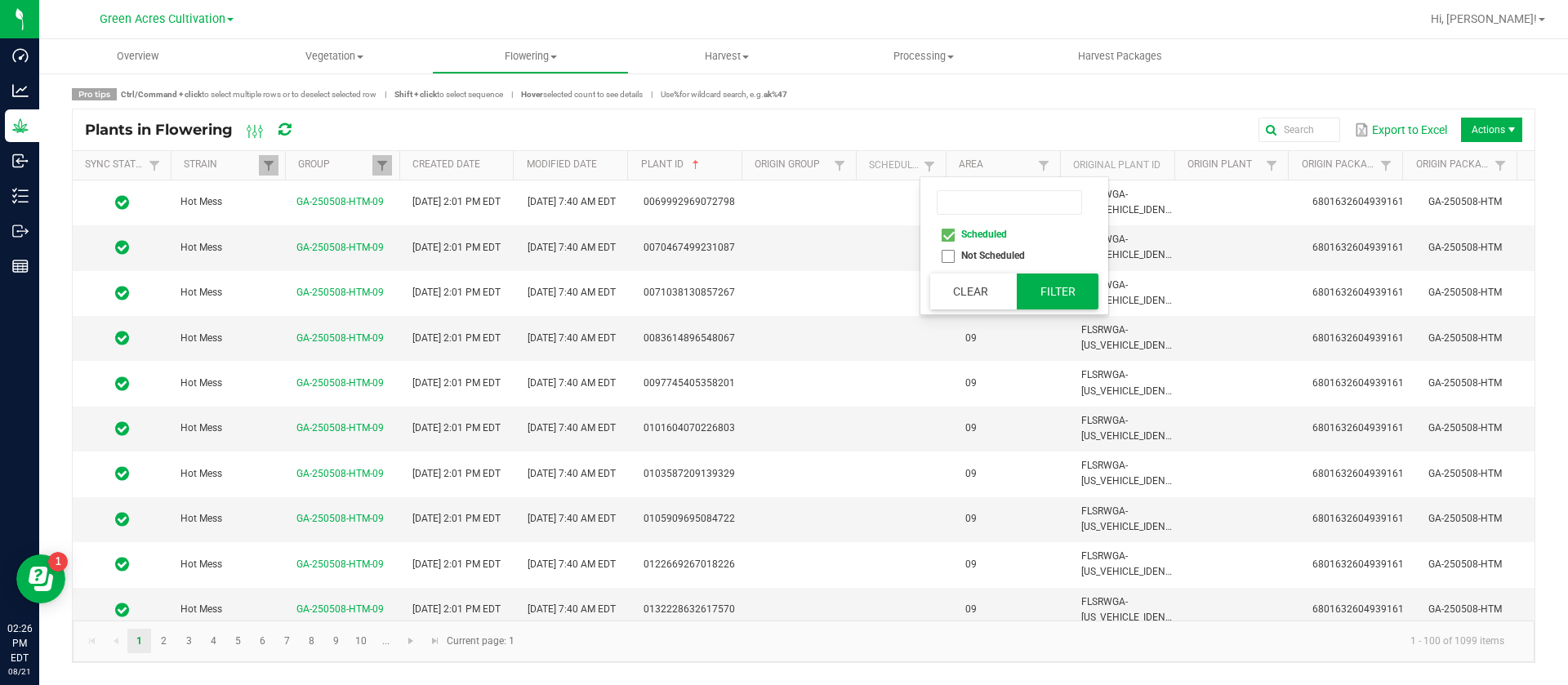
click at [1046, 293] on button "Filter" at bounding box center [1057, 291] width 82 height 36
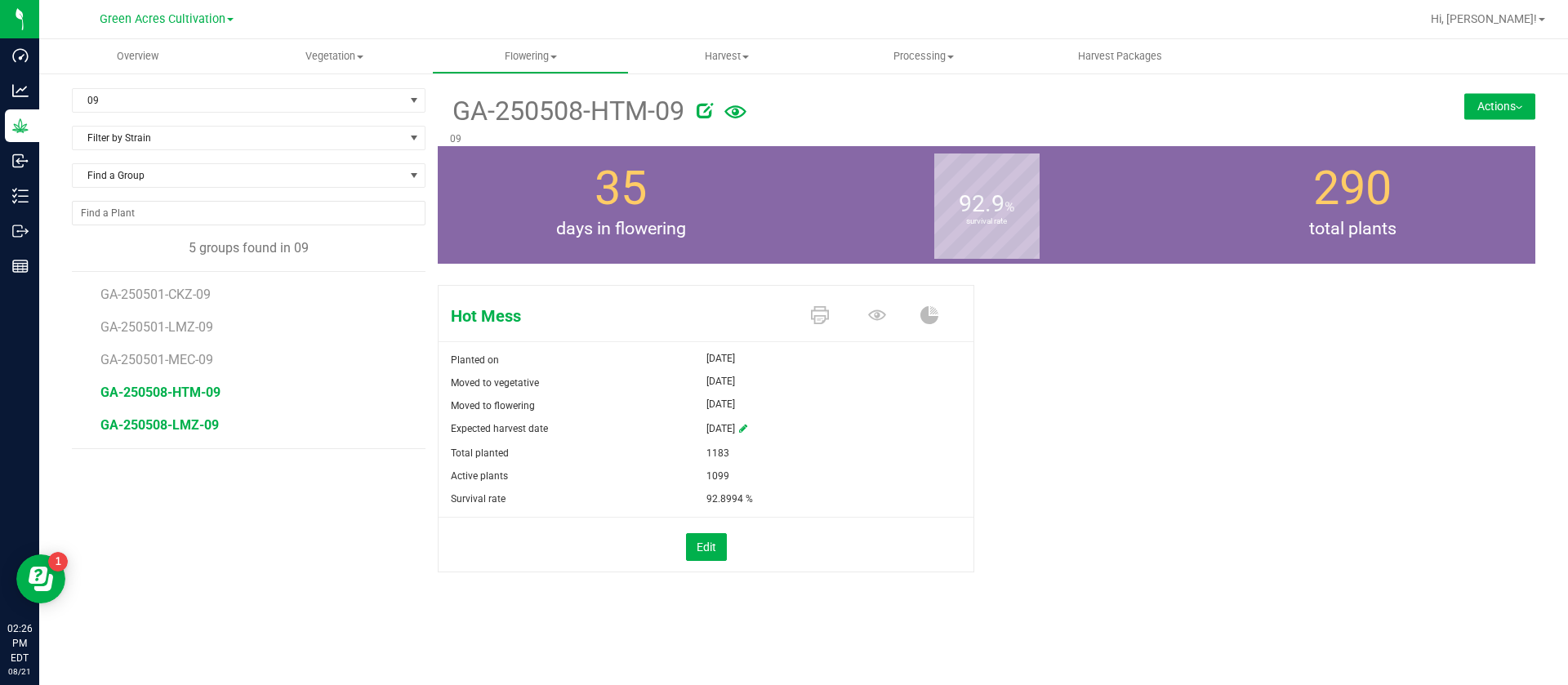
click at [191, 431] on span "GA-250508-LMZ-09" at bounding box center [160, 425] width 118 height 15
click at [879, 310] on icon at bounding box center [877, 315] width 18 height 11
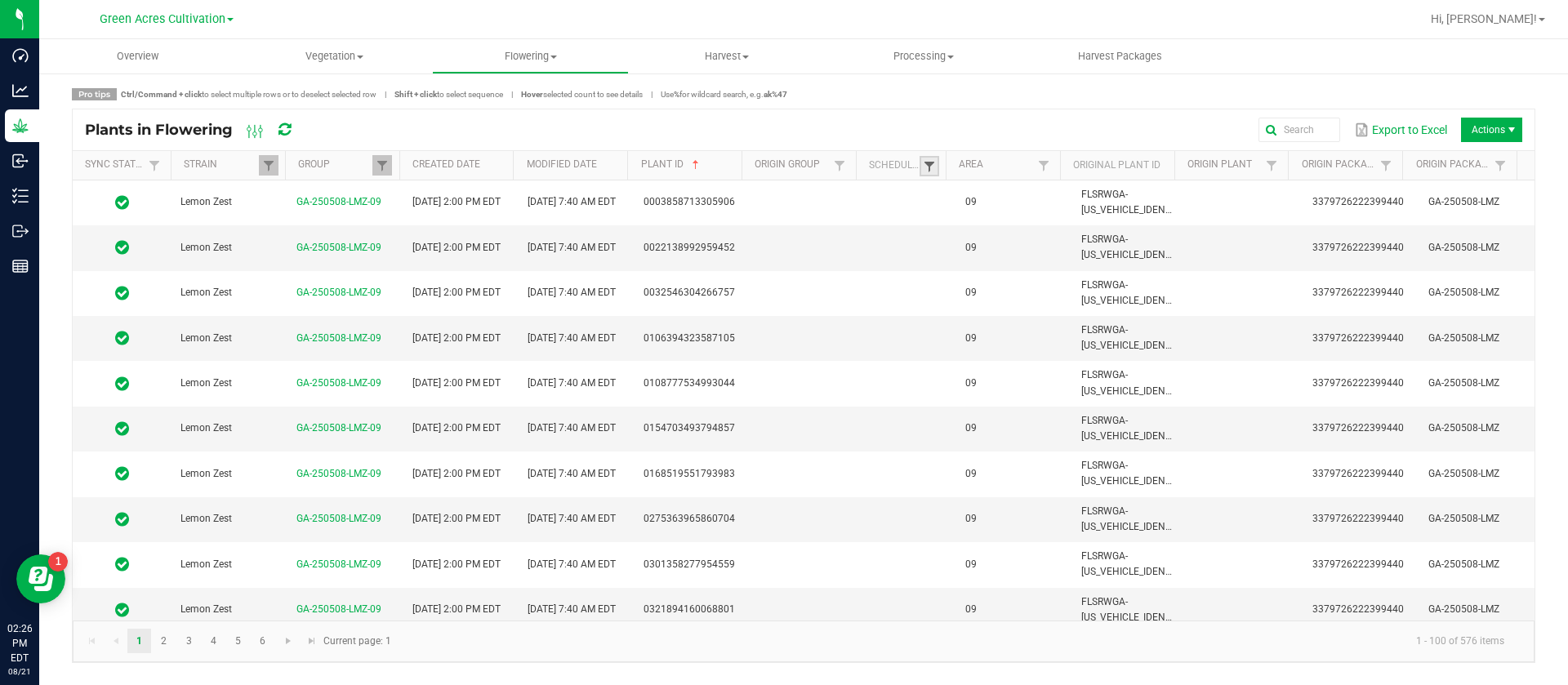
click at [929, 163] on span at bounding box center [929, 166] width 13 height 13
click at [974, 230] on li "Scheduled" at bounding box center [1009, 234] width 159 height 21
checkbox input "true"
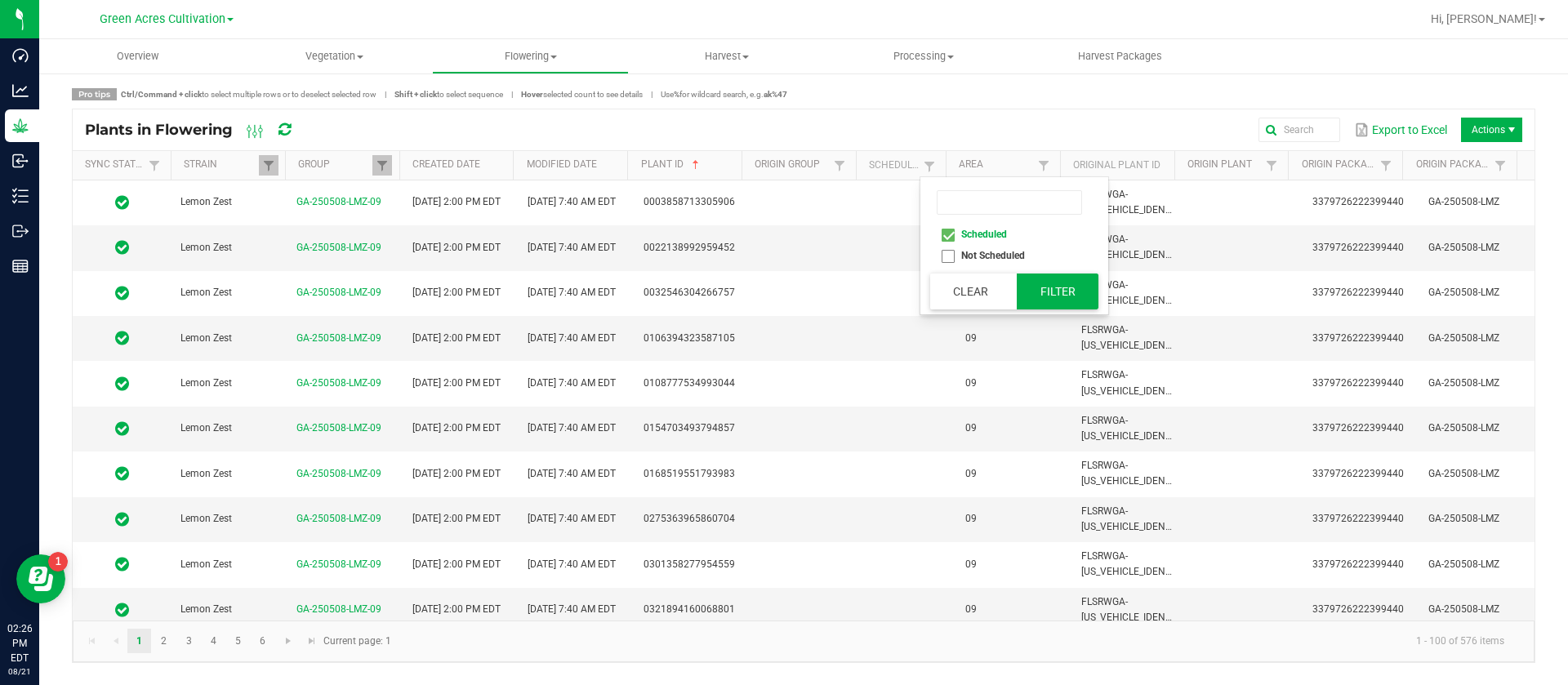
click at [1044, 289] on button "Filter" at bounding box center [1057, 291] width 82 height 36
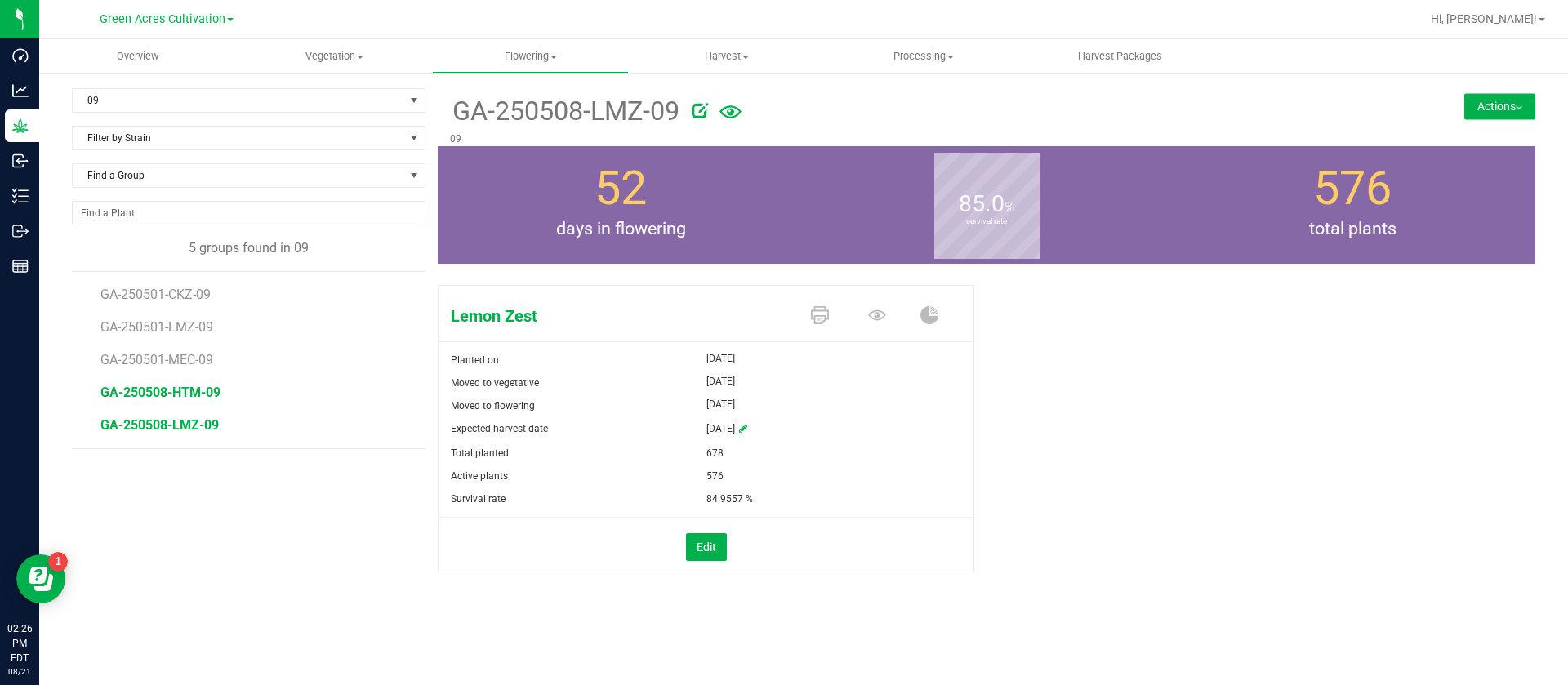
drag, startPoint x: 165, startPoint y: 381, endPoint x: 162, endPoint y: 392, distance: 11.4
click at [165, 380] on li "GA-250508-HTM-09" at bounding box center [257, 386] width 314 height 33
click at [161, 396] on span "GA-250508-HTM-09" at bounding box center [160, 392] width 120 height 15
click at [187, 367] on span "GA-250501-MEC-09" at bounding box center [160, 359] width 118 height 15
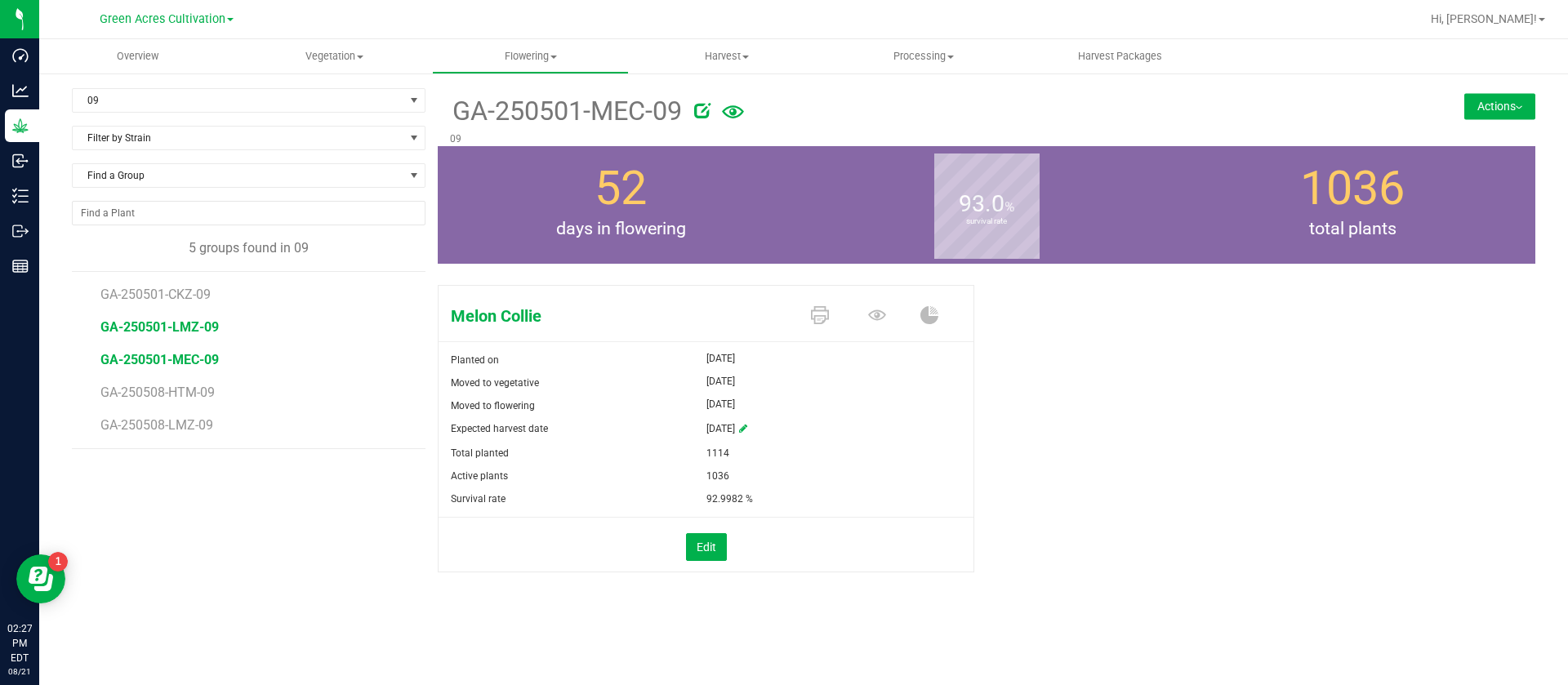
click at [201, 329] on span "GA-250501-LMZ-09" at bounding box center [160, 326] width 118 height 15
click at [186, 298] on span "GA-250501-CKZ-09" at bounding box center [158, 294] width 116 height 15
